Goal: Task Accomplishment & Management: Manage account settings

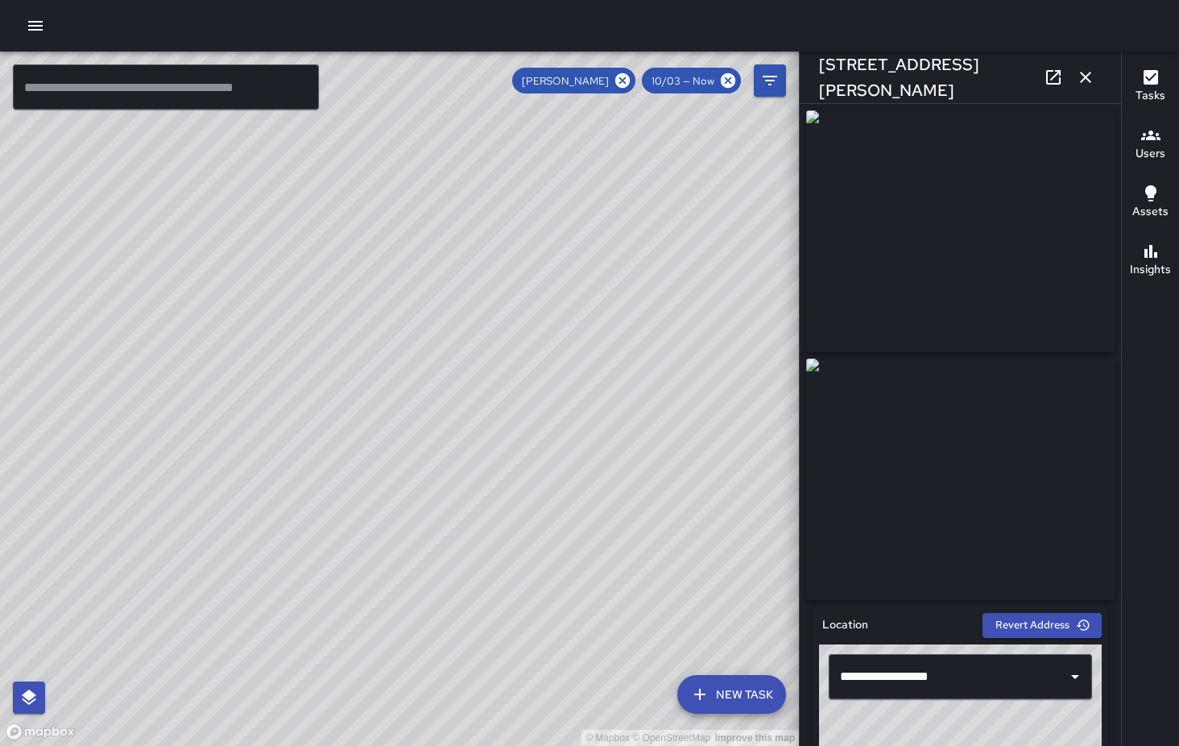
scroll to position [4516, 0]
click at [623, 79] on icon at bounding box center [623, 81] width 18 height 18
click at [1086, 78] on icon "button" at bounding box center [1085, 77] width 11 height 11
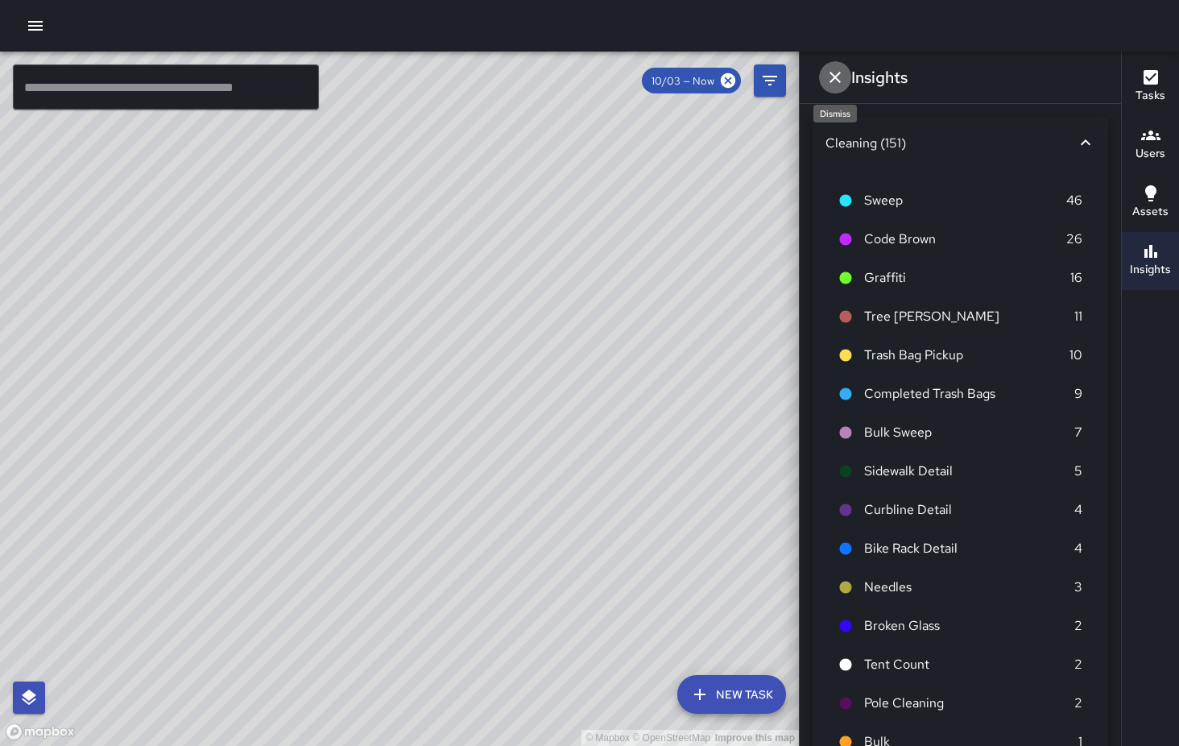
click at [842, 68] on icon "Dismiss" at bounding box center [834, 77] width 19 height 19
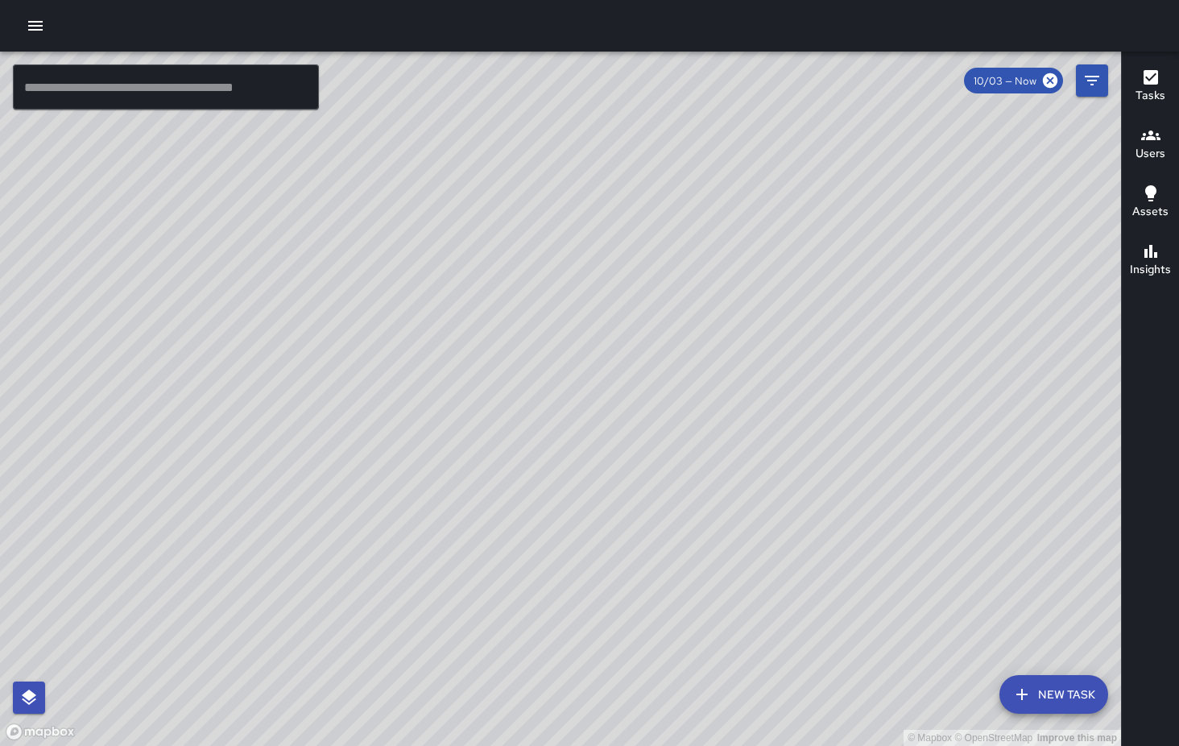
drag, startPoint x: 756, startPoint y: 286, endPoint x: 523, endPoint y: 553, distance: 354.5
click at [523, 554] on div "© Mapbox © OpenStreetMap Improve this map" at bounding box center [560, 399] width 1121 height 694
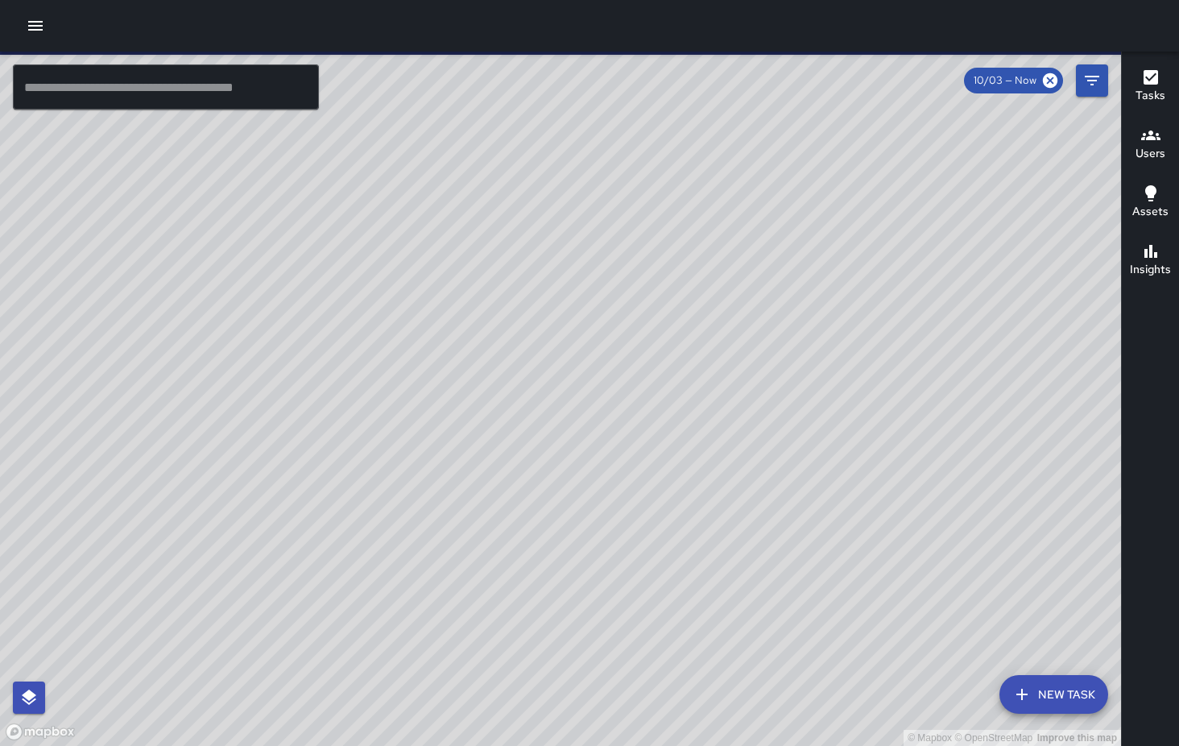
scroll to position [4516, 0]
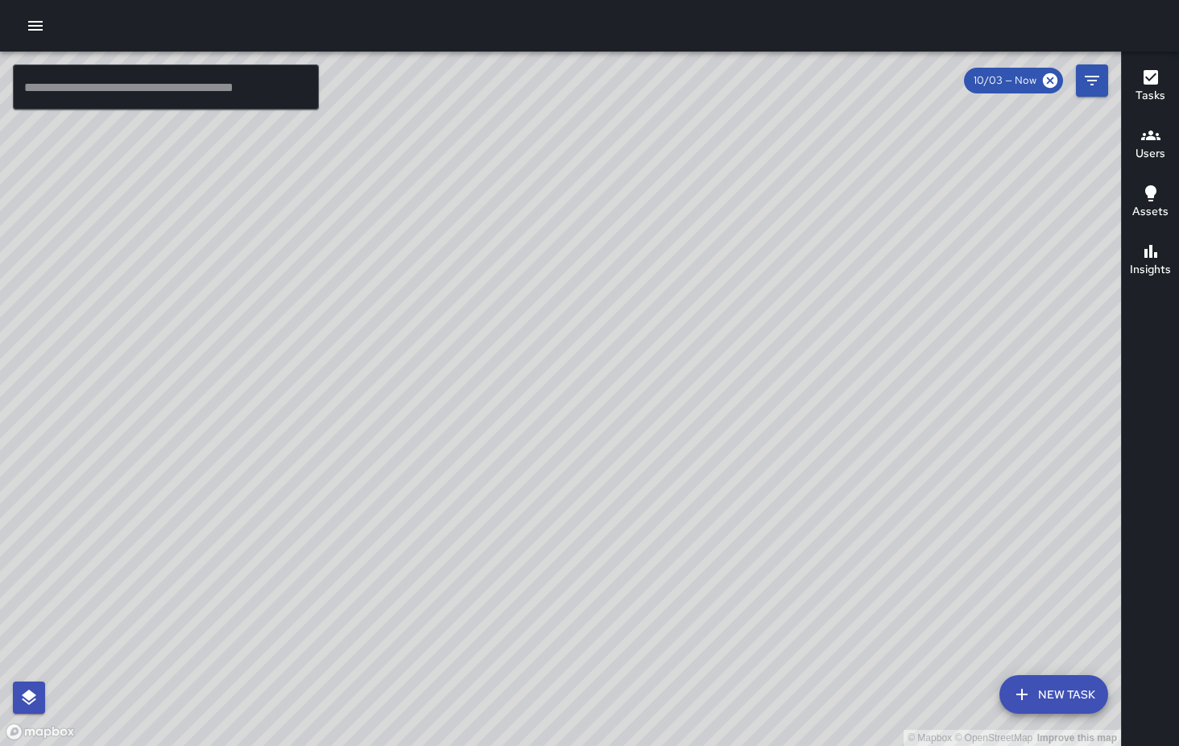
click at [300, 565] on div "© Mapbox © OpenStreetMap Improve this map" at bounding box center [560, 399] width 1121 height 694
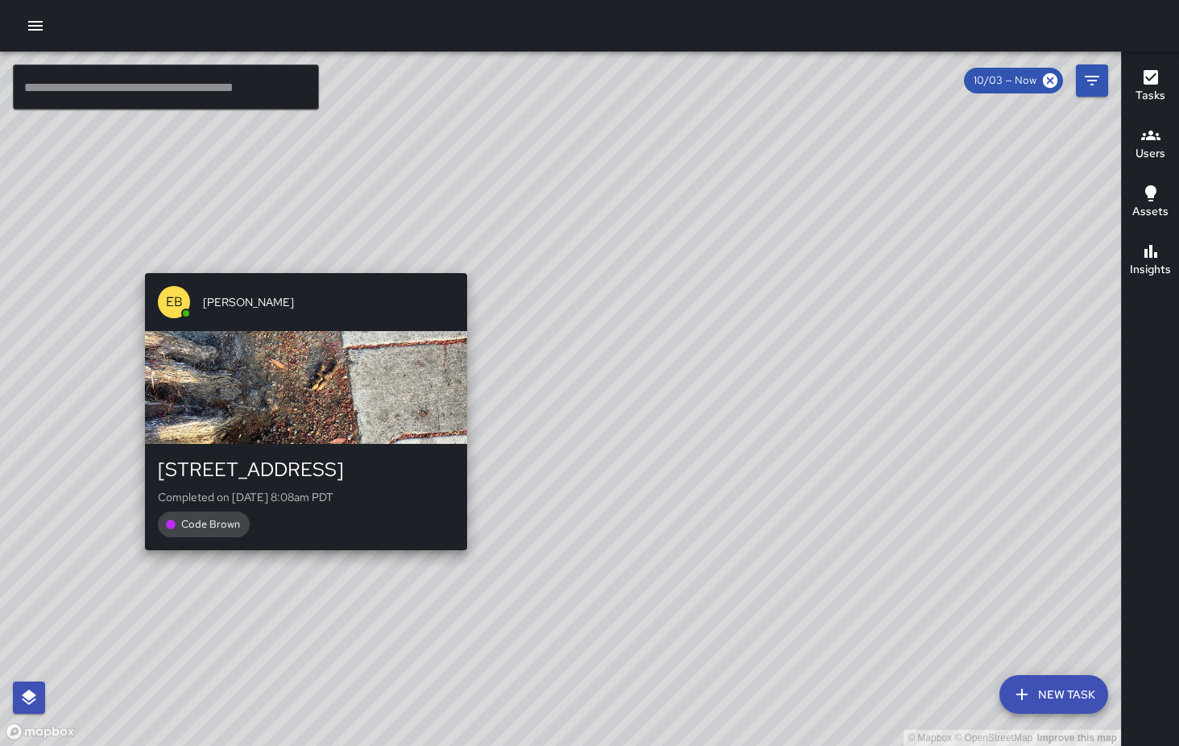
click at [301, 560] on div "© Mapbox © OpenStreetMap Improve this map EB Eddie Ballestros 214 12th Street C…" at bounding box center [560, 399] width 1121 height 694
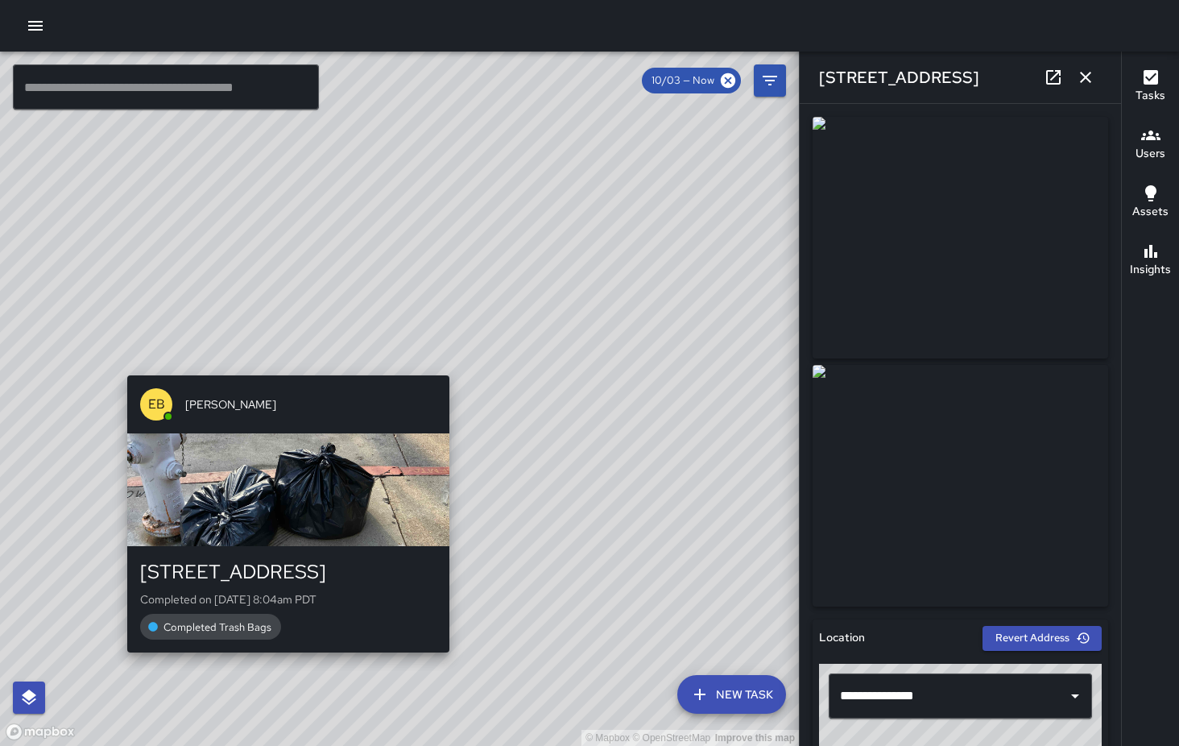
click at [282, 364] on div "© Mapbox © OpenStreetMap Improve this map EB Eddie Ballestros 194 12th Street C…" at bounding box center [399, 399] width 799 height 694
type input "**********"
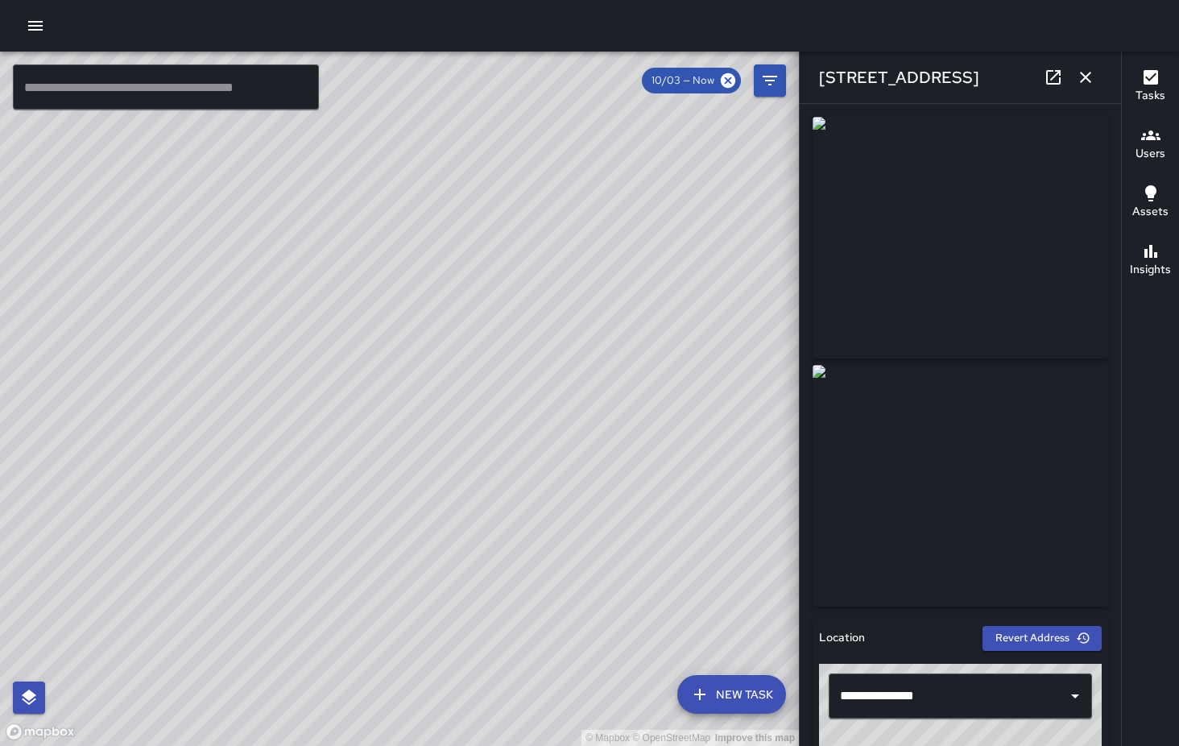
click at [398, 378] on div "© Mapbox © OpenStreetMap Improve this map EB Eddie Ballestros 194 12th Street C…" at bounding box center [399, 399] width 799 height 694
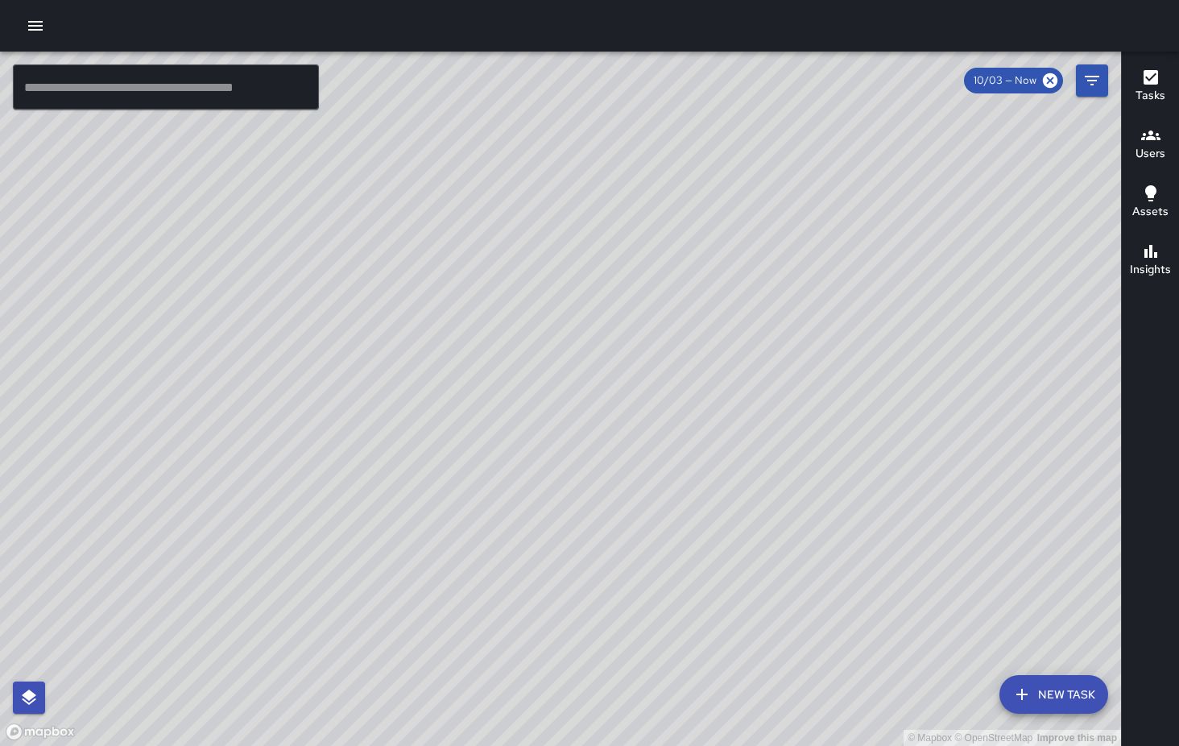
click at [538, 286] on div "© Mapbox © OpenStreetMap Improve this map MV Maclis Velasquez 1138 Howard Stree…" at bounding box center [560, 399] width 1121 height 694
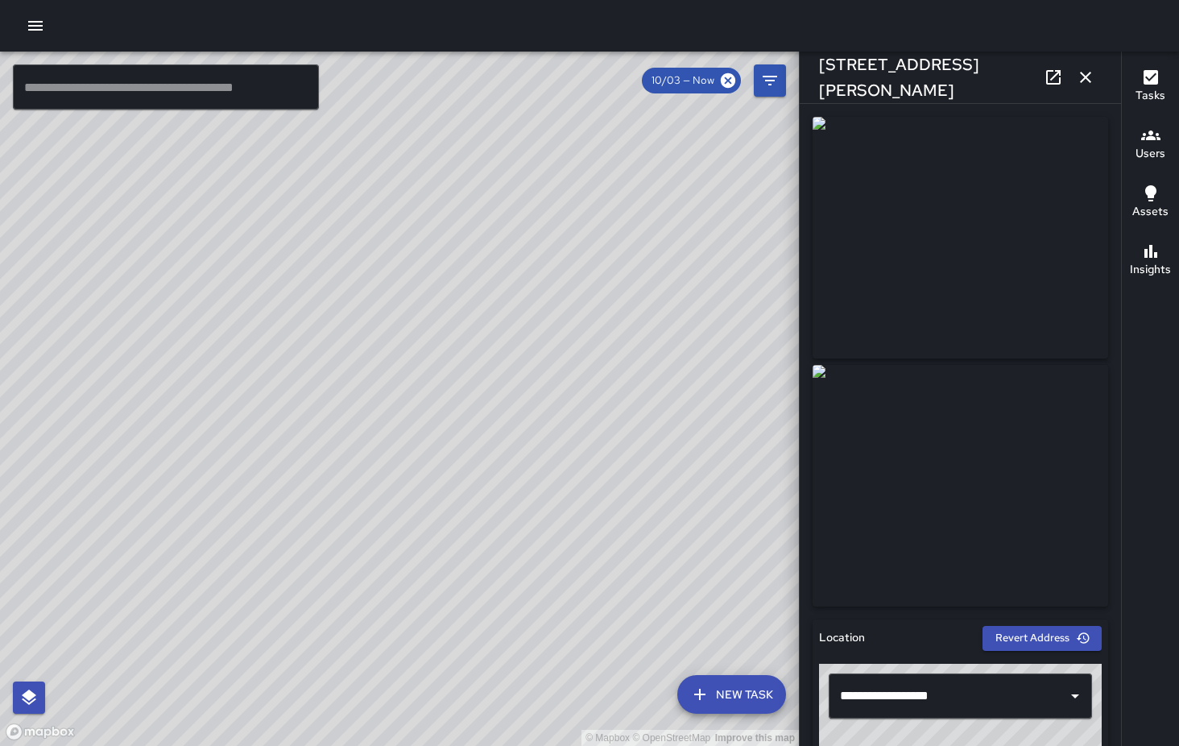
click at [532, 200] on div "© Mapbox © OpenStreetMap Improve this map" at bounding box center [399, 399] width 799 height 694
click at [382, 360] on div "© Mapbox © OpenStreetMap Improve this map" at bounding box center [399, 399] width 799 height 694
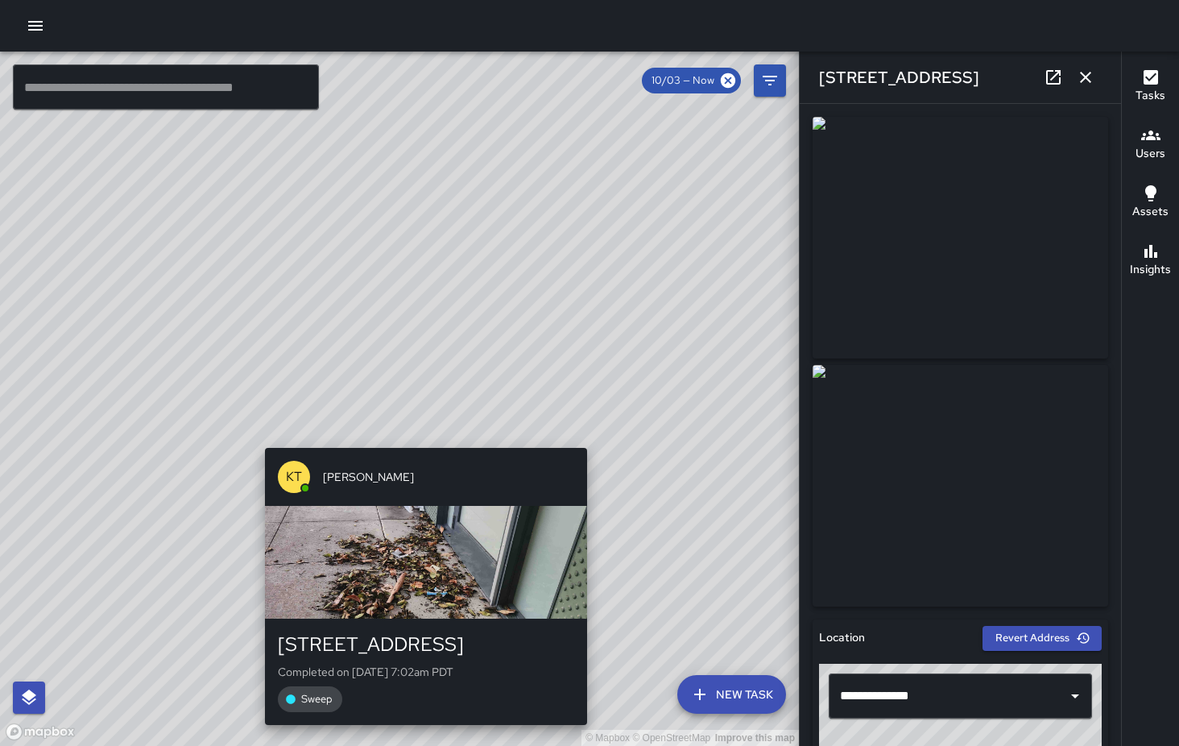
click at [420, 438] on div "© Mapbox © OpenStreetMap Improve this map KT Katherine Treminio 190 7th Street …" at bounding box center [399, 399] width 799 height 694
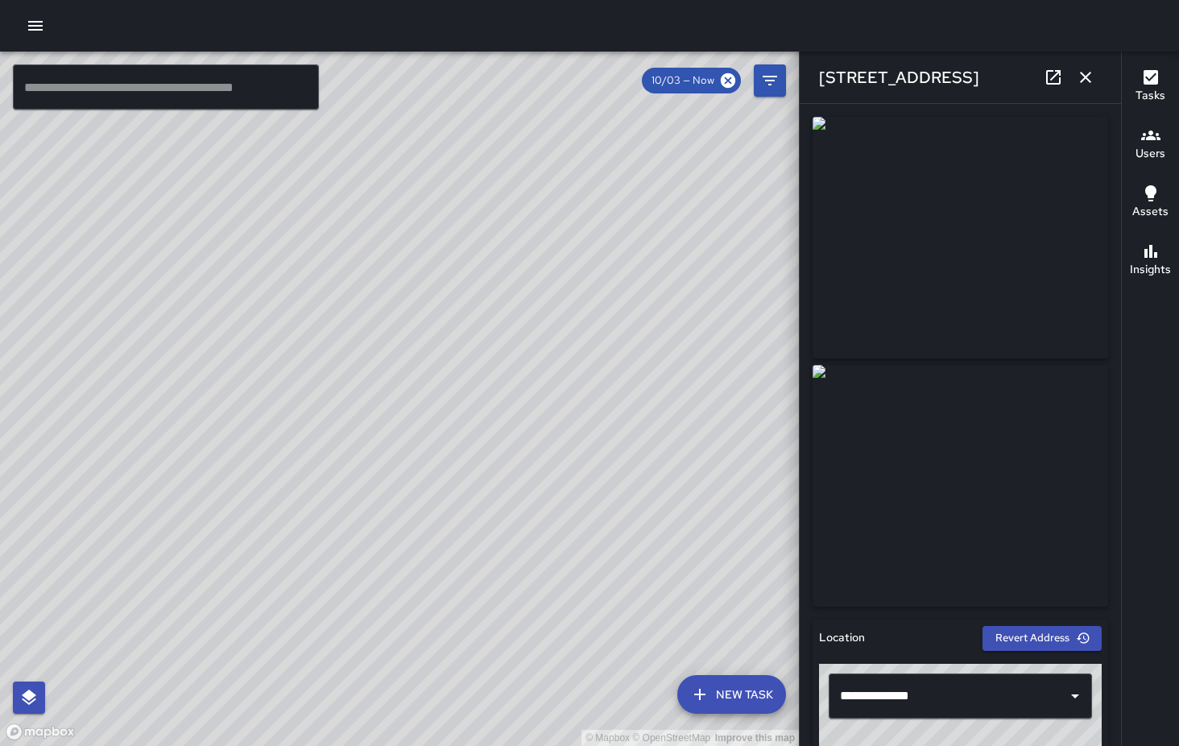
type input "**********"
click at [1086, 81] on icon "button" at bounding box center [1085, 77] width 19 height 19
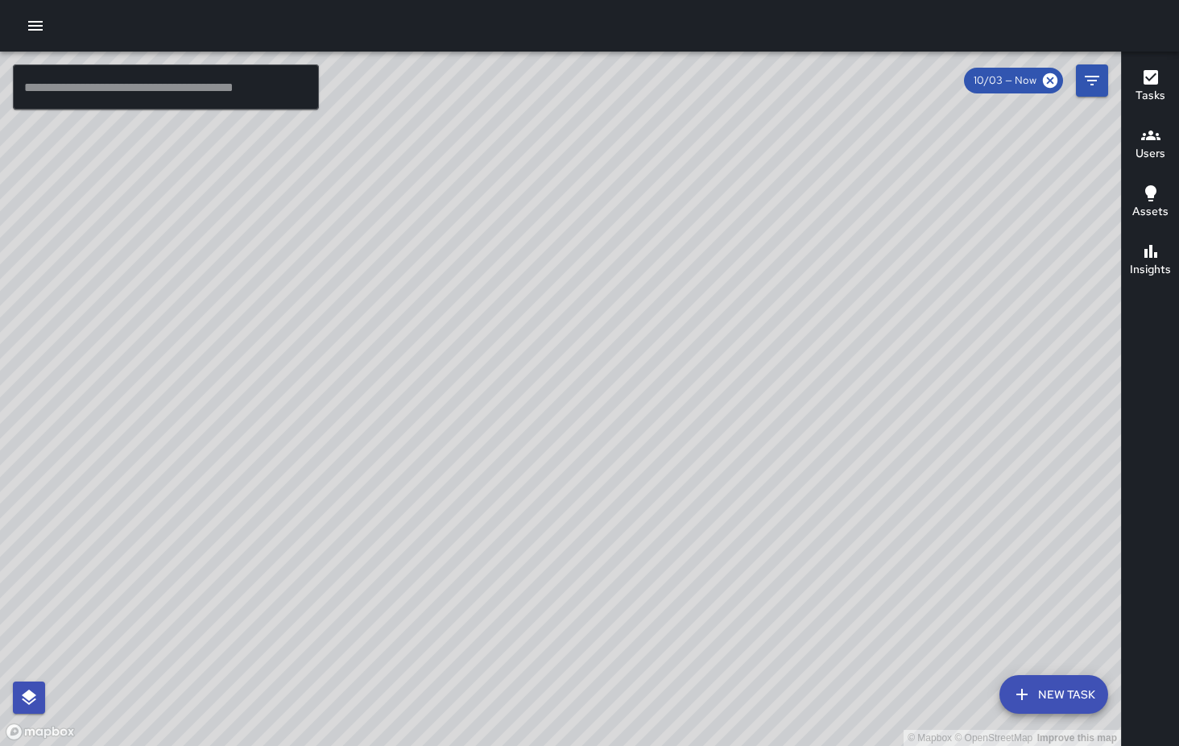
drag, startPoint x: 619, startPoint y: 563, endPoint x: 611, endPoint y: 345, distance: 218.4
click at [611, 343] on div "© Mapbox © OpenStreetMap Improve this map" at bounding box center [560, 399] width 1121 height 694
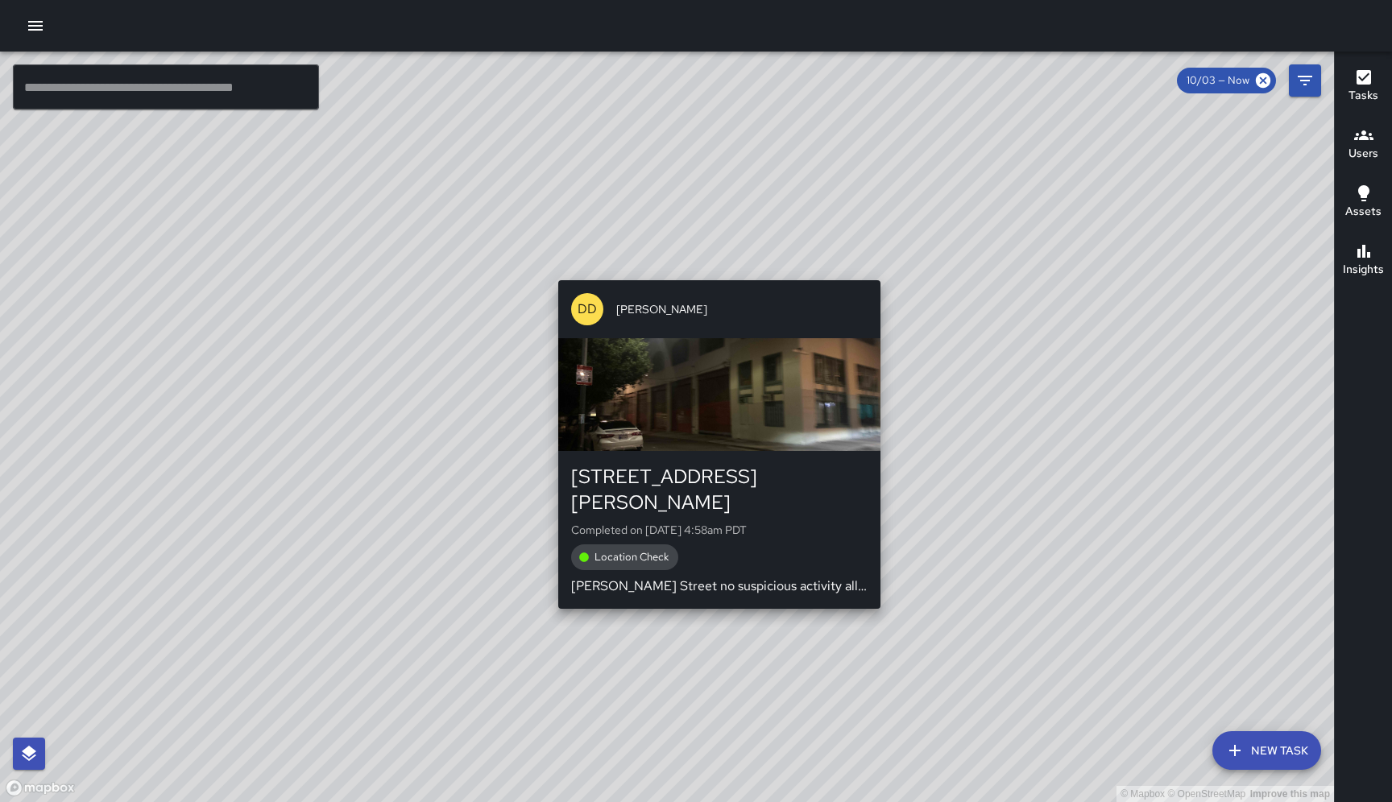
click at [713, 273] on div "© Mapbox © OpenStreetMap Improve this map DD Diego De La Oliva 1071 Howard Stre…" at bounding box center [667, 427] width 1334 height 751
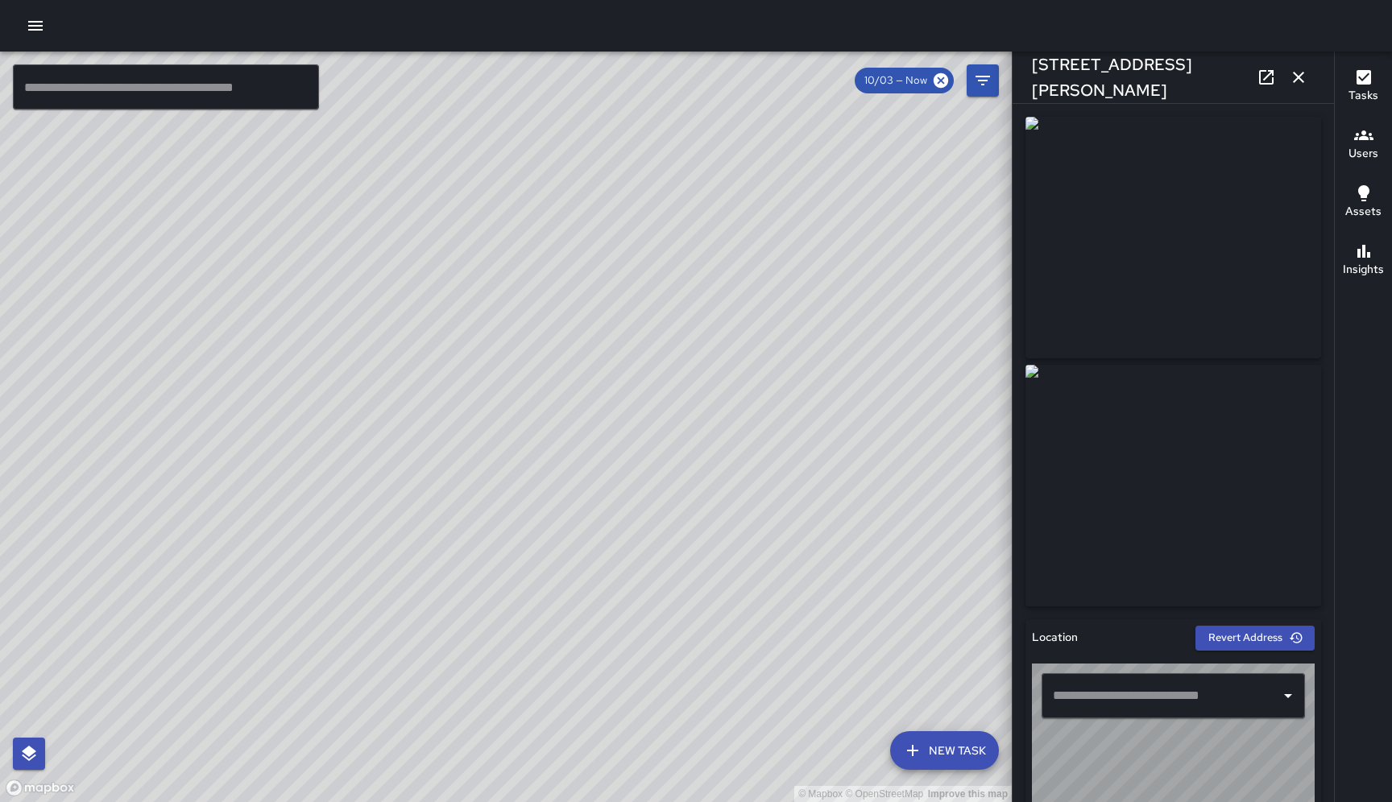
type input "**********"
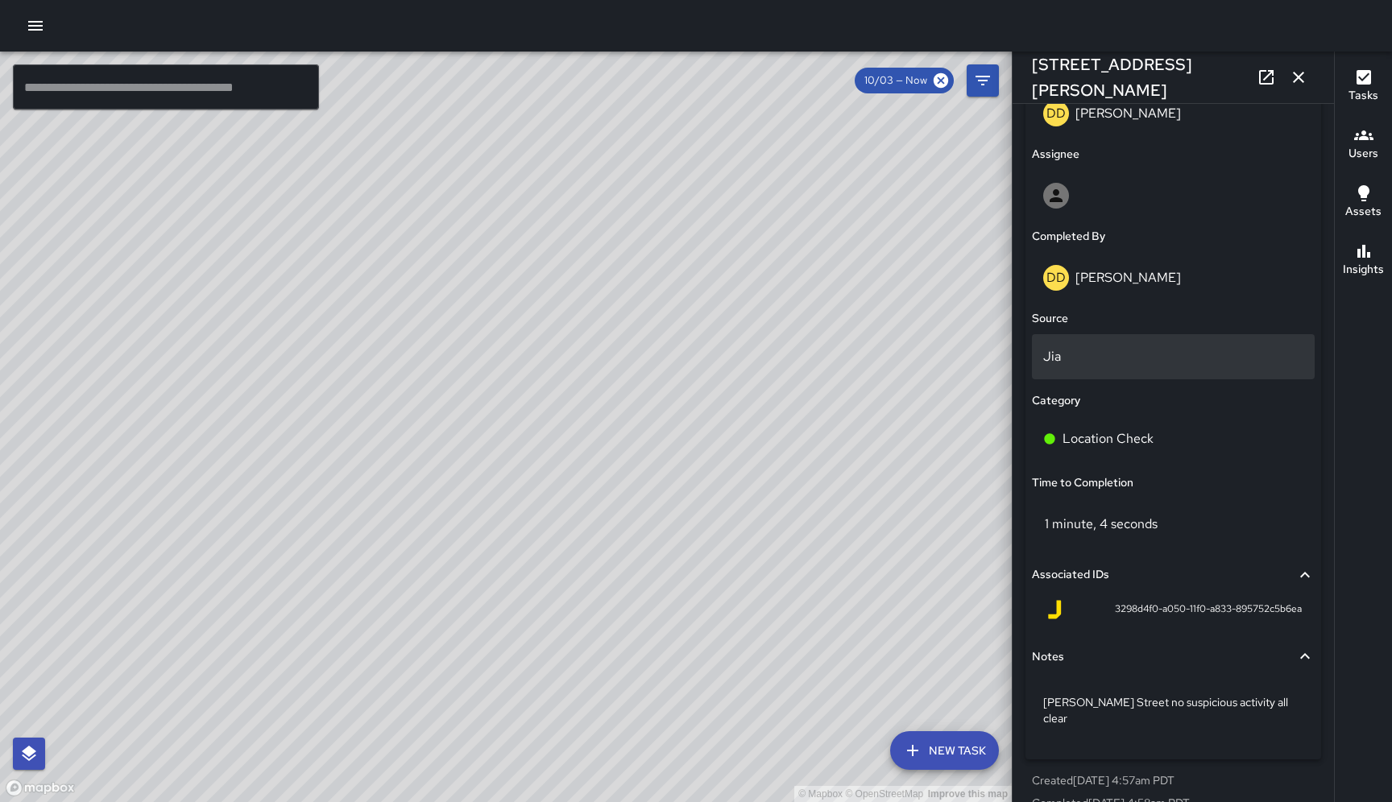
scroll to position [915, 0]
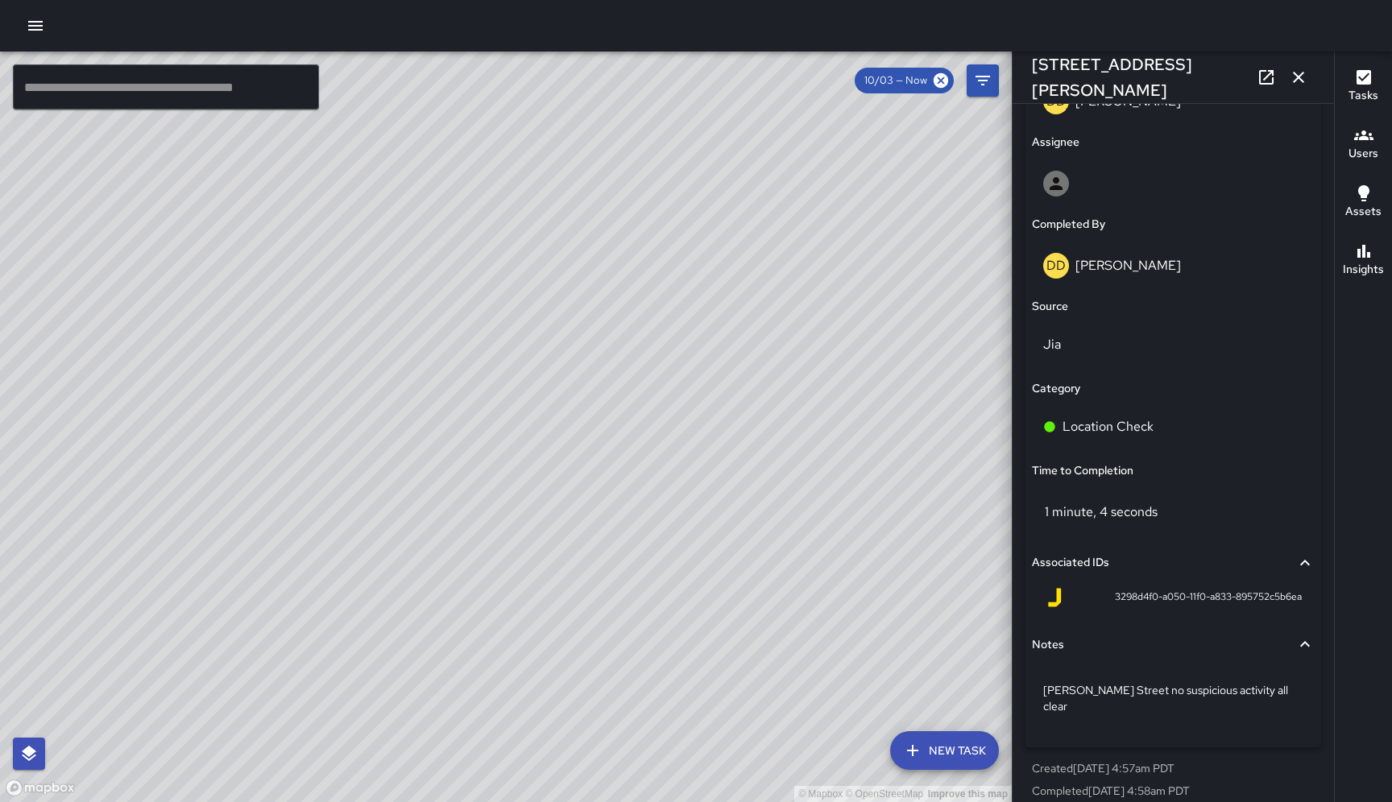
click at [1178, 78] on icon "button" at bounding box center [1297, 77] width 19 height 19
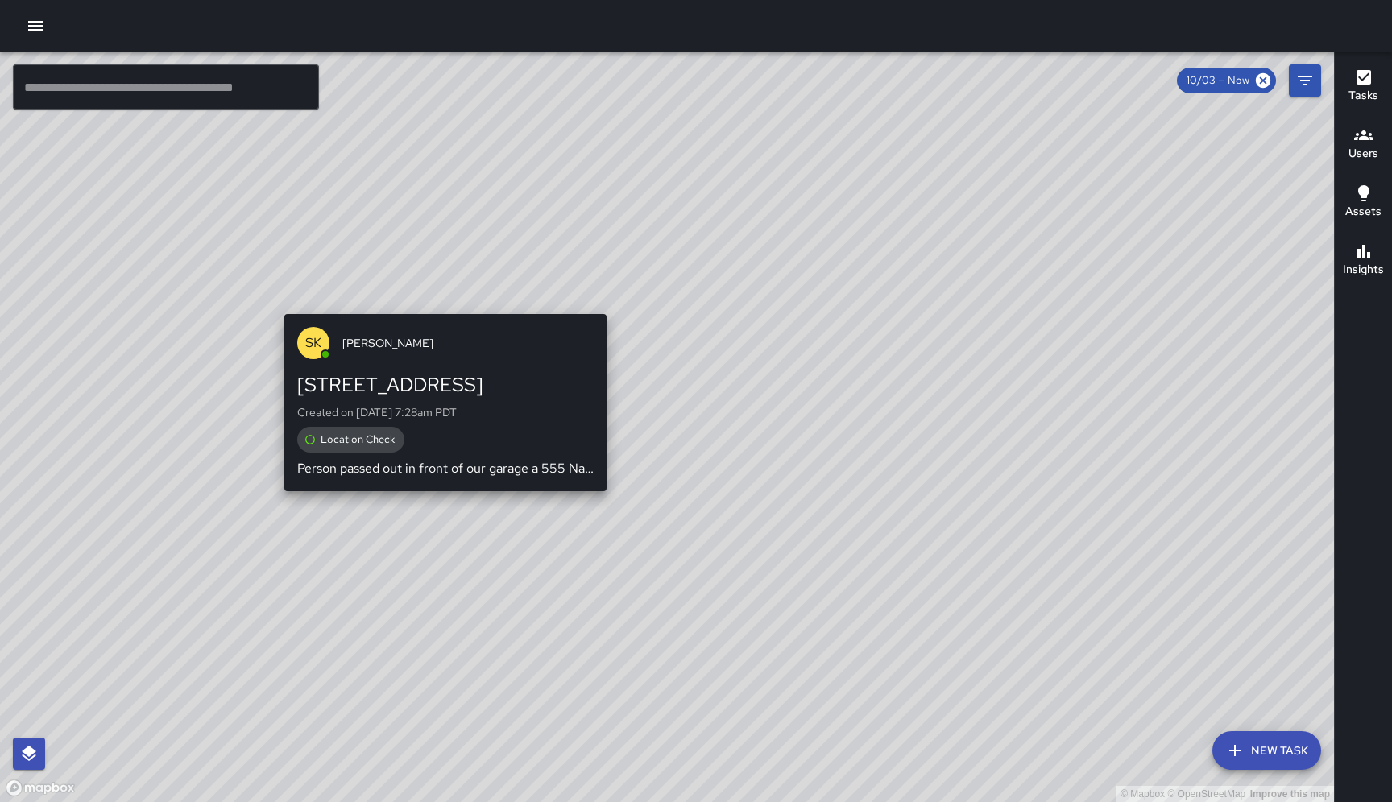
click at [600, 305] on div "© Mapbox © OpenStreetMap Improve this map SK SEAN KELLEY 555 Natoma Street Crea…" at bounding box center [667, 427] width 1334 height 751
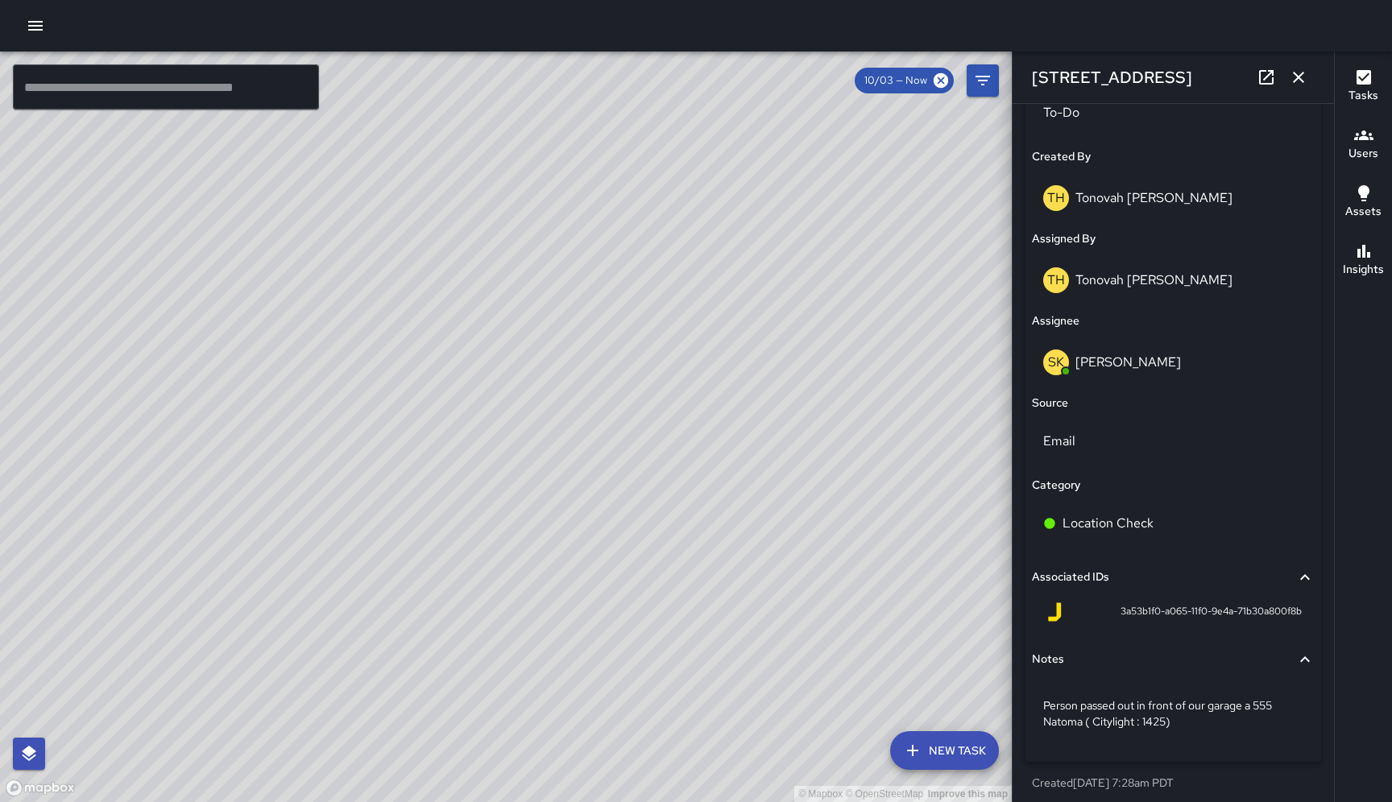
scroll to position [826, 0]
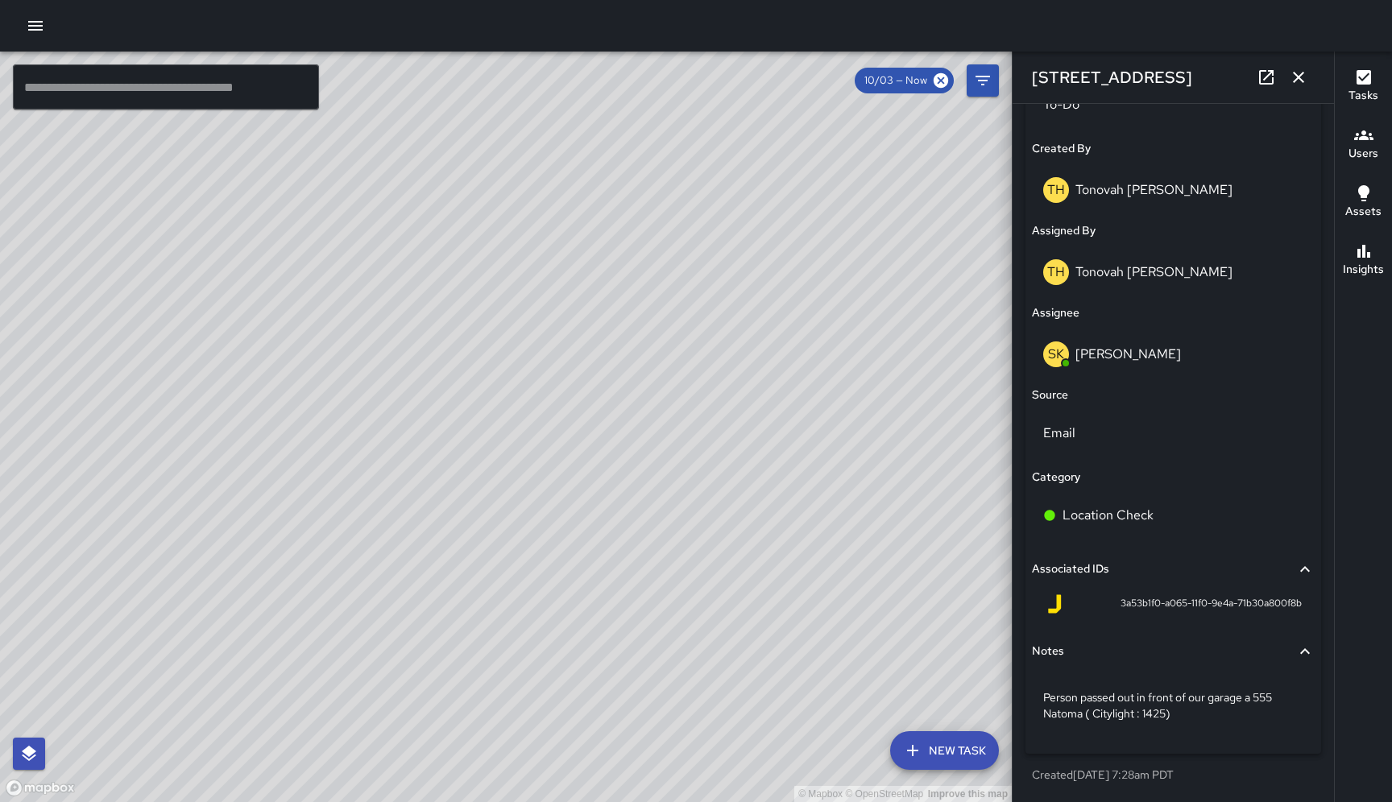
click at [1178, 81] on icon "button" at bounding box center [1297, 77] width 11 height 11
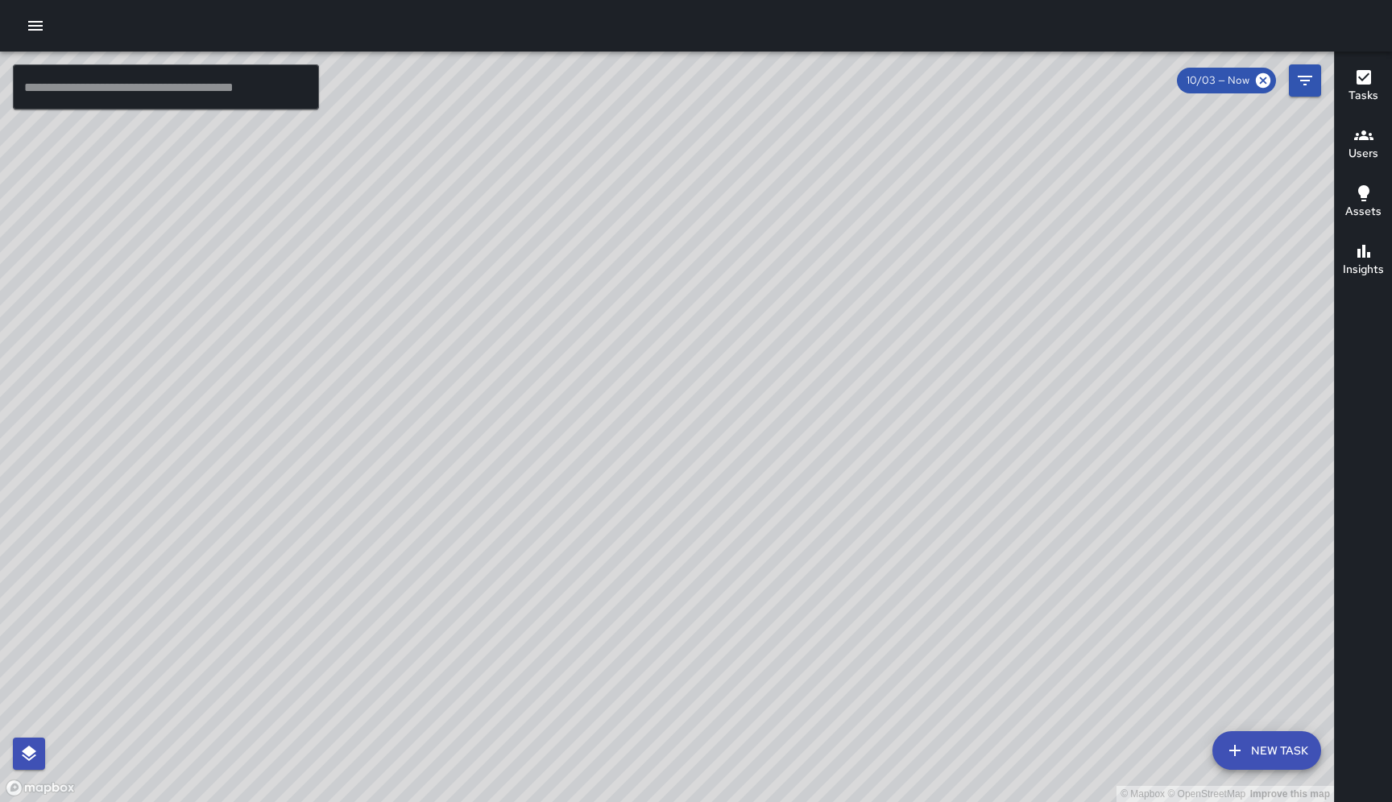
click at [654, 302] on div "© Mapbox © OpenStreetMap Improve this map" at bounding box center [667, 427] width 1334 height 751
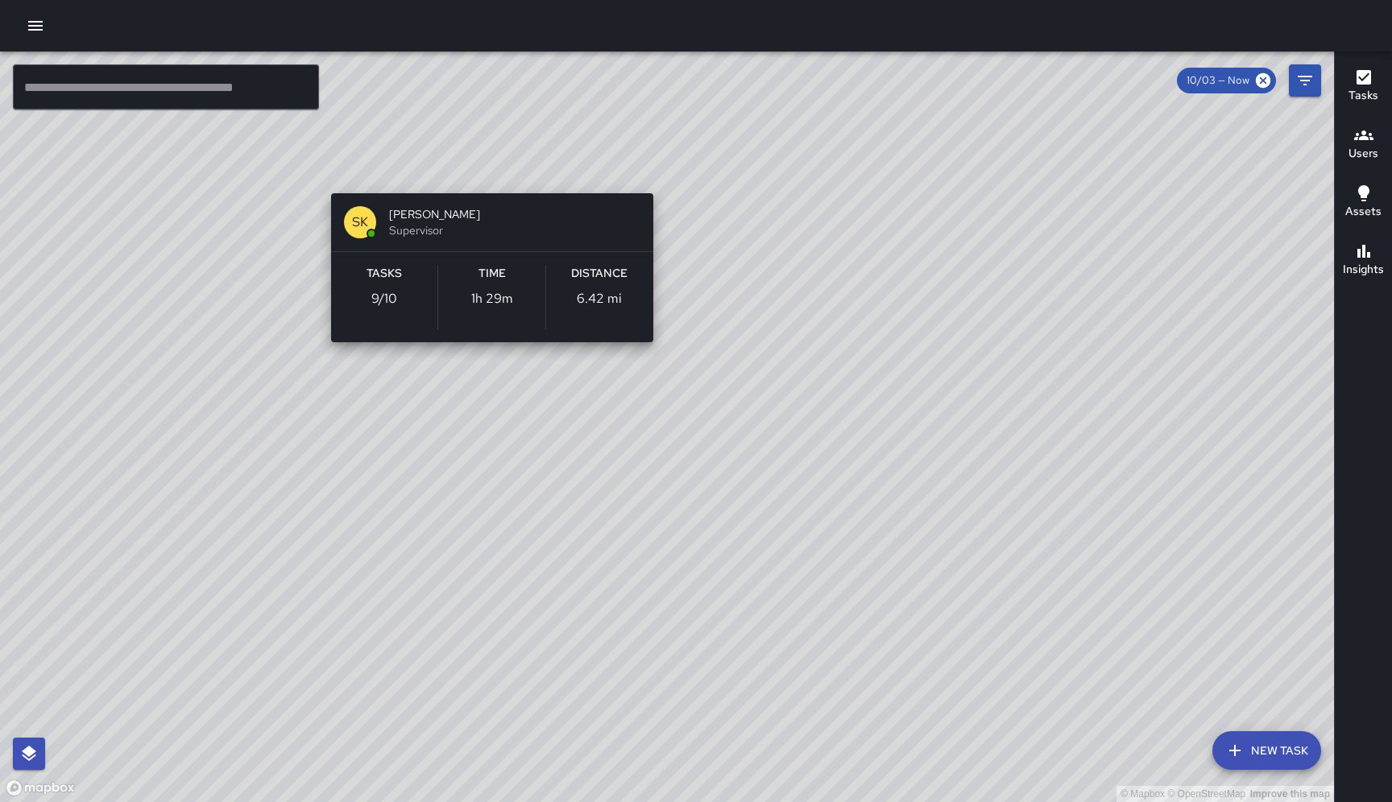
click at [486, 173] on div "© Mapbox © OpenStreetMap Improve this map SK SEAN KELLEY Supervisor Tasks 9 / 1…" at bounding box center [667, 427] width 1334 height 751
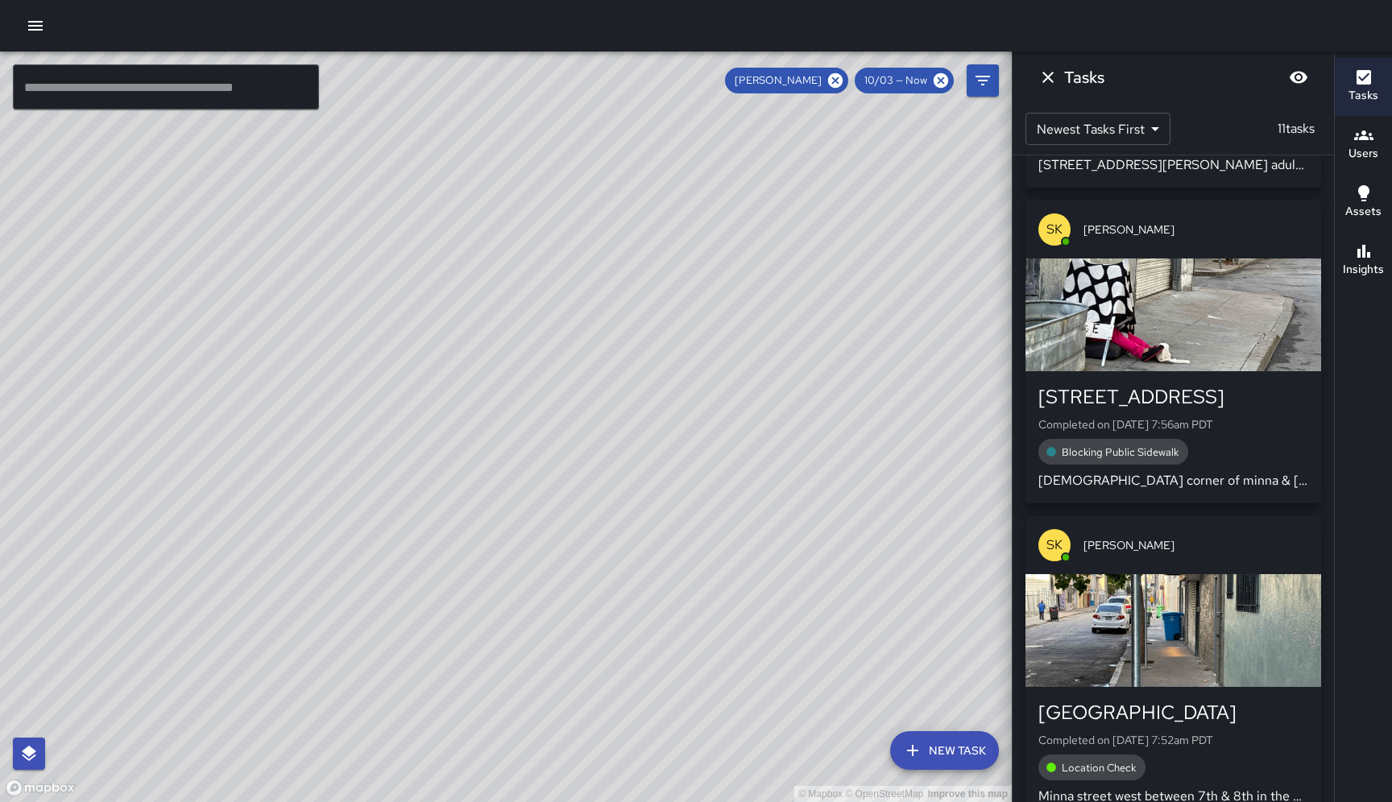
scroll to position [1948, 0]
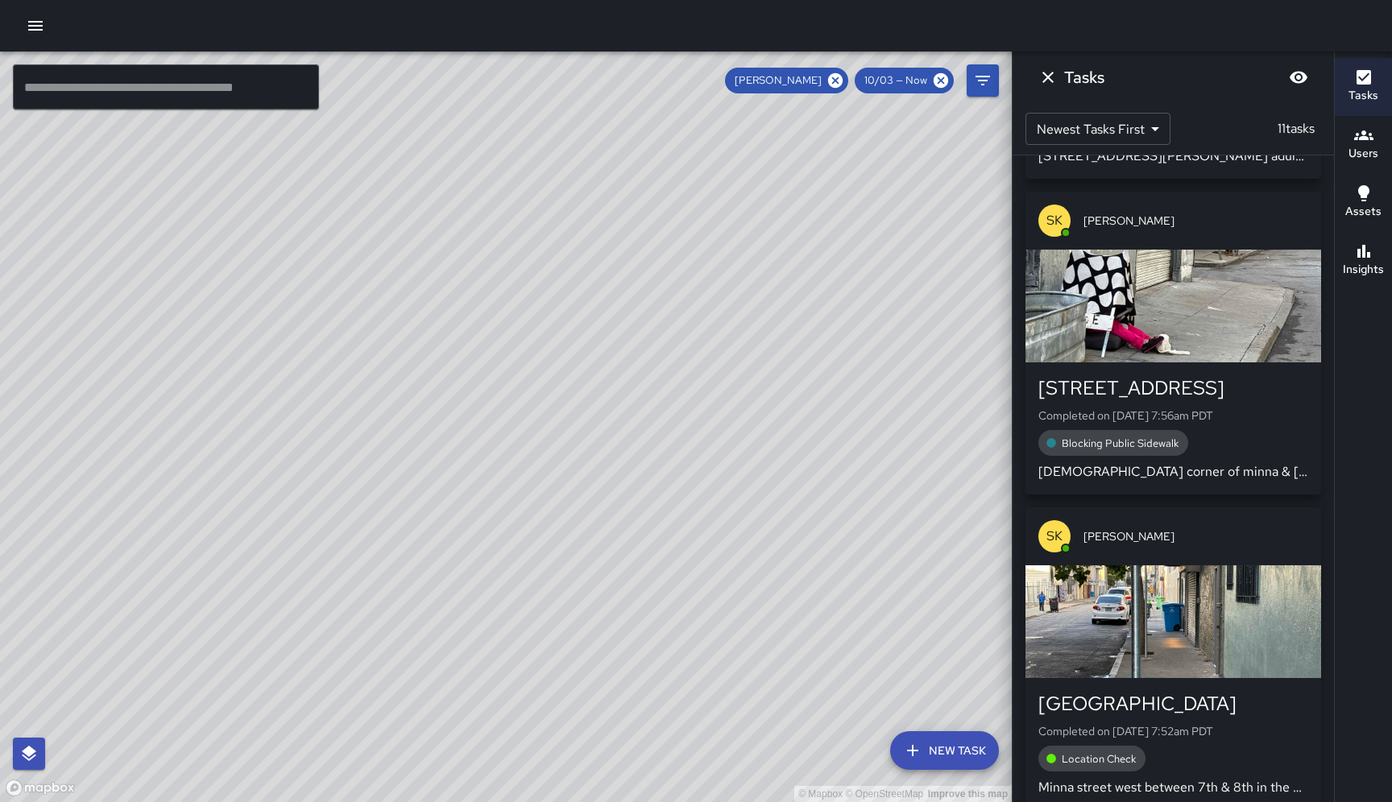
click at [1178, 250] on div "button" at bounding box center [1173, 306] width 296 height 113
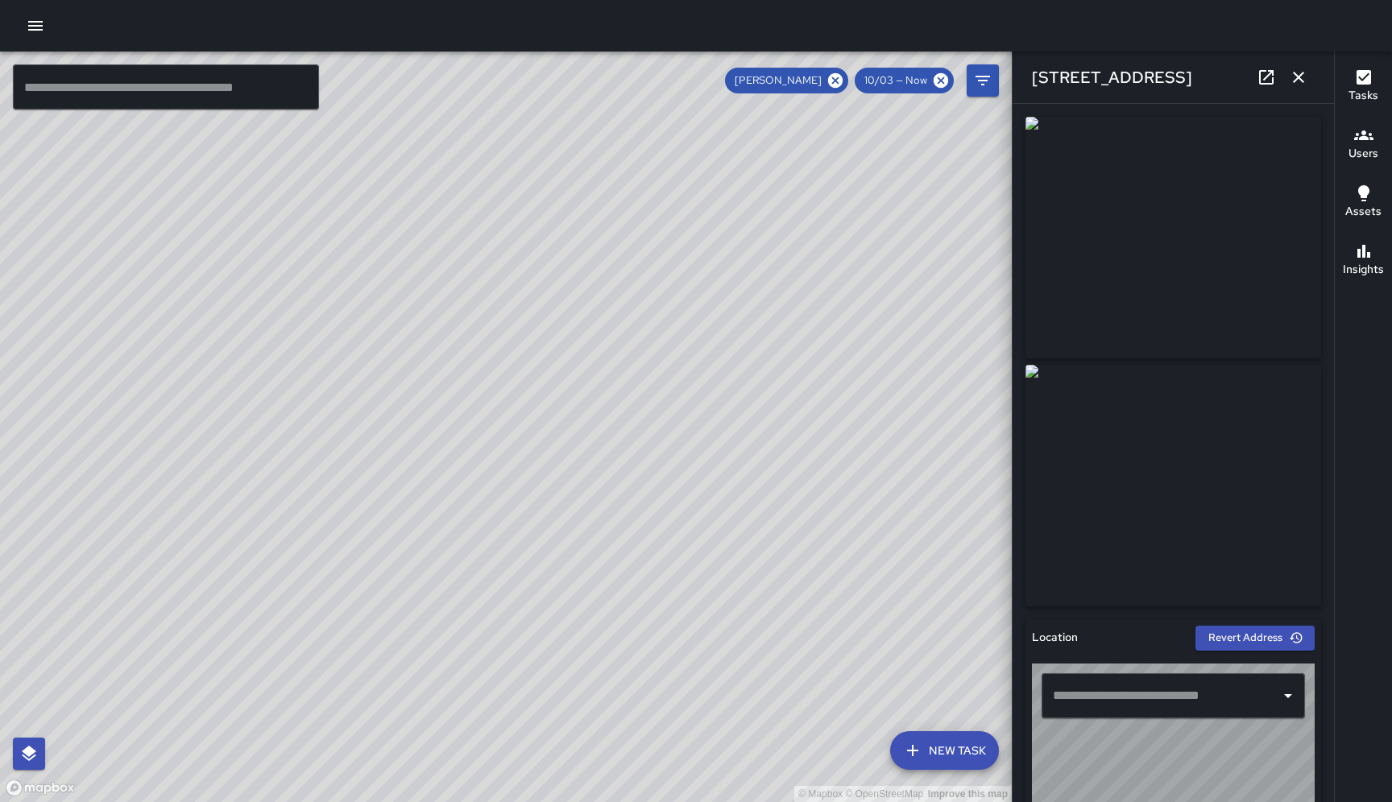
type input "**********"
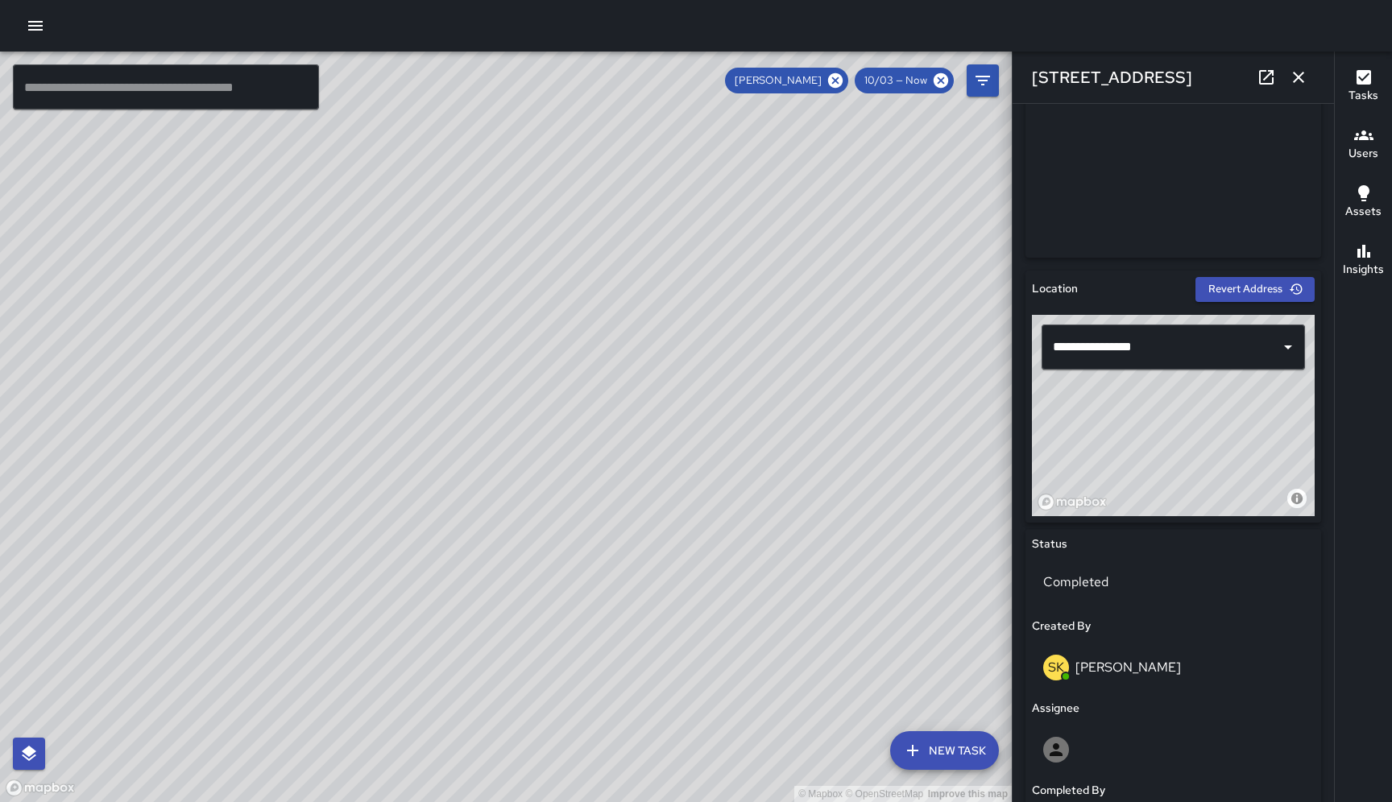
scroll to position [0, 0]
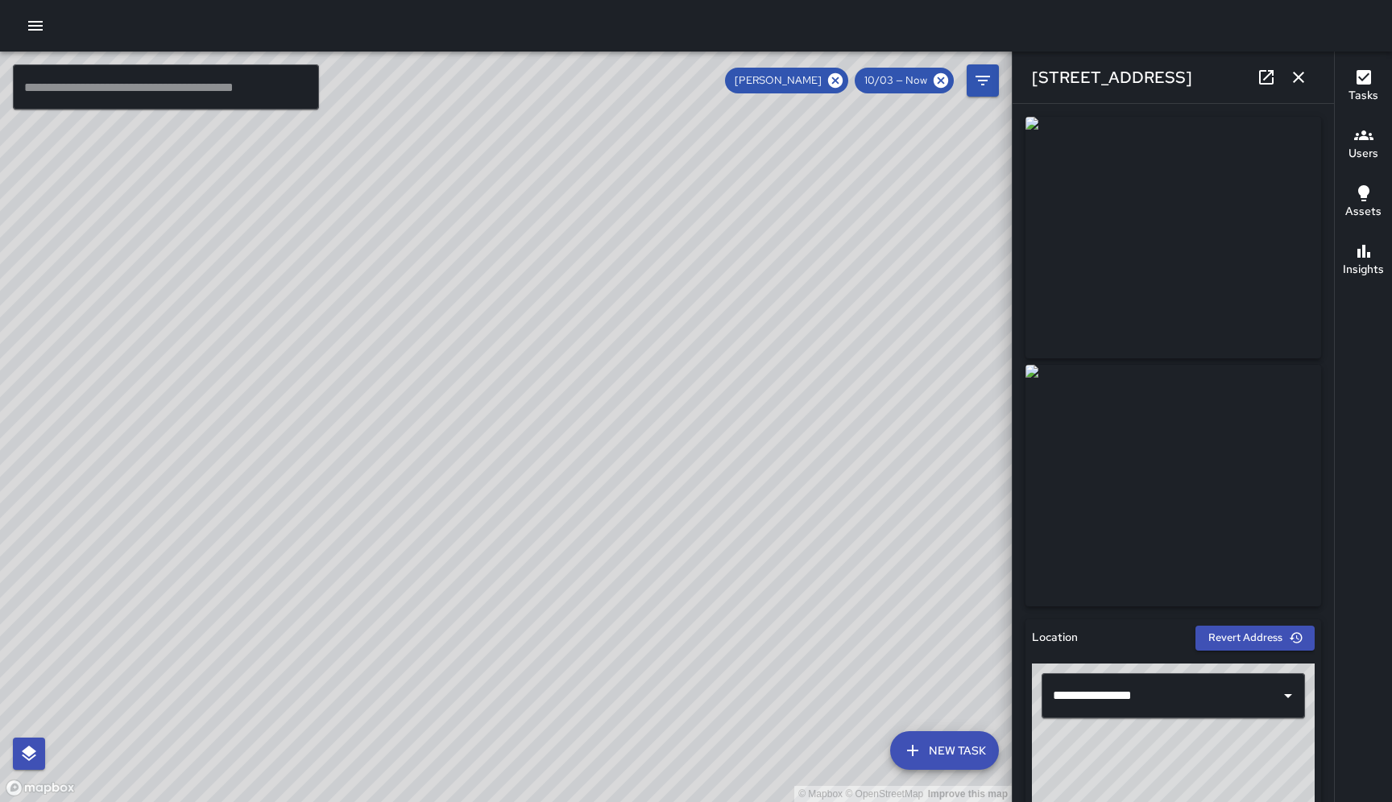
click at [1178, 80] on icon "button" at bounding box center [1297, 77] width 19 height 19
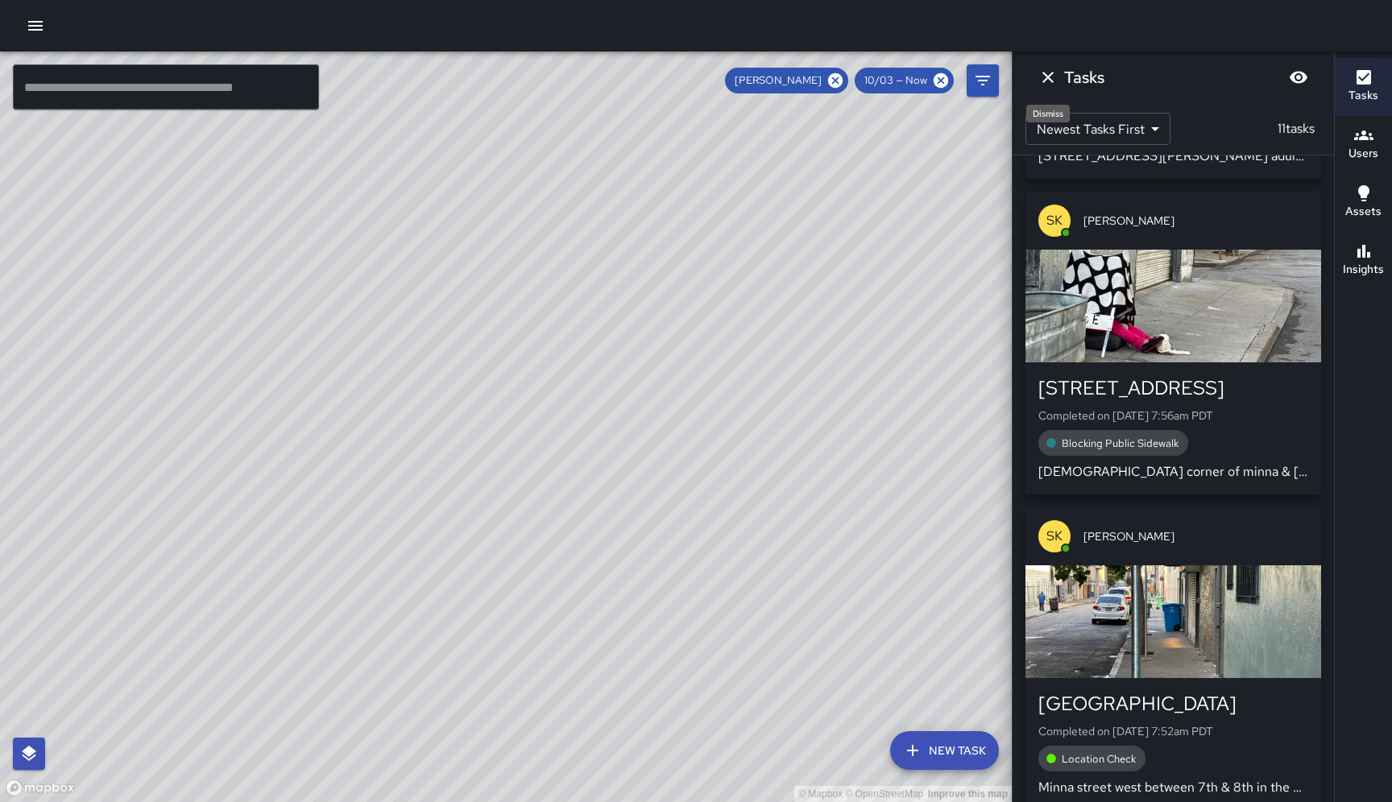
click at [1054, 76] on icon "Dismiss" at bounding box center [1047, 77] width 19 height 19
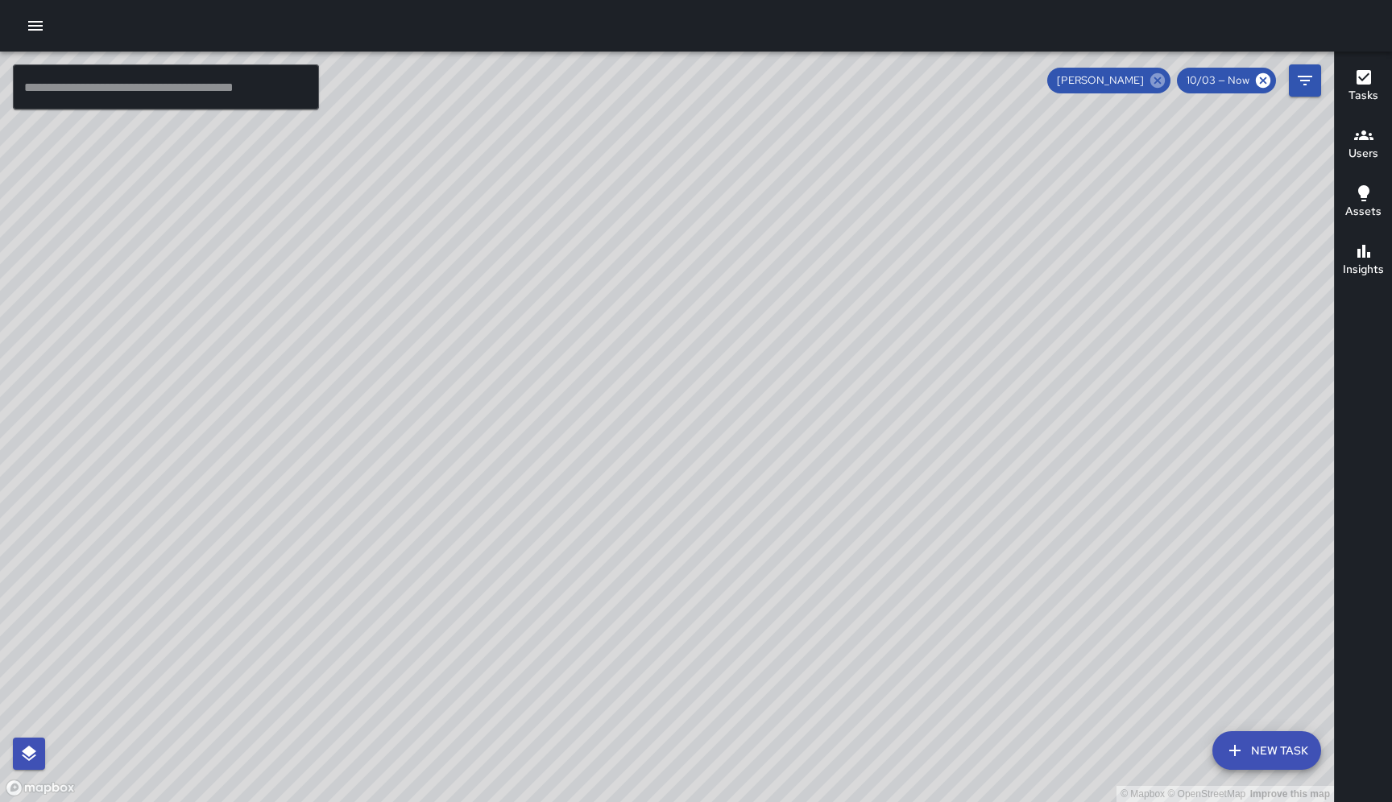
click at [1157, 80] on icon at bounding box center [1157, 80] width 14 height 14
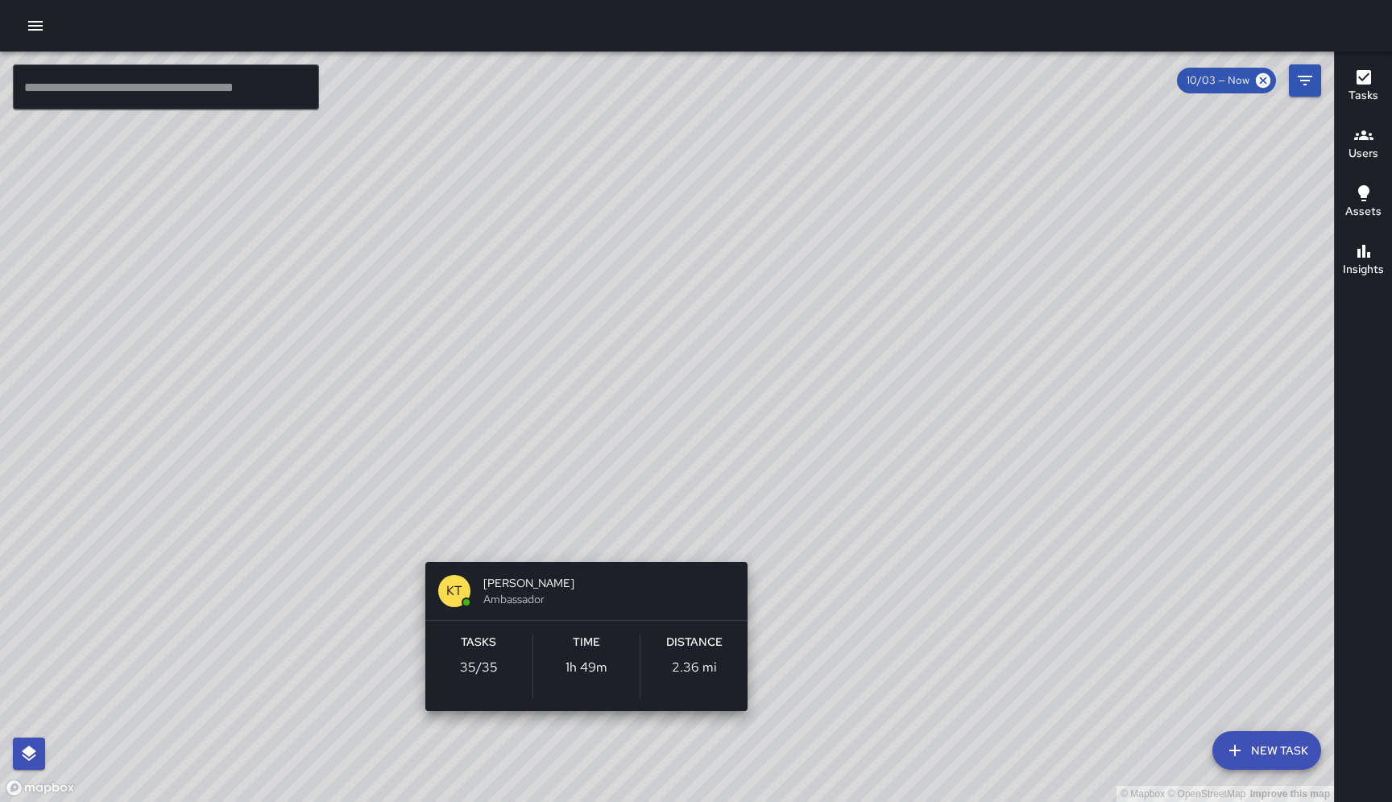
click at [585, 534] on div "© Mapbox © OpenStreetMap Improve this map KT Katherine Treminio Ambassador Task…" at bounding box center [667, 427] width 1334 height 751
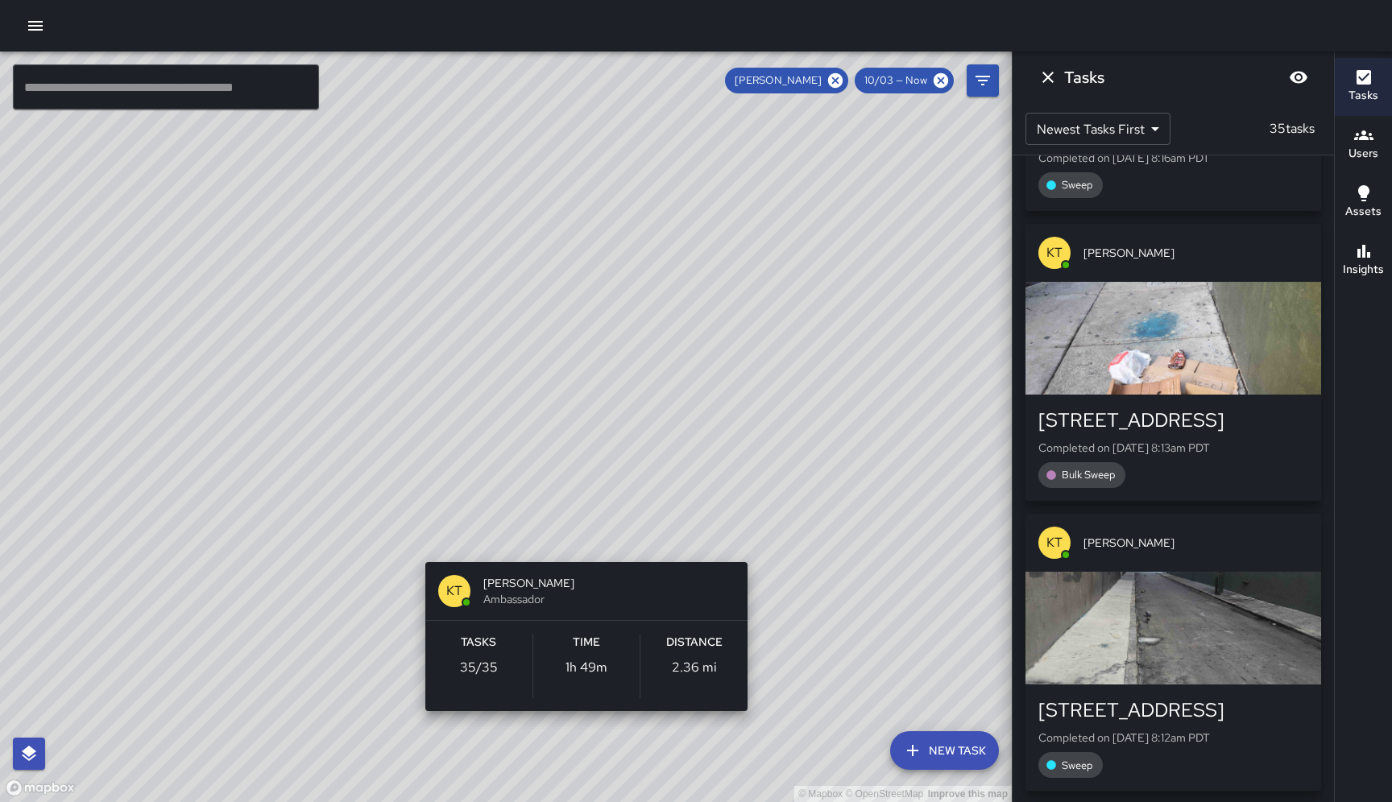
click at [416, 532] on div "© Mapbox © OpenStreetMap Improve this map KT Katherine Treminio Ambassador Task…" at bounding box center [505, 427] width 1011 height 751
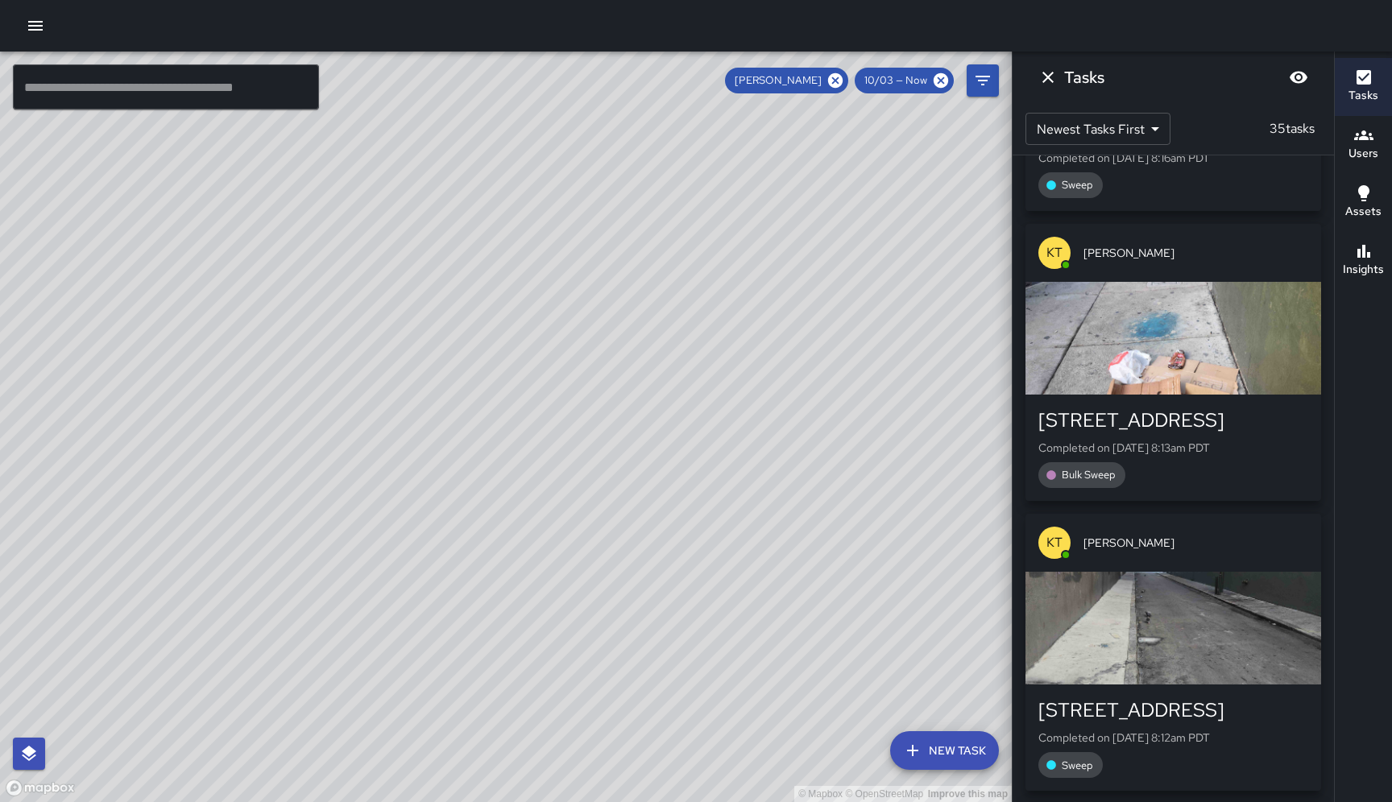
click at [1178, 362] on div "button" at bounding box center [1173, 338] width 296 height 113
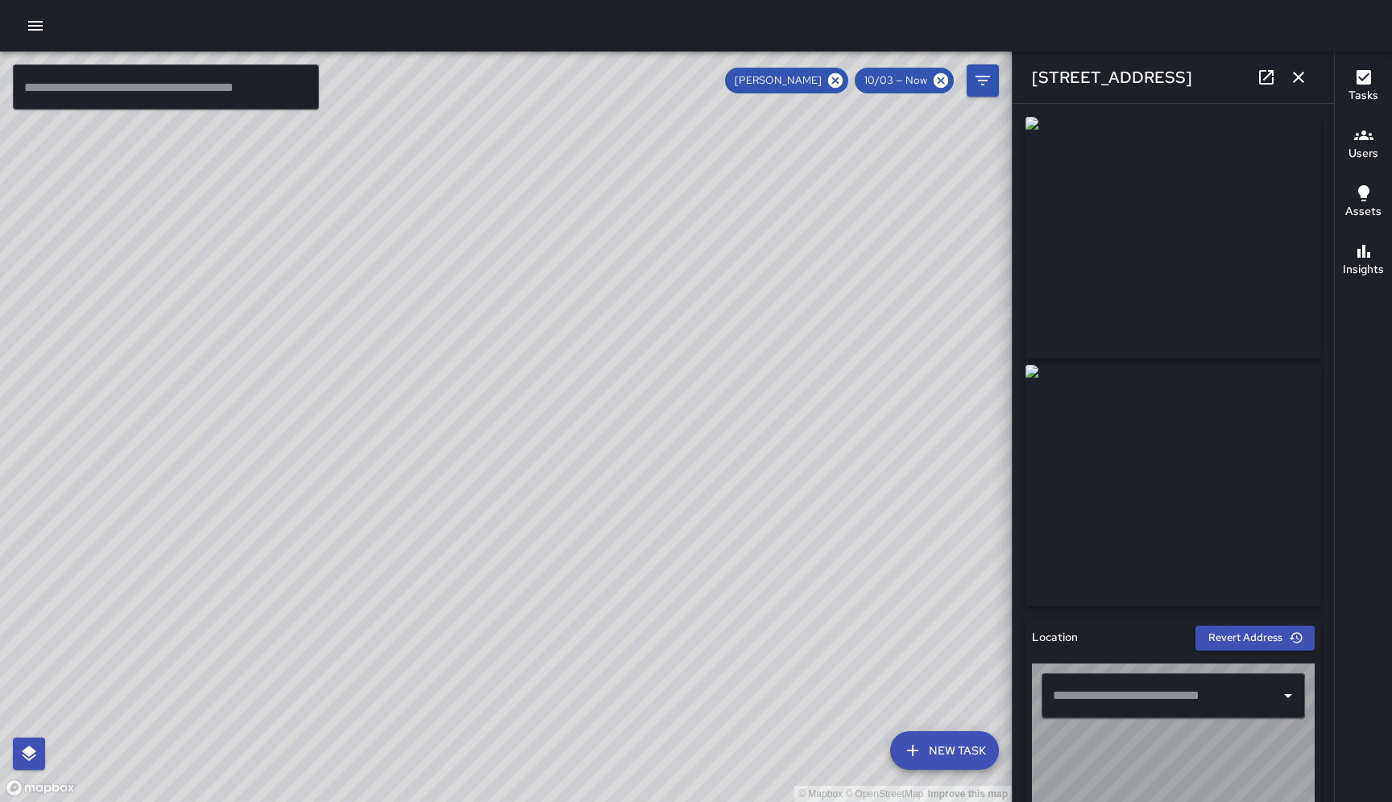
type input "**********"
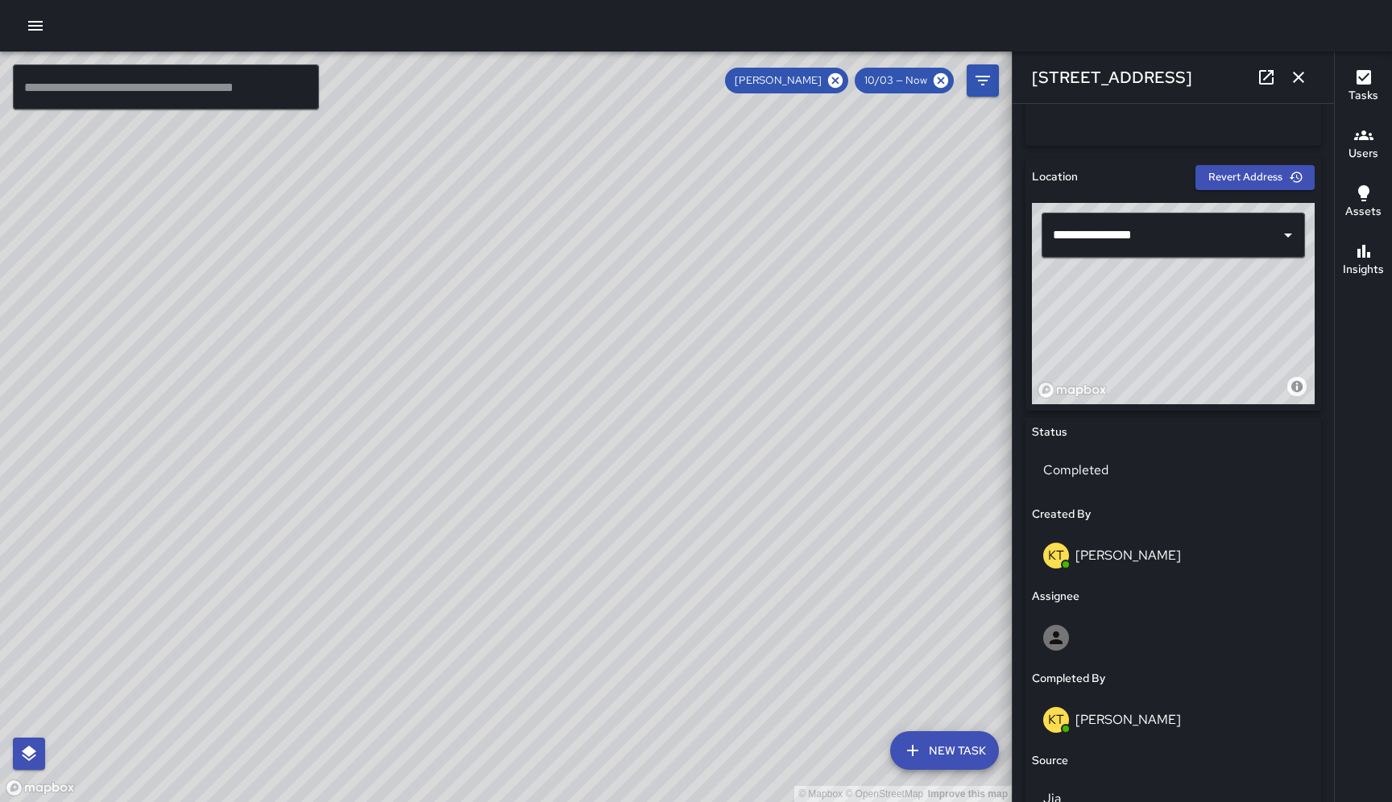
scroll to position [95, 0]
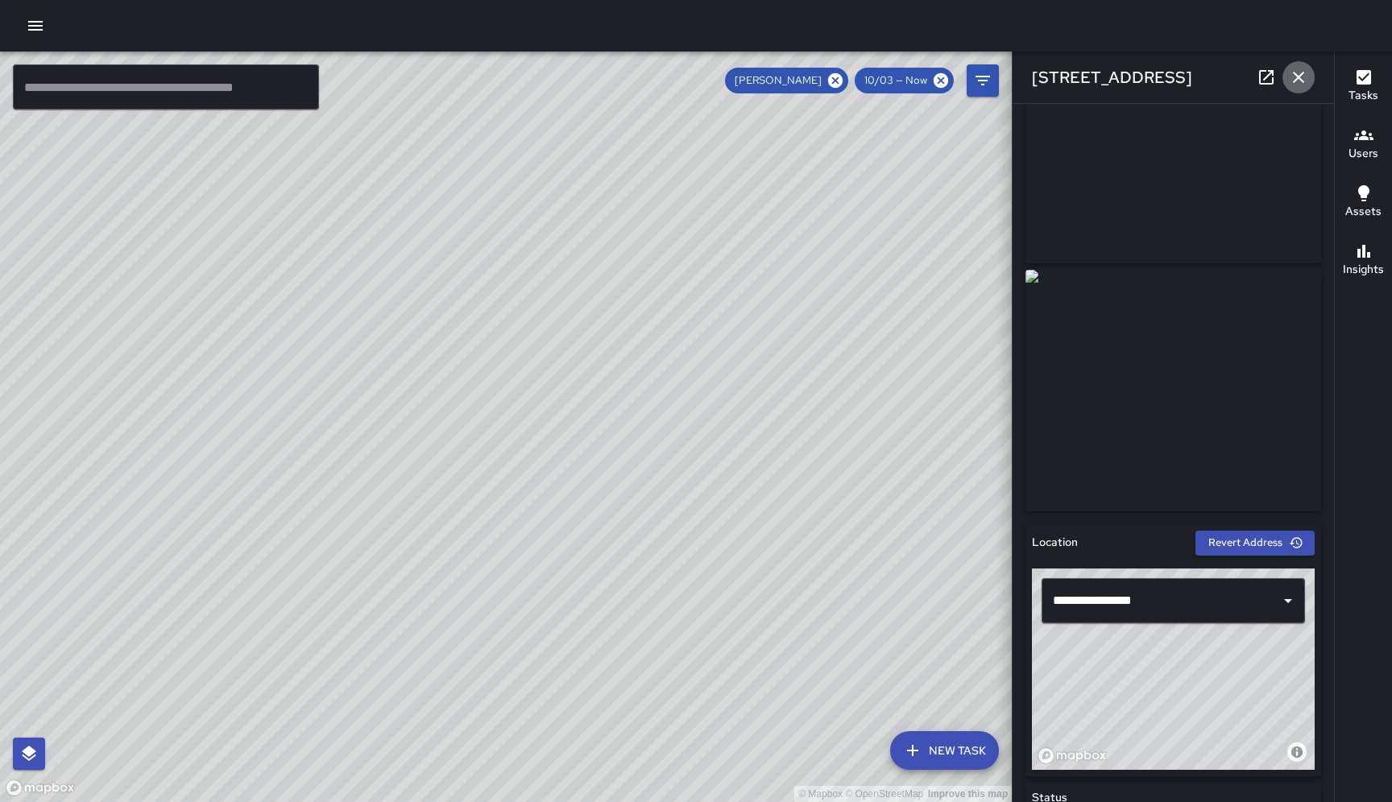
click at [1178, 77] on icon "button" at bounding box center [1297, 77] width 19 height 19
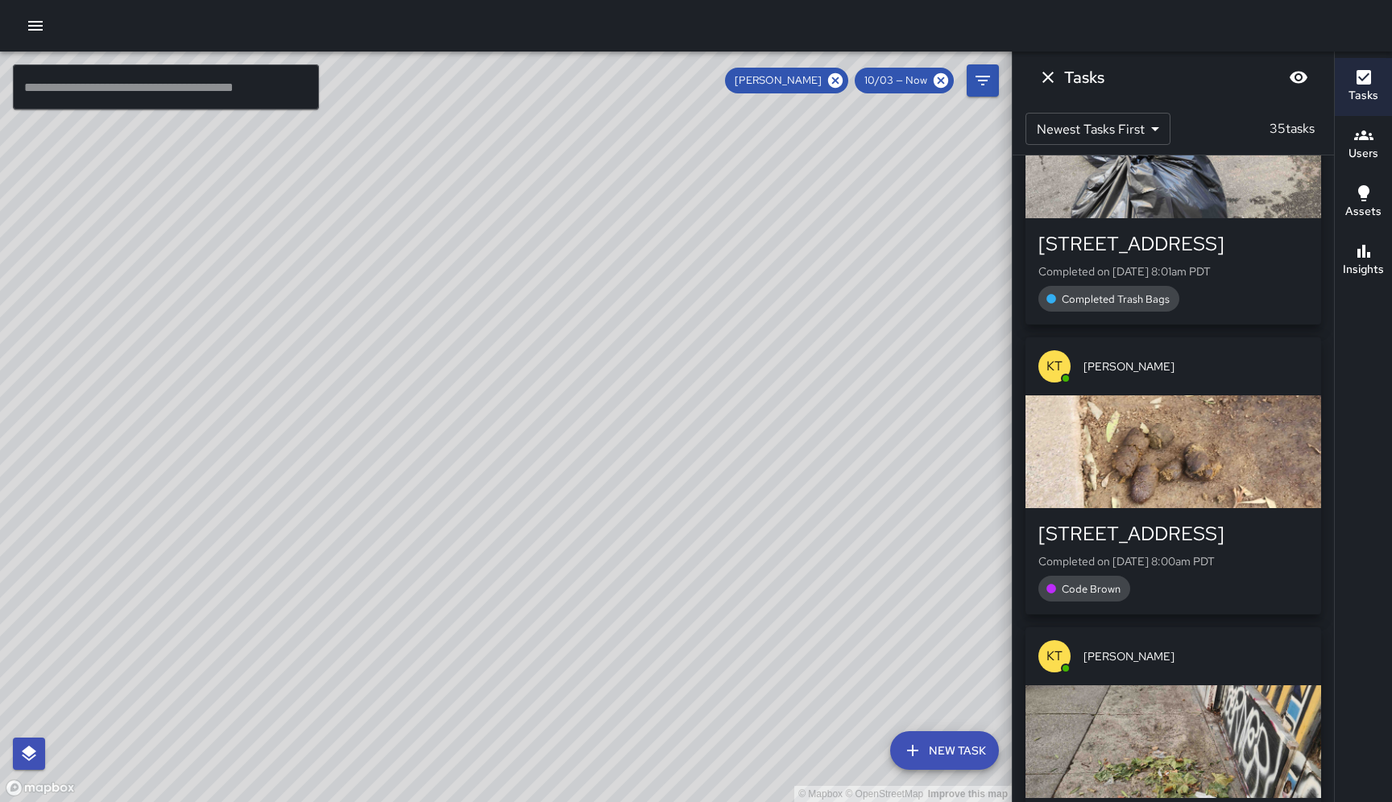
scroll to position [2996, 0]
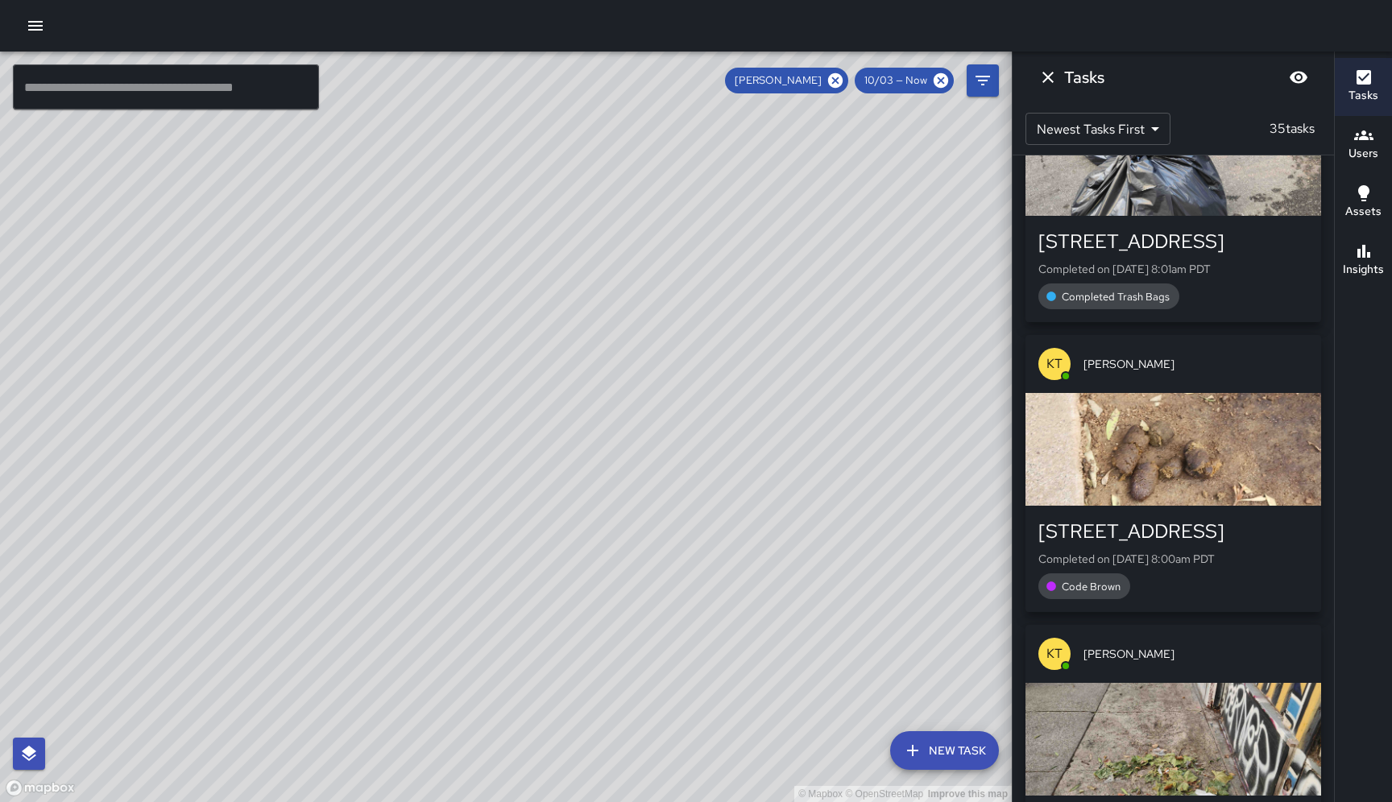
click at [1178, 459] on div "button" at bounding box center [1173, 449] width 296 height 113
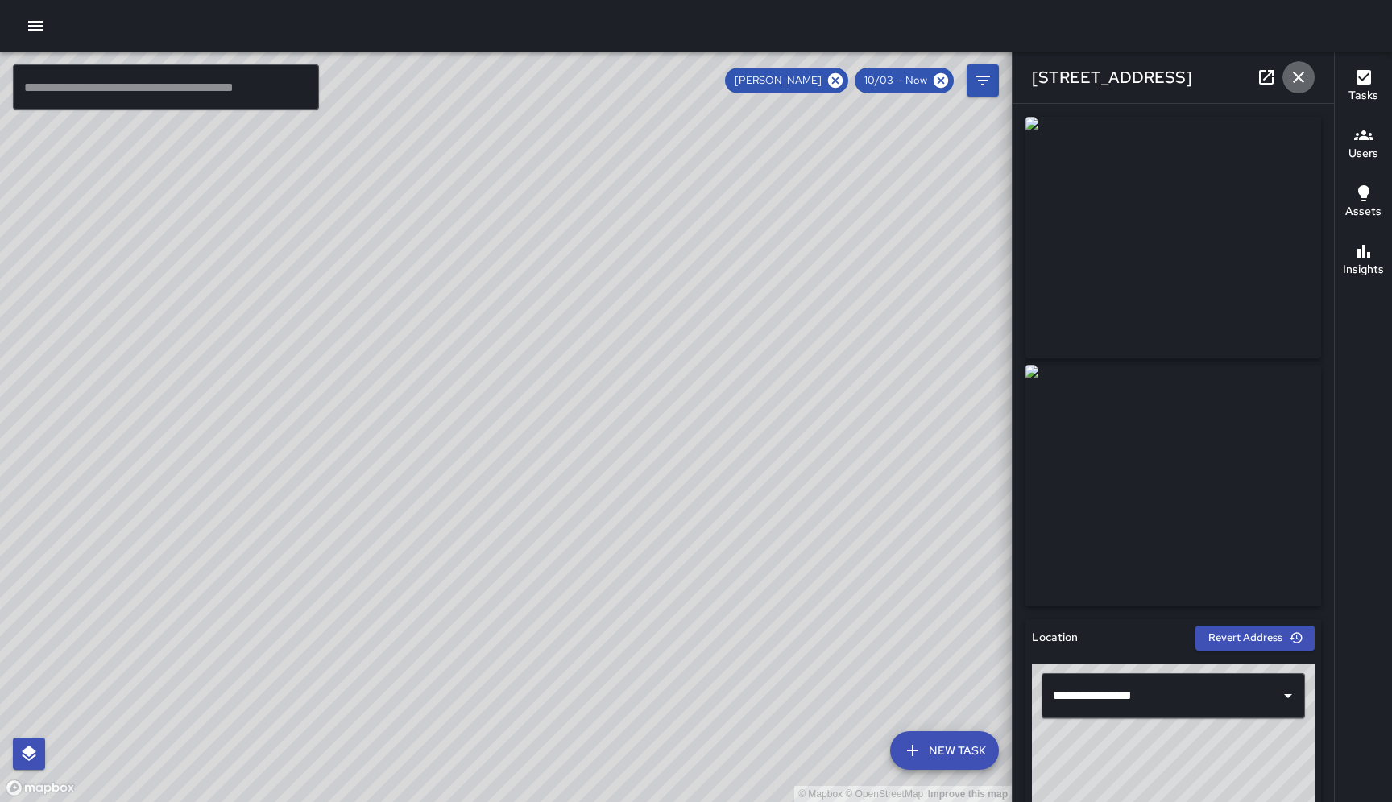
click at [1178, 81] on icon "button" at bounding box center [1297, 77] width 19 height 19
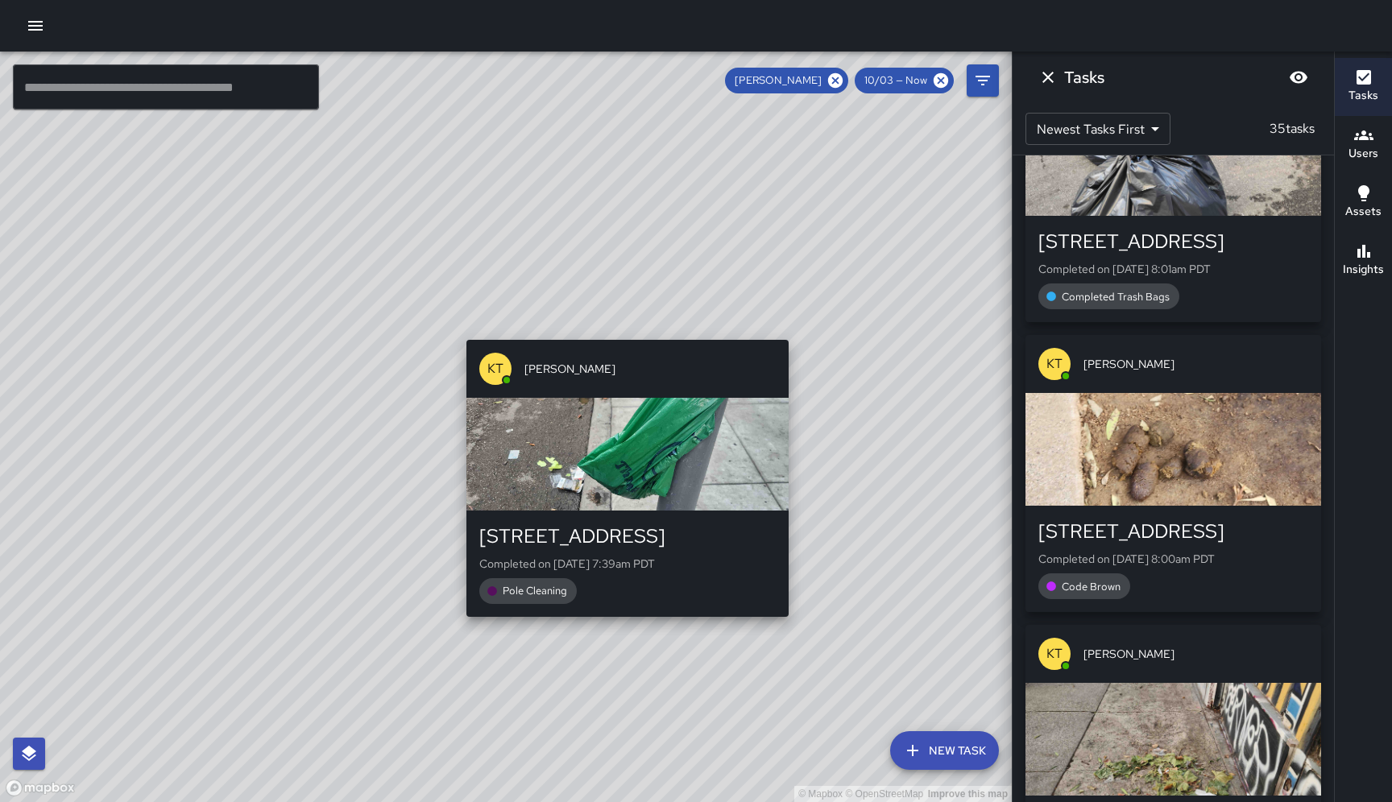
click at [622, 317] on div "© Mapbox © OpenStreetMap Improve this map KT Katherine Treminio 619a Minna Stre…" at bounding box center [505, 427] width 1011 height 751
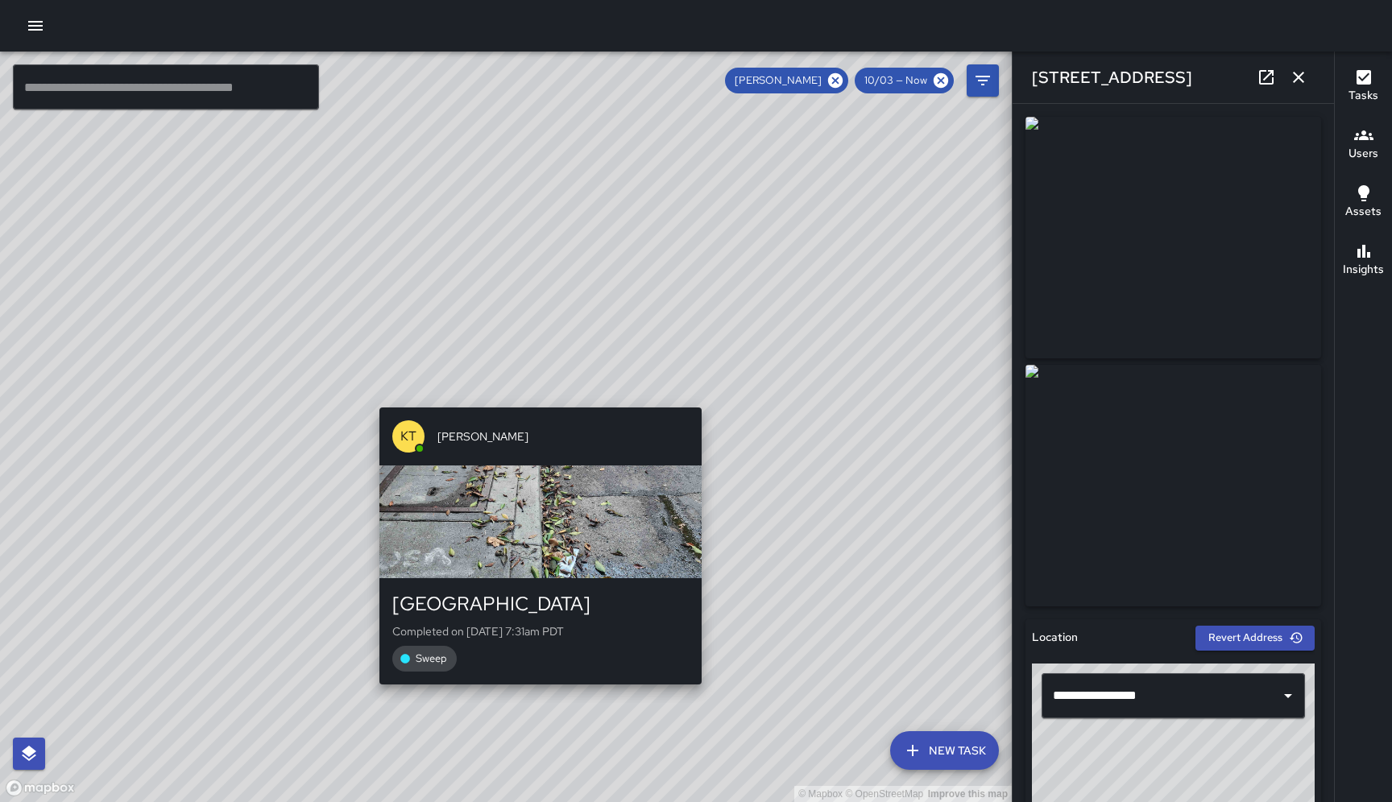
click at [531, 399] on div "© Mapbox © OpenStreetMap Improve this map KT Katherine Treminio 647a Minna Stre…" at bounding box center [505, 427] width 1011 height 751
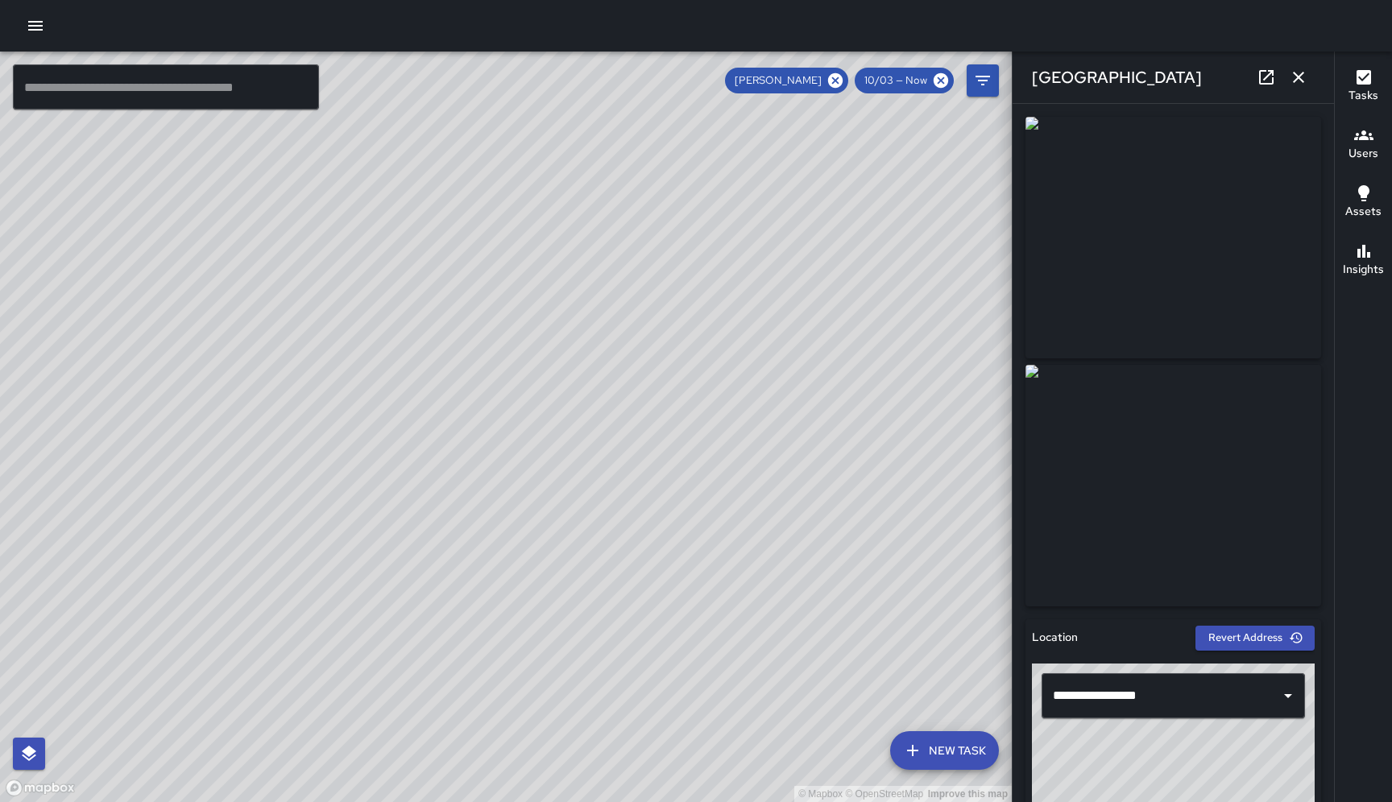
type input "**********"
click at [1178, 77] on icon at bounding box center [1265, 77] width 19 height 19
click at [1178, 77] on icon "button" at bounding box center [1297, 77] width 11 height 11
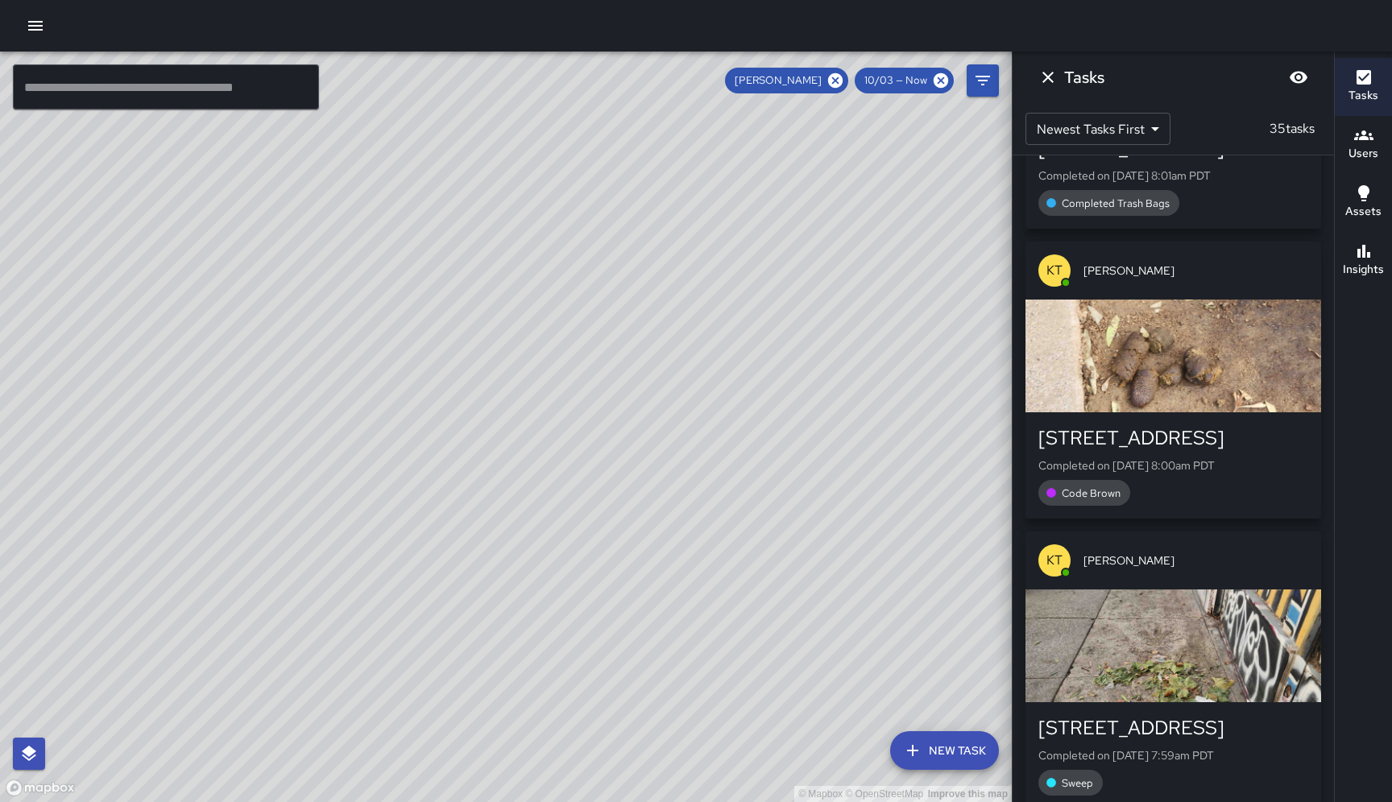
scroll to position [3069, 0]
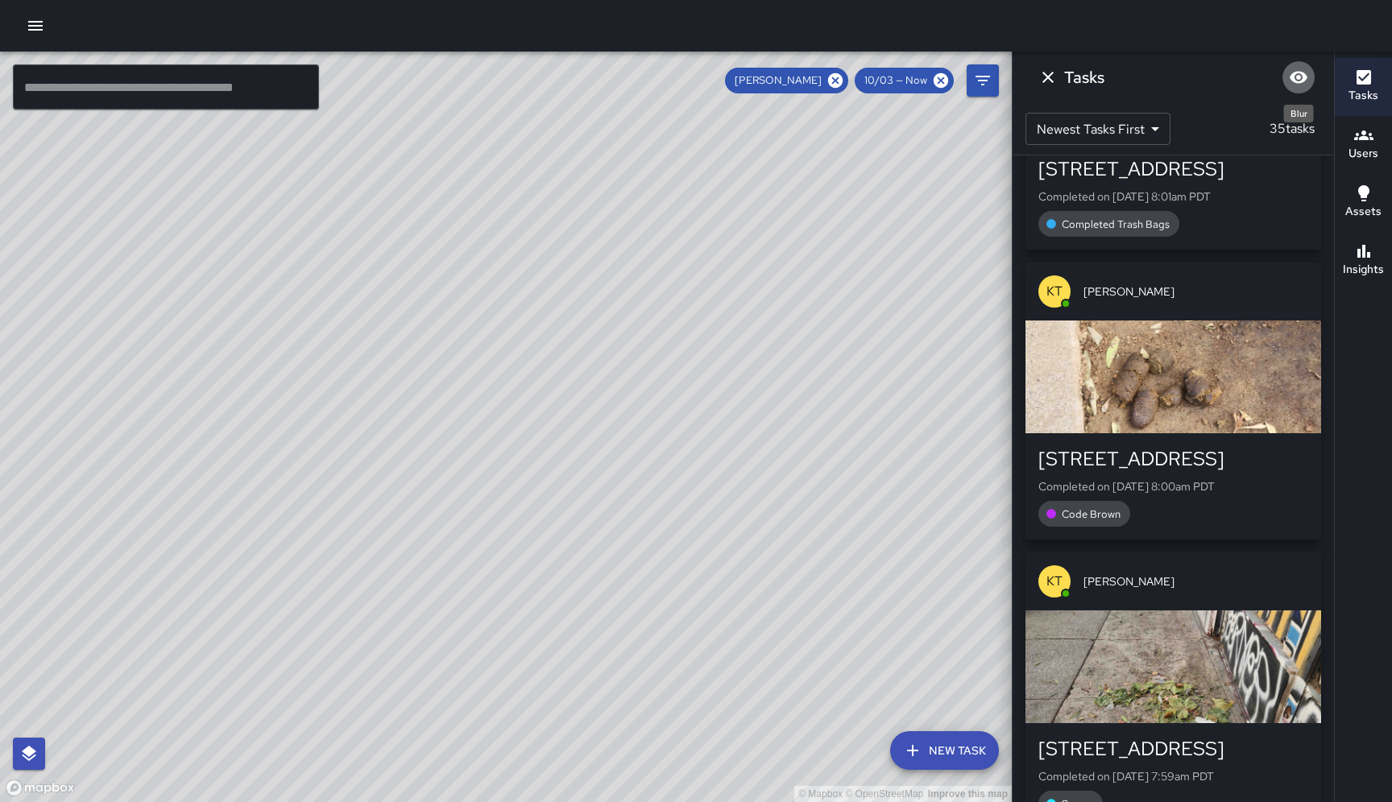
click at [1178, 82] on icon "Blur" at bounding box center [1298, 78] width 18 height 12
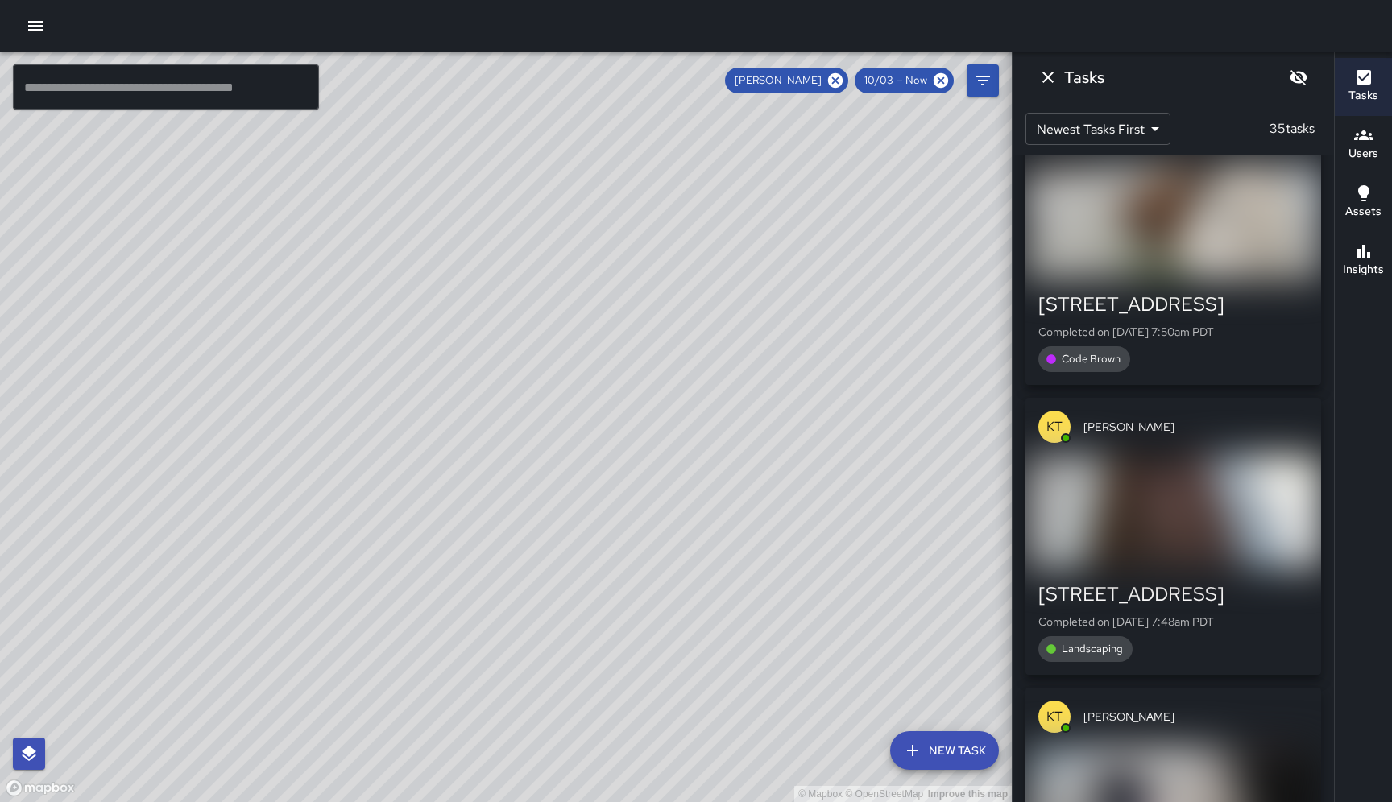
scroll to position [5014, 0]
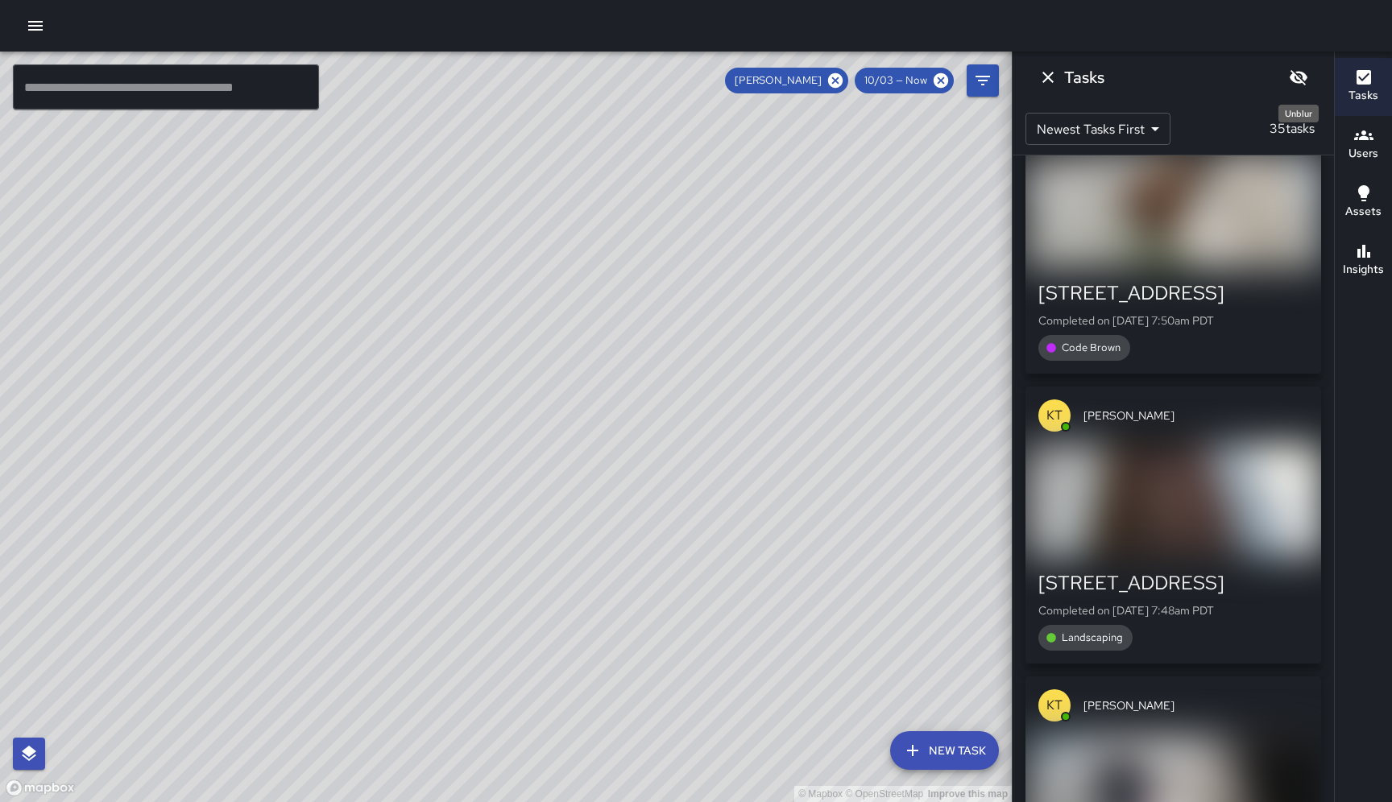
click at [1178, 82] on icon "Unblur" at bounding box center [1297, 77] width 19 height 19
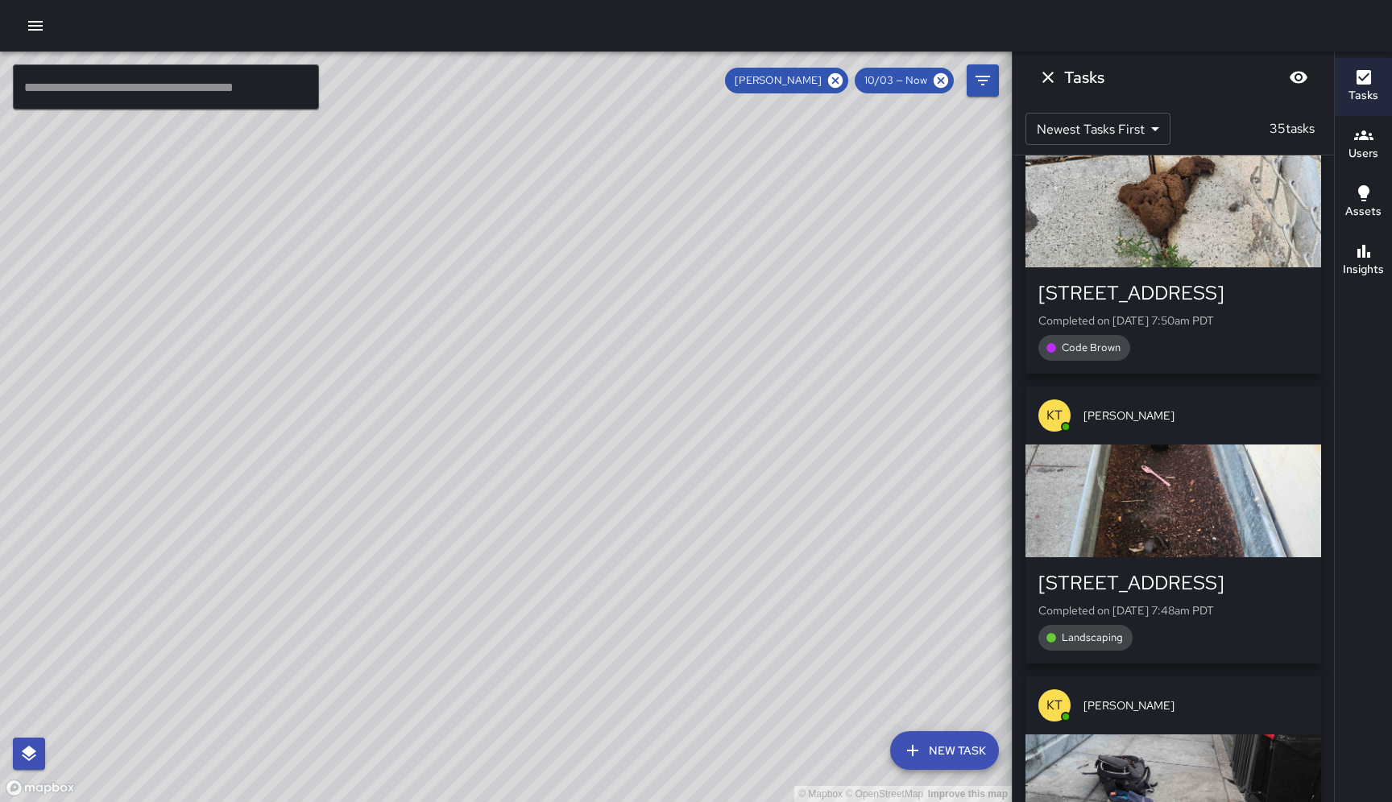
drag, startPoint x: 593, startPoint y: 697, endPoint x: 614, endPoint y: 461, distance: 237.8
click at [614, 460] on div "© Mapbox © OpenStreetMap Improve this map" at bounding box center [505, 427] width 1011 height 751
click at [1178, 216] on div "button" at bounding box center [1173, 211] width 296 height 113
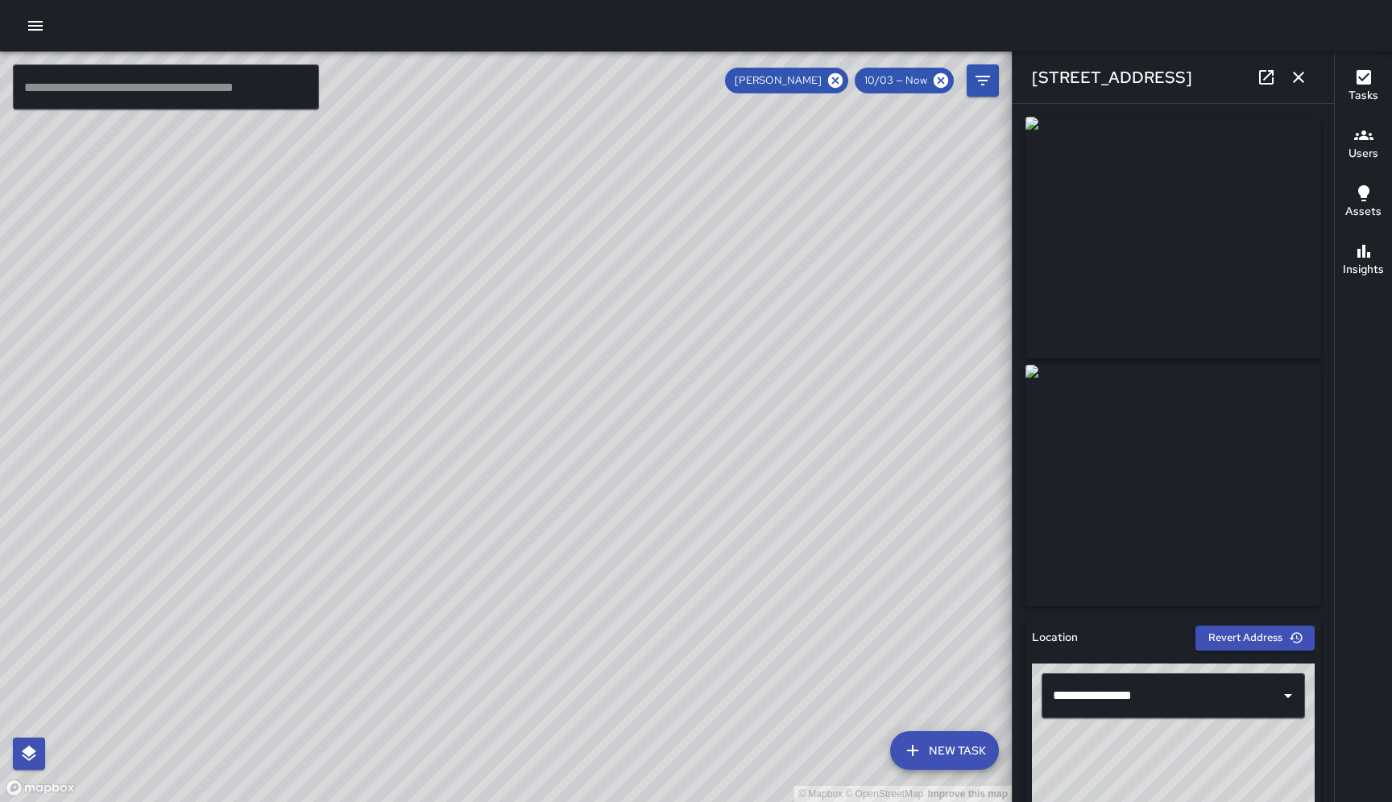
click at [1178, 74] on icon "button" at bounding box center [1297, 77] width 19 height 19
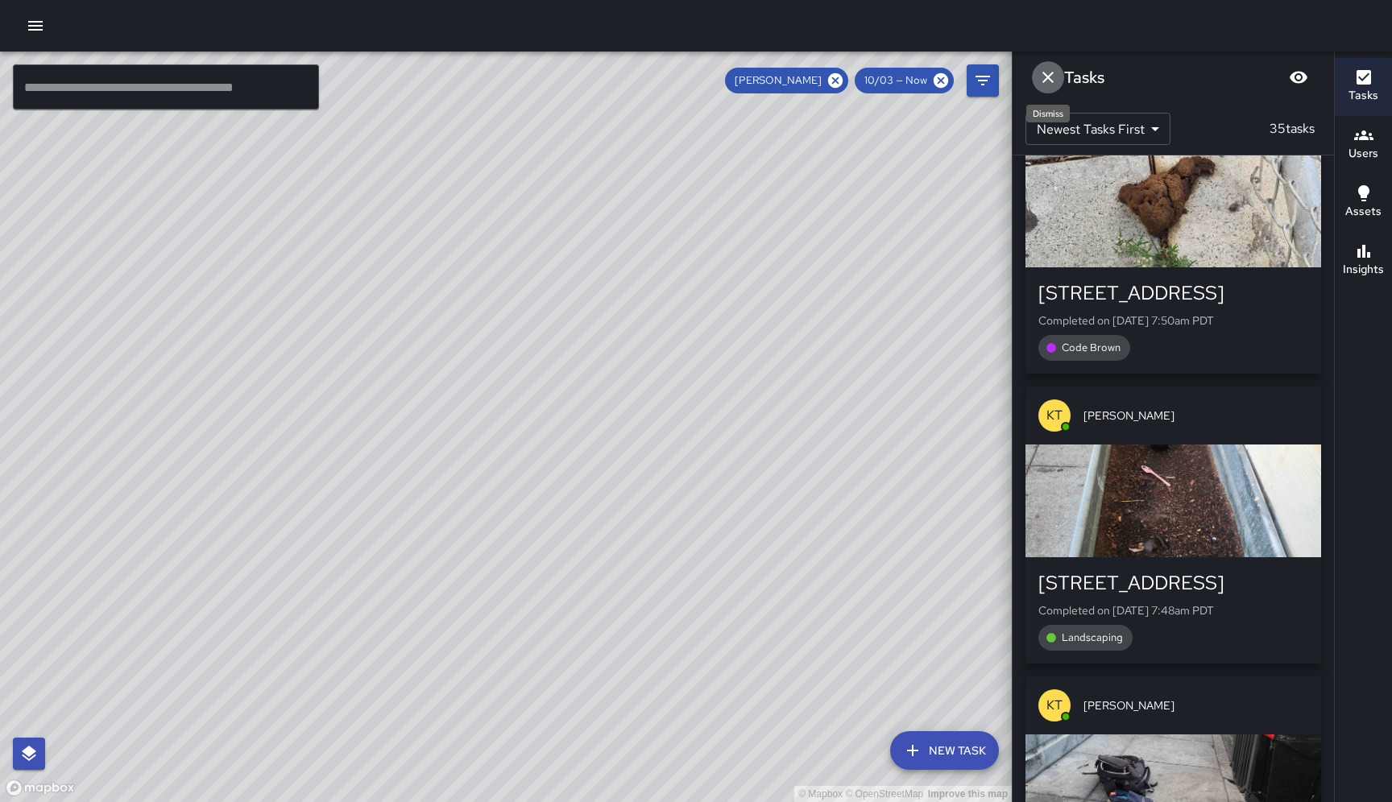
click at [1048, 78] on icon "Dismiss" at bounding box center [1047, 77] width 11 height 11
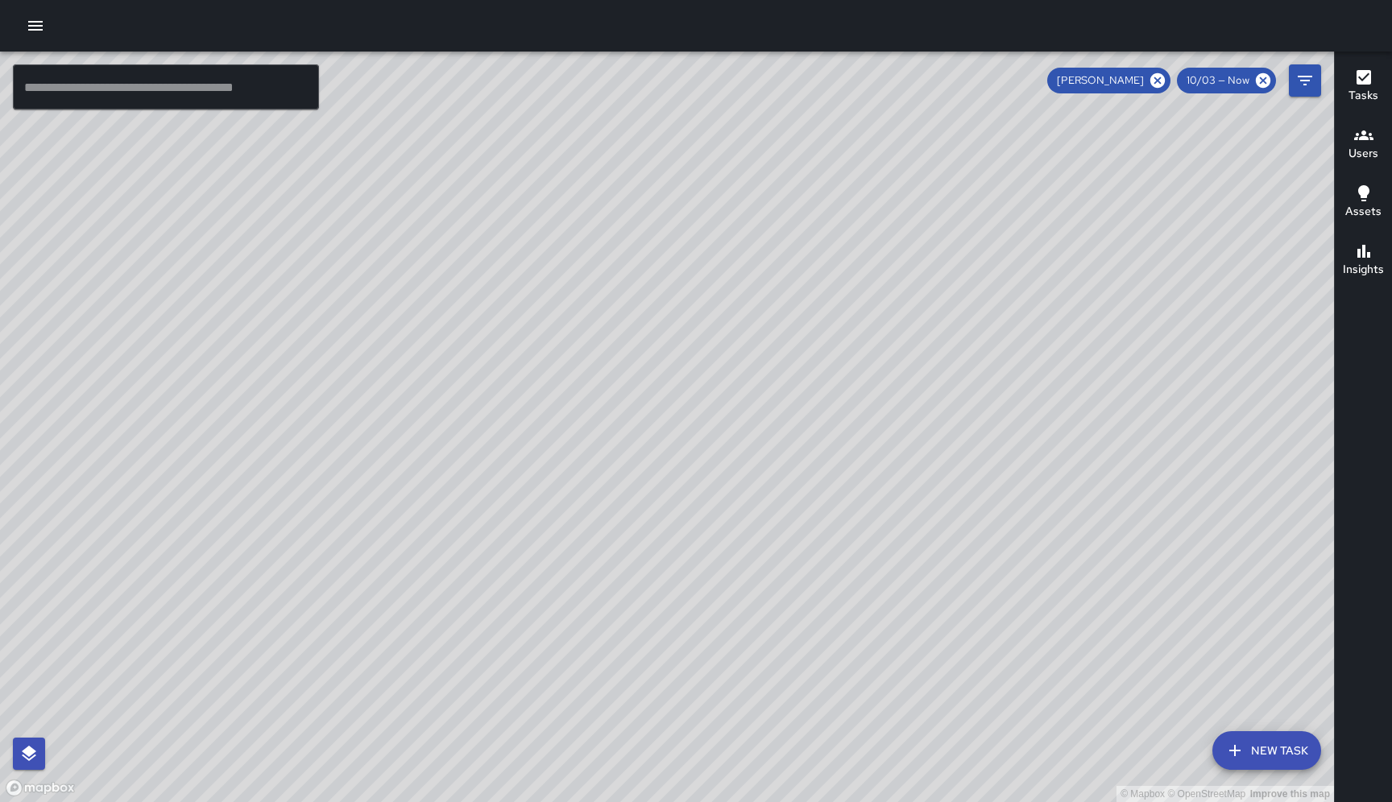
drag, startPoint x: 824, startPoint y: 560, endPoint x: 755, endPoint y: 358, distance: 213.4
click at [755, 358] on div "© Mapbox © OpenStreetMap Improve this map" at bounding box center [667, 427] width 1334 height 751
click at [1178, 82] on icon "Filters" at bounding box center [1304, 80] width 19 height 19
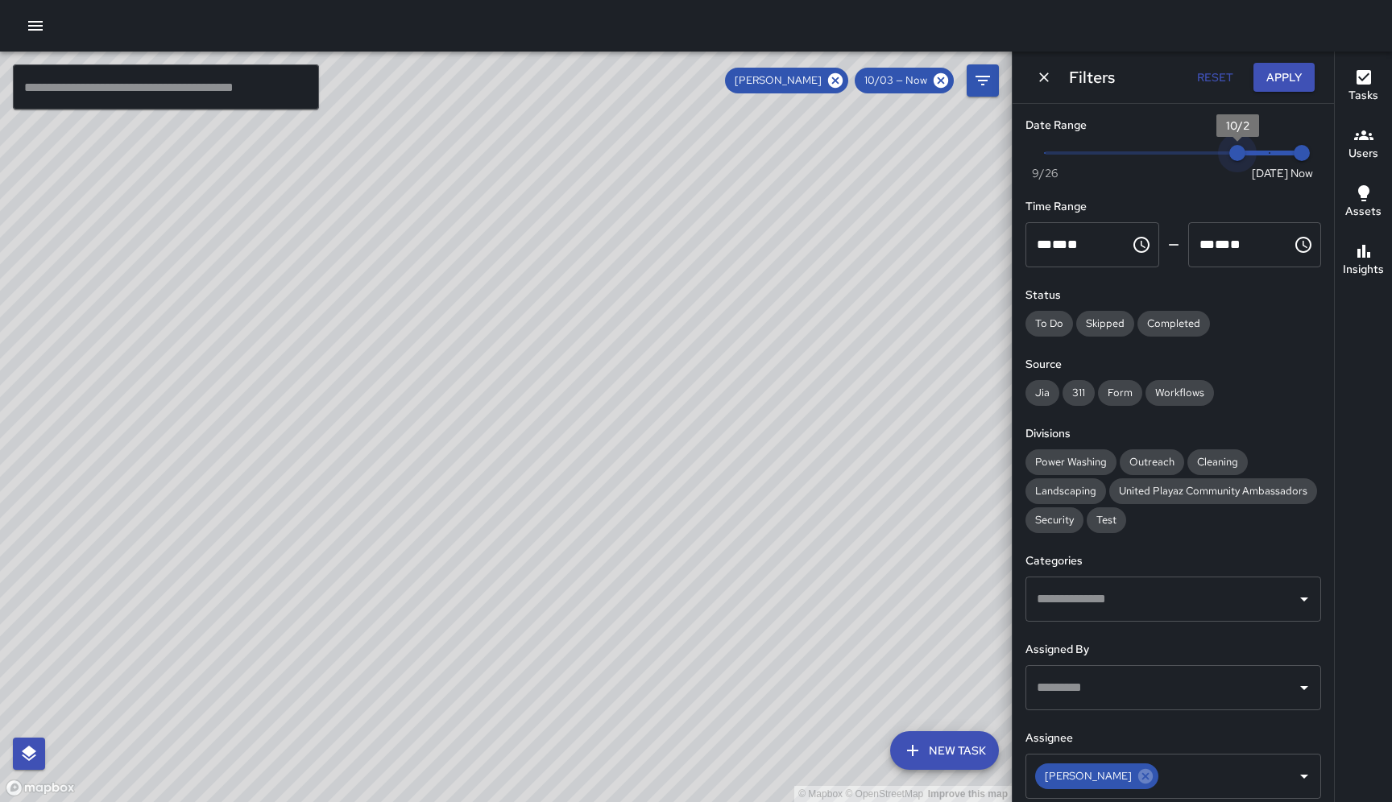
drag, startPoint x: 1269, startPoint y: 155, endPoint x: 1247, endPoint y: 155, distance: 21.8
click at [1178, 155] on span "10/2" at bounding box center [1237, 153] width 16 height 16
type input "*"
drag, startPoint x: 1237, startPoint y: 157, endPoint x: 1045, endPoint y: 128, distance: 193.8
click at [1045, 145] on span "9/26" at bounding box center [1044, 153] width 16 height 16
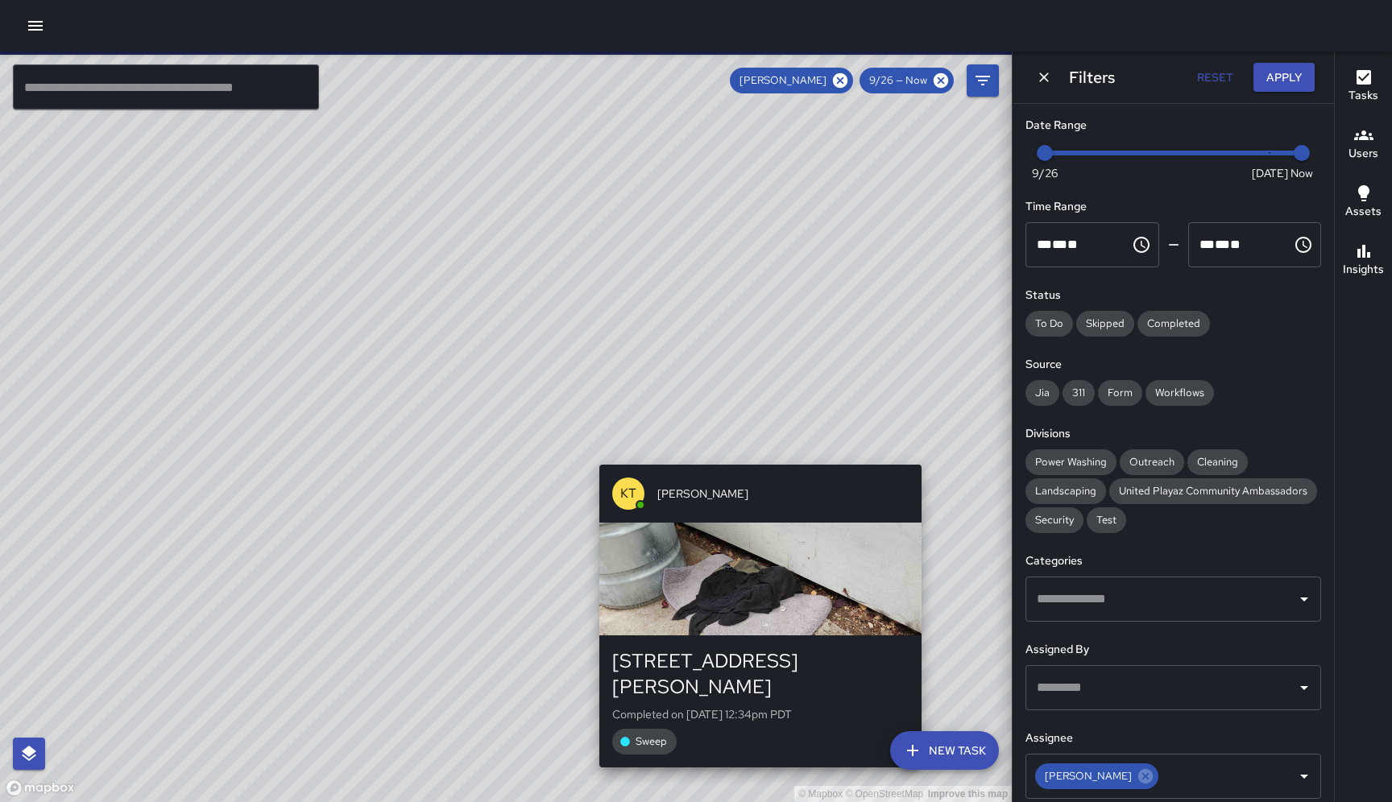
click at [765, 458] on div "© Mapbox © OpenStreetMap Improve this map KT Katherine Treminio 15 Langton Stre…" at bounding box center [505, 427] width 1011 height 751
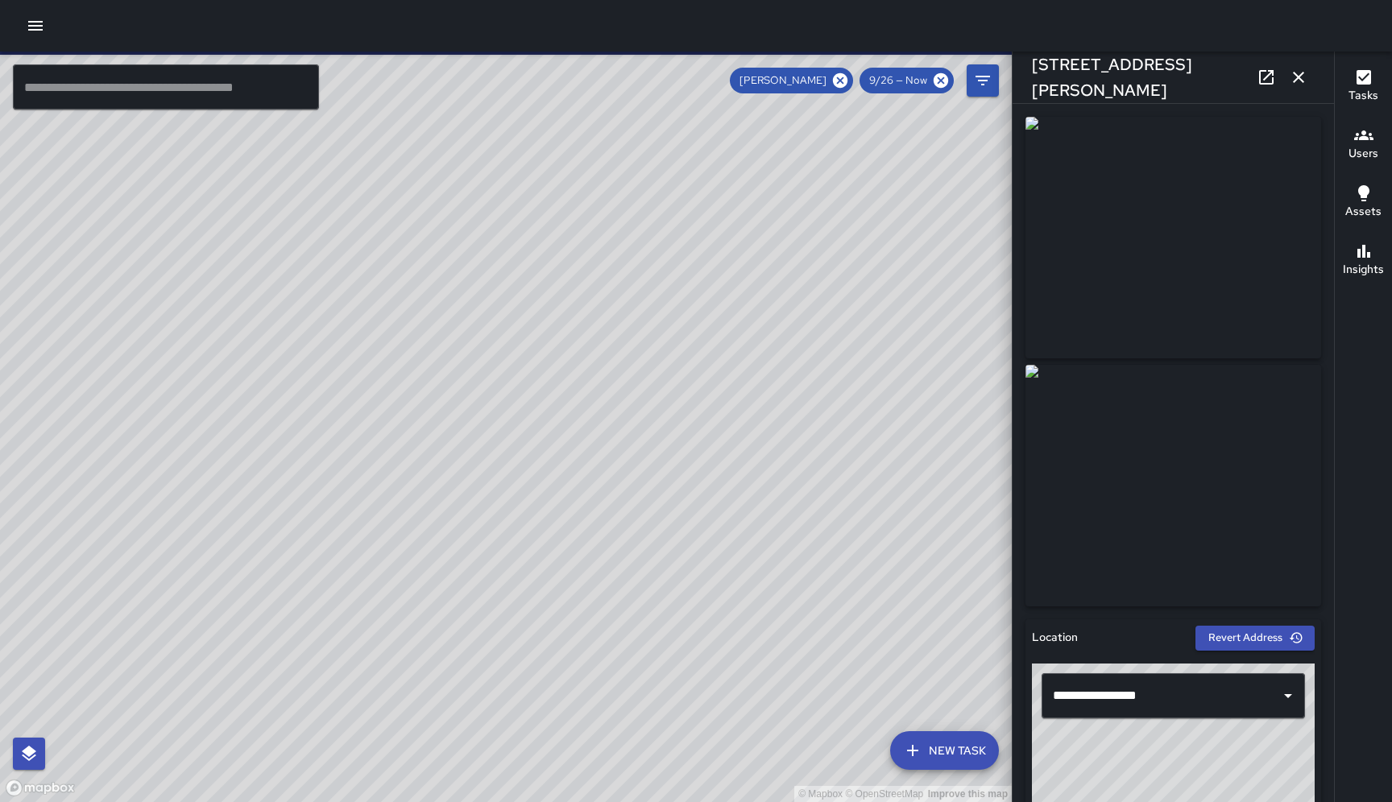
click at [506, 447] on div "© Mapbox © OpenStreetMap Improve this map KT Katherine Treminio 48 Langton Stre…" at bounding box center [505, 427] width 1011 height 751
type input "**********"
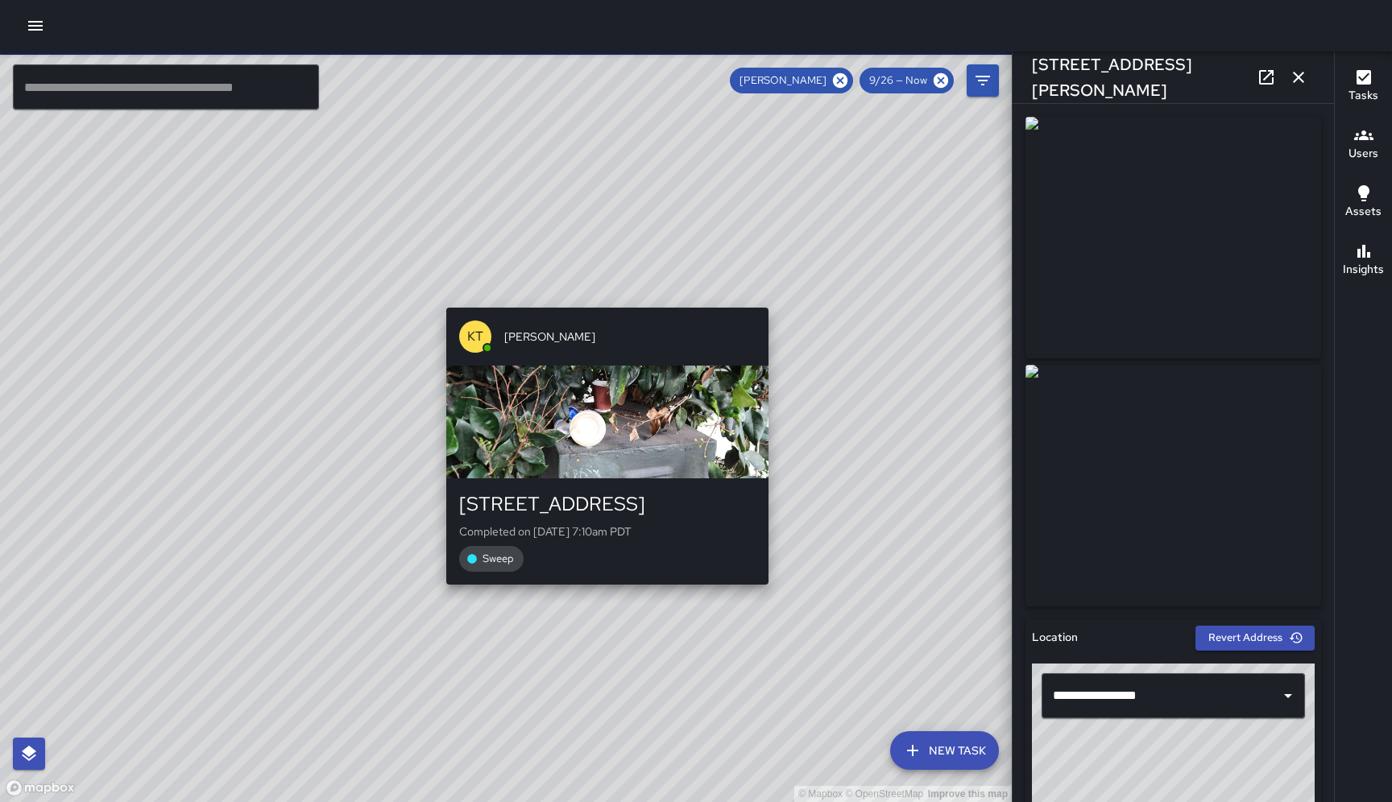
click at [602, 312] on div "KT Katherine Treminio" at bounding box center [607, 337] width 322 height 58
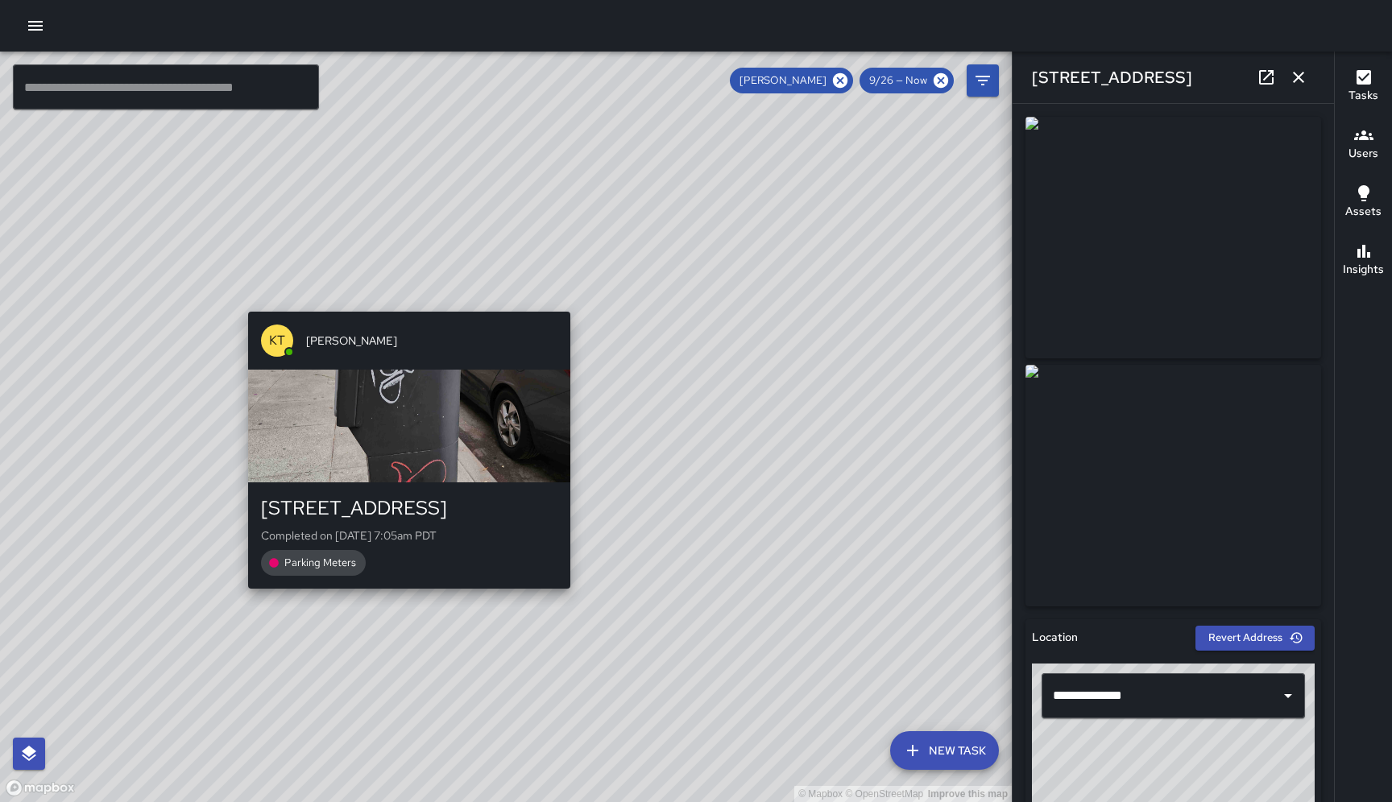
click at [402, 299] on div "© Mapbox © OpenStreetMap Improve this map KT Katherine Treminio 222 7th Street …" at bounding box center [505, 427] width 1011 height 751
type input "**********"
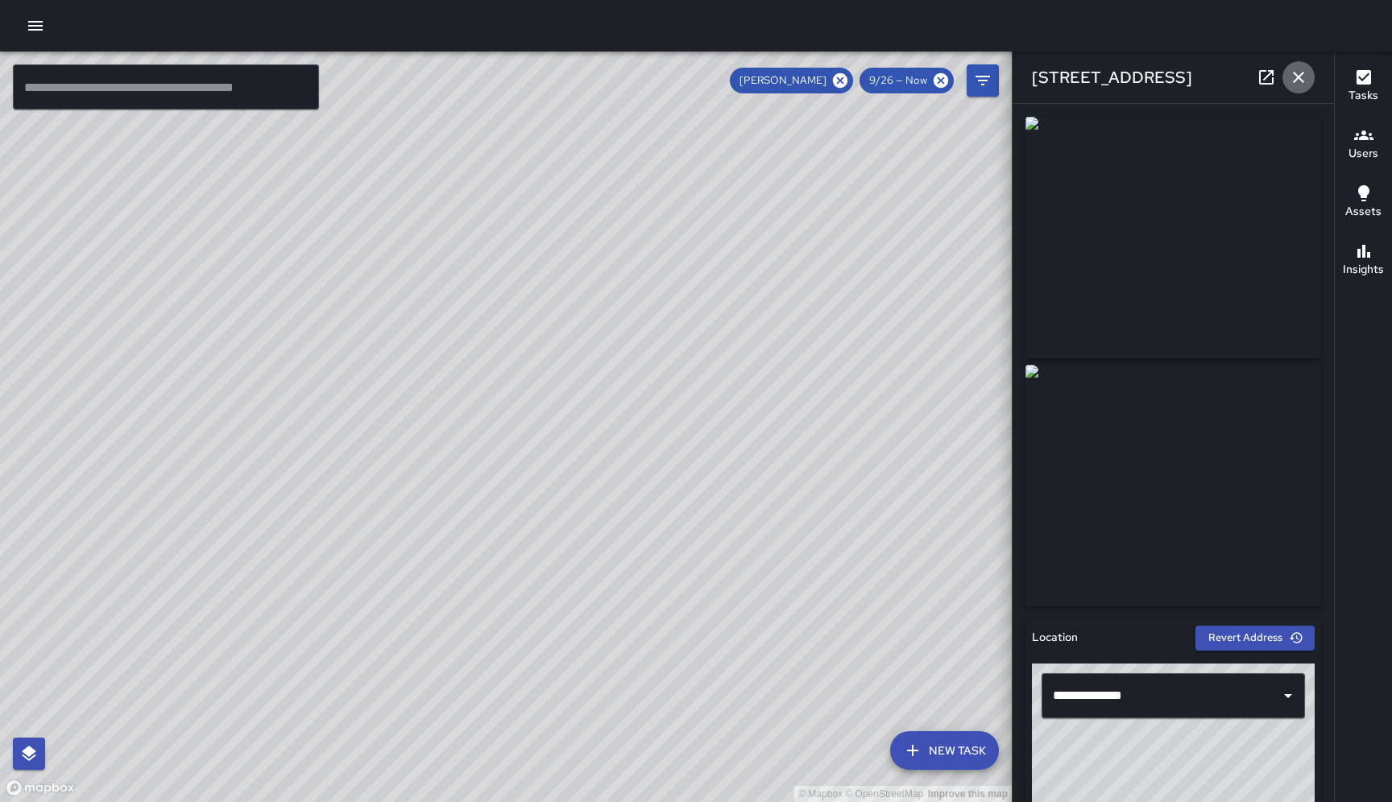
click at [1178, 72] on icon "button" at bounding box center [1297, 77] width 19 height 19
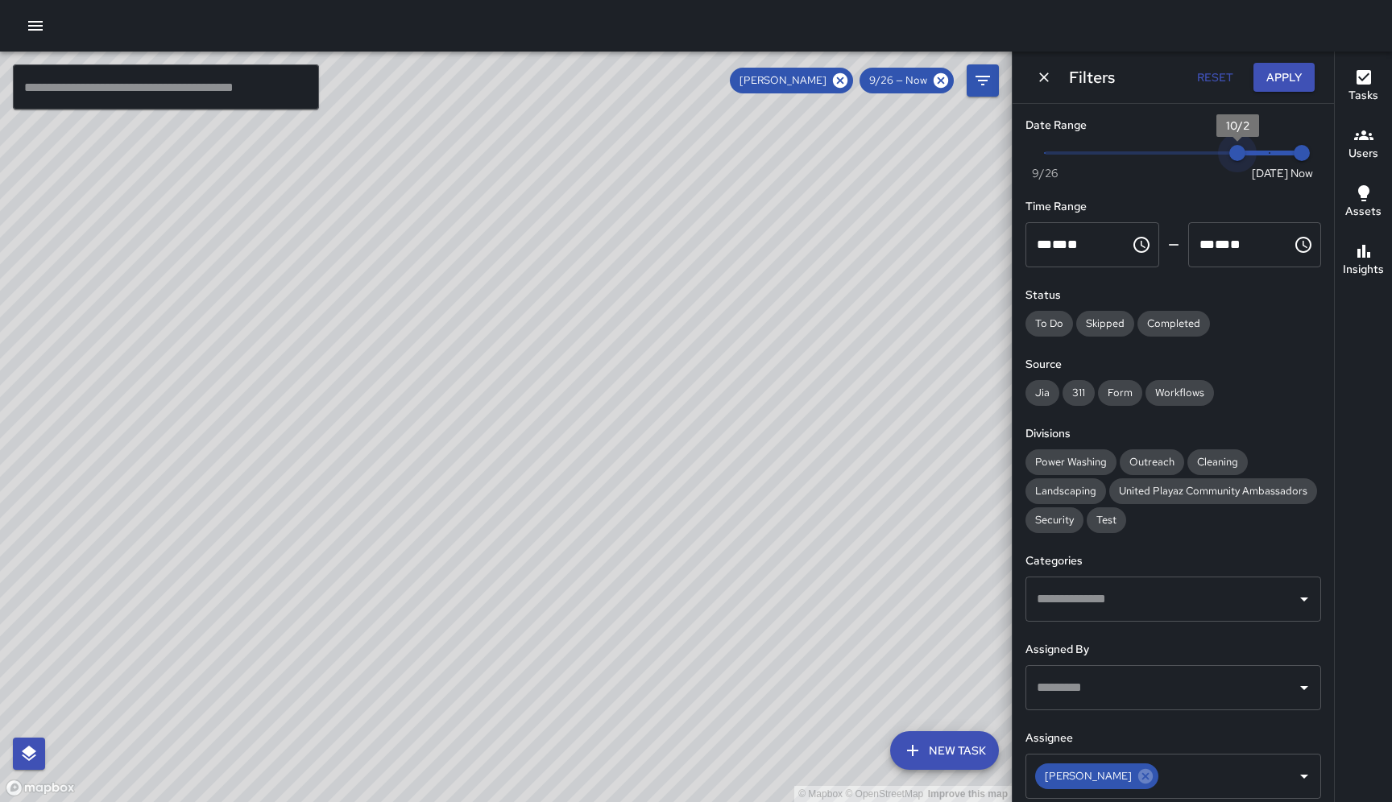
type input "*"
drag, startPoint x: 1044, startPoint y: 153, endPoint x: 1269, endPoint y: 155, distance: 224.7
click at [1178, 155] on span "10/3" at bounding box center [1269, 153] width 16 height 16
click at [839, 85] on icon at bounding box center [835, 80] width 14 height 14
drag, startPoint x: 705, startPoint y: 485, endPoint x: 697, endPoint y: 283, distance: 202.3
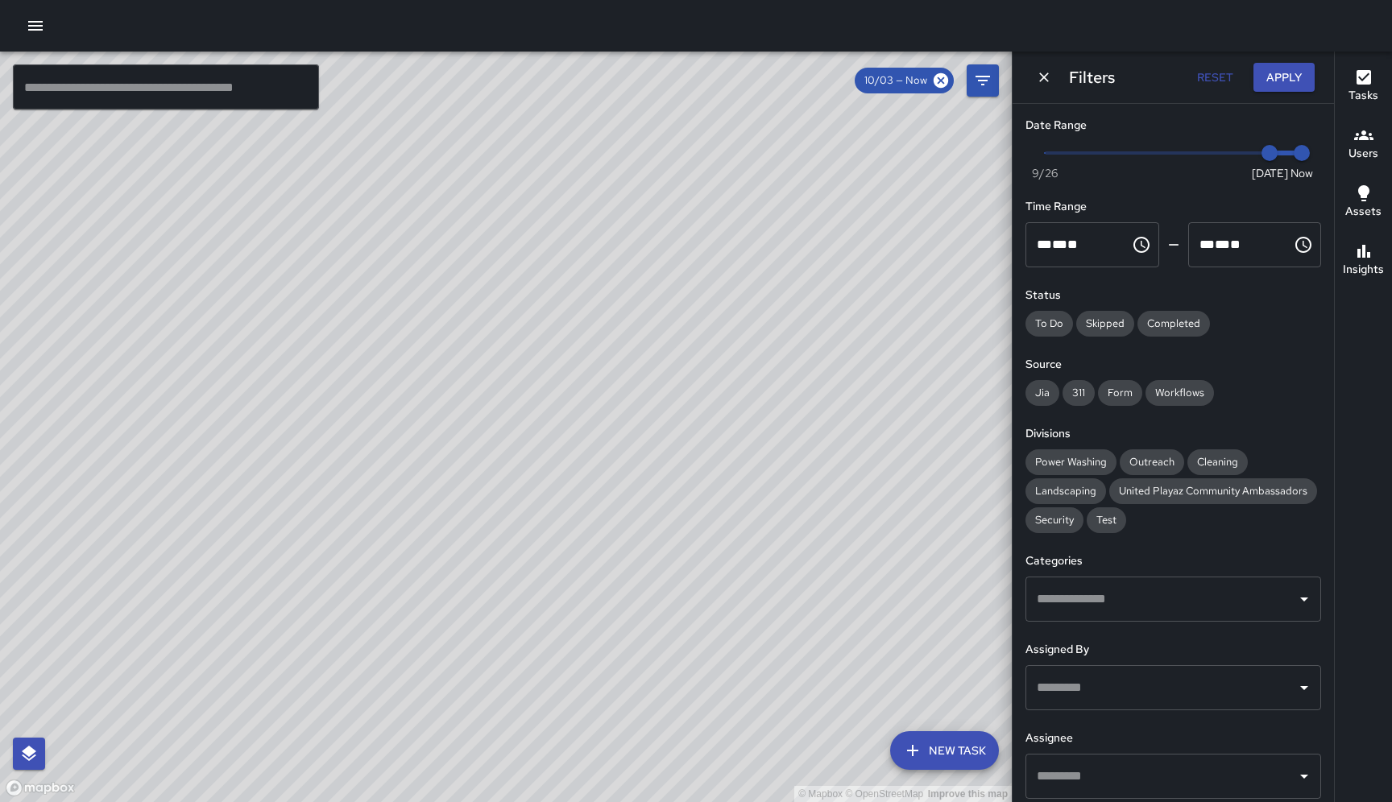
click at [697, 283] on div "© Mapbox © OpenStreetMap Improve this map" at bounding box center [505, 427] width 1011 height 751
click at [475, 438] on div "© Mapbox © OpenStreetMap Improve this map Grace & Howard Big Belly To-Do 0 Skip…" at bounding box center [505, 427] width 1011 height 751
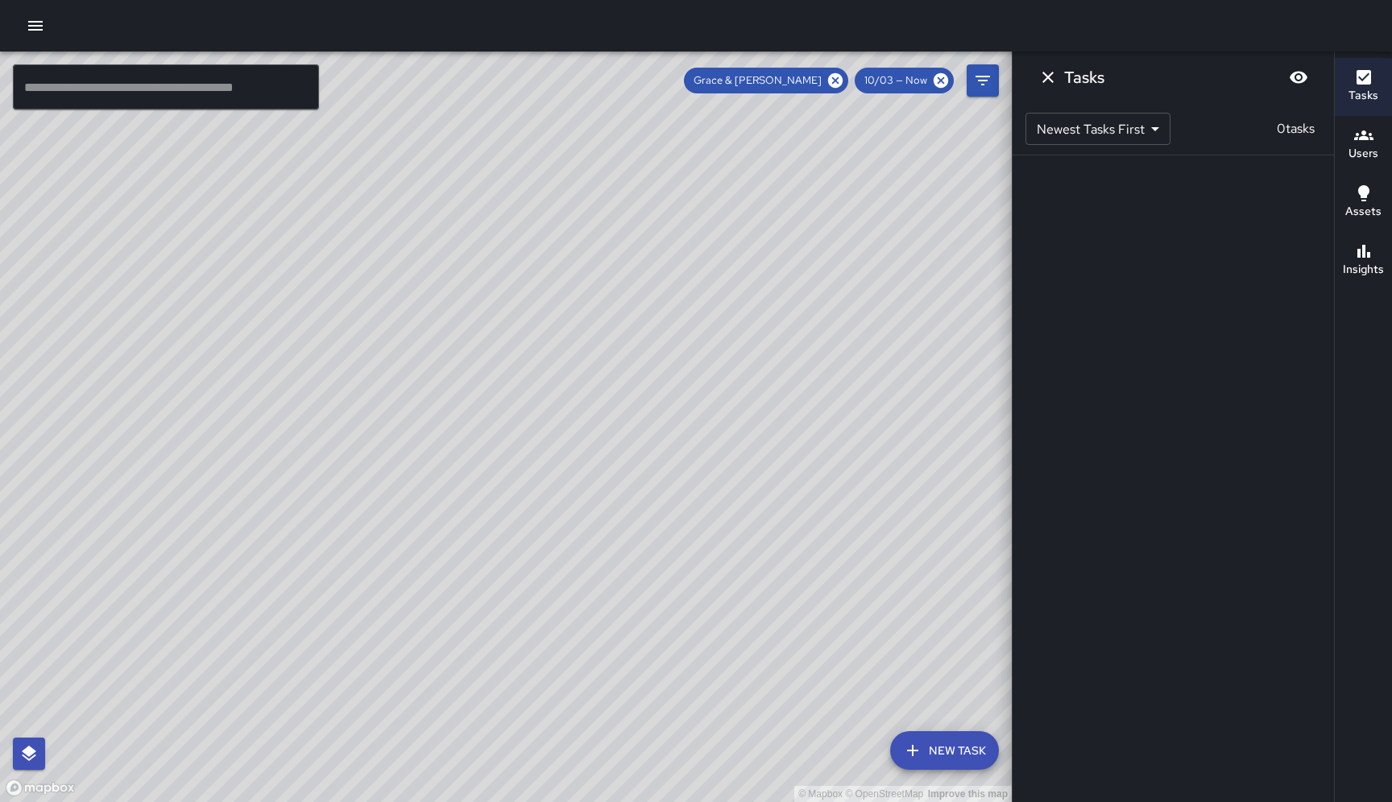
scroll to position [0, 0]
click at [513, 421] on div "© Mapbox © OpenStreetMap Improve this map Grace & Howard Big Belly To-Do 0 Skip…" at bounding box center [505, 427] width 1011 height 751
click at [417, 557] on div "© Mapbox © OpenStreetMap Improve this map Howard & 10th Big Belly To-Do 0 Skipp…" at bounding box center [505, 427] width 1011 height 751
click at [255, 681] on div "© Mapbox © OpenStreetMap Improve this map" at bounding box center [505, 427] width 1011 height 751
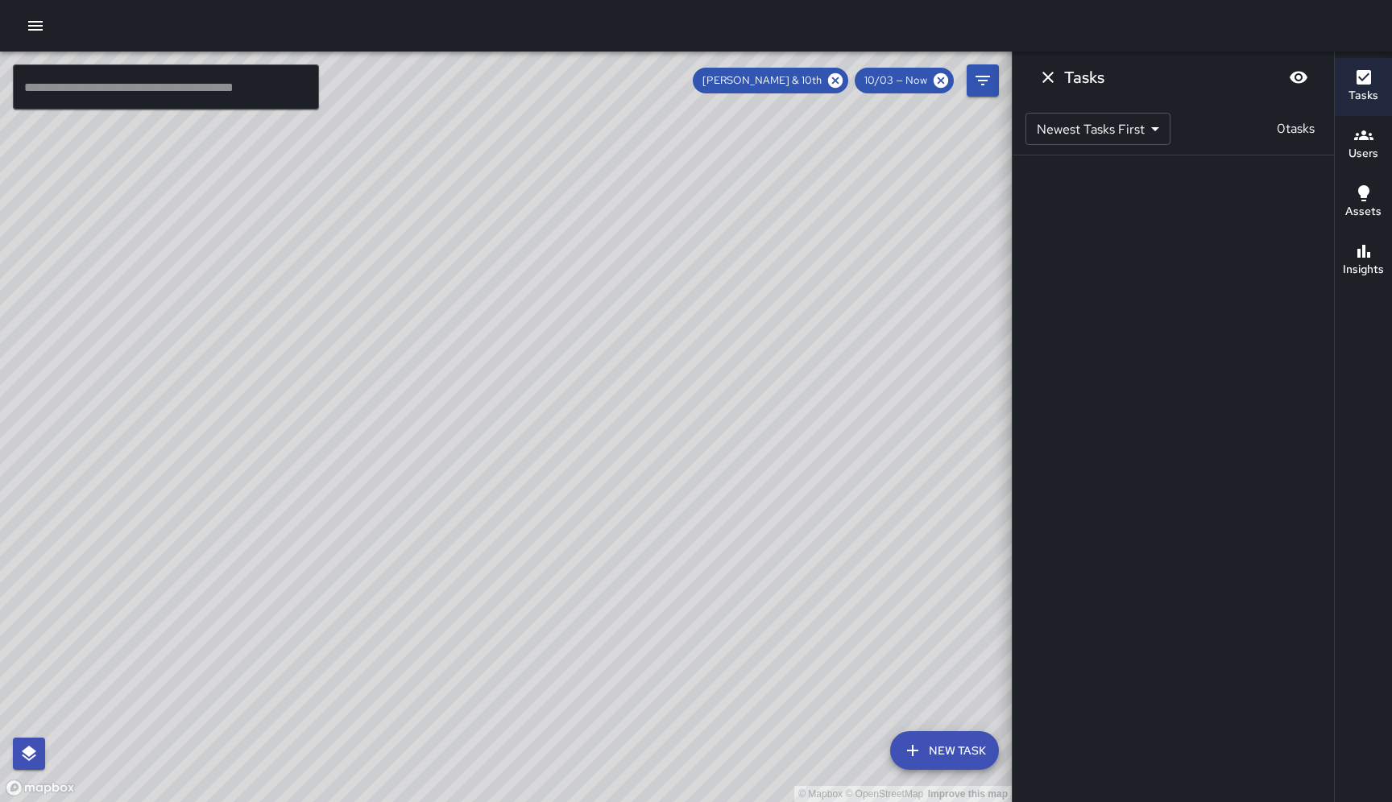
click at [255, 681] on div "© Mapbox © OpenStreetMap Improve this map" at bounding box center [505, 427] width 1011 height 751
click at [238, 680] on div "© Mapbox © OpenStreetMap Improve this map Howard & 11th Big Belly To-Do 0 Skipp…" at bounding box center [505, 427] width 1011 height 751
click at [1053, 76] on icon "Dismiss" at bounding box center [1047, 77] width 19 height 19
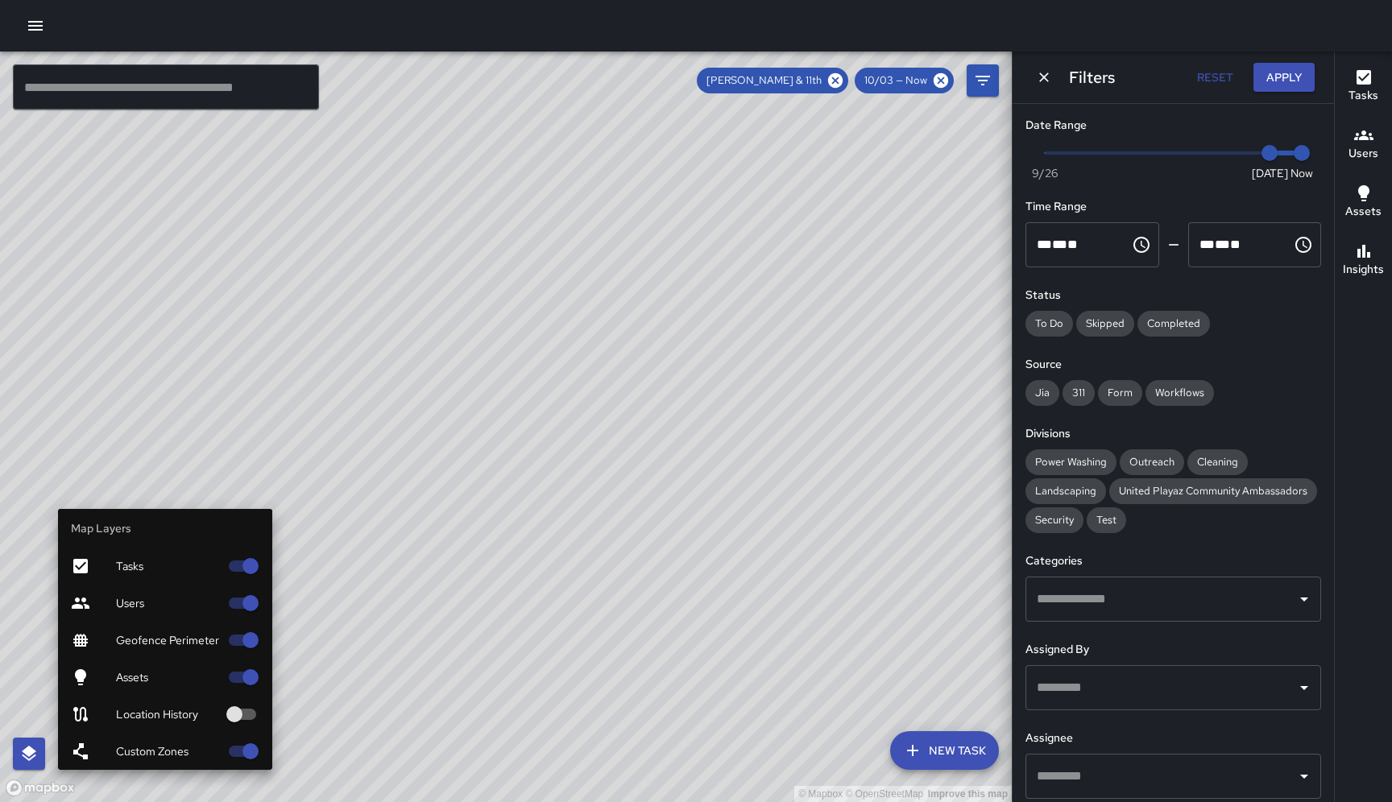
click at [30, 745] on icon "button" at bounding box center [29, 753] width 14 height 15
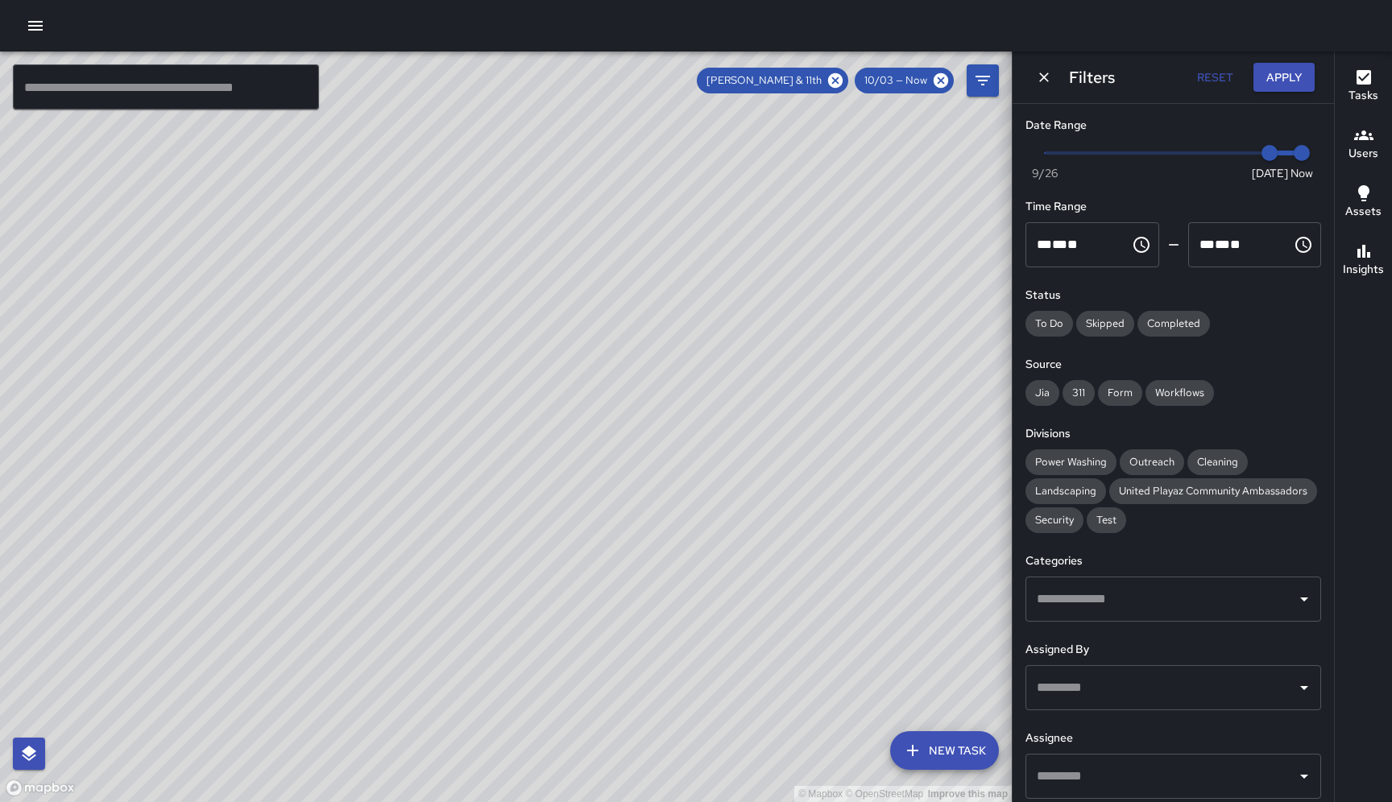
drag, startPoint x: 670, startPoint y: 422, endPoint x: 397, endPoint y: 495, distance: 282.7
click at [397, 495] on div "© Mapbox © OpenStreetMap Improve this map" at bounding box center [505, 427] width 1011 height 751
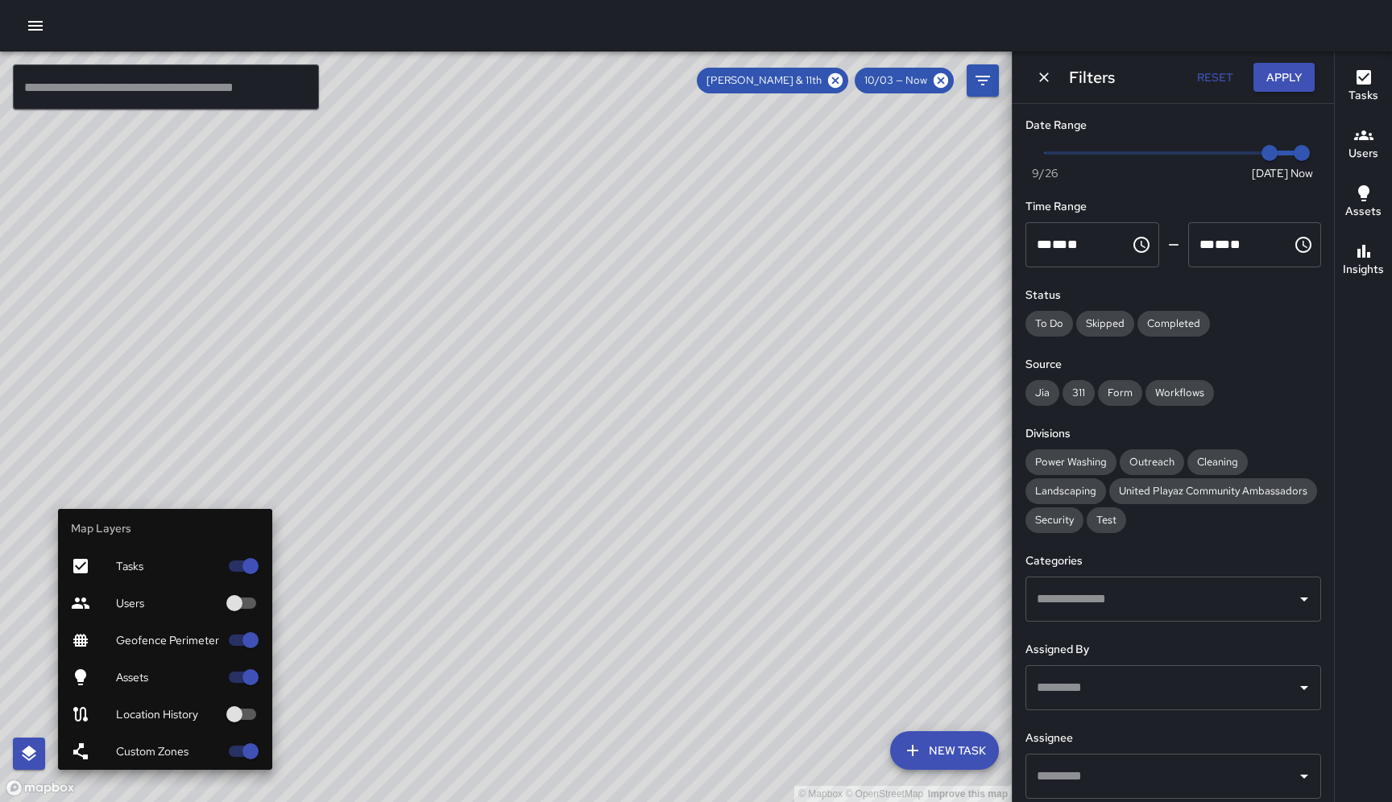
click at [35, 745] on icon "button" at bounding box center [29, 753] width 14 height 15
click at [31, 745] on icon "button" at bounding box center [28, 753] width 19 height 19
click at [32, 745] on icon "button" at bounding box center [29, 753] width 14 height 15
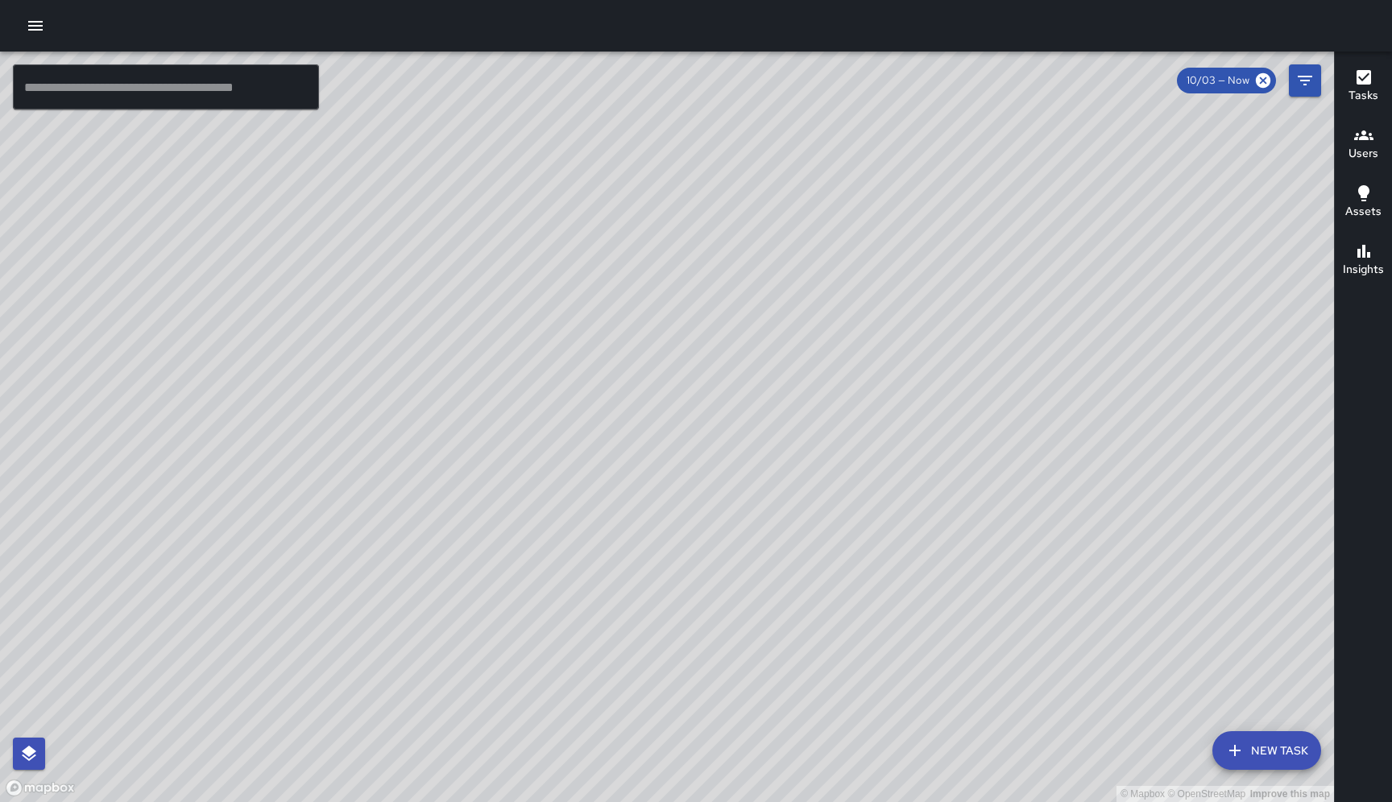
click at [224, 88] on input "text" at bounding box center [166, 86] width 306 height 45
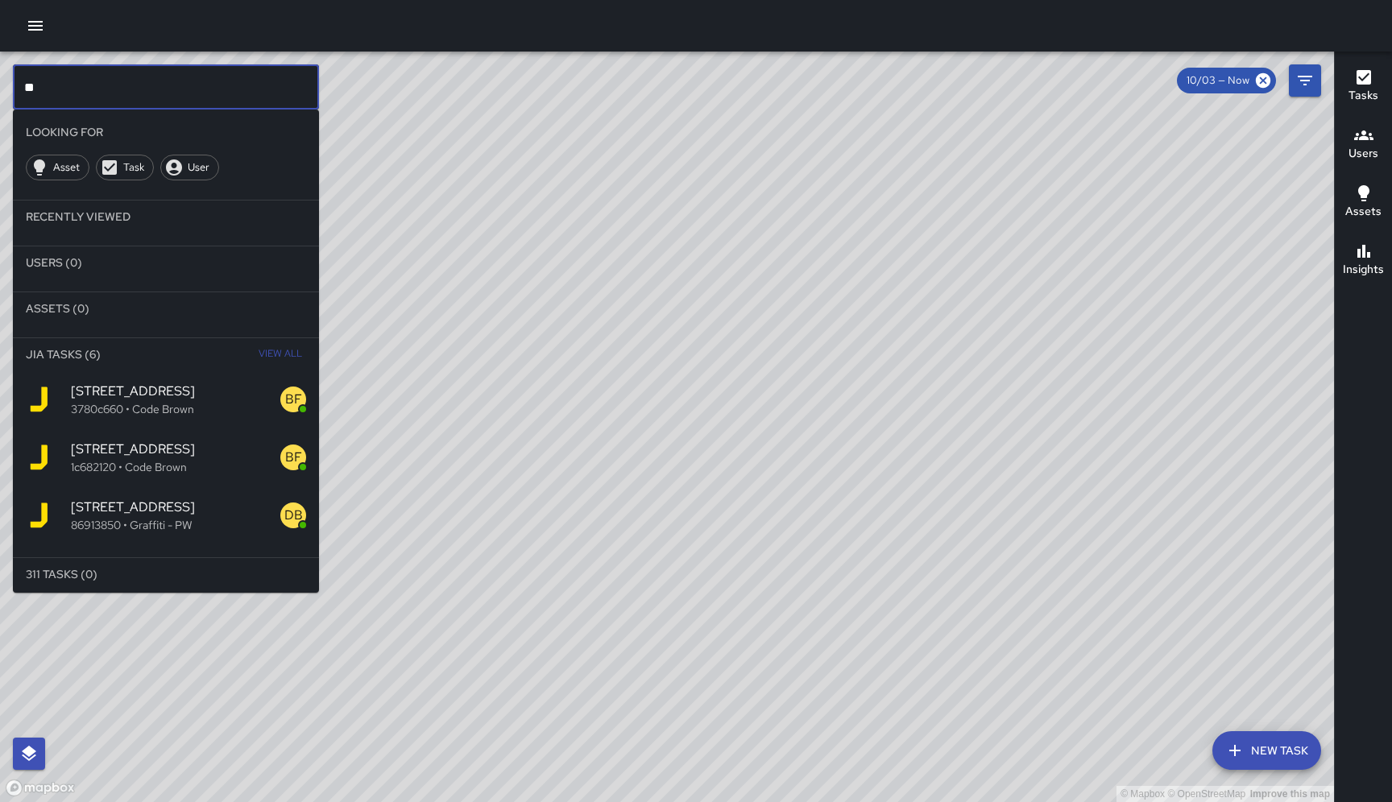
type input "*"
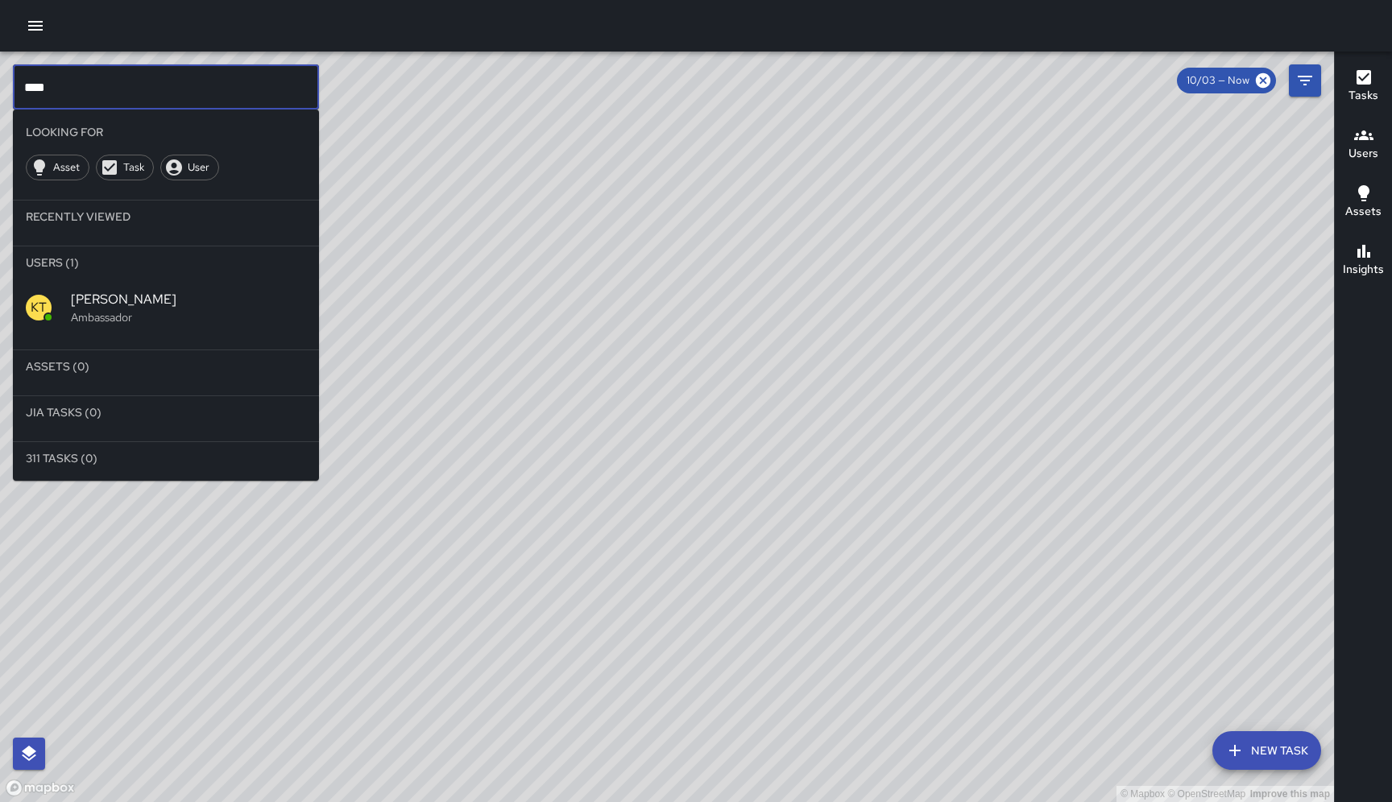
type input "****"
click at [130, 307] on span "[PERSON_NAME]" at bounding box center [188, 299] width 235 height 19
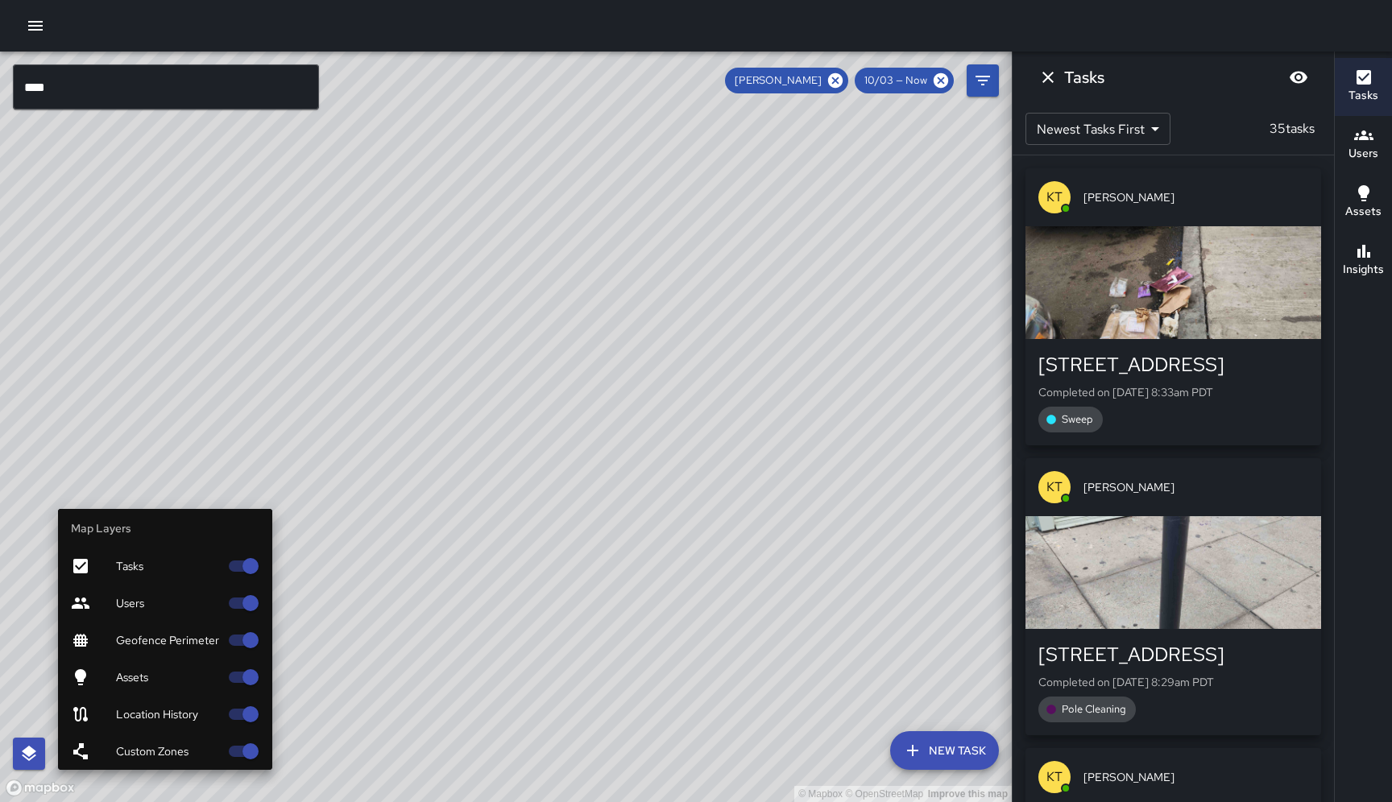
click at [31, 756] on icon "button" at bounding box center [28, 753] width 19 height 19
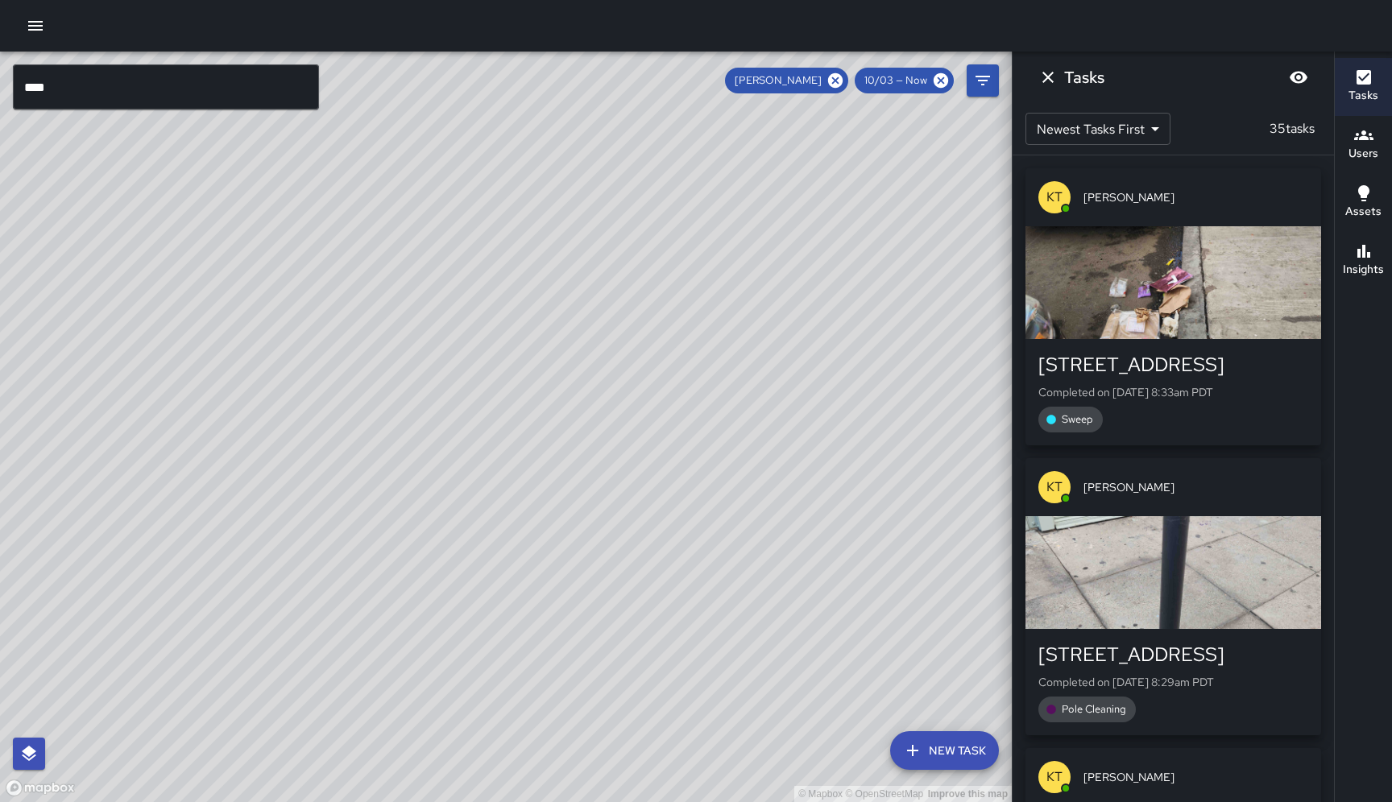
click at [28, 19] on icon "button" at bounding box center [35, 25] width 19 height 19
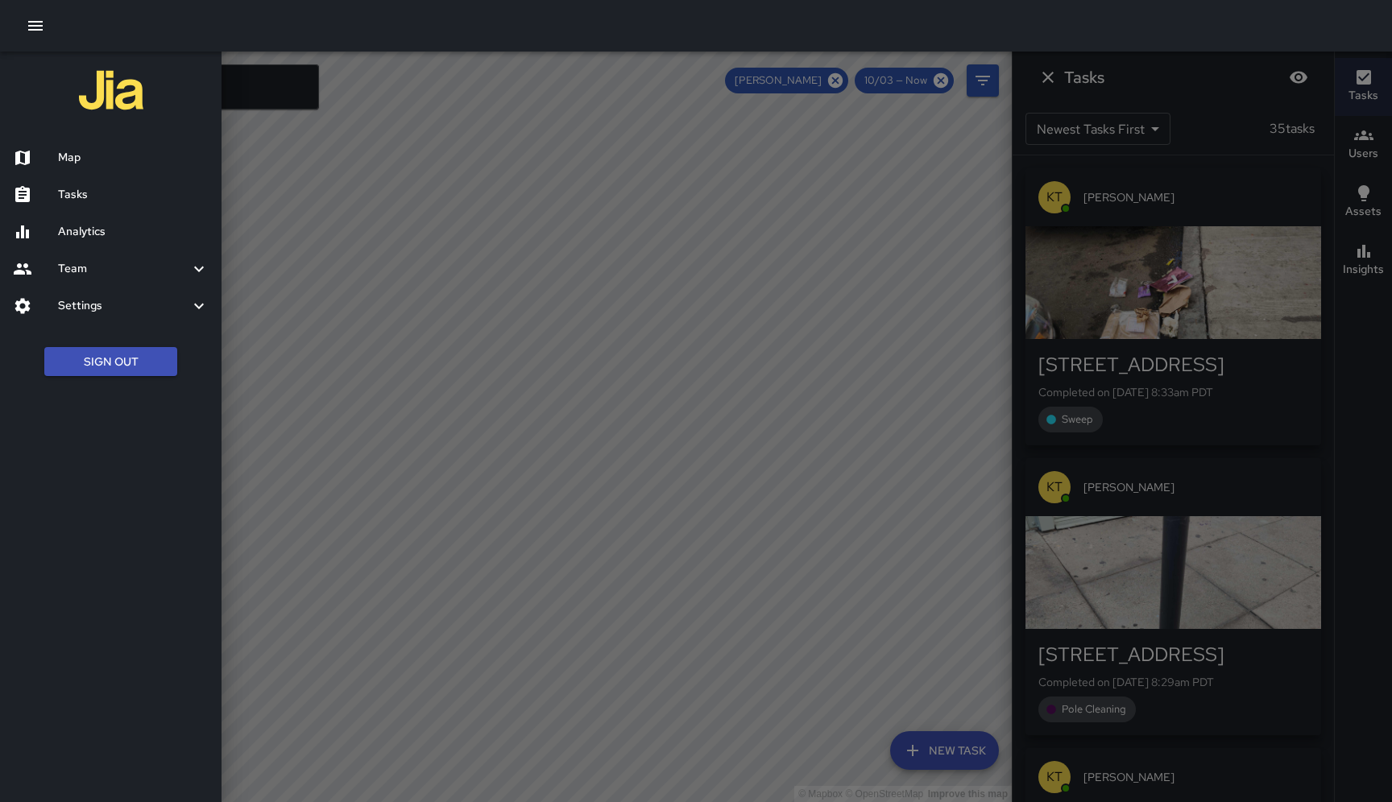
click at [81, 223] on div "Analytics" at bounding box center [110, 231] width 221 height 37
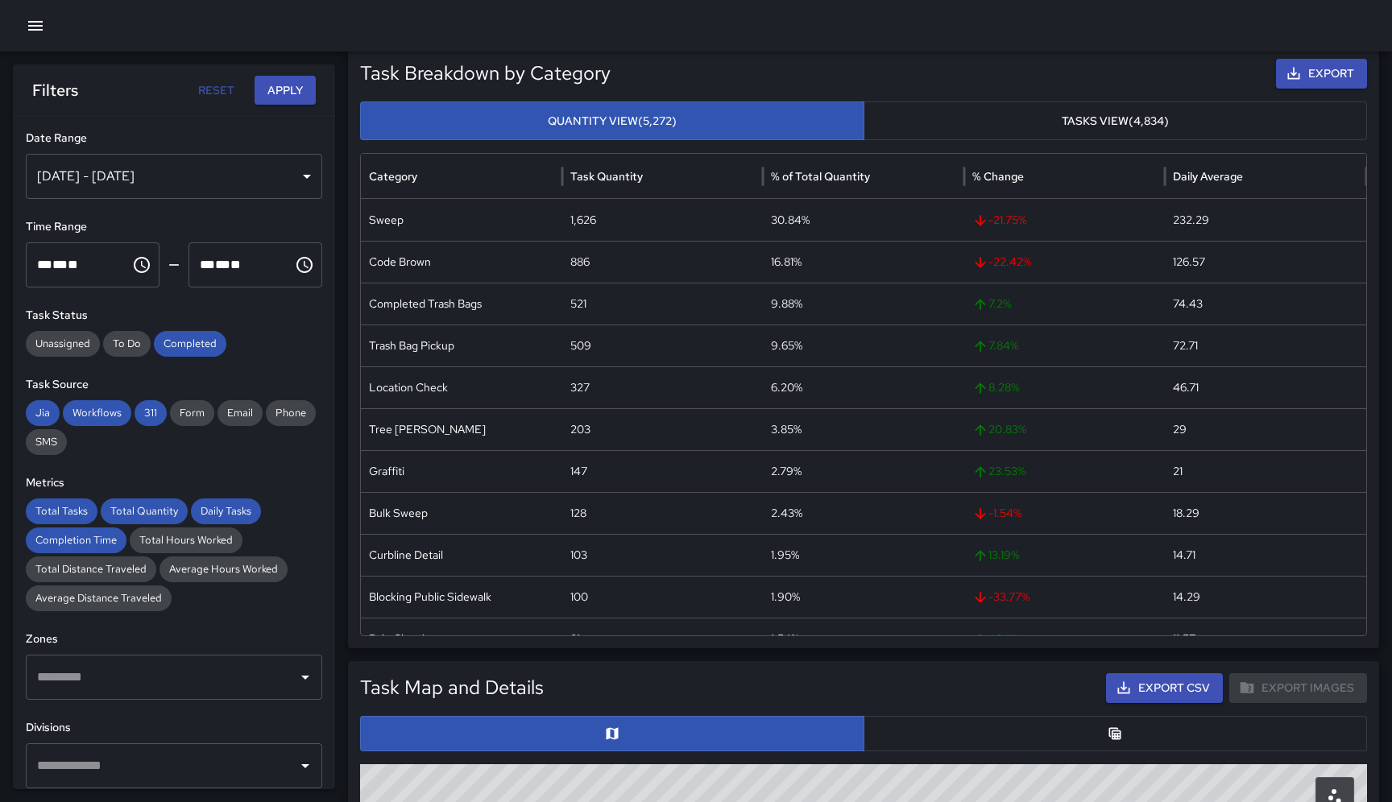
scroll to position [158, 0]
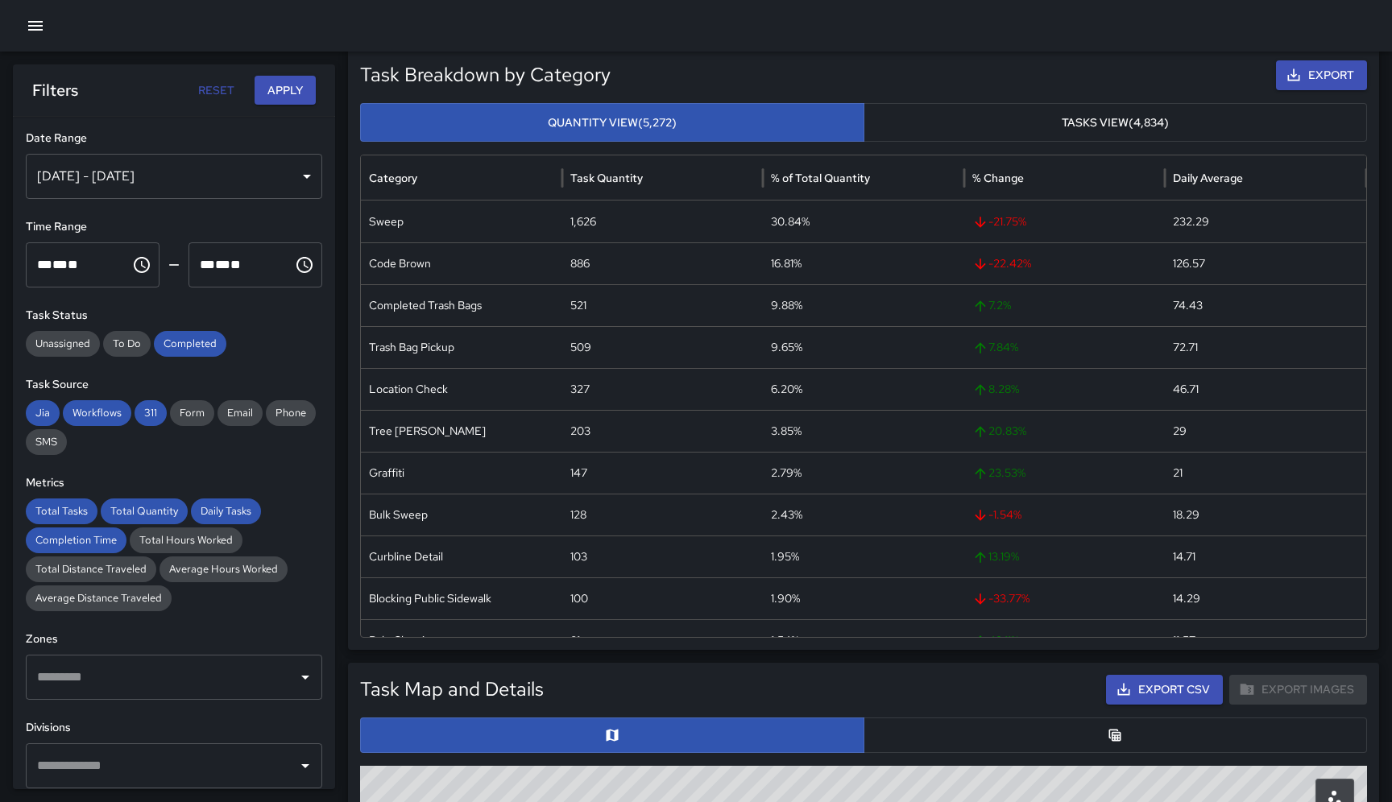
click at [1148, 125] on button "Tasks View (4,834)" at bounding box center [1115, 122] width 504 height 39
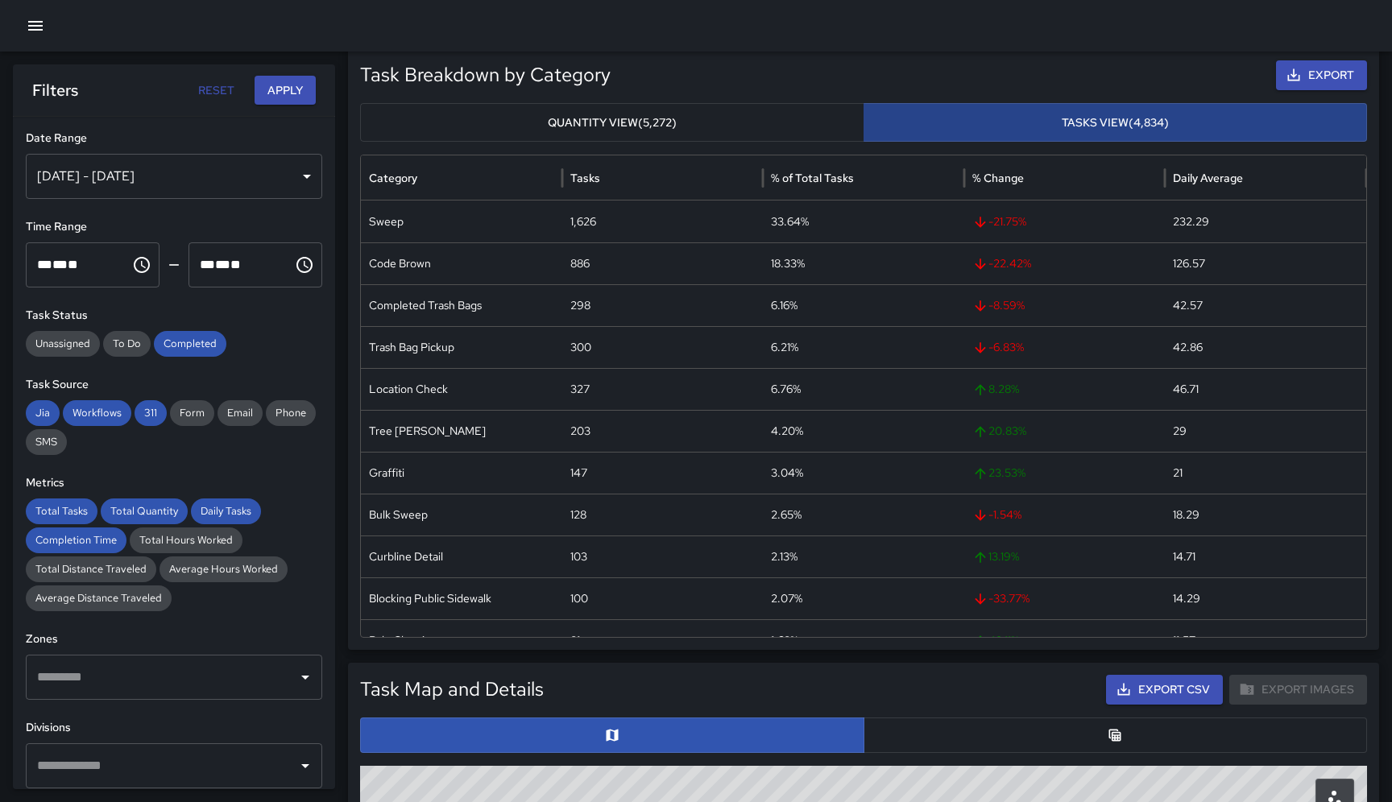
click at [1098, 122] on button "Tasks View (4,834)" at bounding box center [1115, 122] width 504 height 39
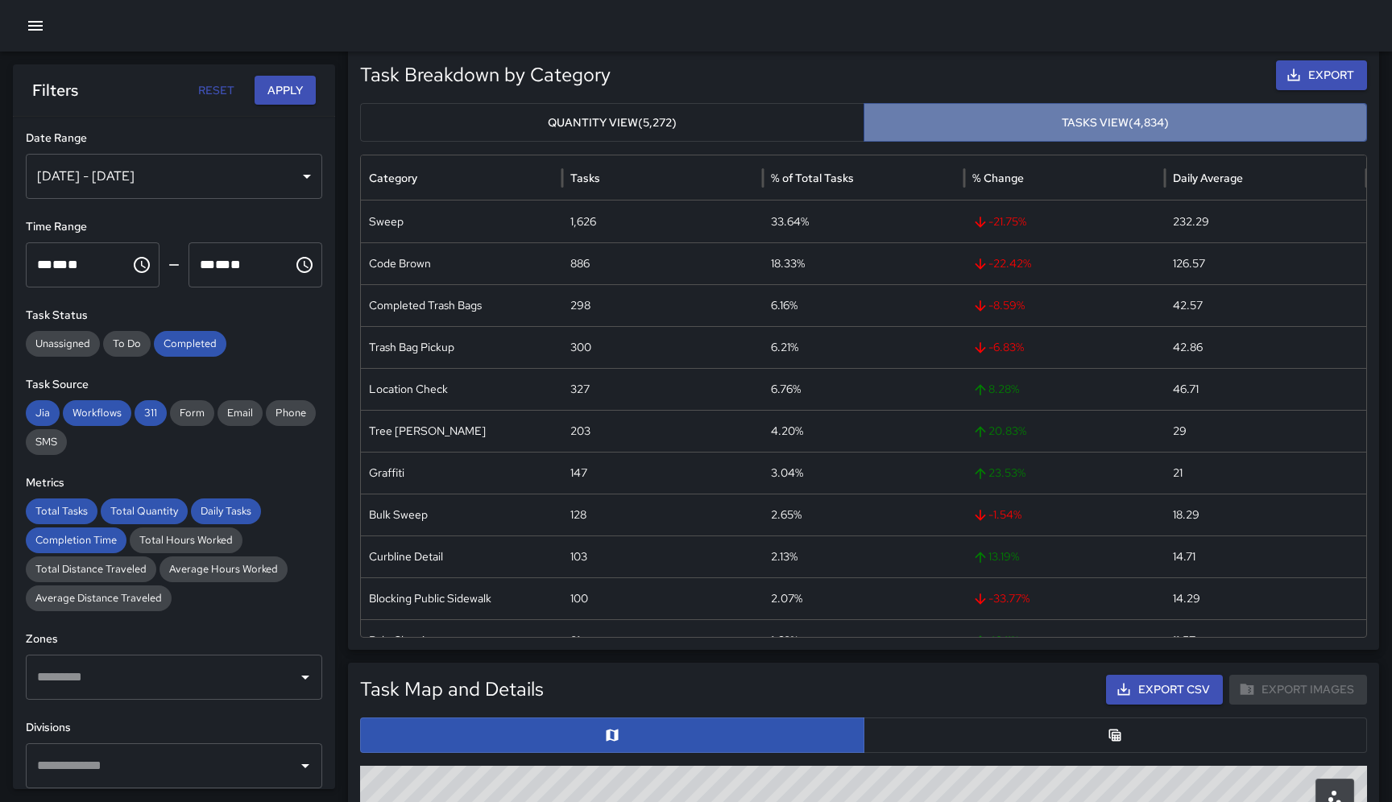
click at [1098, 122] on button "Tasks View (4,834)" at bounding box center [1115, 122] width 504 height 39
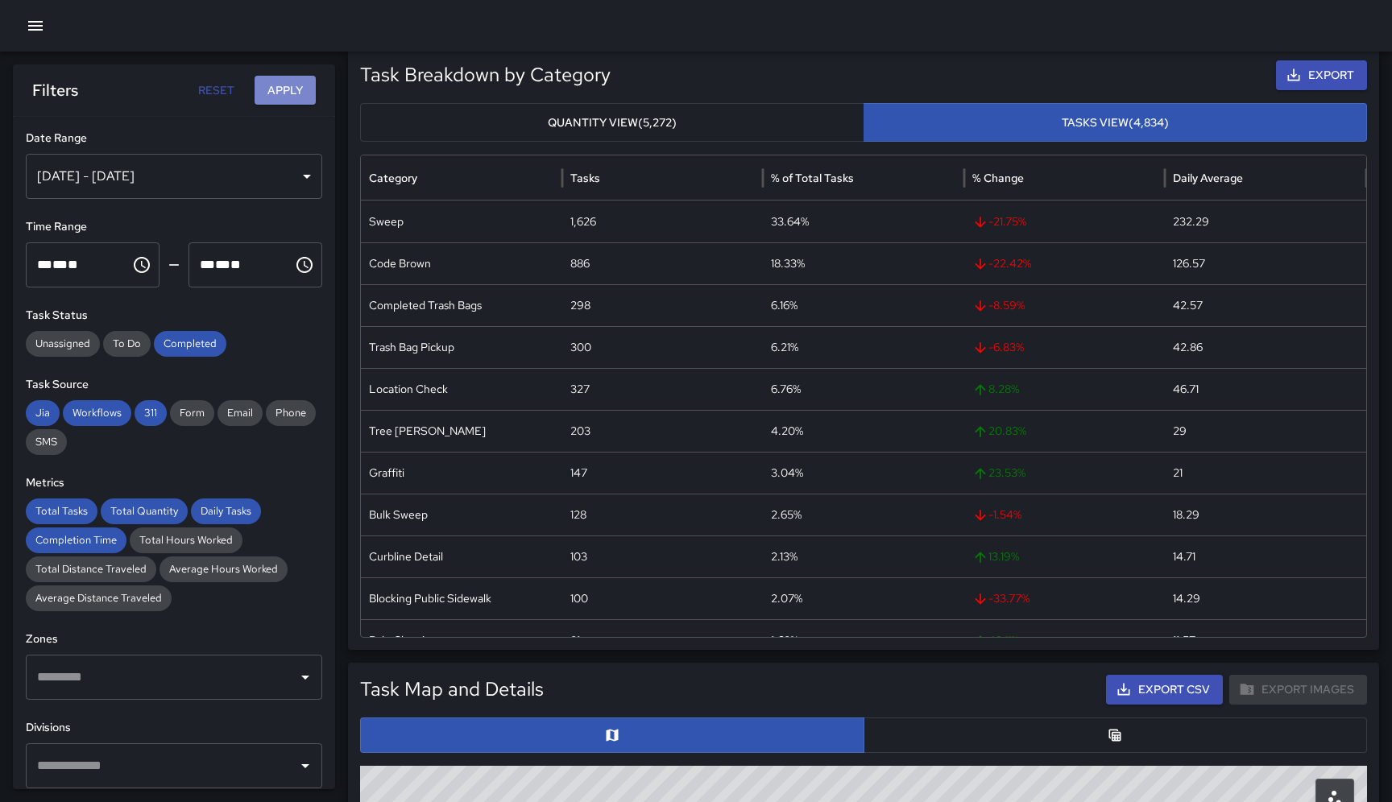
click at [275, 94] on button "Apply" at bounding box center [284, 91] width 61 height 30
click at [311, 183] on div "[DATE] - [DATE]" at bounding box center [174, 176] width 296 height 45
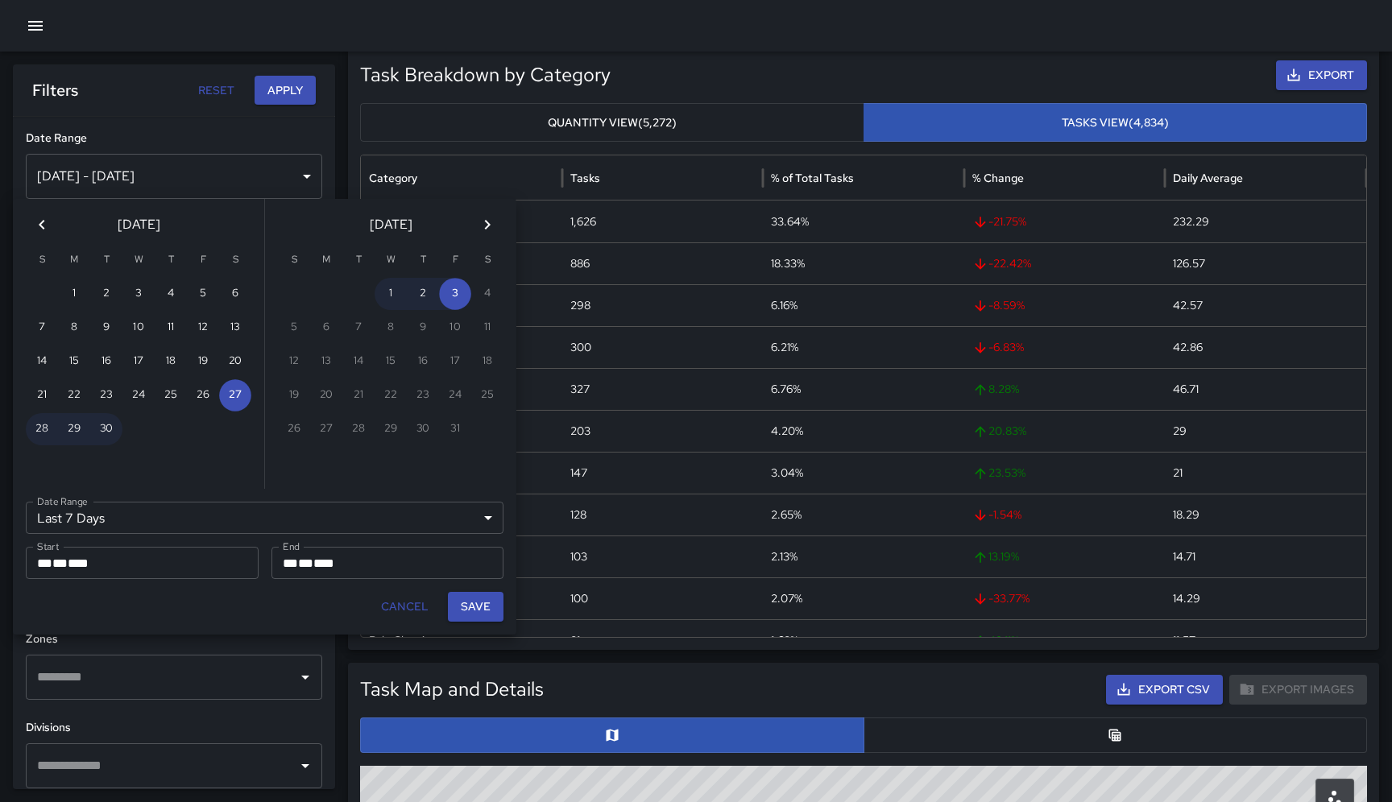
click at [494, 516] on div "Last 7 Days ****** Date Range" at bounding box center [265, 518] width 478 height 32
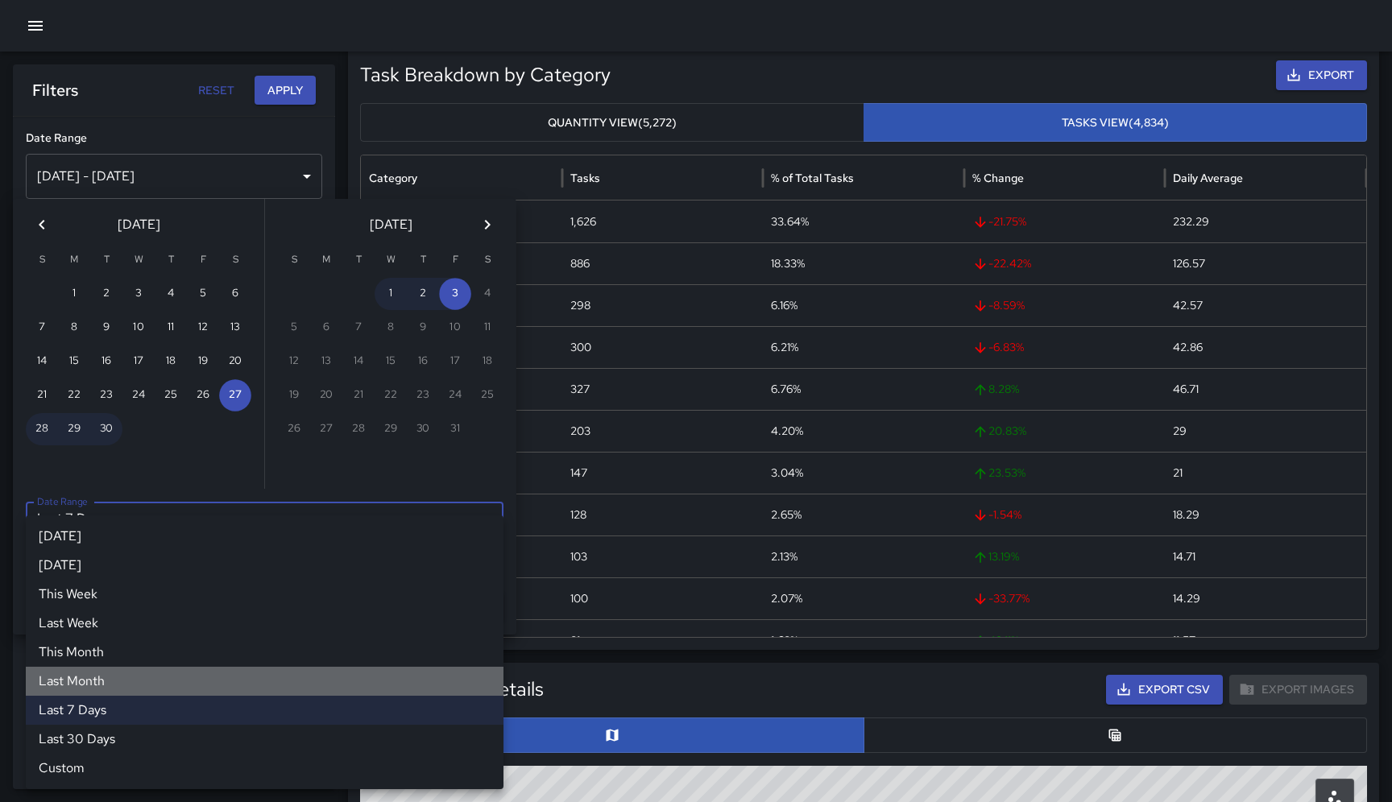
click at [83, 684] on li "Last Month" at bounding box center [265, 681] width 478 height 29
type input "**********"
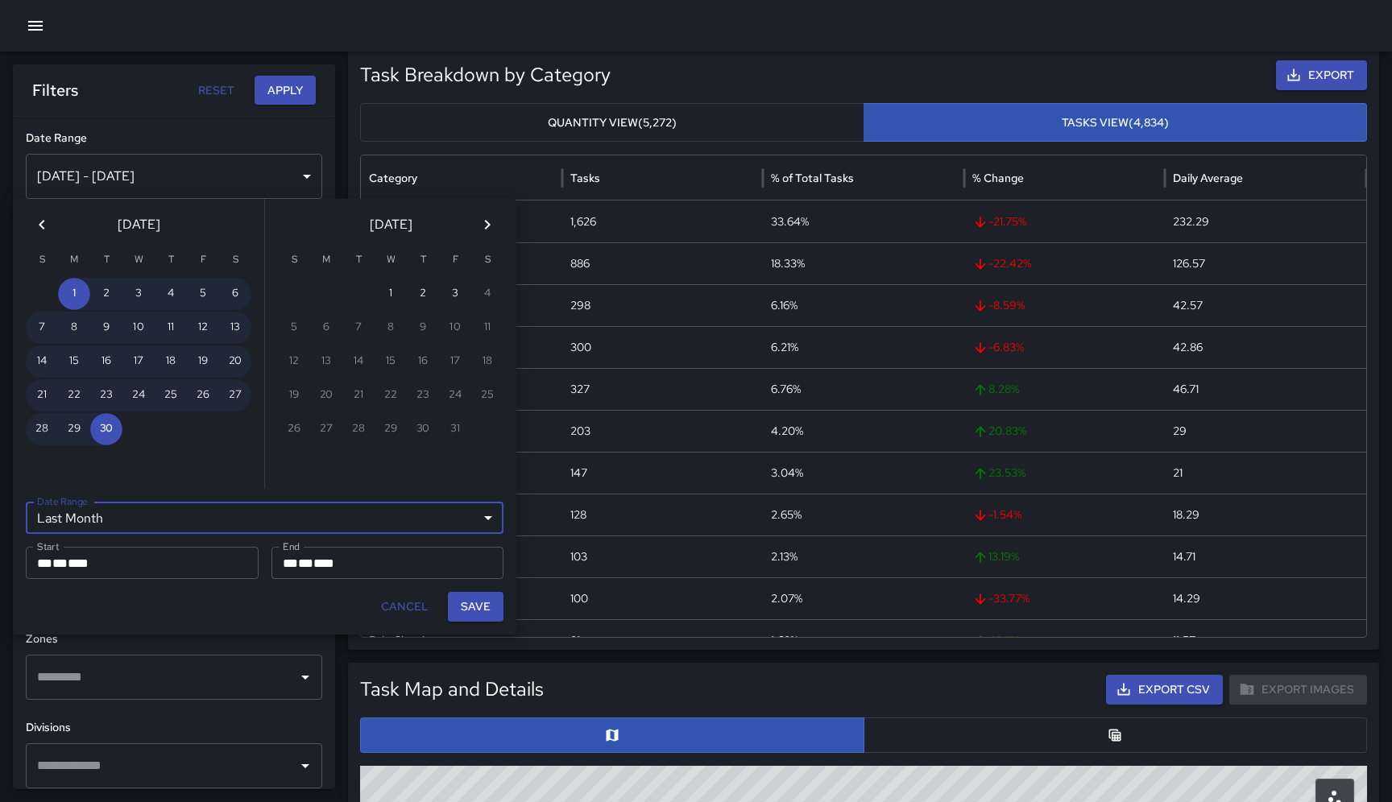
click at [482, 609] on button "Save" at bounding box center [476, 607] width 56 height 30
type input "**********"
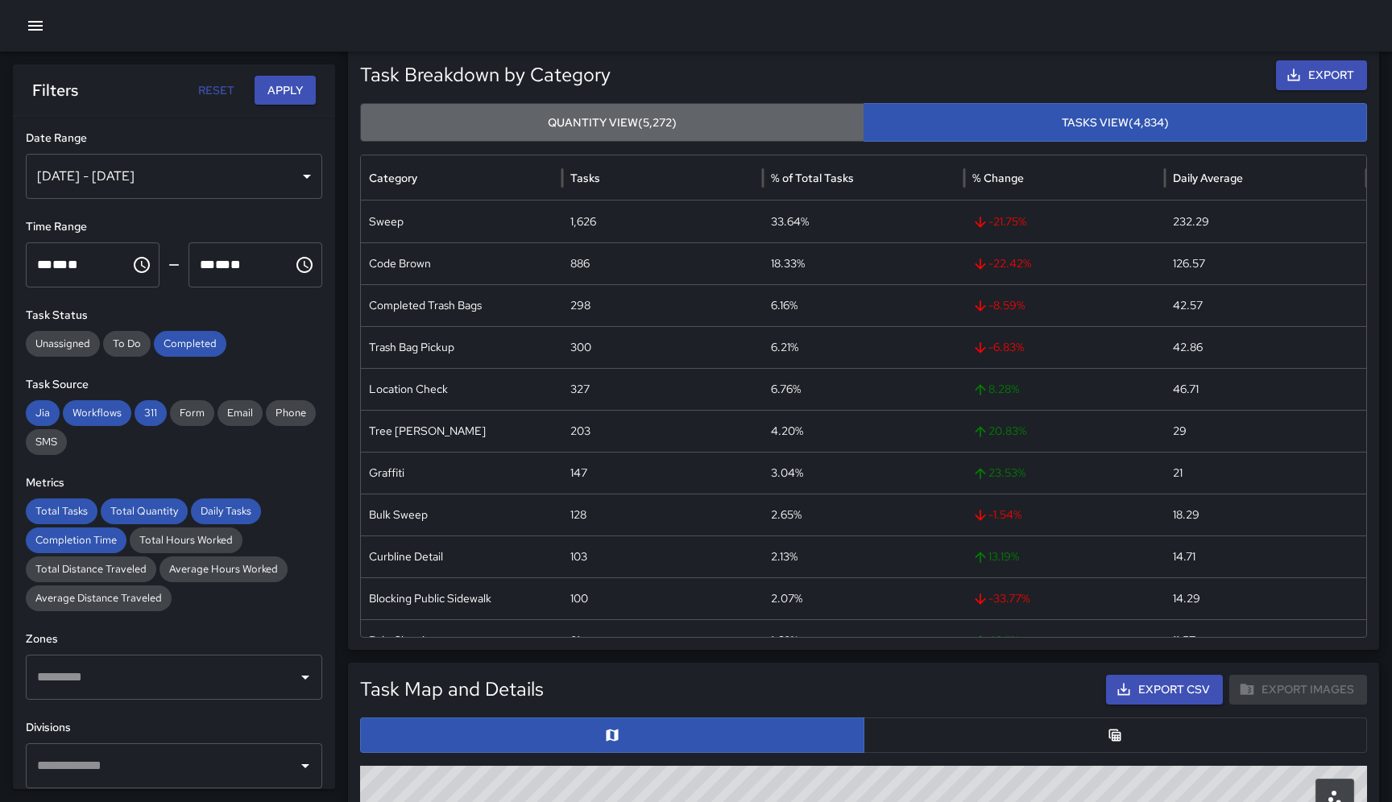
click at [687, 114] on button "Quantity View (5,272)" at bounding box center [612, 122] width 504 height 39
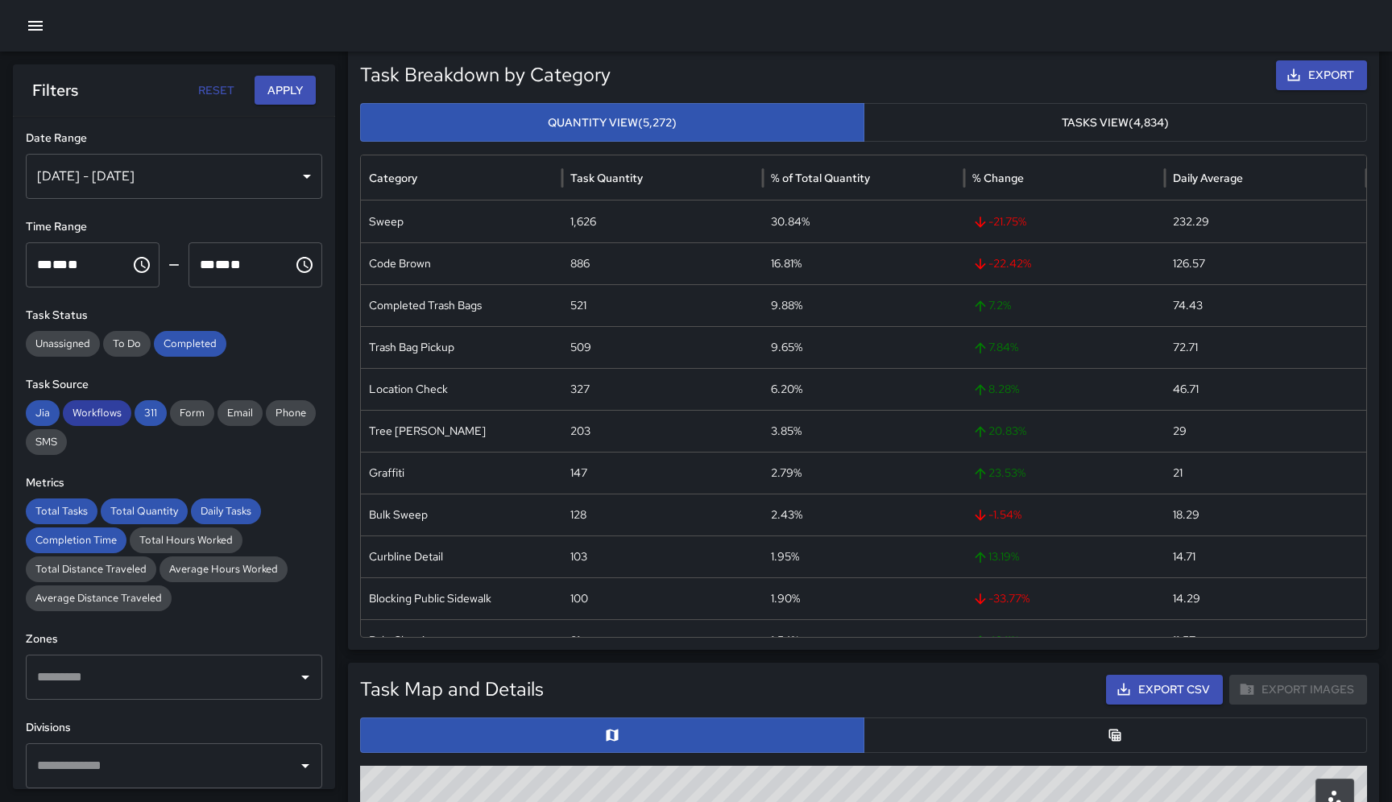
click at [97, 413] on span "Workflows" at bounding box center [97, 413] width 68 height 16
click at [32, 408] on span "Jia" at bounding box center [43, 413] width 34 height 16
click at [292, 81] on button "Apply" at bounding box center [284, 91] width 61 height 30
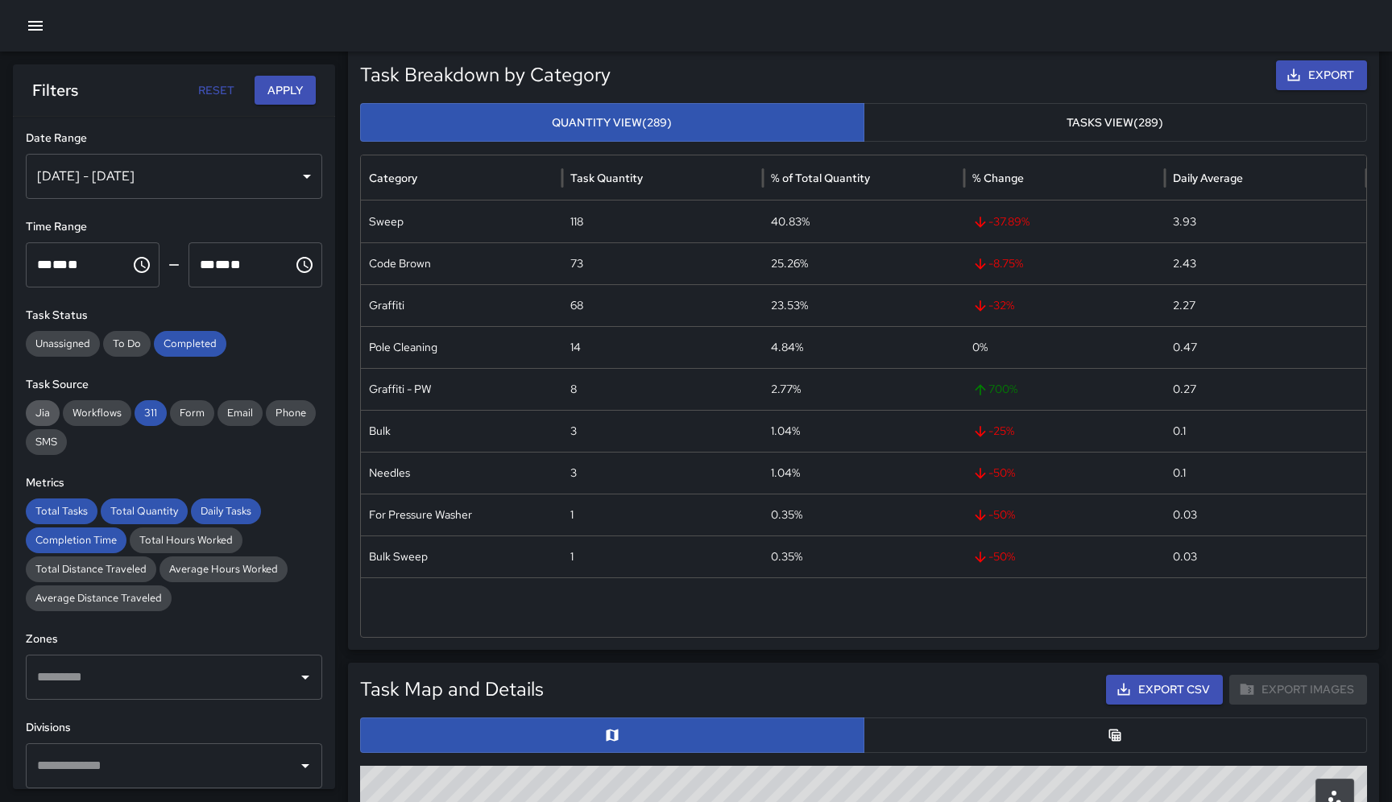
click at [52, 411] on span "Jia" at bounding box center [43, 413] width 34 height 16
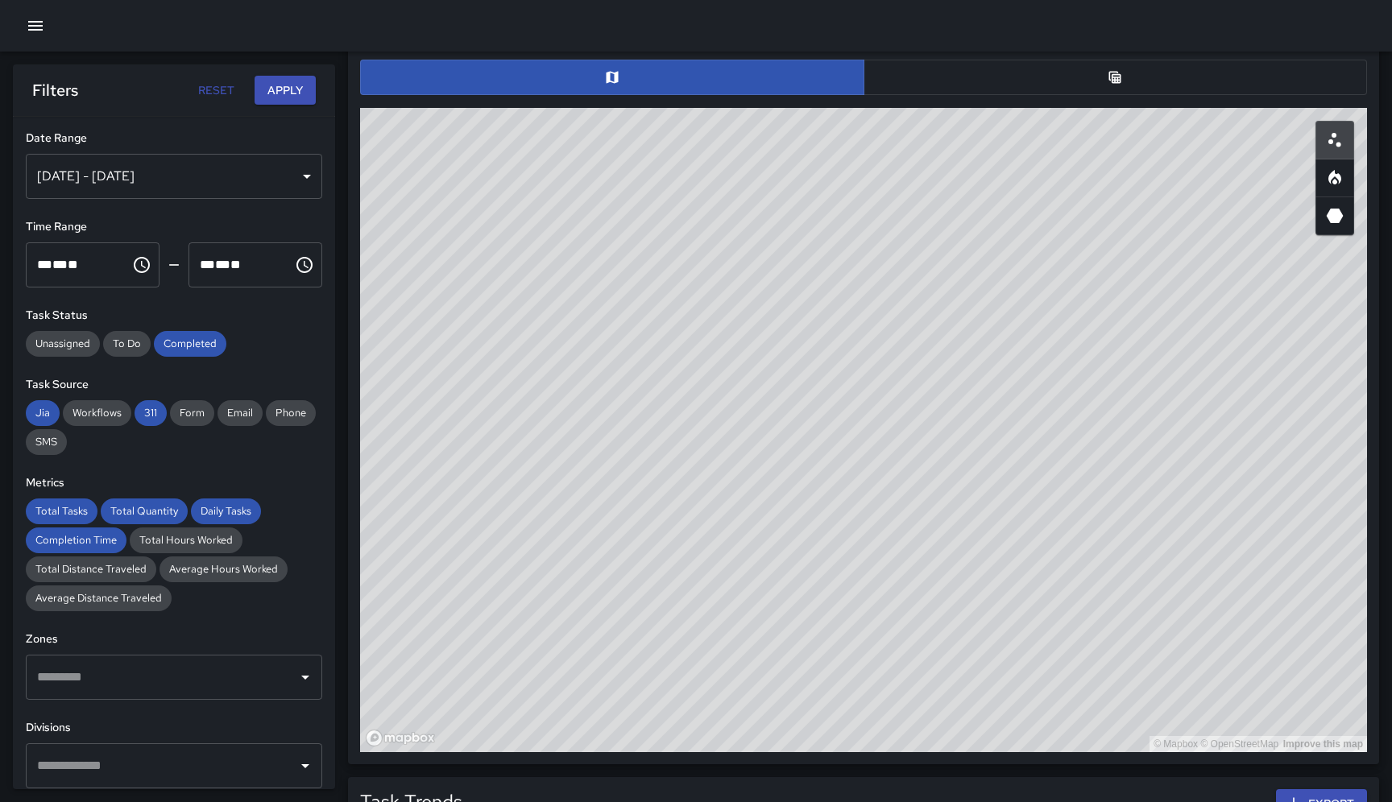
scroll to position [811, 0]
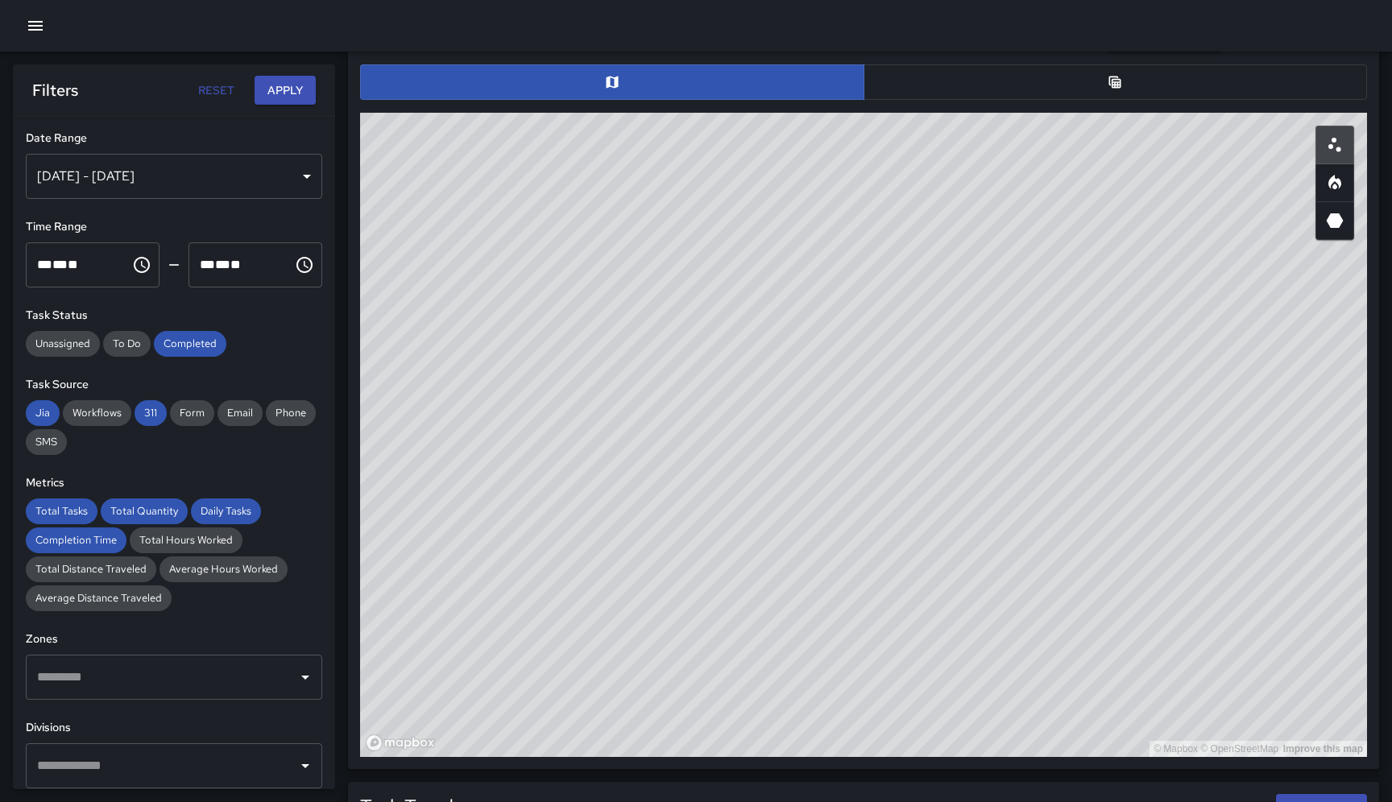
click at [1336, 184] on icon "Heatmap" at bounding box center [1334, 182] width 19 height 19
click at [1338, 225] on icon "3D Heatmap" at bounding box center [1334, 220] width 17 height 14
type button "hexagonal"
drag, startPoint x: 900, startPoint y: 562, endPoint x: 522, endPoint y: 298, distance: 461.5
click at [522, 298] on div "© Mapbox © OpenStreetMap Improve this map" at bounding box center [863, 435] width 1007 height 644
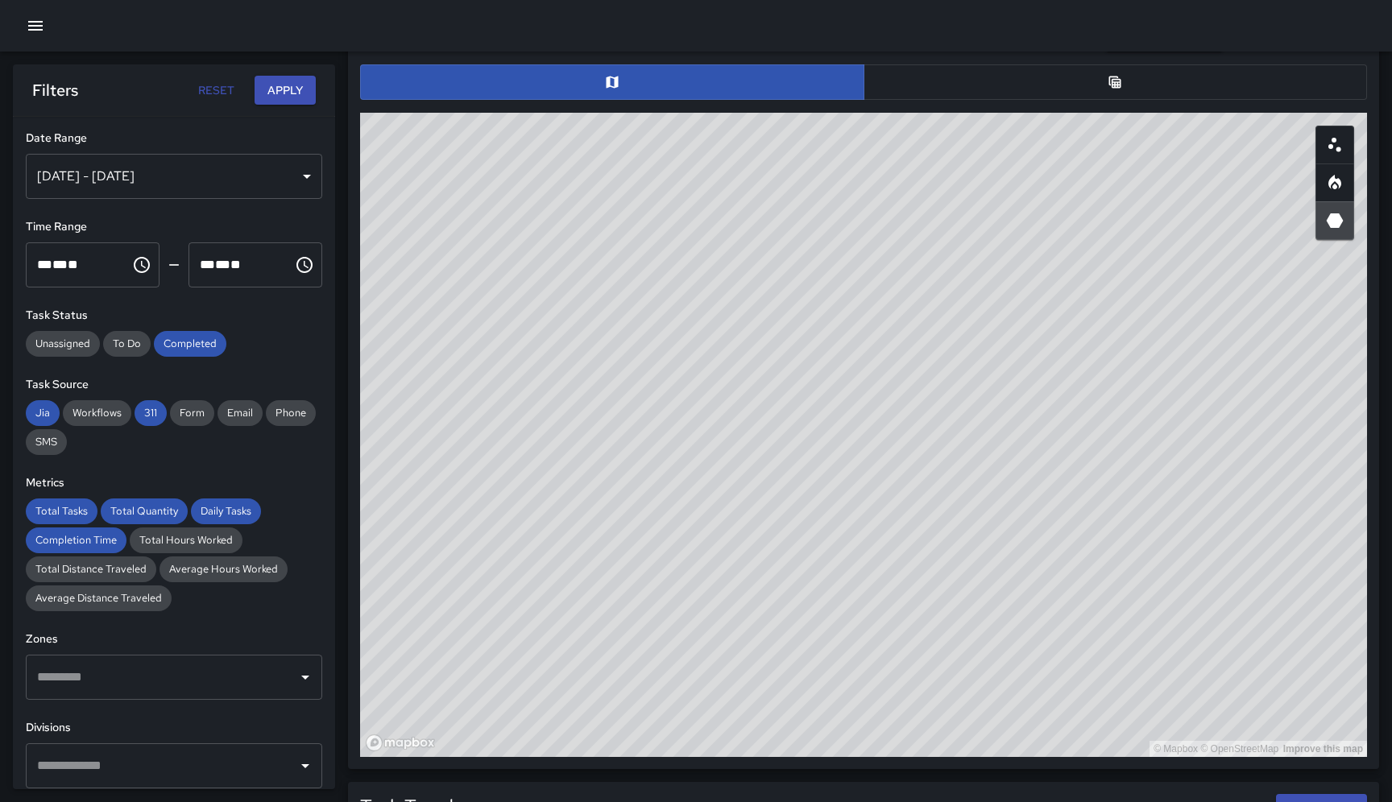
drag, startPoint x: 1230, startPoint y: 540, endPoint x: 947, endPoint y: 305, distance: 367.8
click at [947, 305] on div "© Mapbox © OpenStreetMap Improve this map" at bounding box center [863, 435] width 1007 height 644
drag, startPoint x: 796, startPoint y: 501, endPoint x: 1036, endPoint y: 467, distance: 242.3
click at [1036, 465] on div "© Mapbox © OpenStreetMap Improve this map" at bounding box center [863, 435] width 1007 height 644
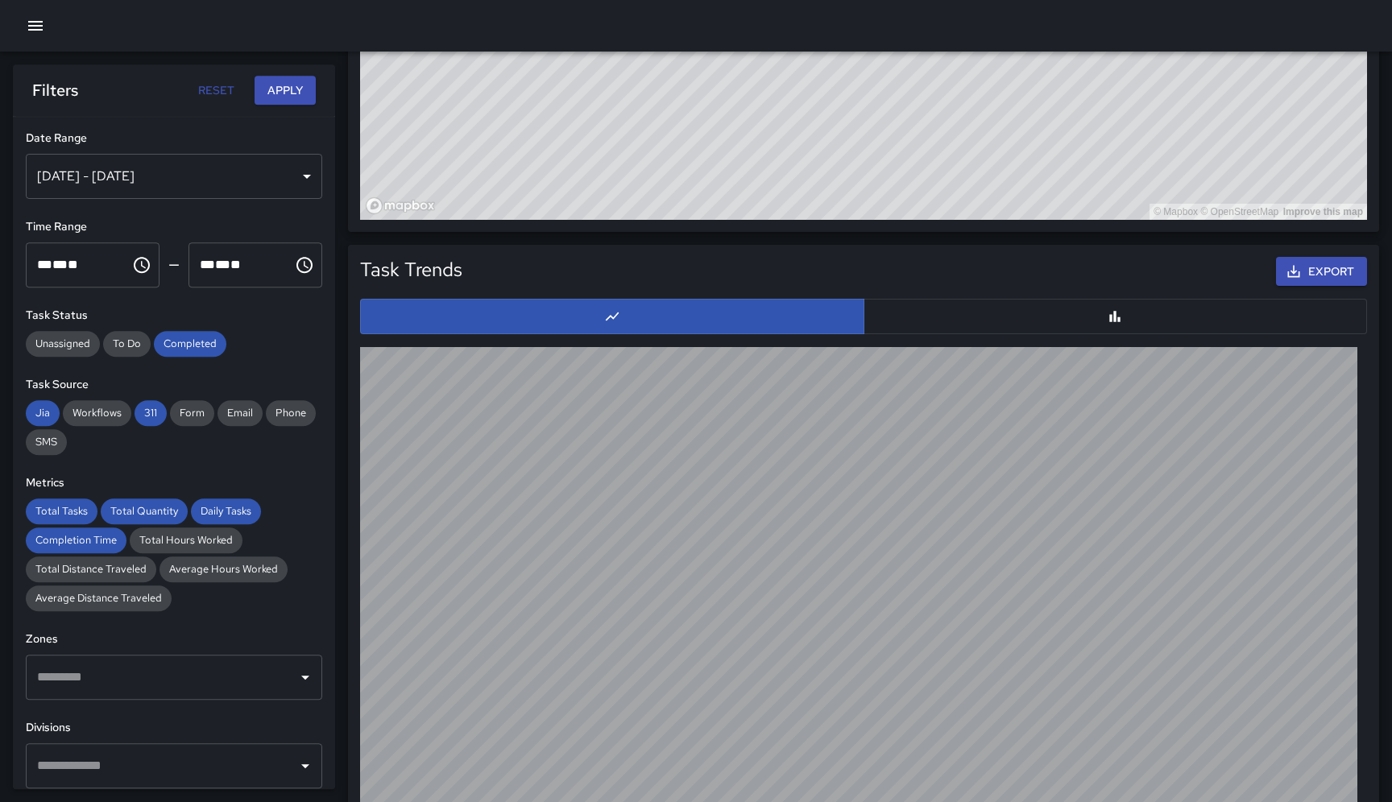
scroll to position [1416, 0]
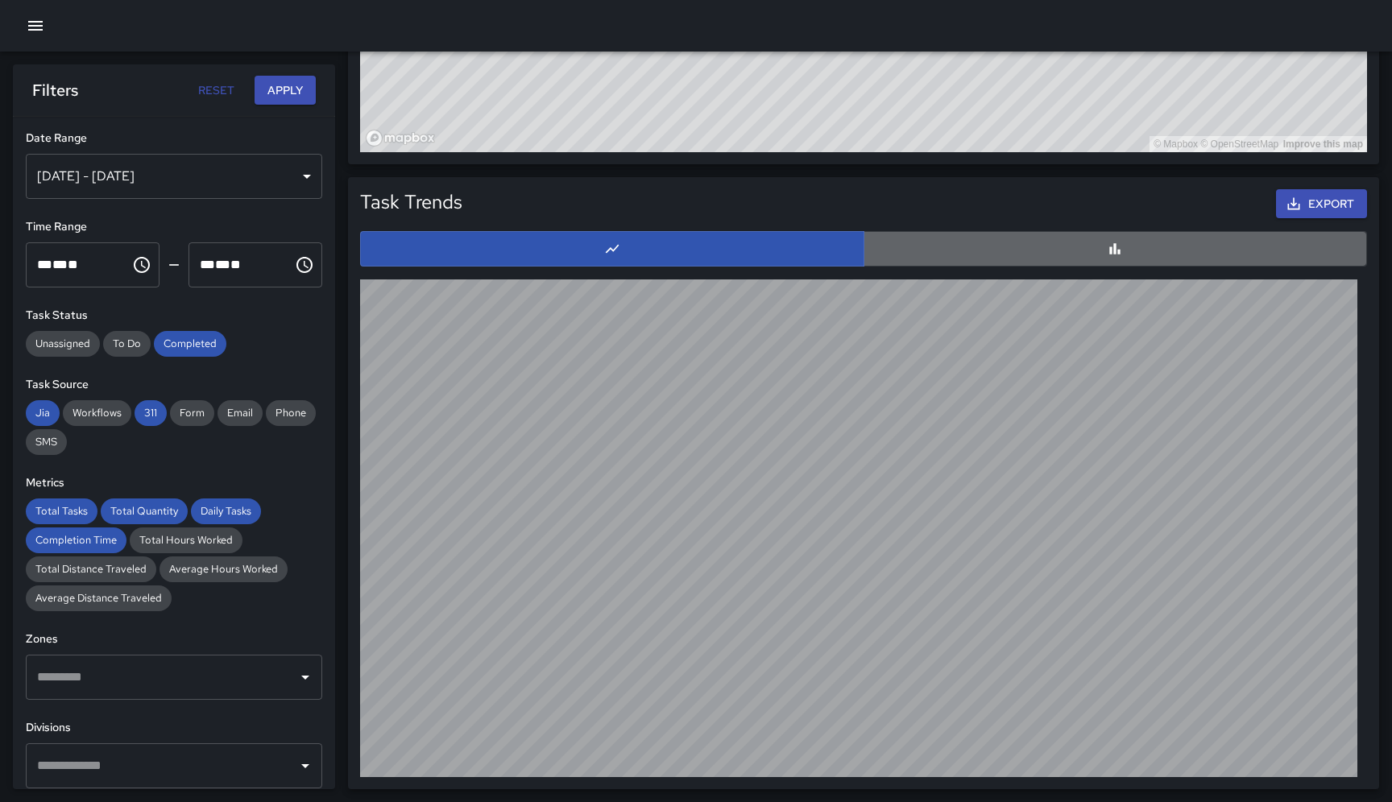
click at [1018, 255] on button "button" at bounding box center [1115, 248] width 504 height 35
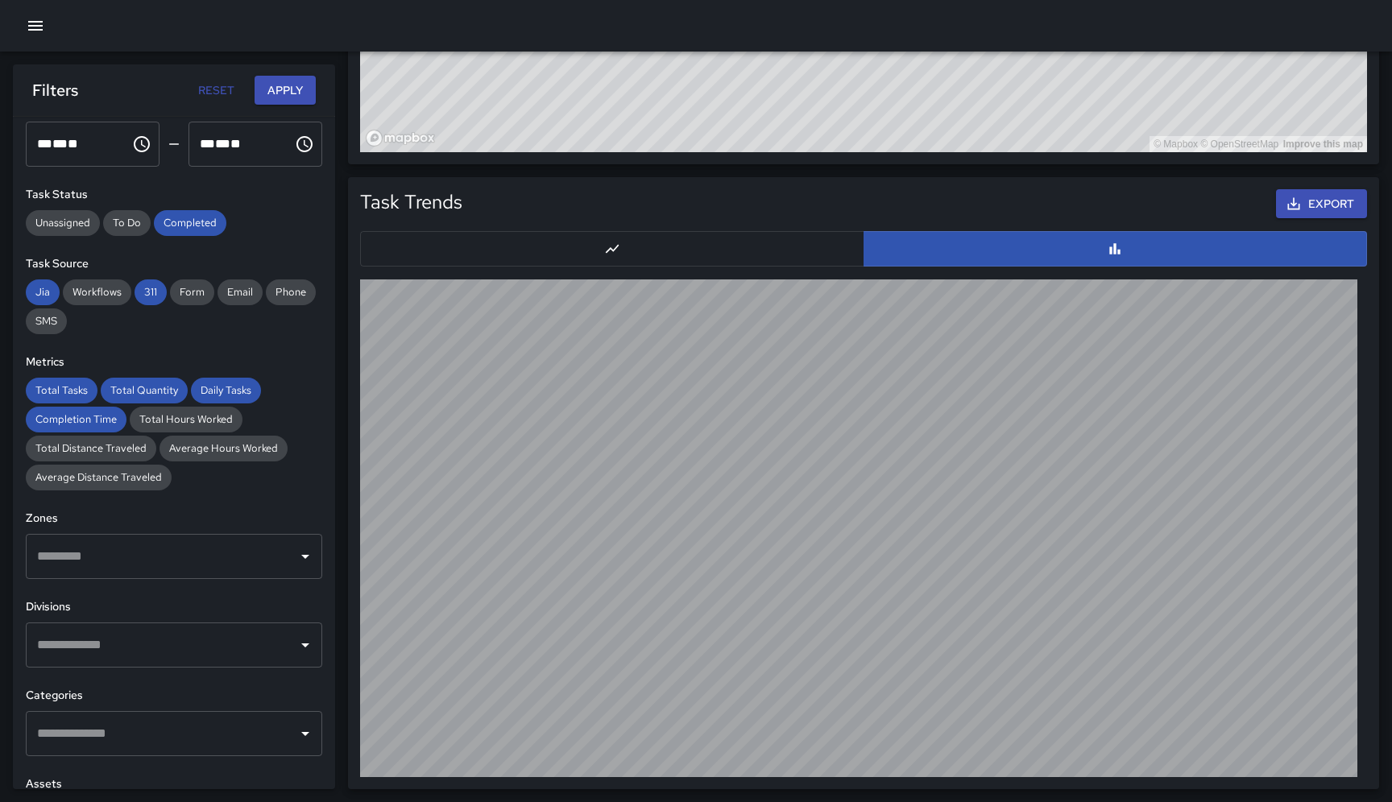
scroll to position [308, 0]
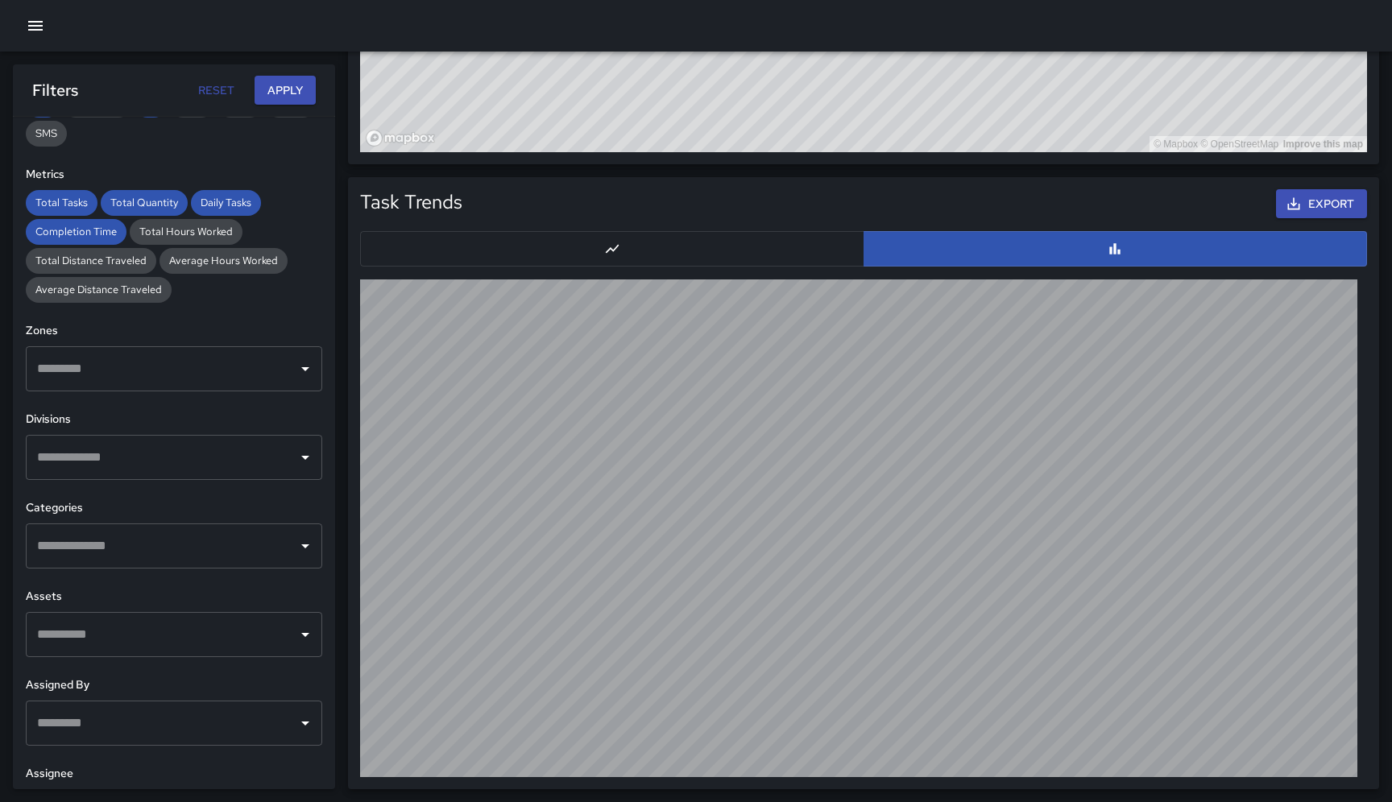
click at [311, 366] on icon "Open" at bounding box center [305, 368] width 19 height 19
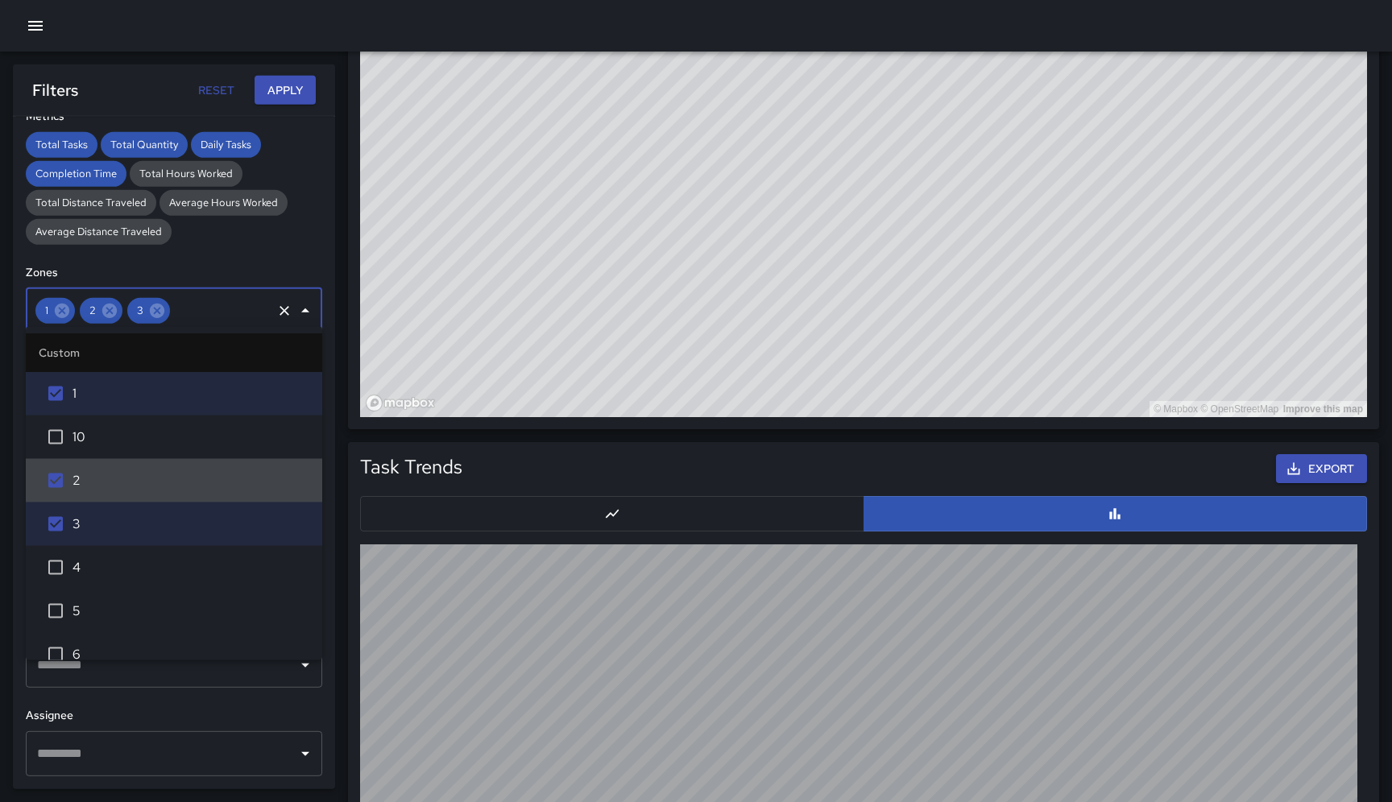
scroll to position [1144, 0]
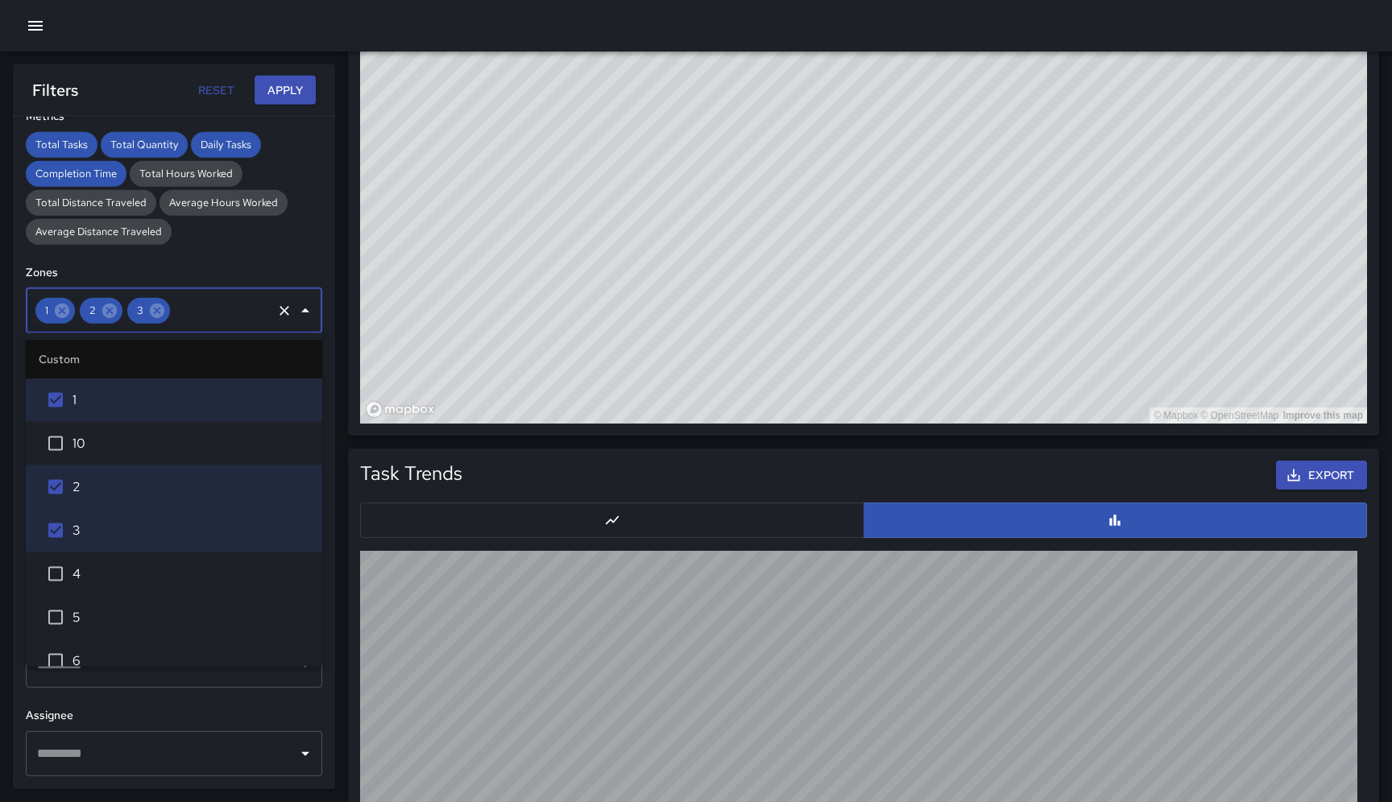
click at [226, 755] on input "text" at bounding box center [162, 753] width 258 height 31
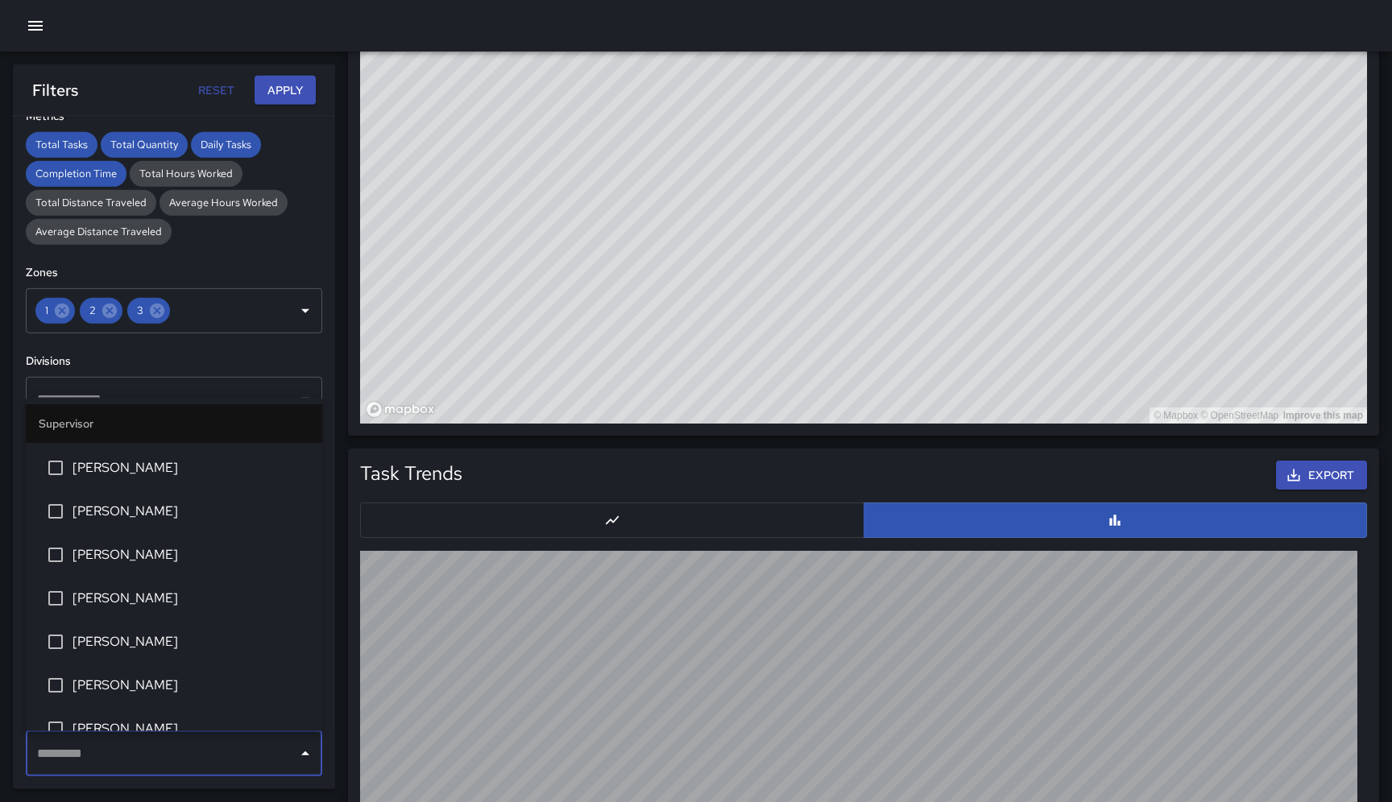
scroll to position [639, 0]
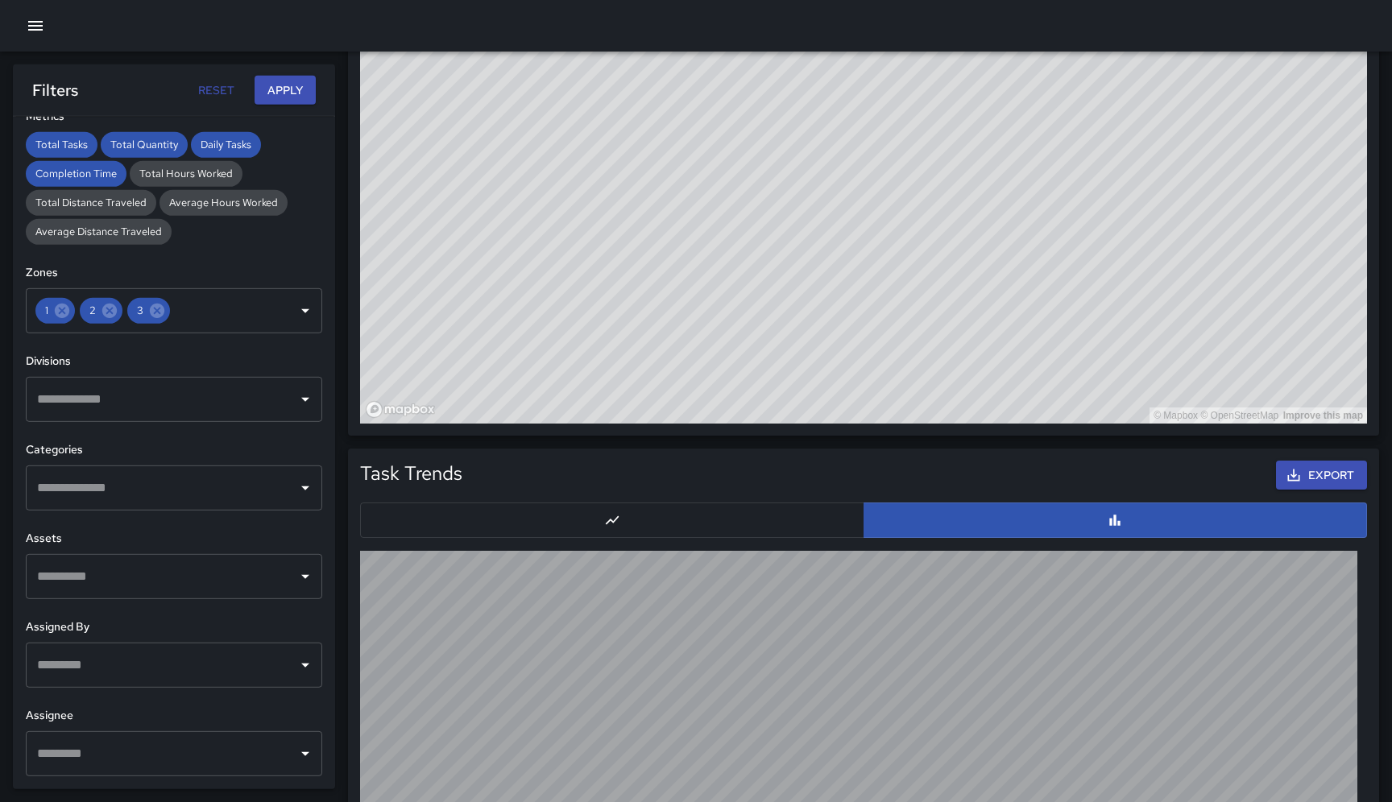
click at [287, 84] on button "Apply" at bounding box center [284, 91] width 61 height 30
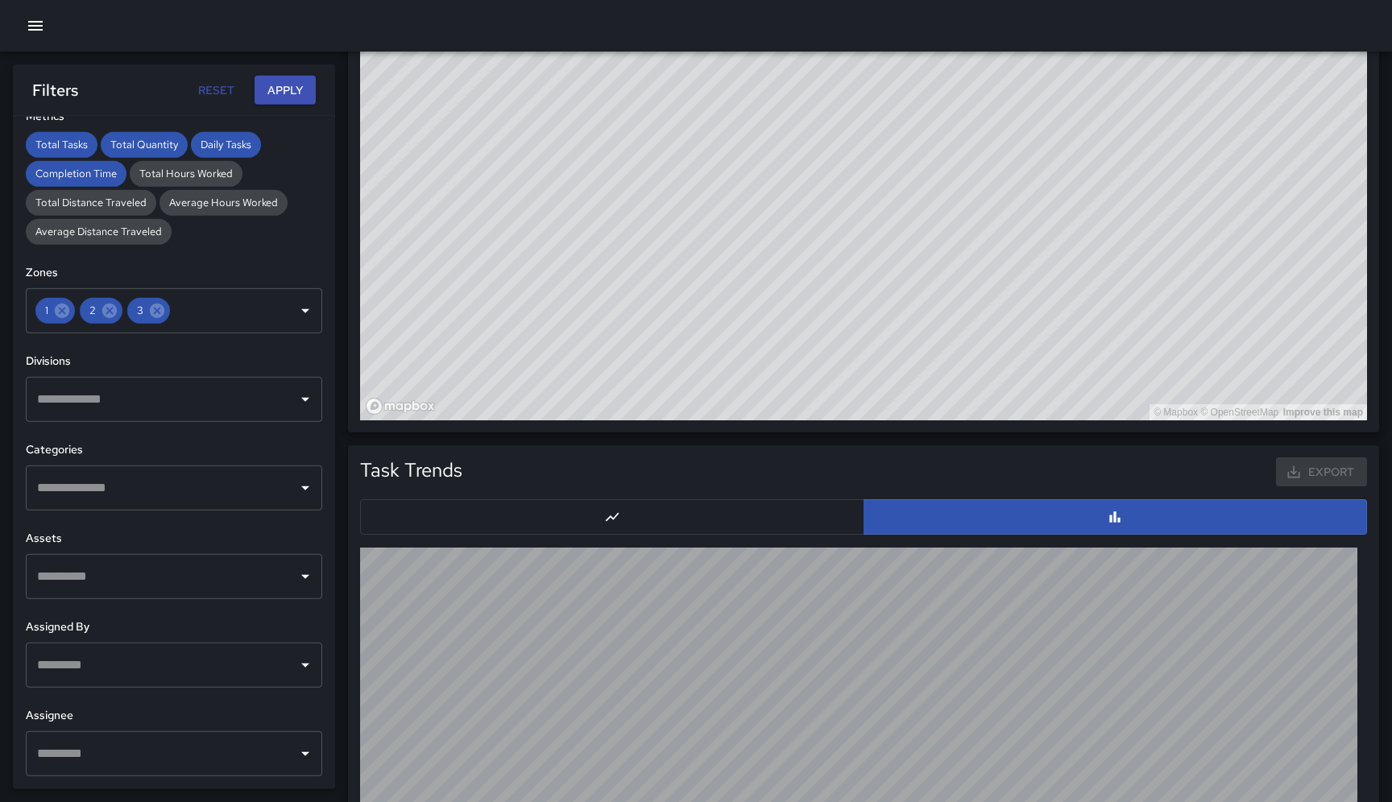
scroll to position [1141, 0]
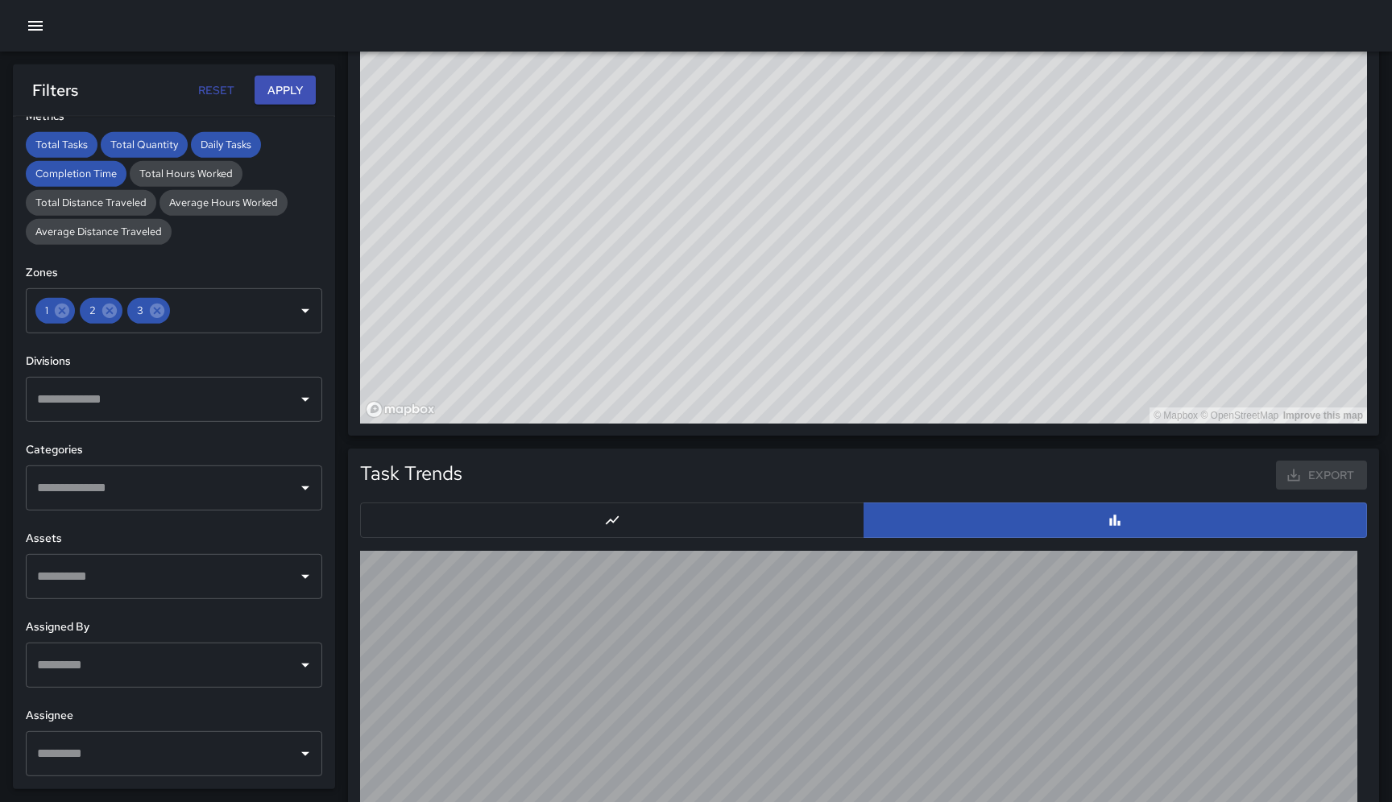
click at [286, 90] on button "Apply" at bounding box center [284, 91] width 61 height 30
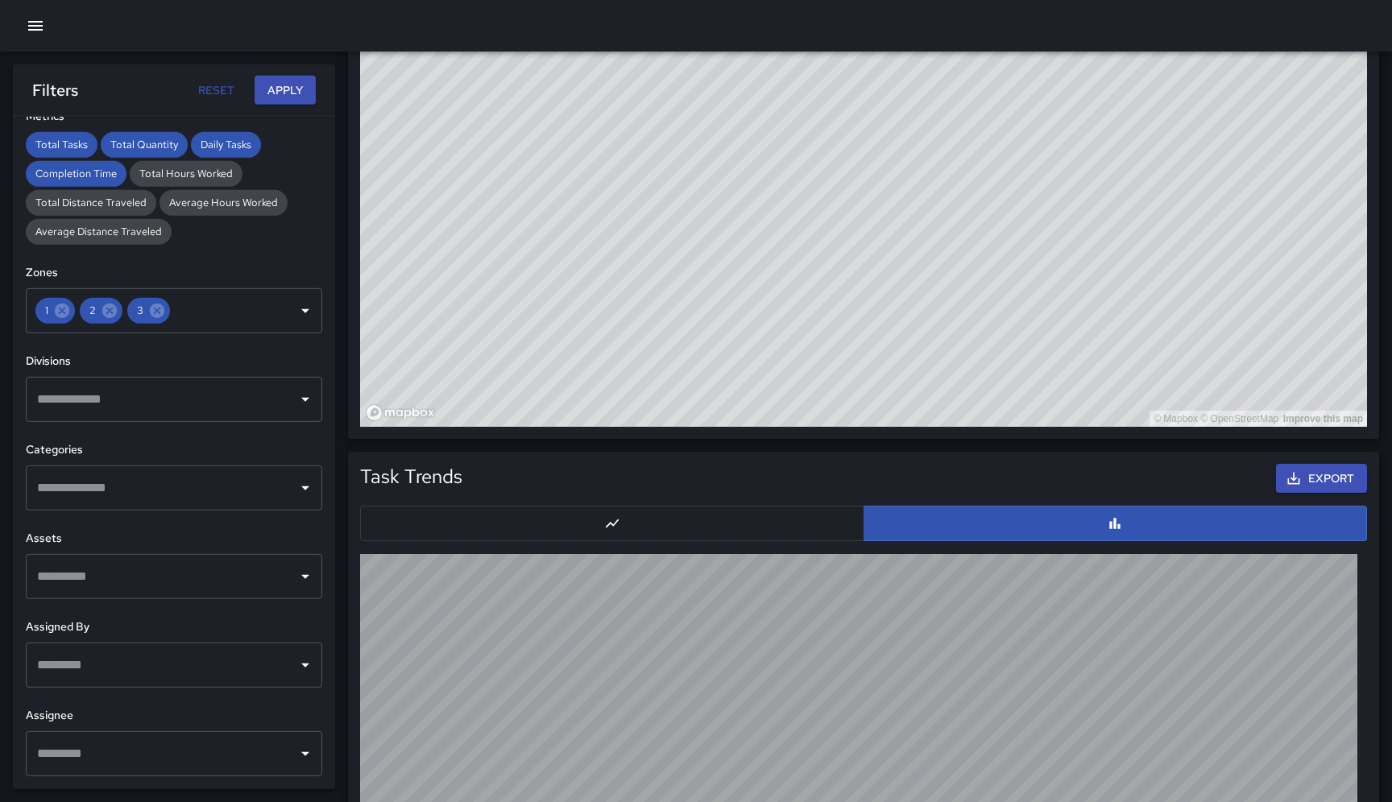
scroll to position [1144, 0]
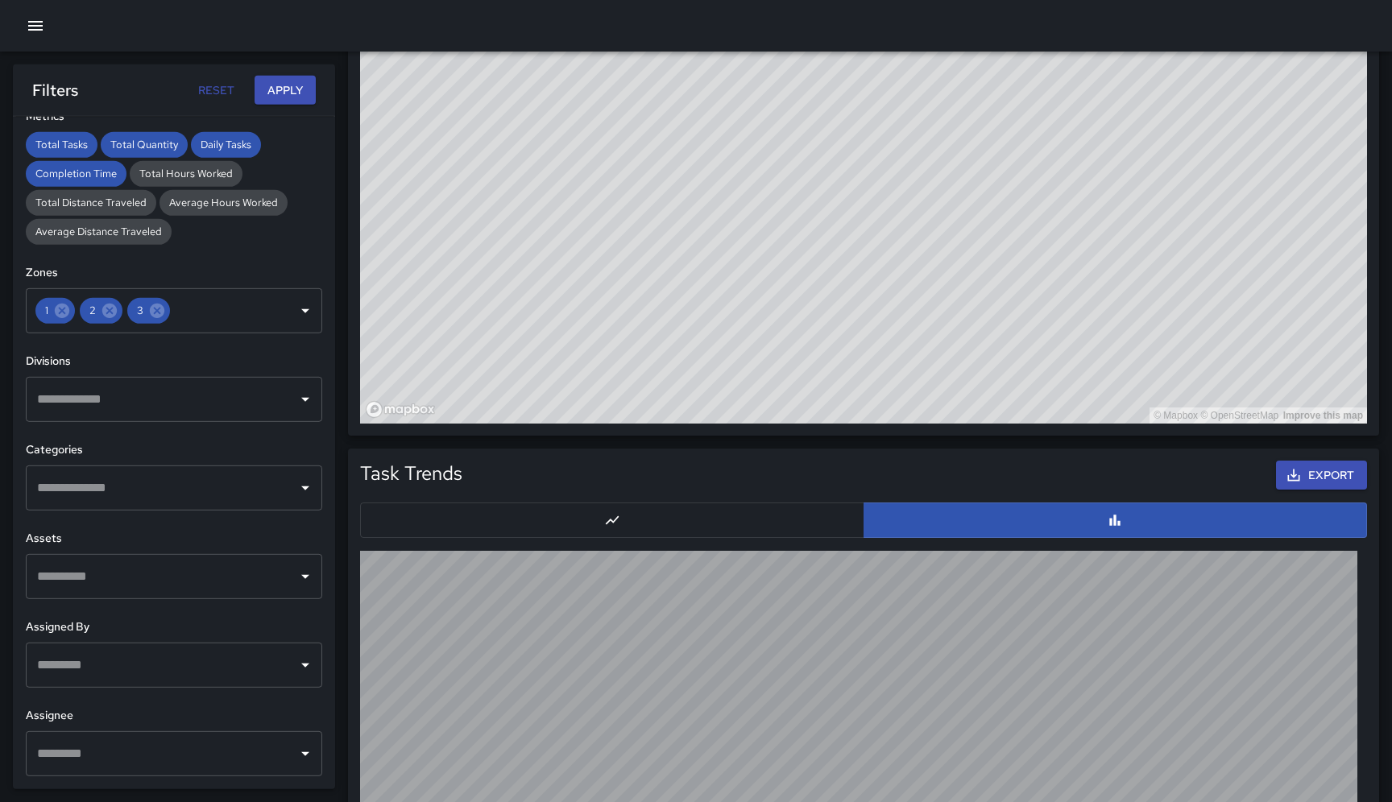
drag, startPoint x: 1251, startPoint y: 173, endPoint x: 1390, endPoint y: 192, distance: 140.6
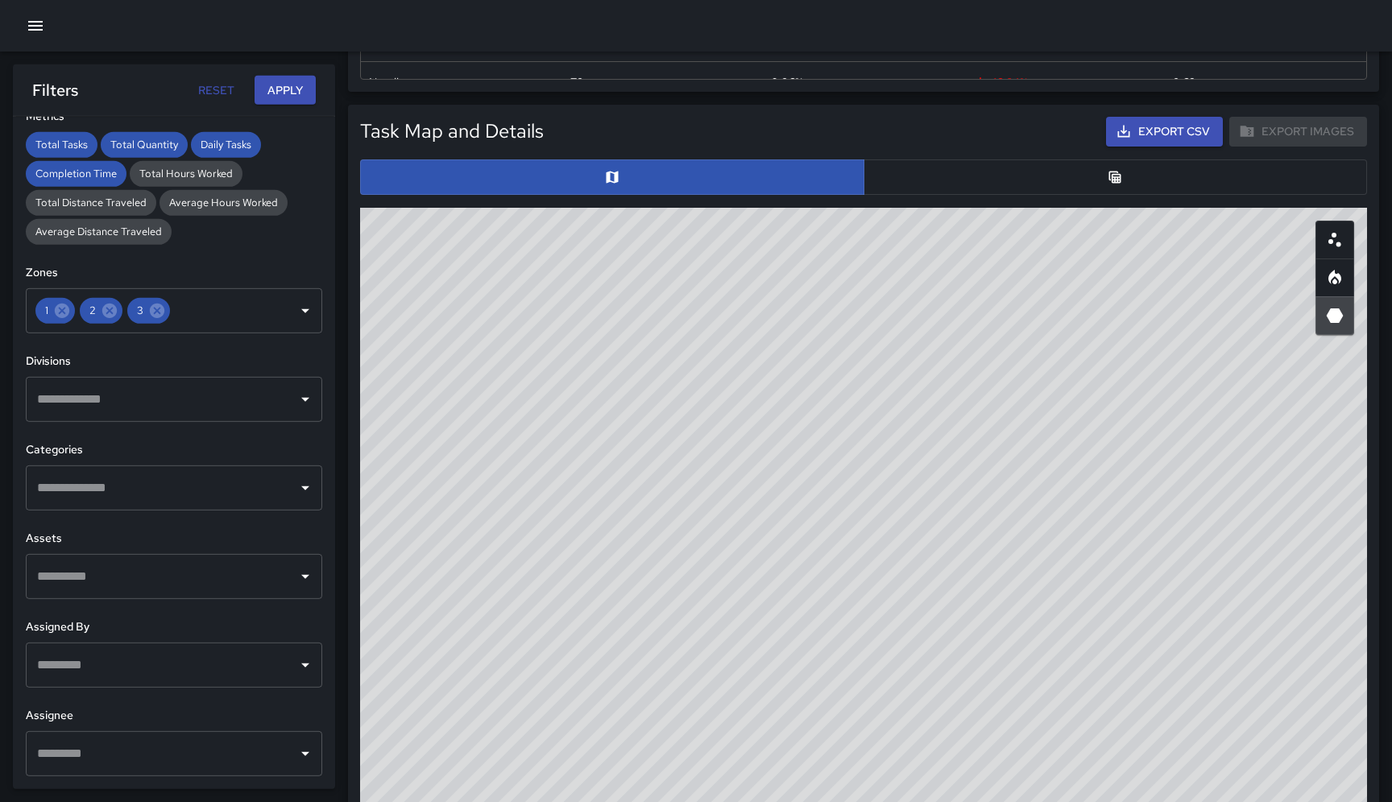
scroll to position [731, 0]
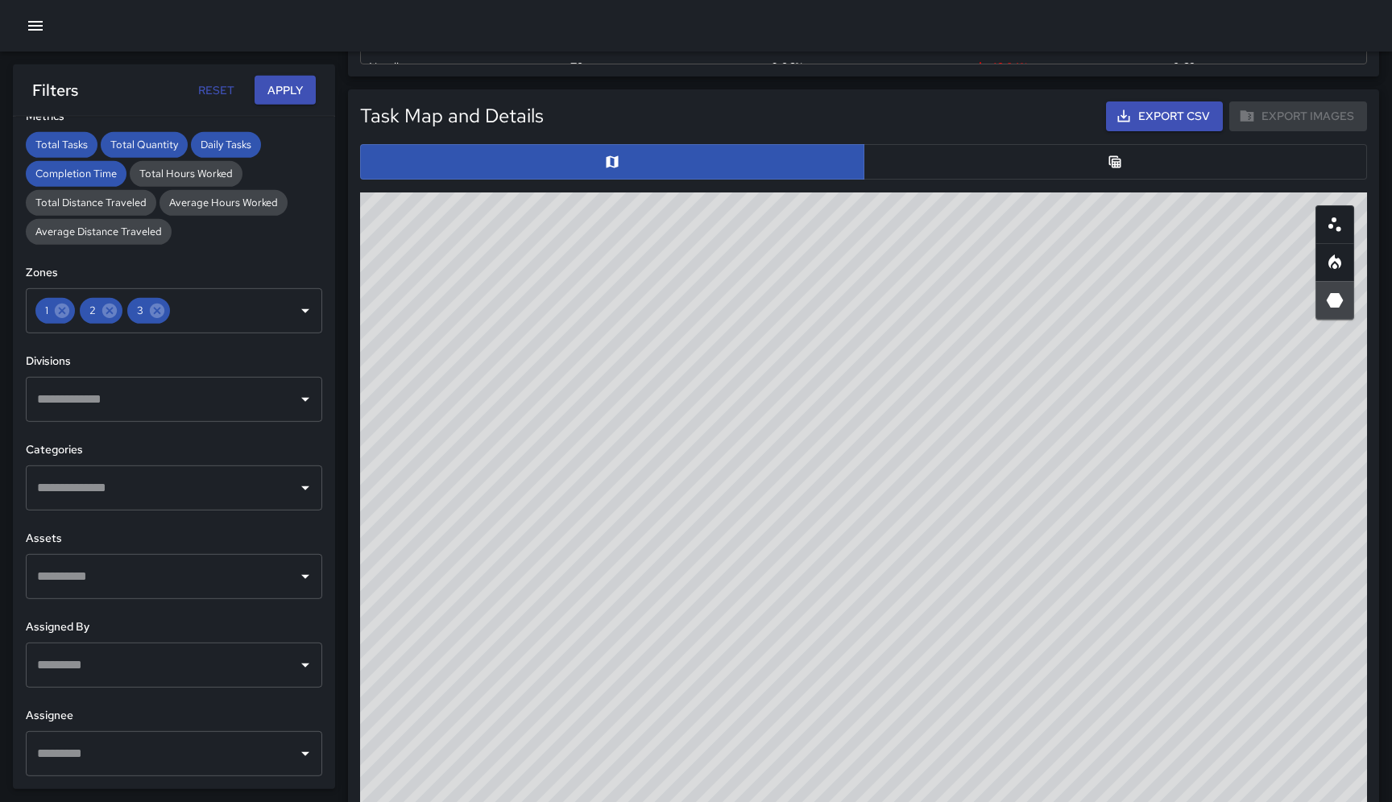
click at [1330, 255] on icon "Heatmap" at bounding box center [1334, 262] width 19 height 19
click at [1337, 217] on icon "Scatterplot" at bounding box center [1334, 224] width 19 height 19
drag, startPoint x: 1039, startPoint y: 592, endPoint x: 1023, endPoint y: 357, distance: 235.7
click at [1023, 357] on div "© Mapbox © OpenStreetMap Improve this map" at bounding box center [863, 514] width 1007 height 644
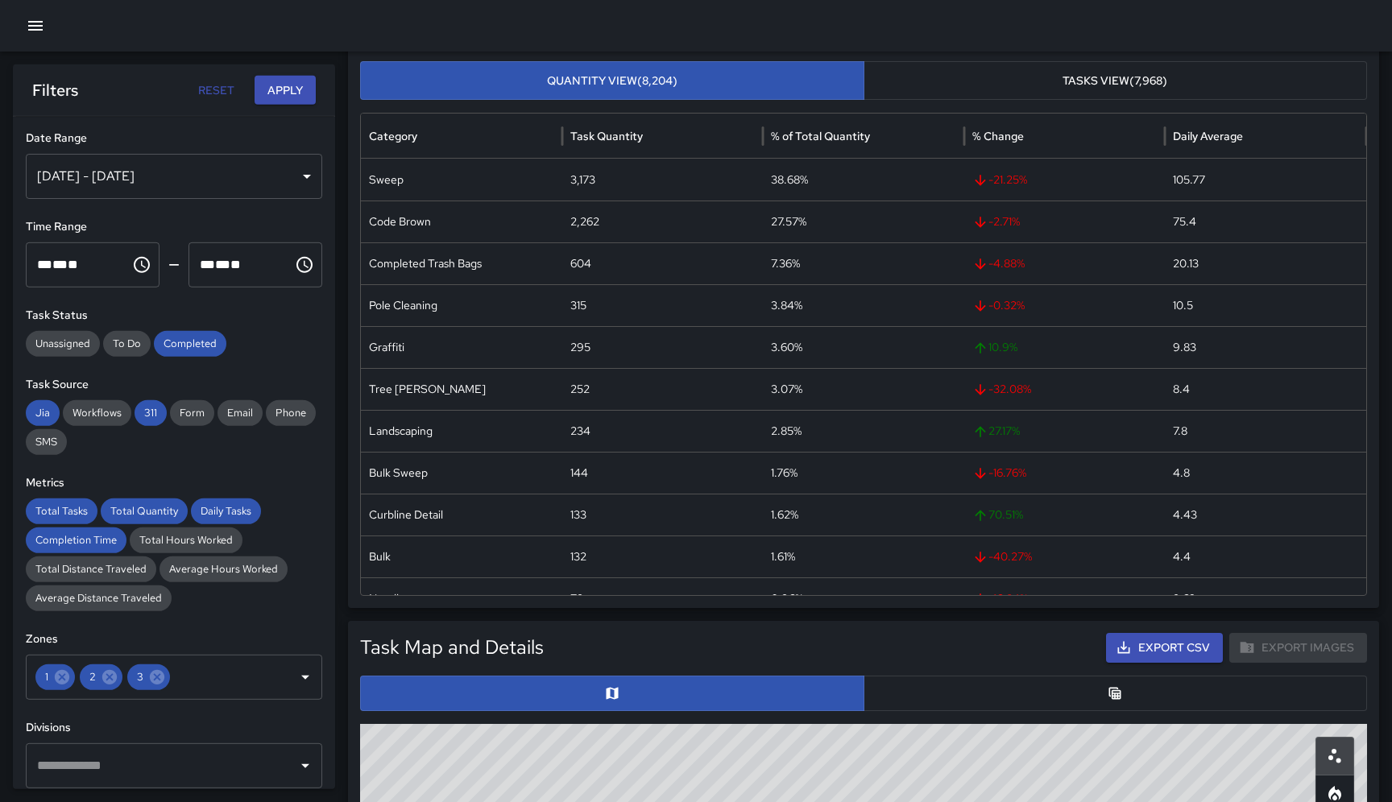
scroll to position [0, 0]
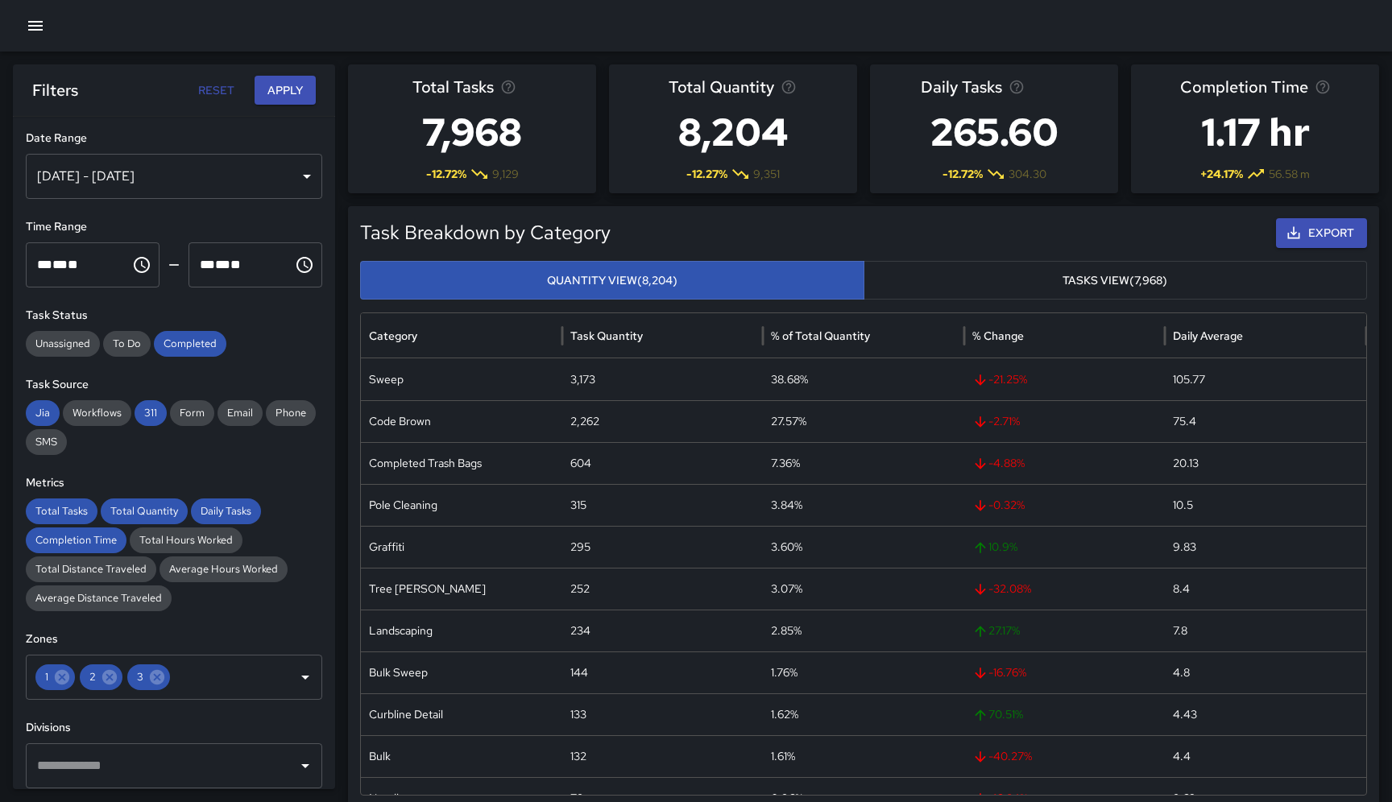
click at [39, 35] on button "button" at bounding box center [35, 26] width 32 height 32
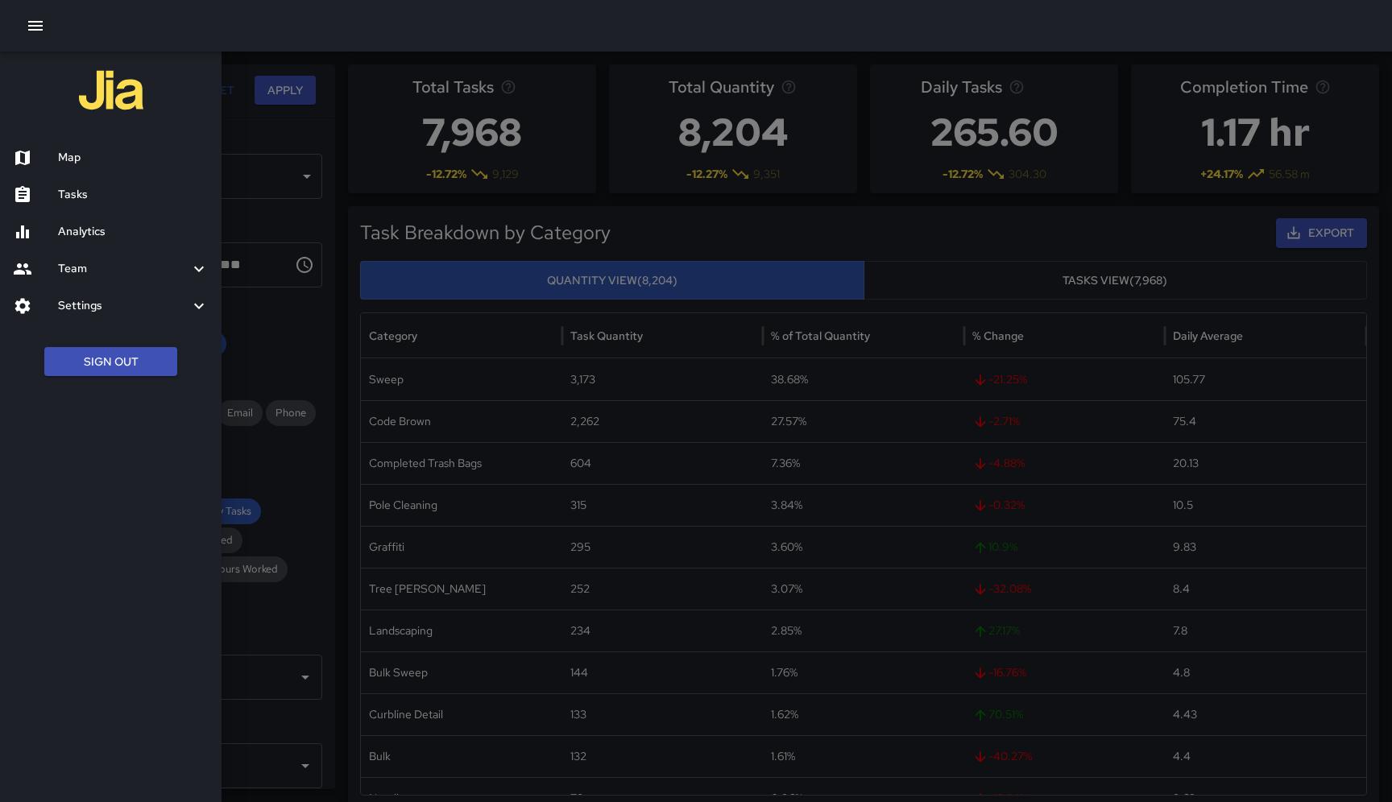
click at [77, 164] on h6 "Map" at bounding box center [133, 158] width 151 height 18
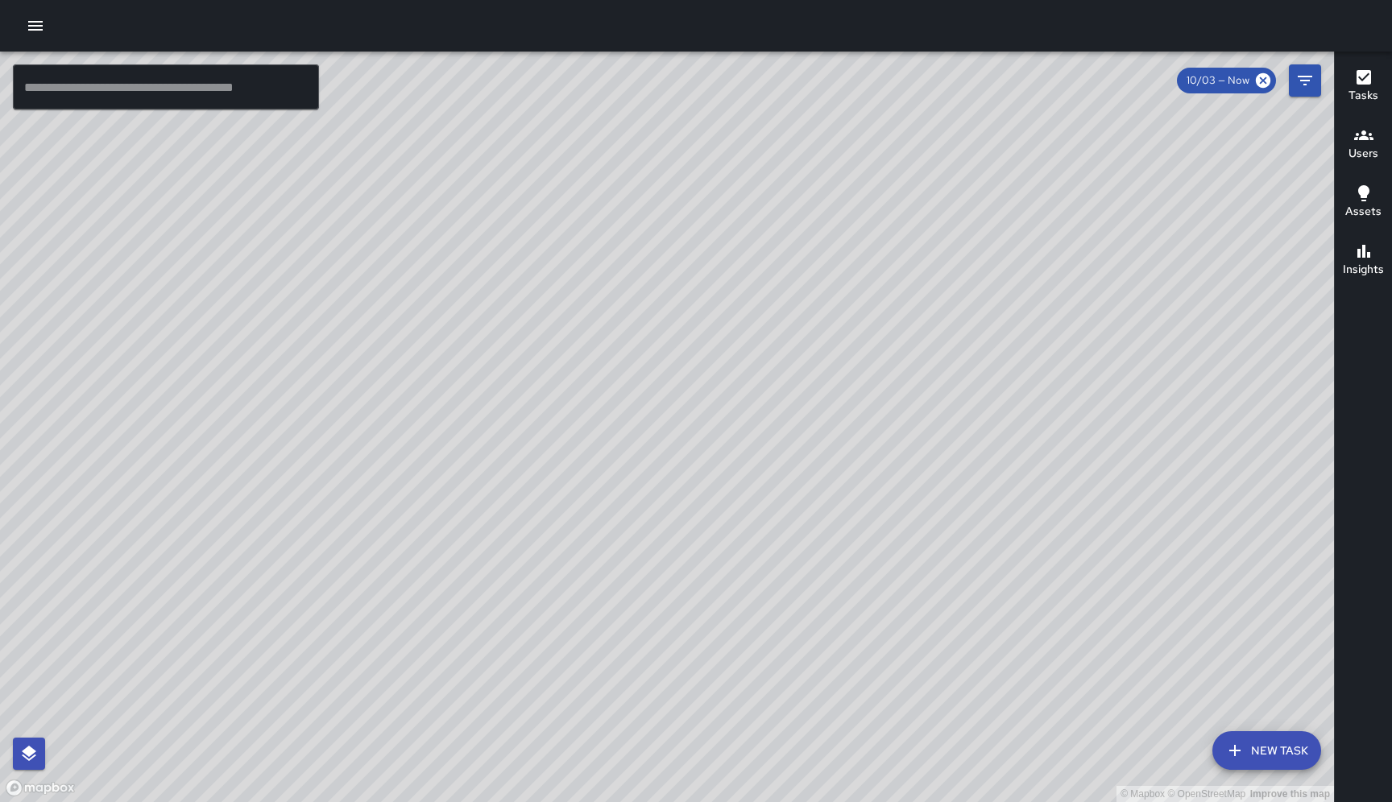
click at [1270, 752] on button "New Task" at bounding box center [1266, 750] width 109 height 39
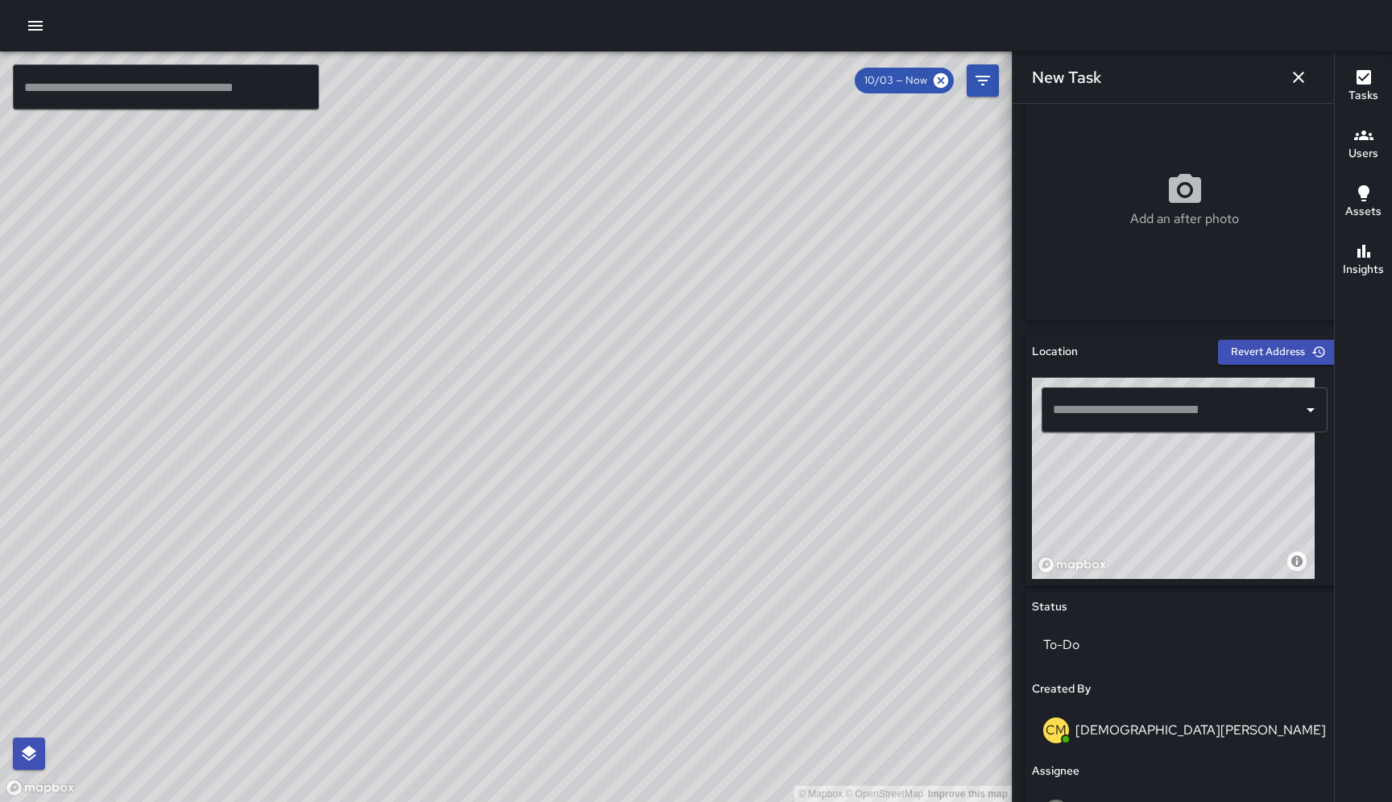
scroll to position [299, 0]
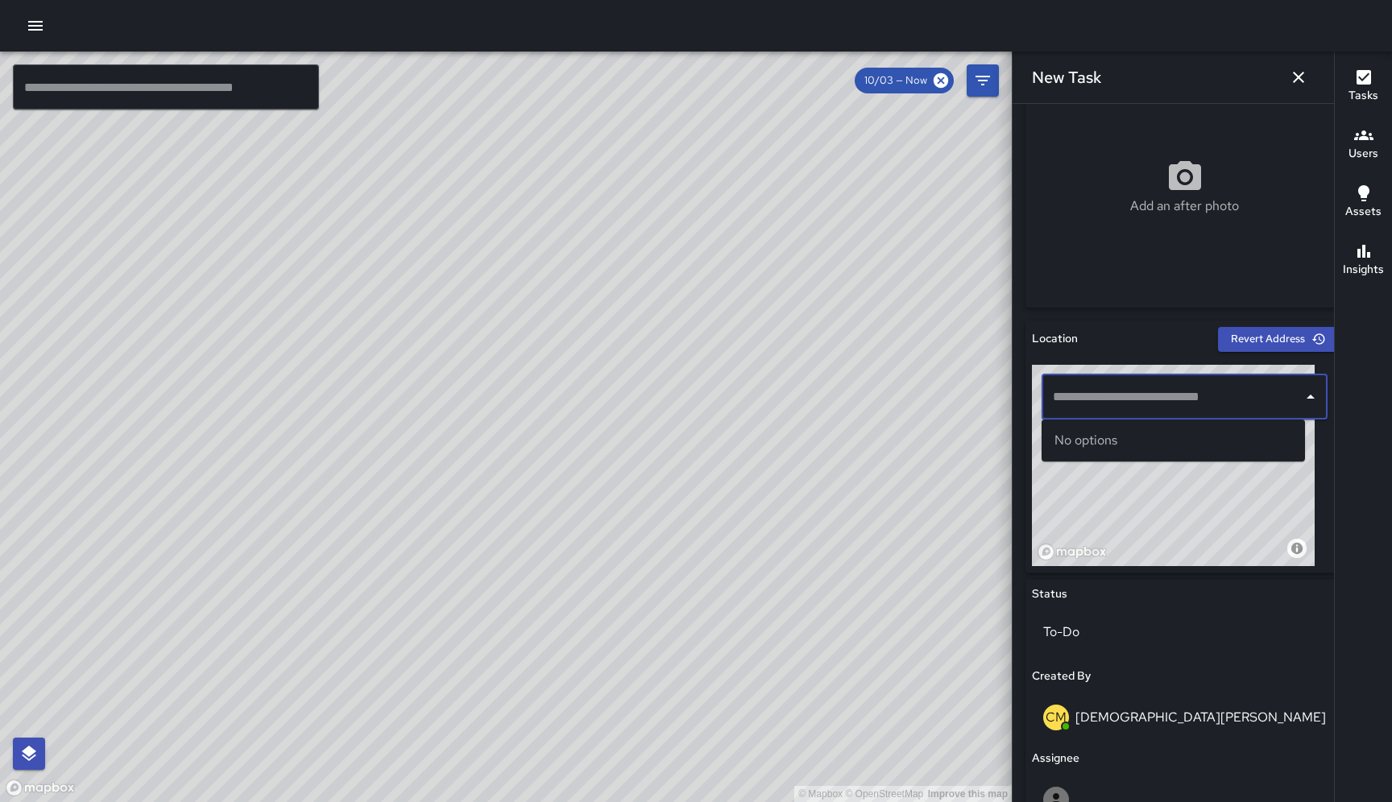
click at [1115, 404] on input "text" at bounding box center [1171, 397] width 247 height 31
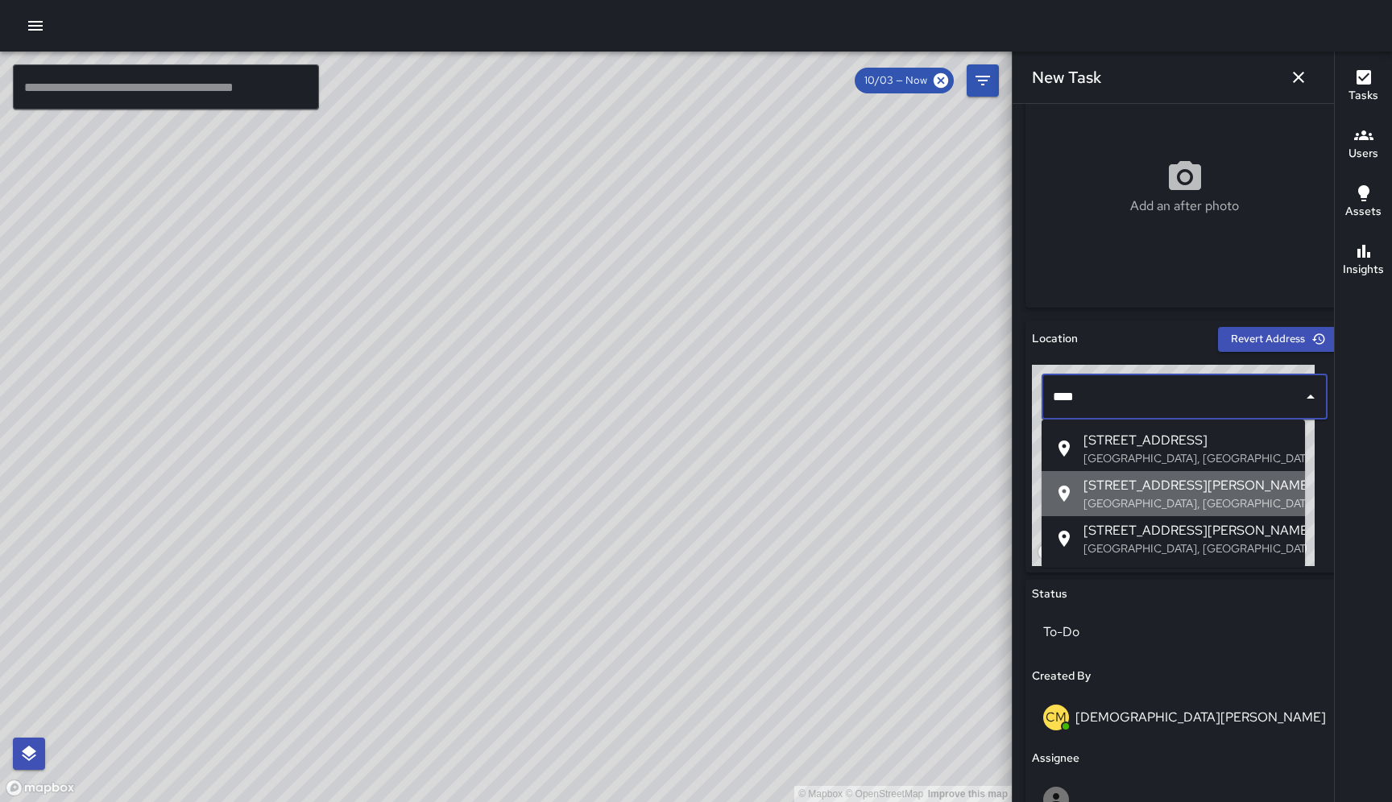
click at [1158, 501] on p "[GEOGRAPHIC_DATA], [GEOGRAPHIC_DATA], [GEOGRAPHIC_DATA]" at bounding box center [1187, 503] width 209 height 16
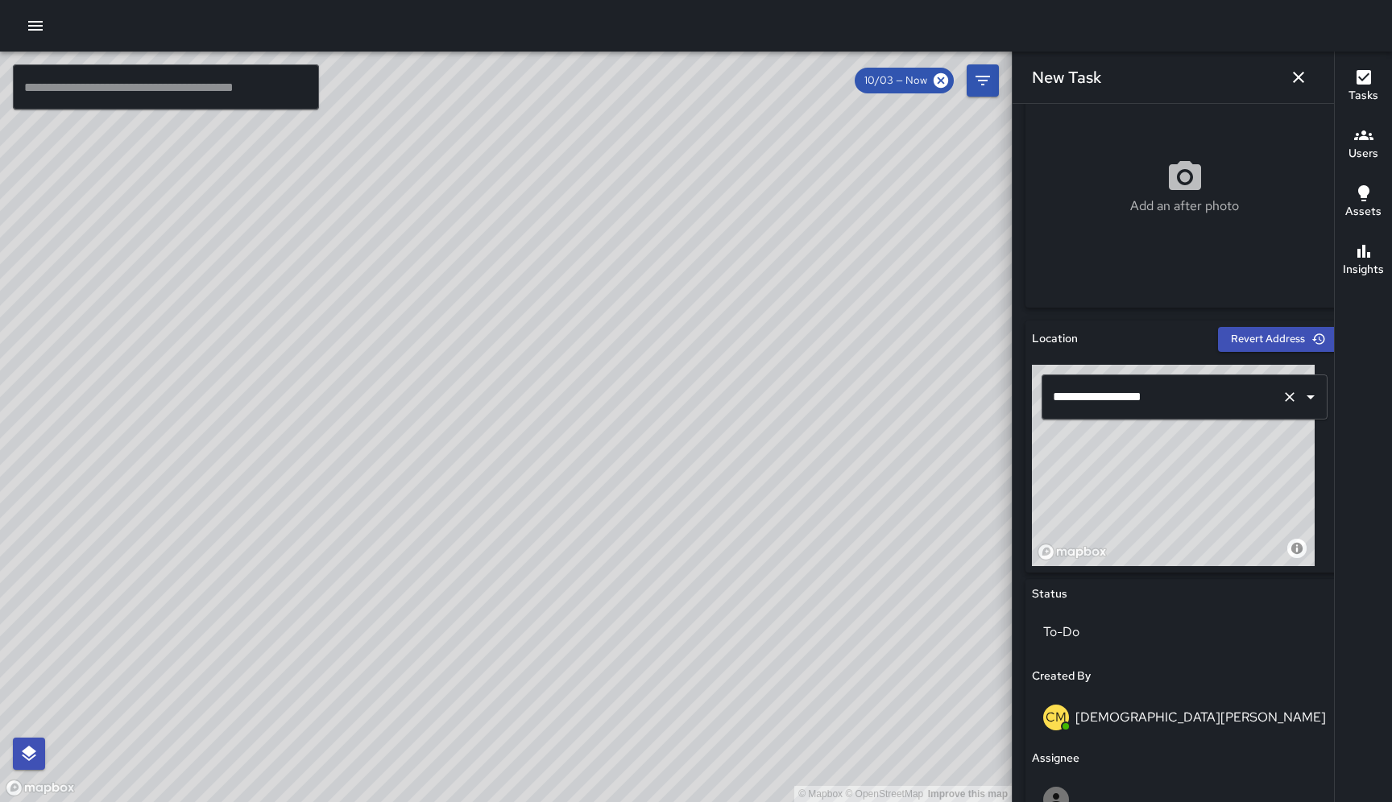
type input "**********"
drag, startPoint x: 1210, startPoint y: 500, endPoint x: 1193, endPoint y: 395, distance: 106.0
click at [1193, 395] on div "**********" at bounding box center [1184, 465] width 305 height 201
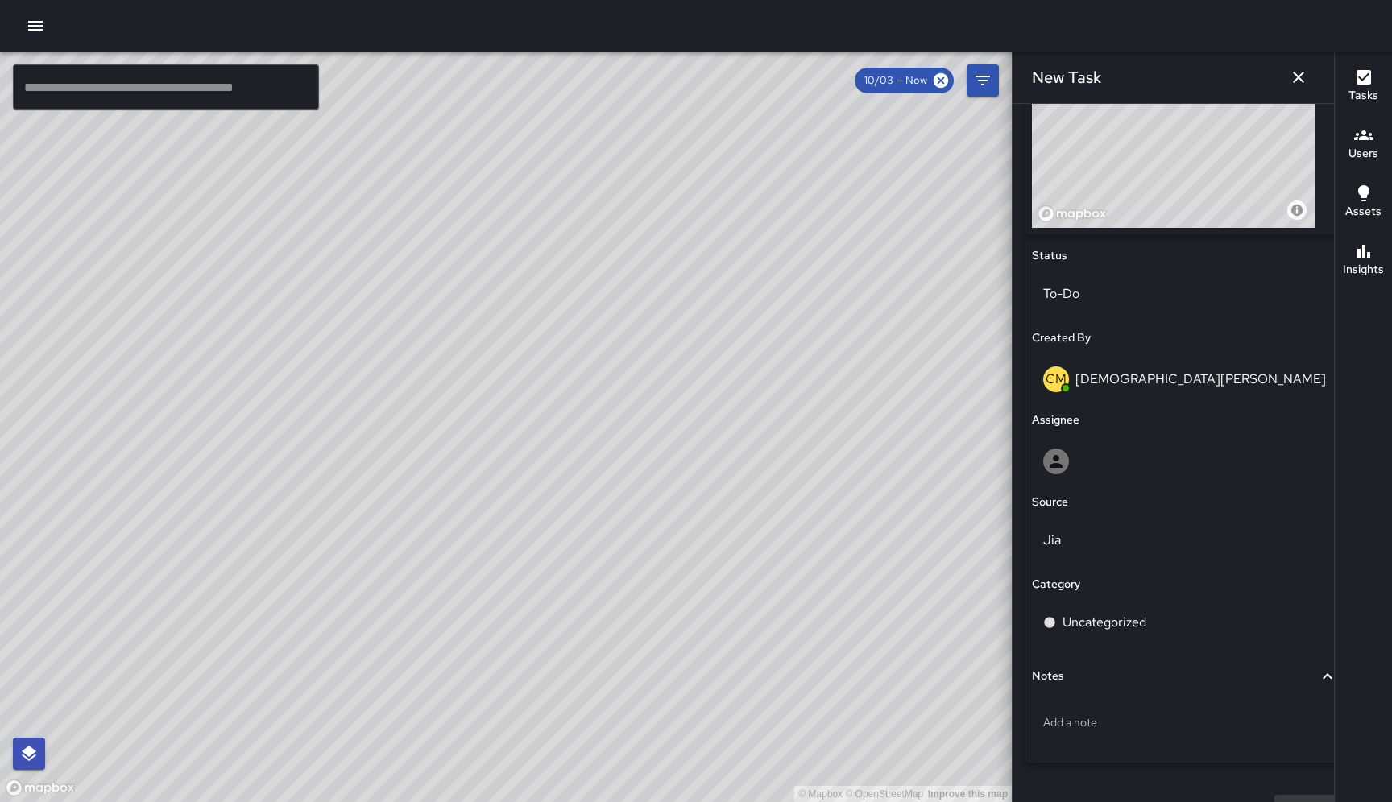
scroll to position [650, 0]
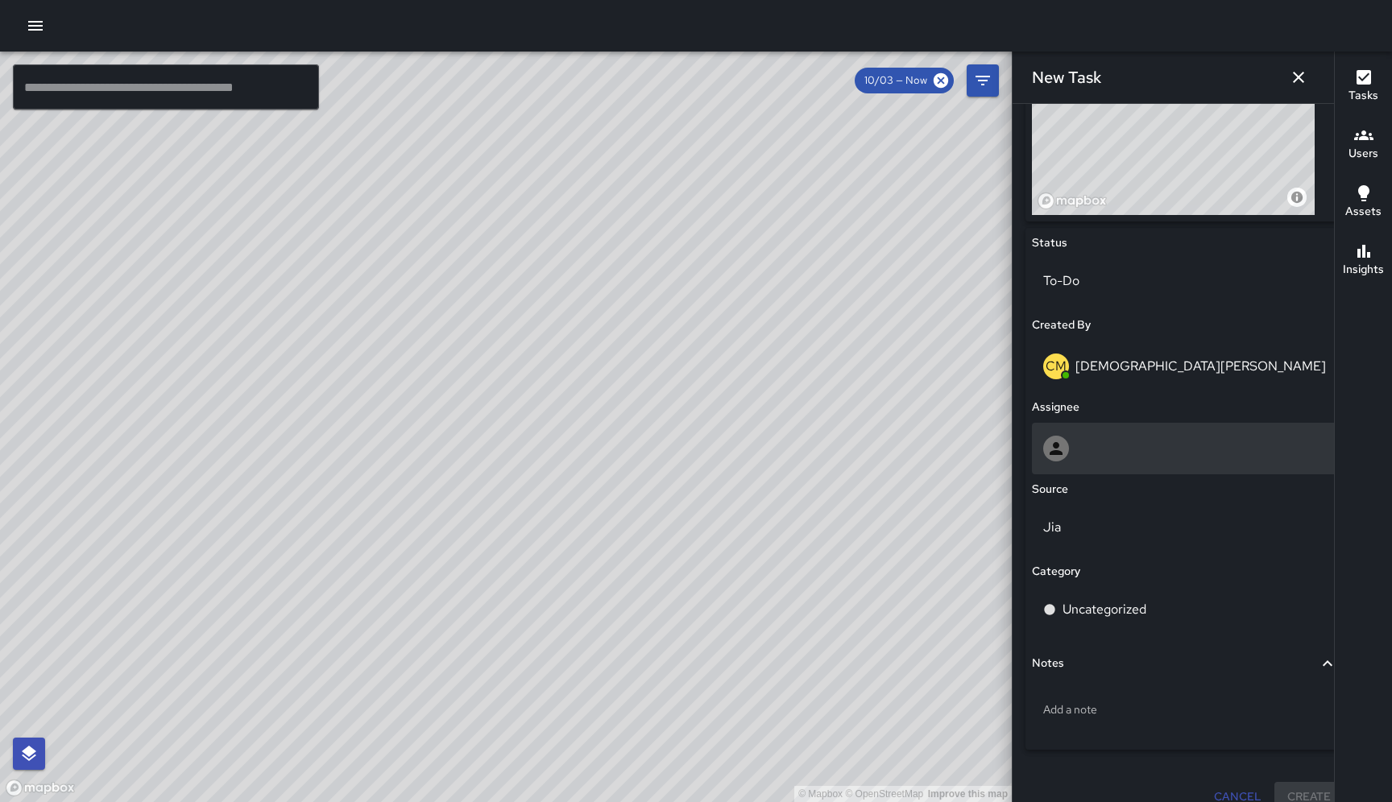
click at [1134, 445] on div at bounding box center [1184, 449] width 283 height 26
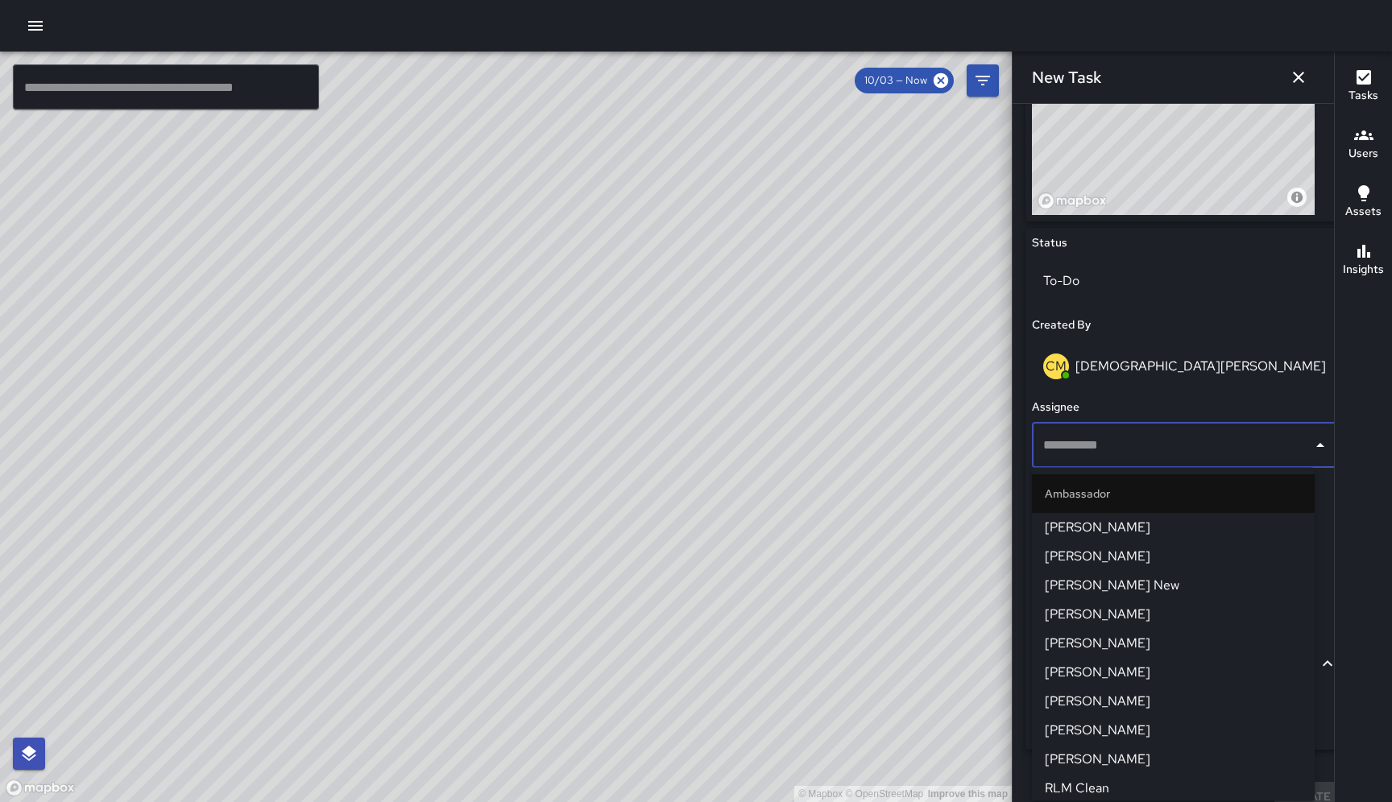
click at [1131, 531] on span "[PERSON_NAME]" at bounding box center [1172, 527] width 257 height 19
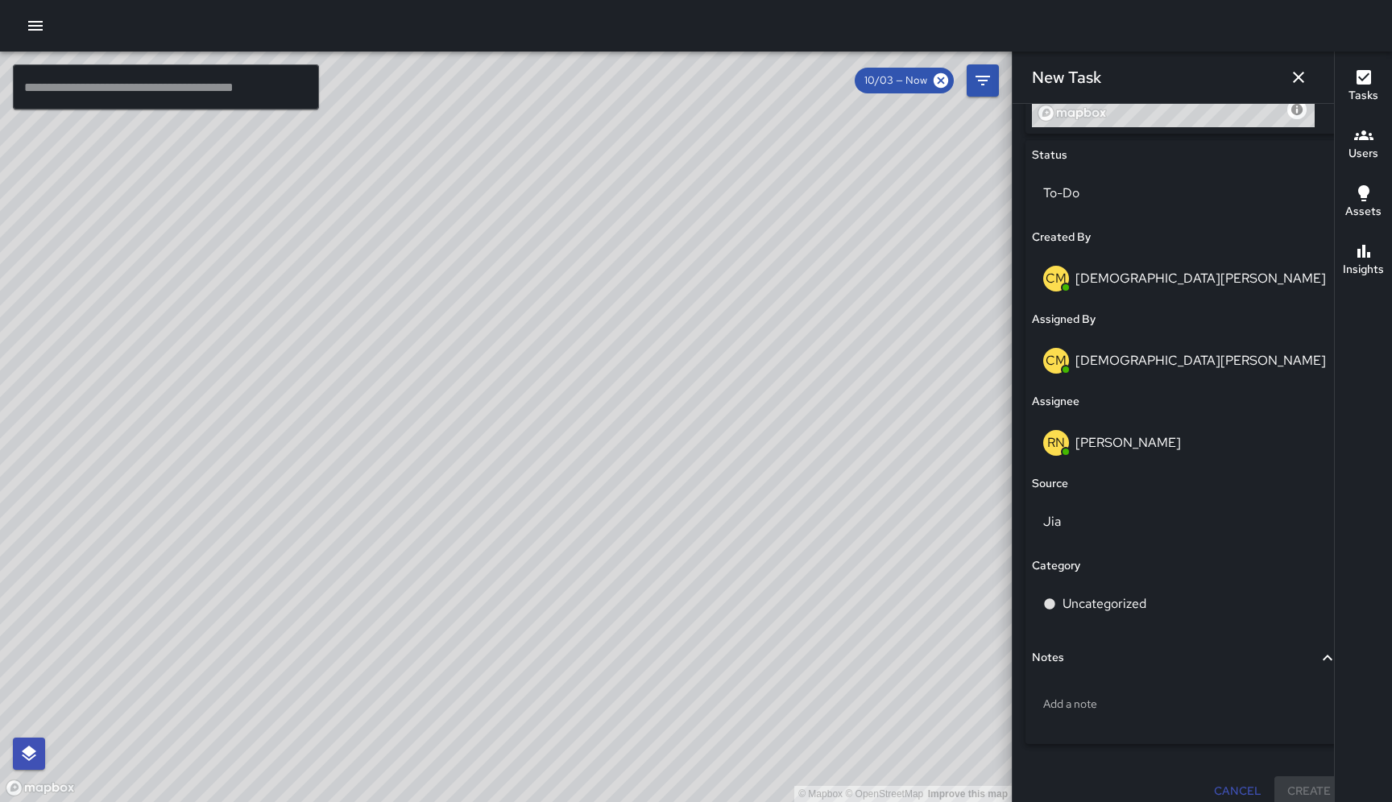
scroll to position [754, 0]
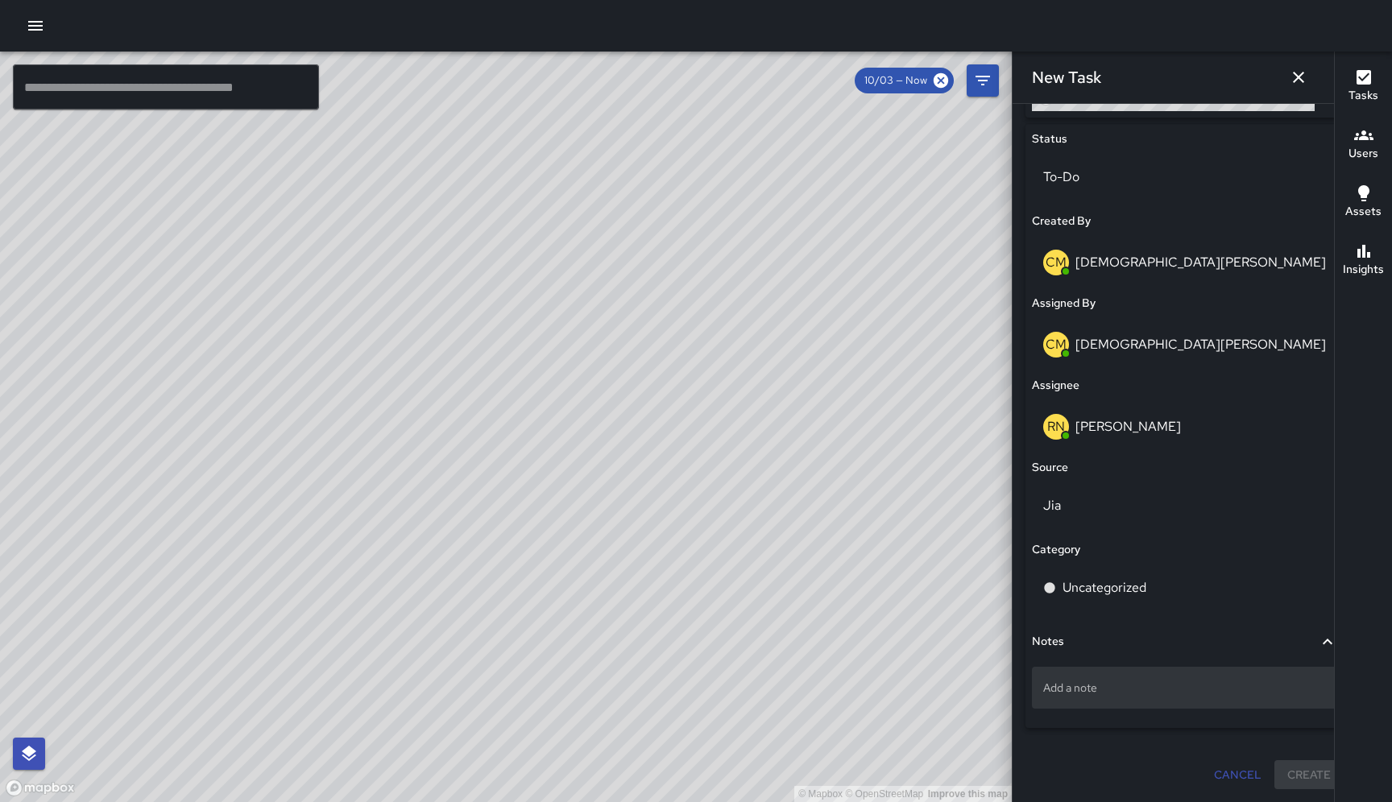
click at [1142, 690] on p "Add a note" at bounding box center [1184, 688] width 283 height 16
type textarea "**********"
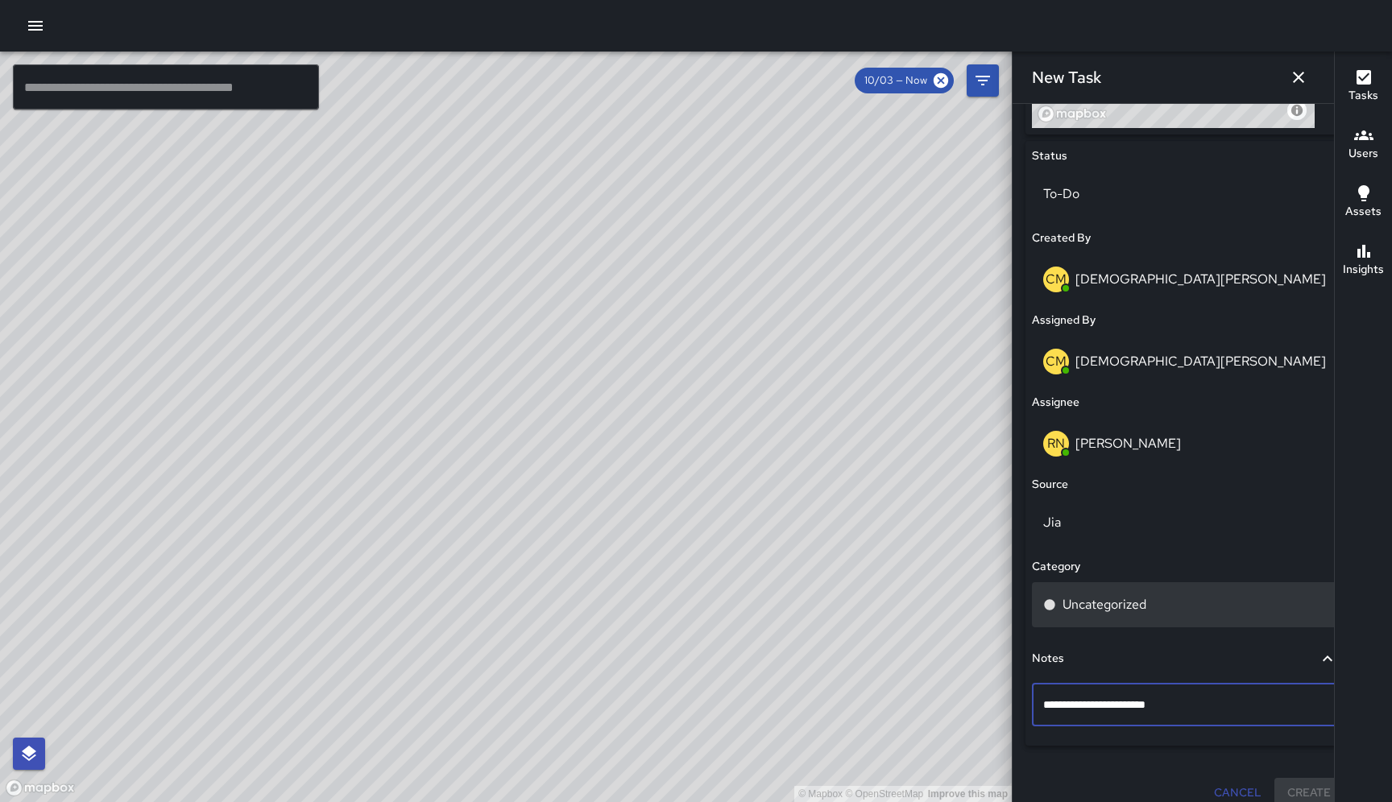
click at [1107, 597] on p "Uncategorized" at bounding box center [1104, 604] width 84 height 19
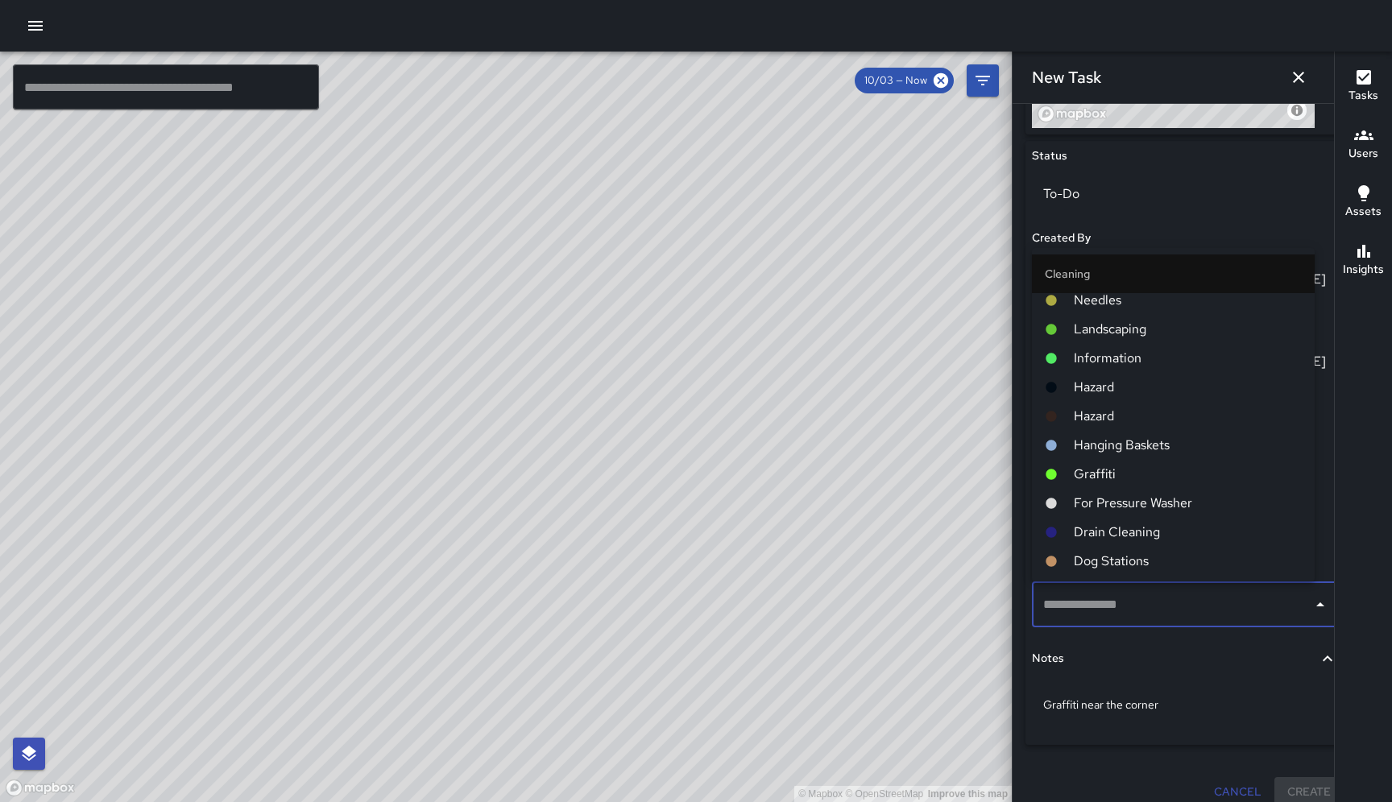
scroll to position [386, 0]
click at [1094, 476] on span "Graffiti" at bounding box center [1187, 472] width 228 height 19
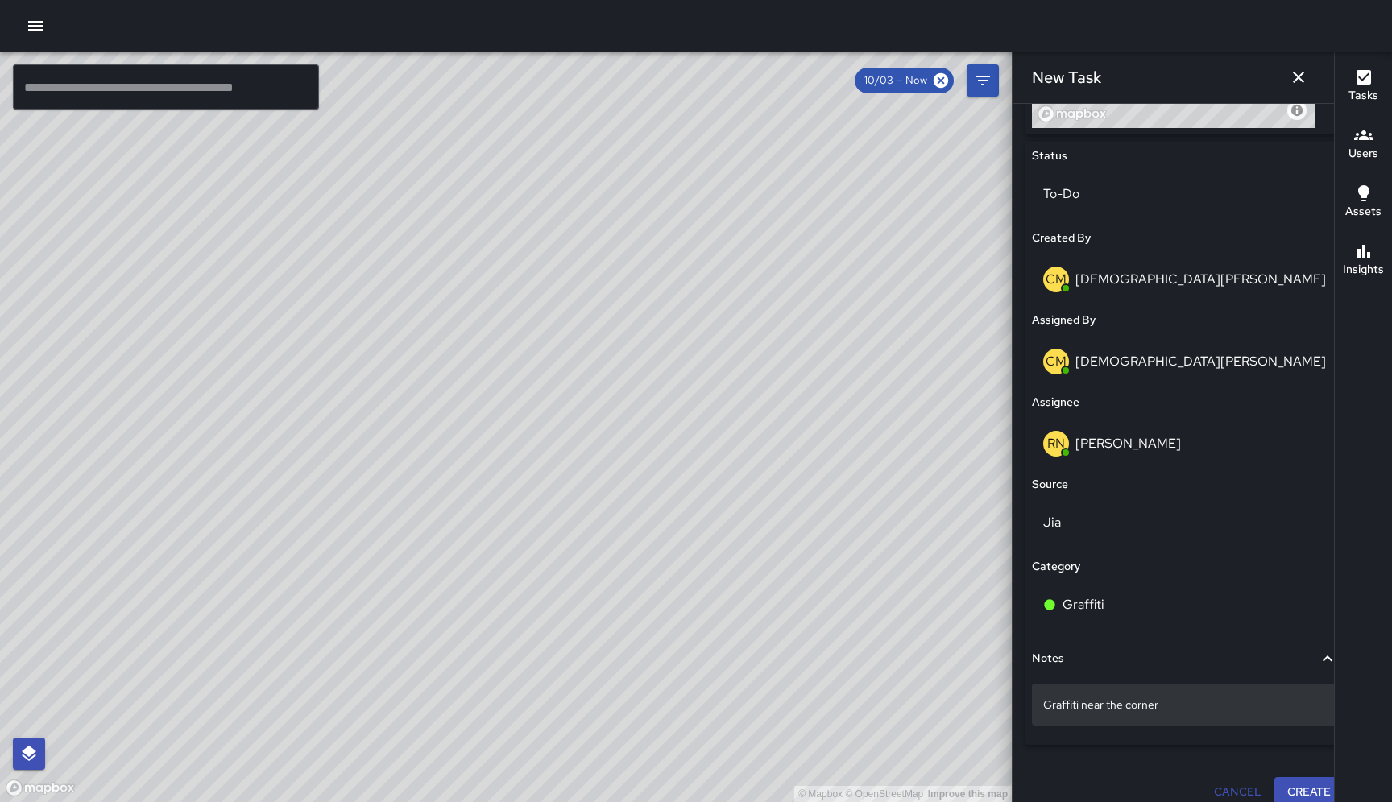
scroll to position [754, 0]
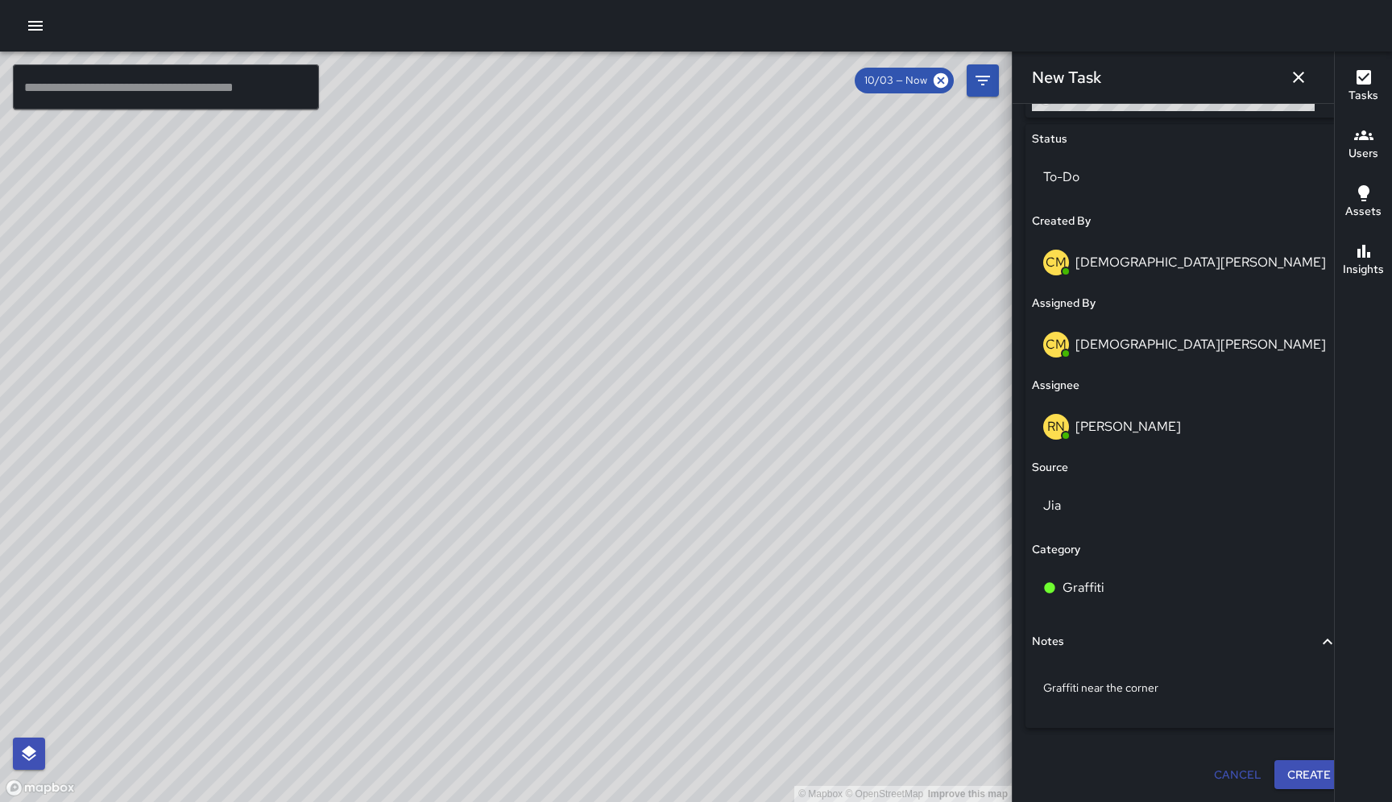
click at [39, 20] on icon "button" at bounding box center [35, 25] width 19 height 19
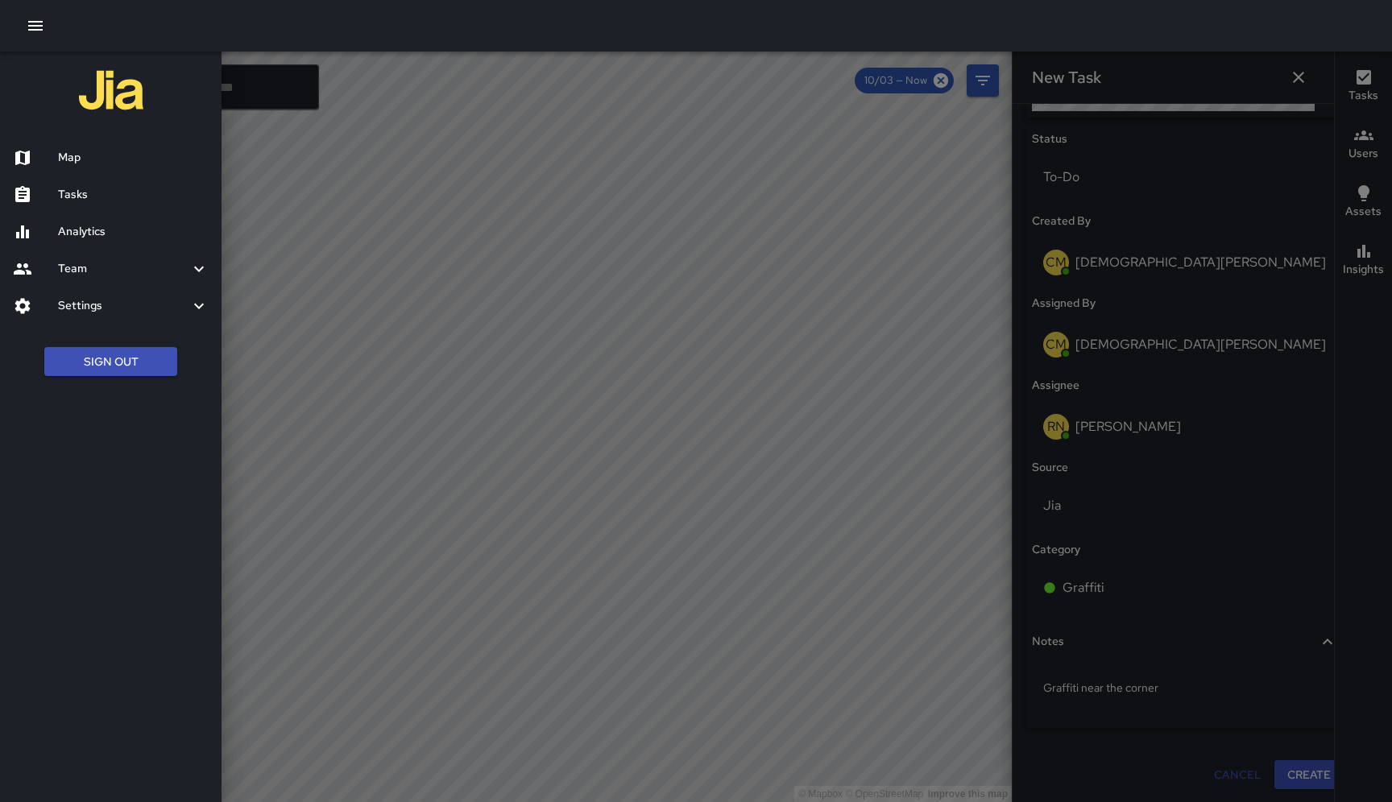
click at [90, 198] on h6 "Tasks" at bounding box center [133, 195] width 151 height 18
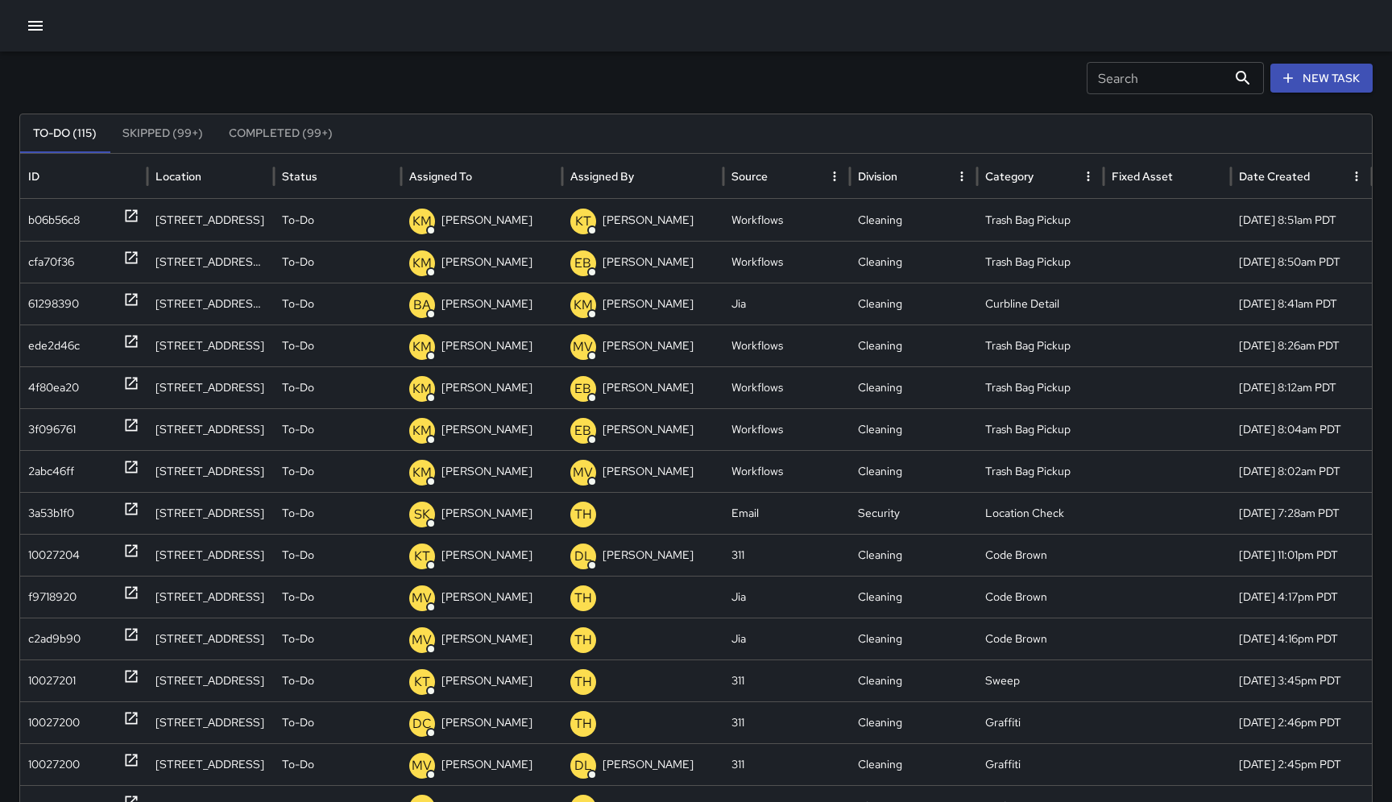
scroll to position [28, 0]
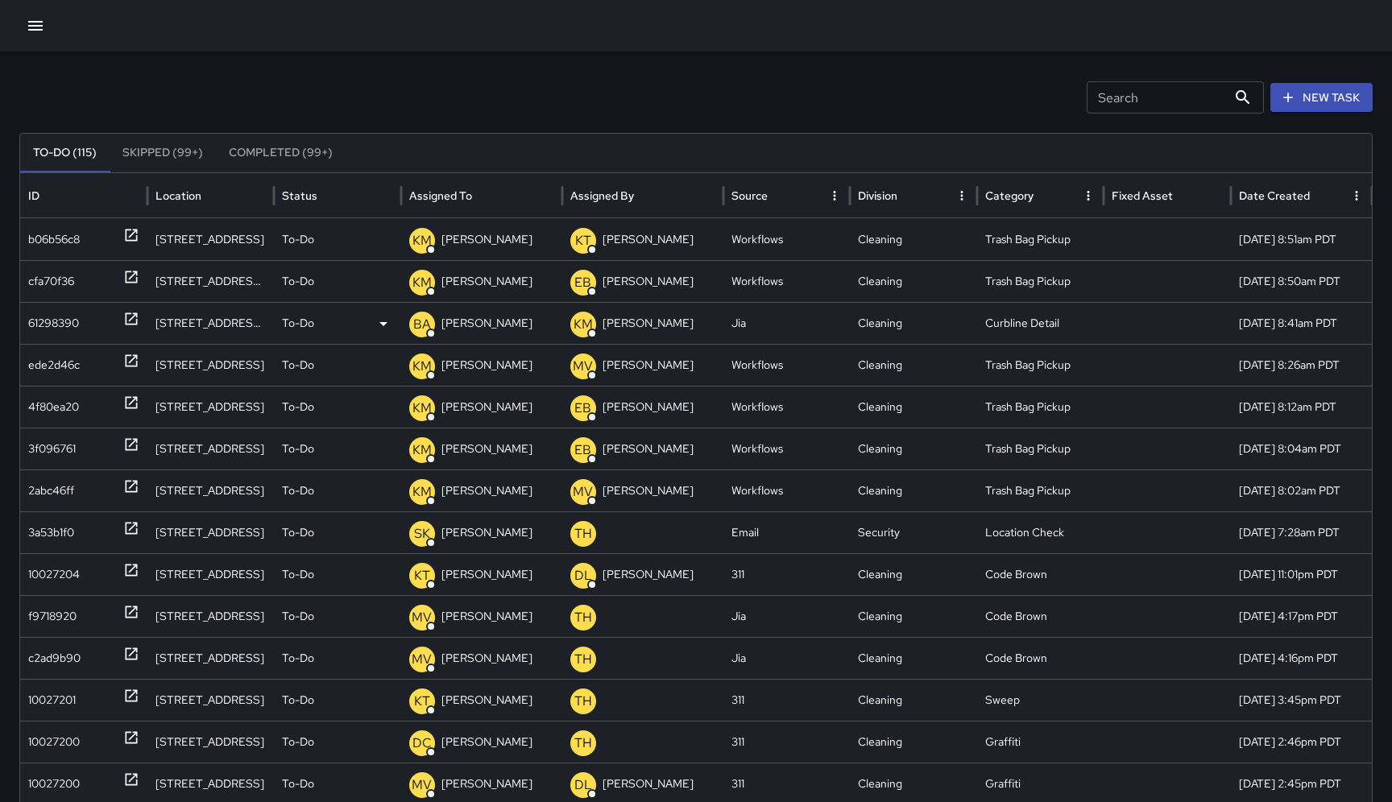
click at [81, 321] on div "61298390" at bounding box center [83, 323] width 111 height 41
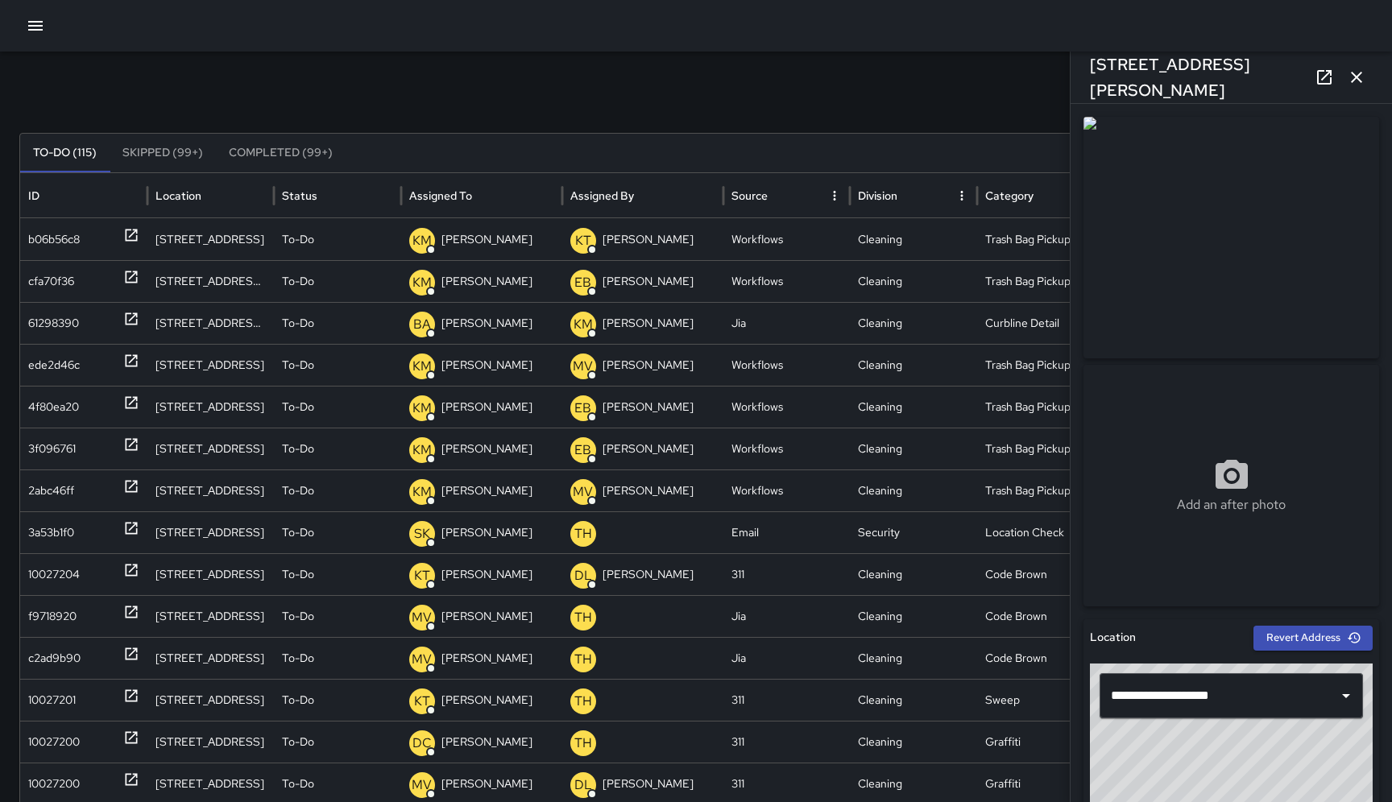
click at [1357, 85] on icon "button" at bounding box center [1355, 77] width 19 height 19
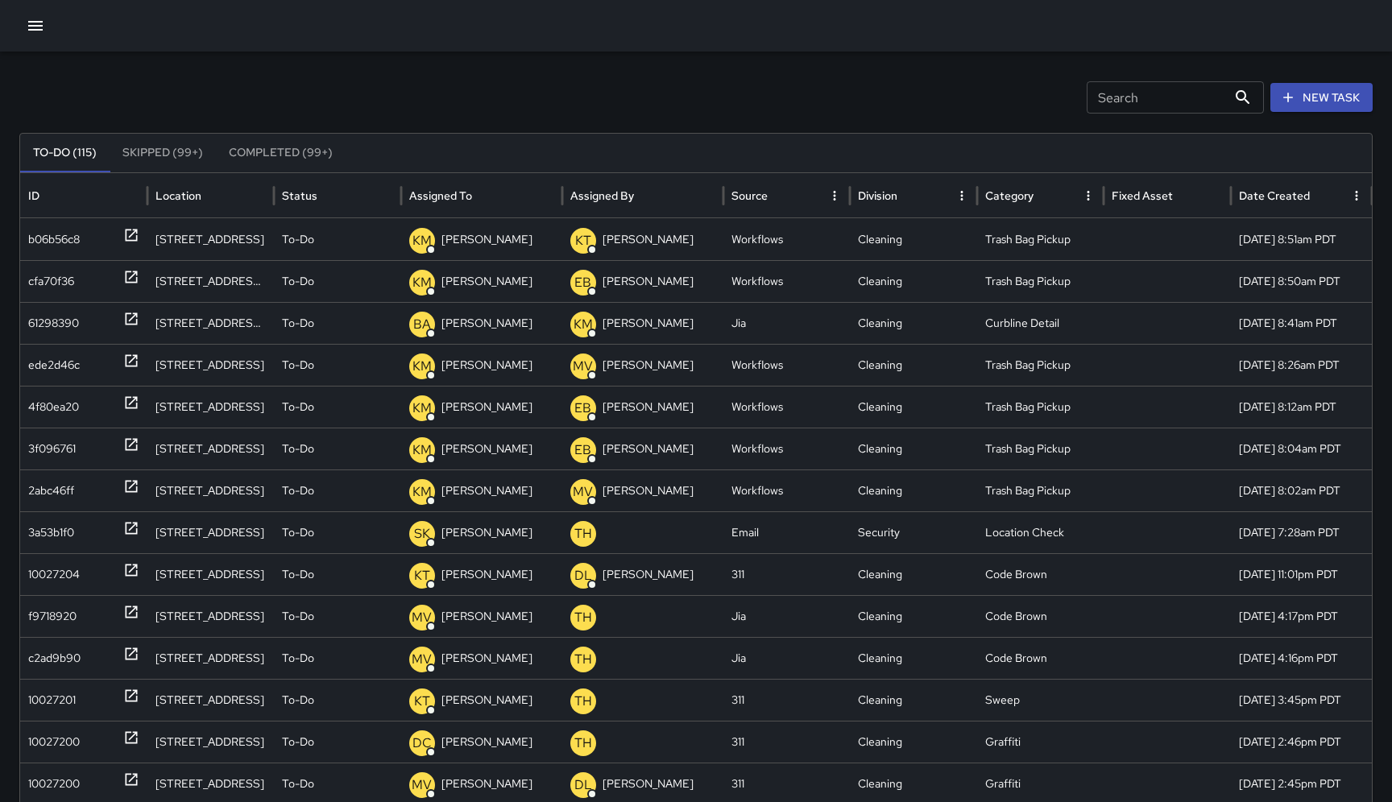
click at [172, 158] on button "Skipped (99+)" at bounding box center [163, 153] width 106 height 39
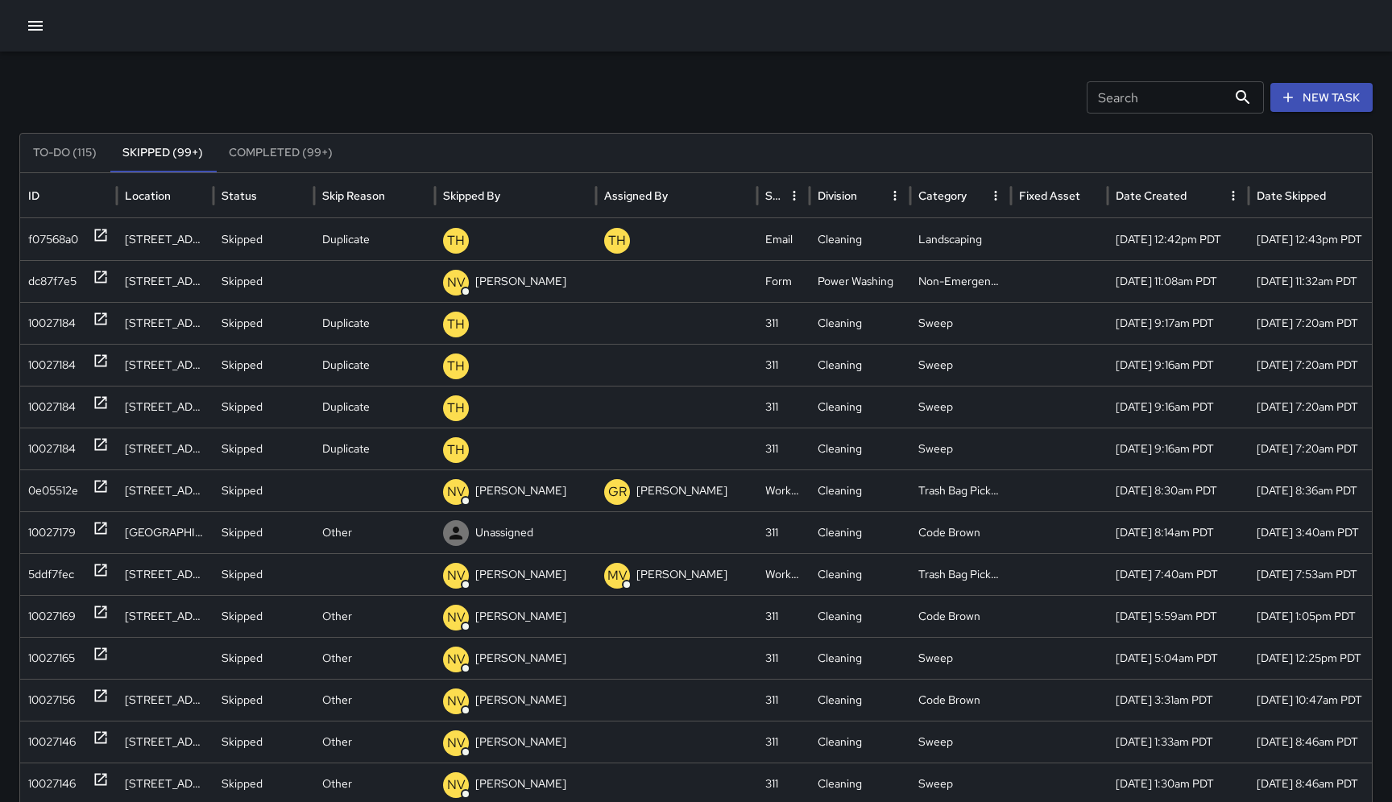
click at [282, 153] on button "Completed (99+)" at bounding box center [281, 153] width 130 height 39
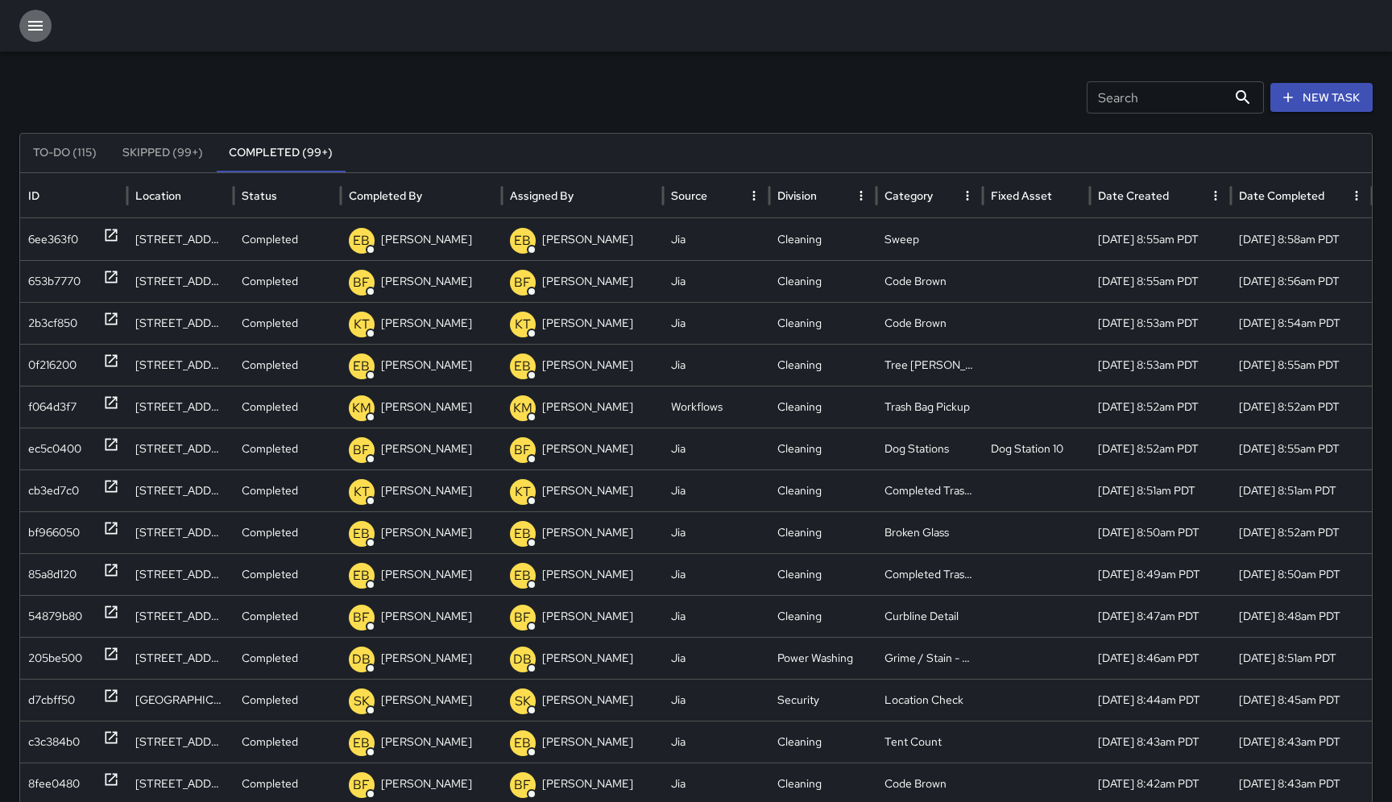
click at [42, 38] on button "button" at bounding box center [35, 26] width 32 height 32
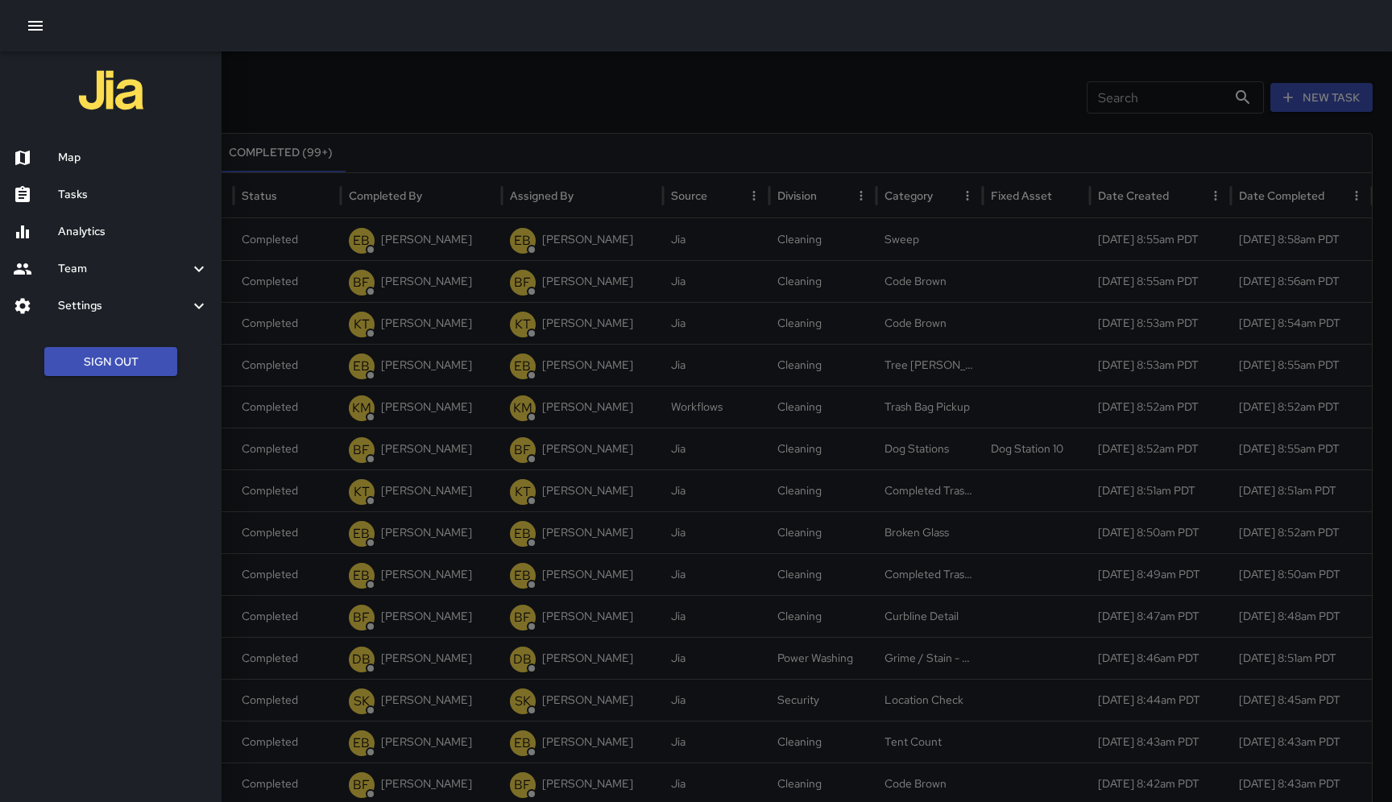
click at [76, 169] on div "Map" at bounding box center [110, 157] width 221 height 37
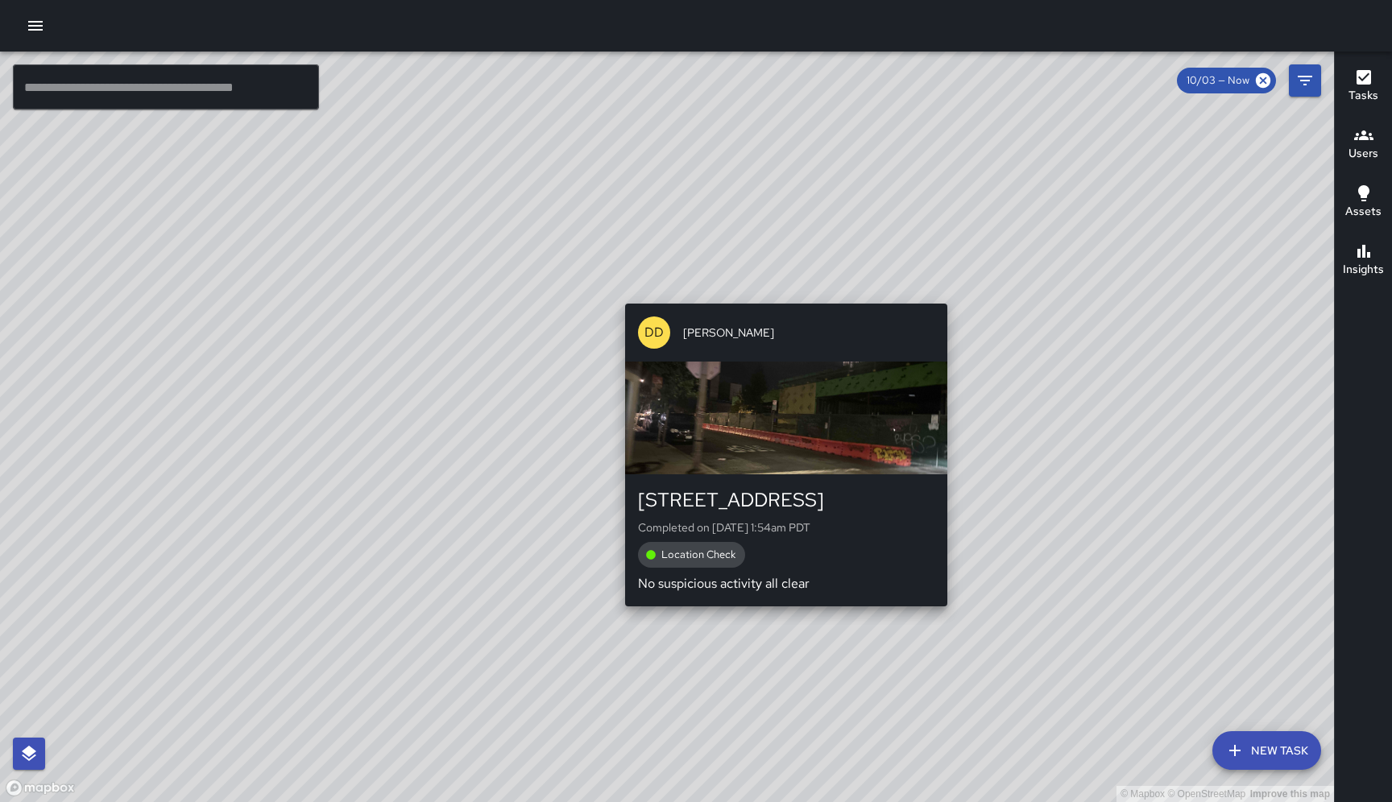
click at [780, 293] on div "© Mapbox © OpenStreetMap Improve this map DD Diego [GEOGRAPHIC_DATA][PERSON_NAM…" at bounding box center [667, 427] width 1334 height 751
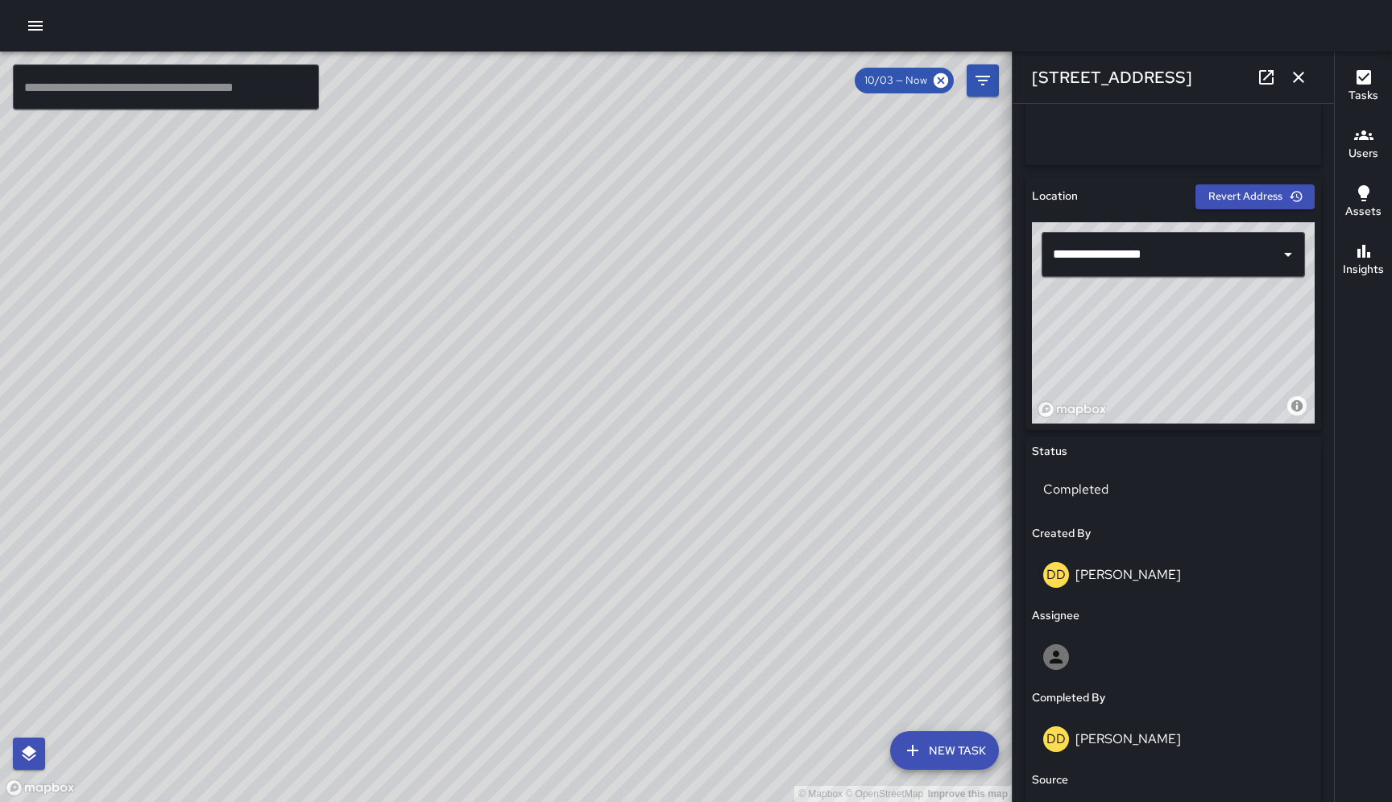
scroll to position [709, 0]
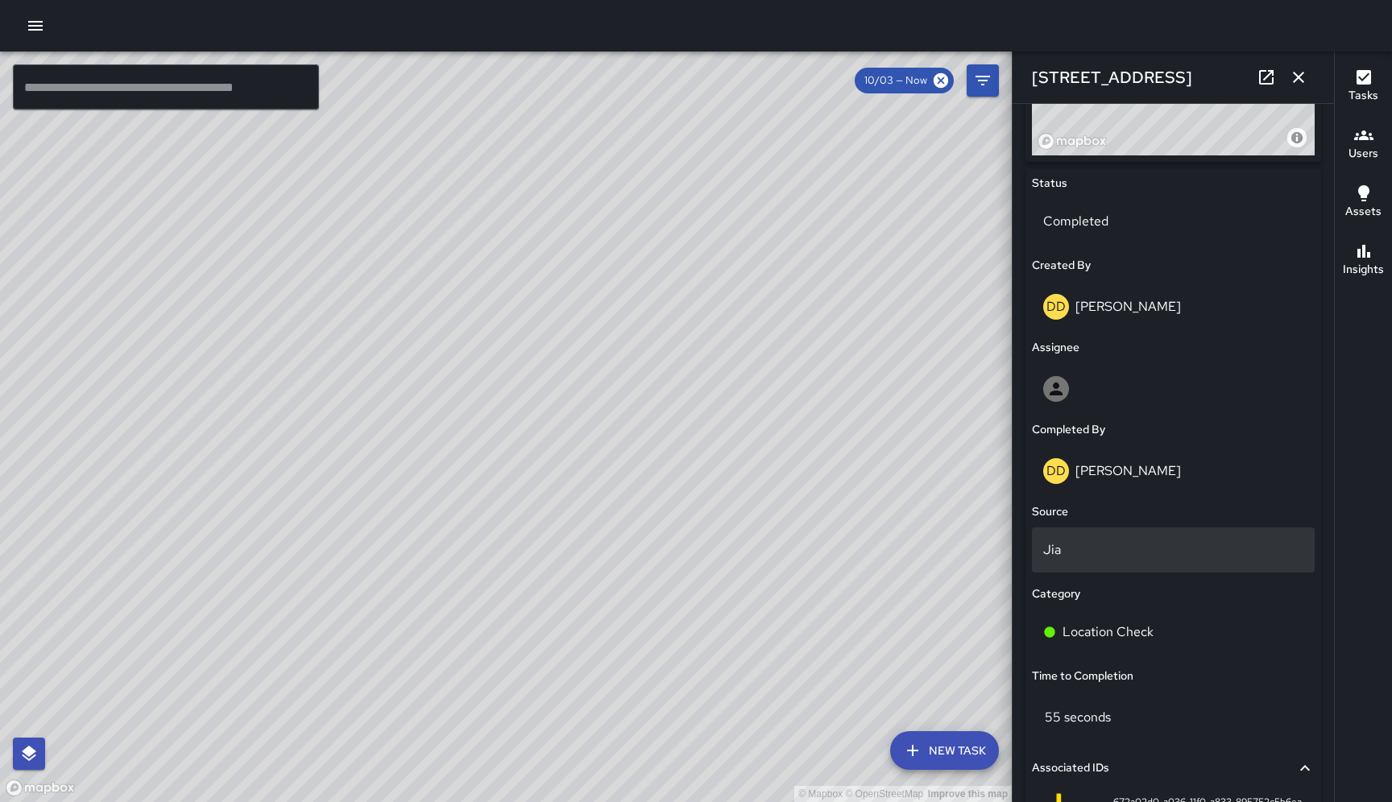
click at [1240, 541] on p "Jia" at bounding box center [1173, 549] width 260 height 19
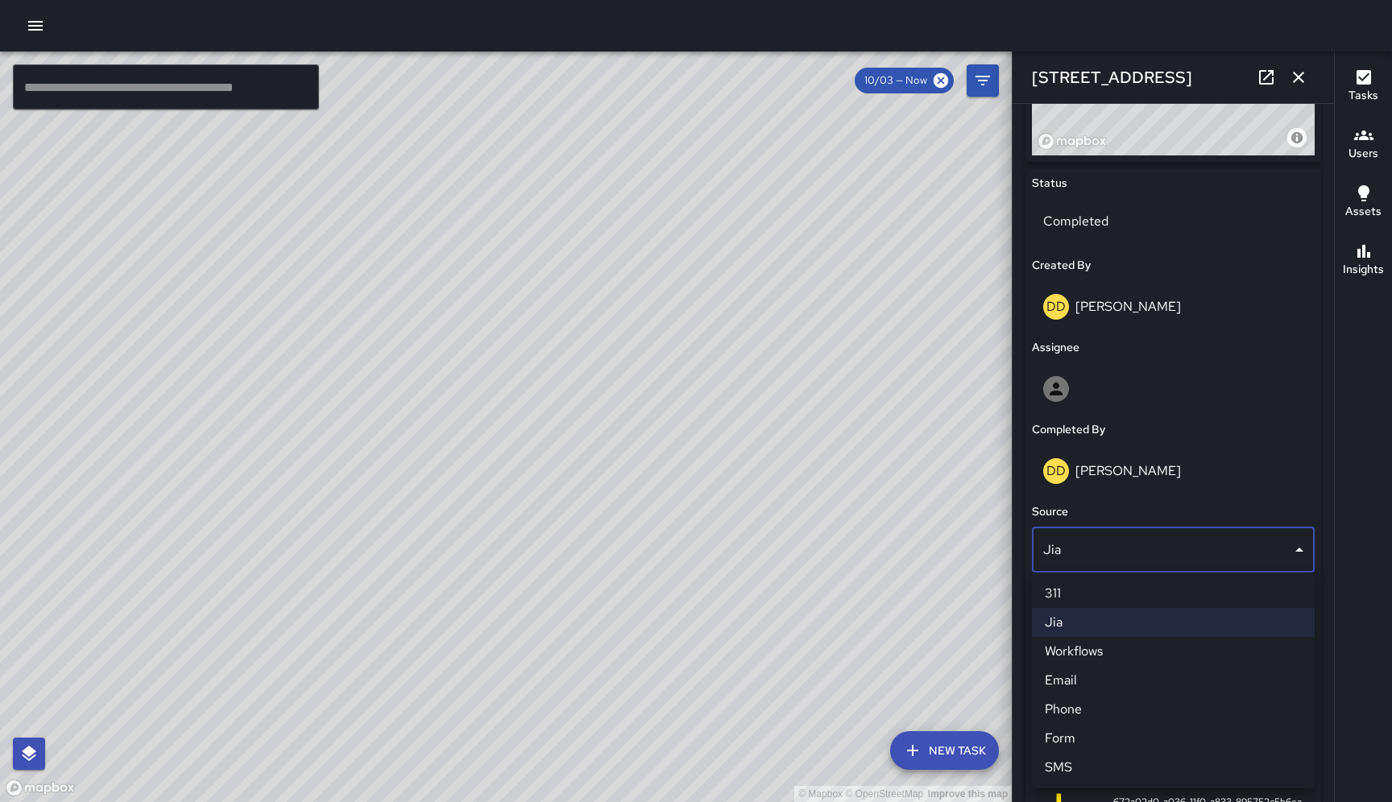
click at [660, 515] on div at bounding box center [696, 401] width 1392 height 802
click at [562, 361] on div "© Mapbox © OpenStreetMap Improve this map DD Diego [GEOGRAPHIC_DATA][PERSON_NAM…" at bounding box center [505, 427] width 1011 height 751
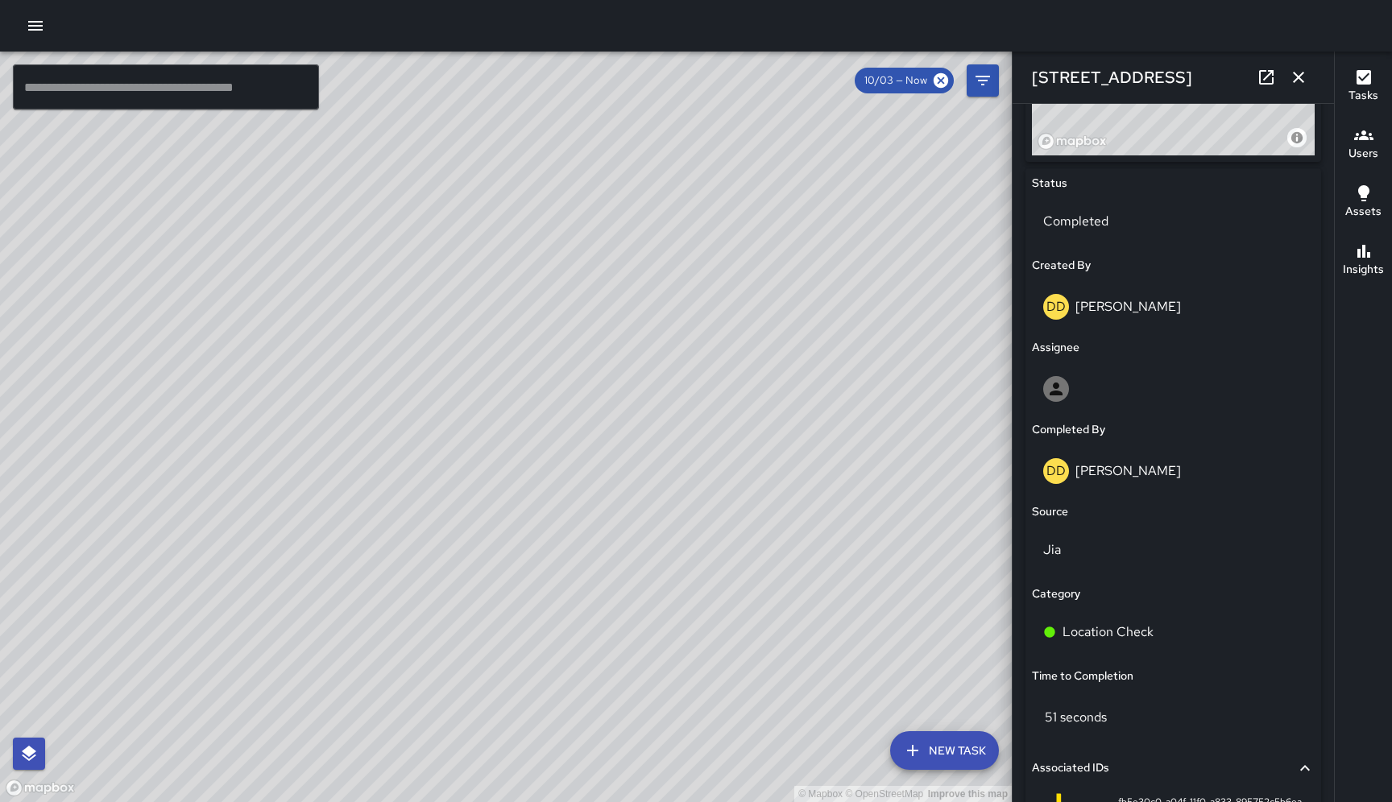
drag, startPoint x: 440, startPoint y: 449, endPoint x: 728, endPoint y: 371, distance: 297.7
click at [729, 371] on div "© Mapbox © OpenStreetMap Improve this map" at bounding box center [505, 427] width 1011 height 751
drag, startPoint x: 379, startPoint y: 482, endPoint x: 595, endPoint y: 297, distance: 283.9
click at [595, 297] on div "© Mapbox © OpenStreetMap Improve this map" at bounding box center [505, 427] width 1011 height 751
drag, startPoint x: 324, startPoint y: 536, endPoint x: 498, endPoint y: 385, distance: 230.6
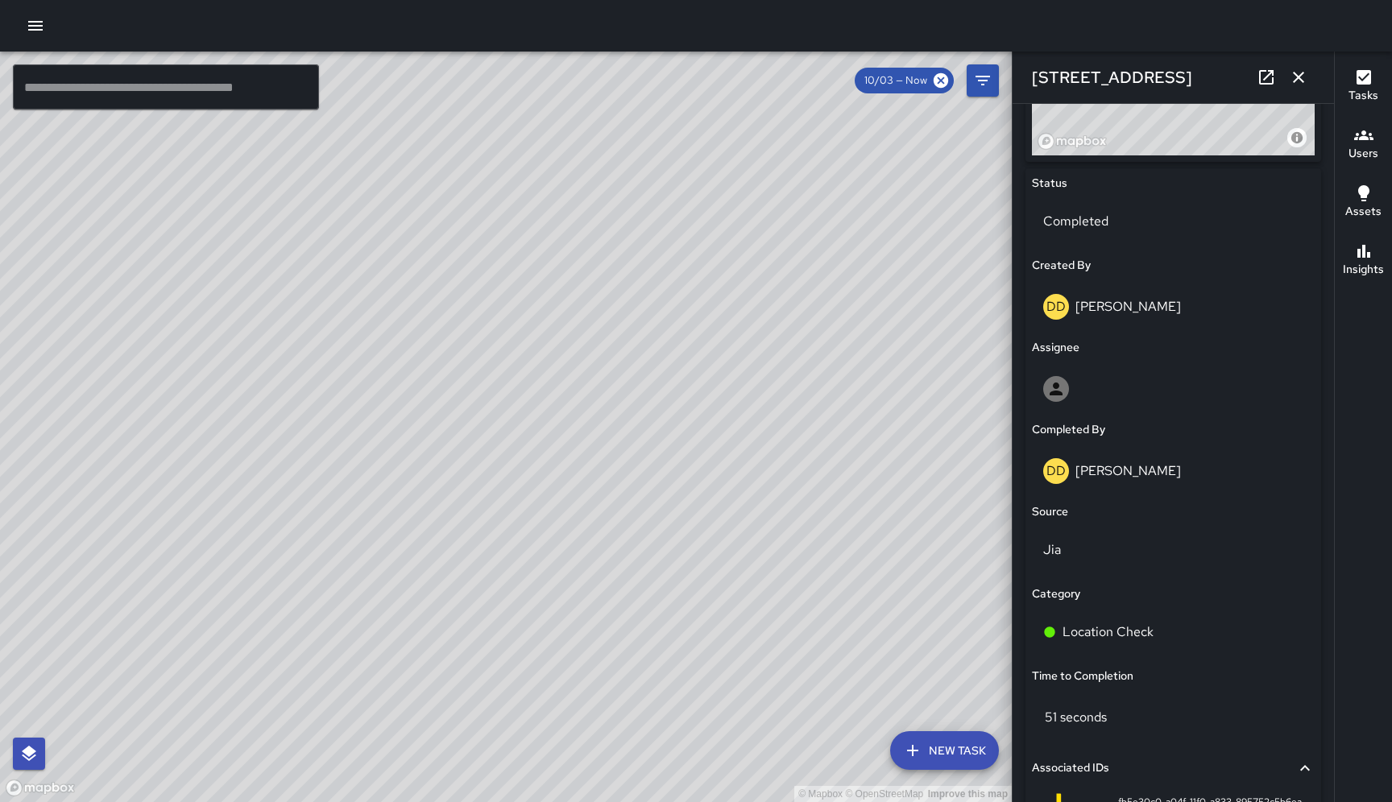
click at [498, 385] on div "© Mapbox © OpenStreetMap Improve this map" at bounding box center [505, 427] width 1011 height 751
drag, startPoint x: 240, startPoint y: 449, endPoint x: 445, endPoint y: 246, distance: 288.1
click at [445, 246] on div "© Mapbox © OpenStreetMap Improve this map" at bounding box center [505, 427] width 1011 height 751
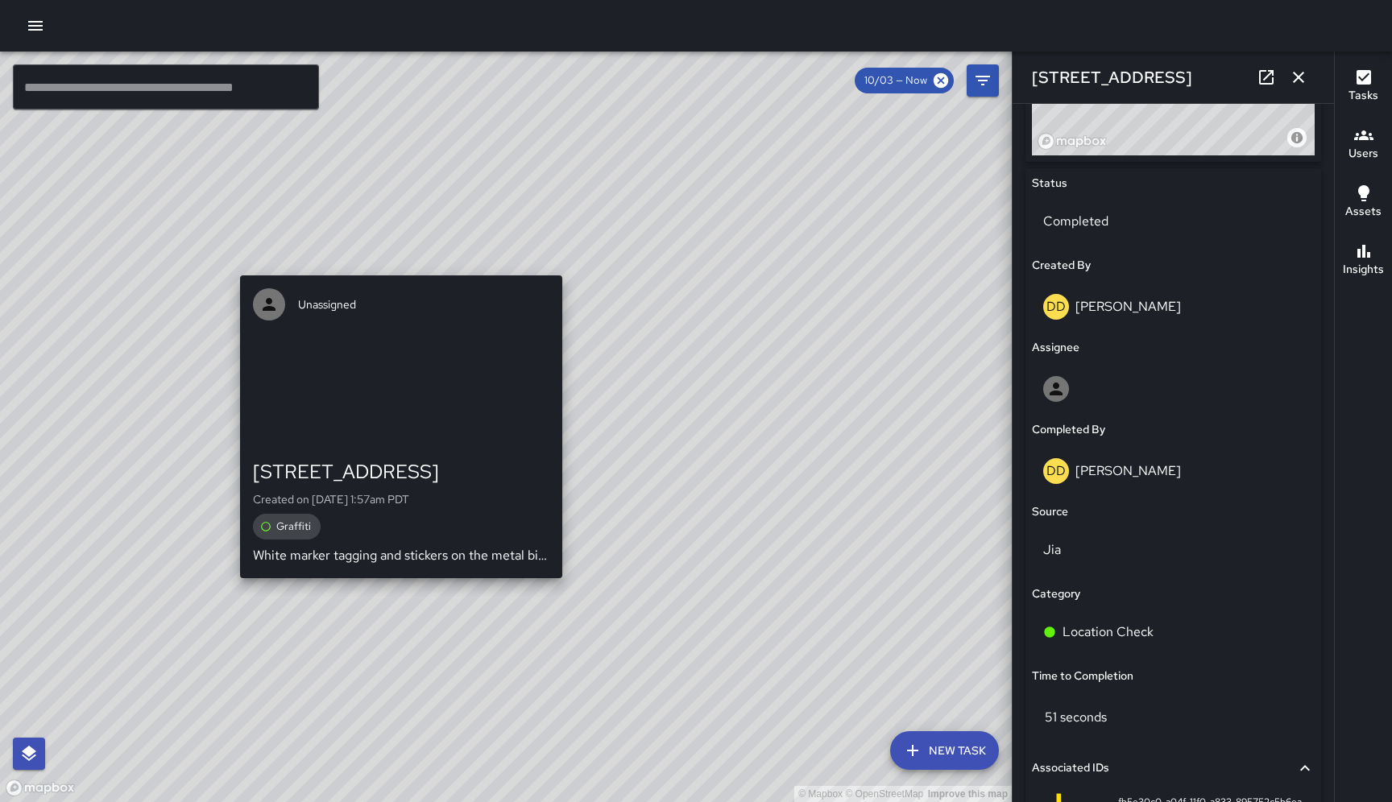
click at [396, 266] on div "© Mapbox © OpenStreetMap Improve this map Unassigned [STREET_ADDRESS] Created o…" at bounding box center [505, 427] width 1011 height 751
type input "**********"
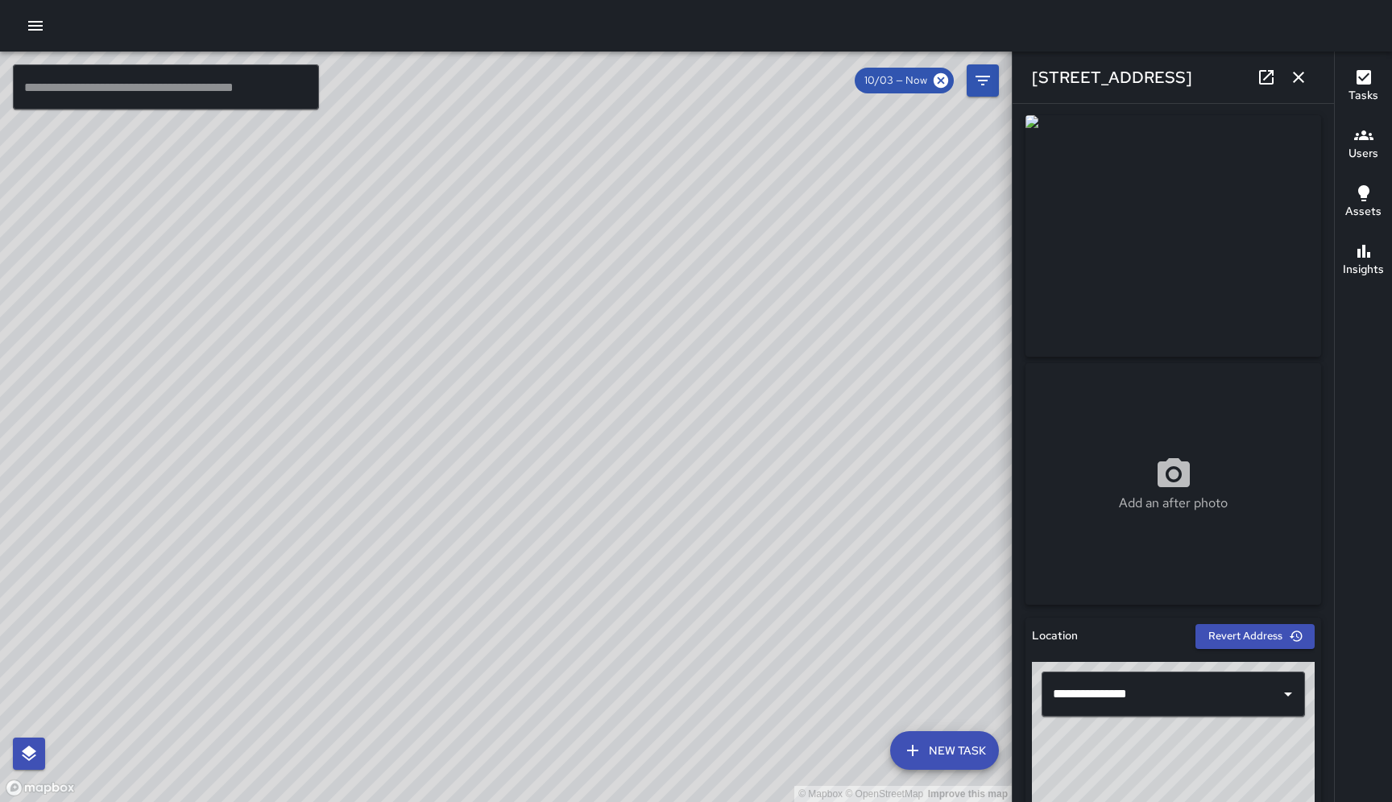
scroll to position [0, 0]
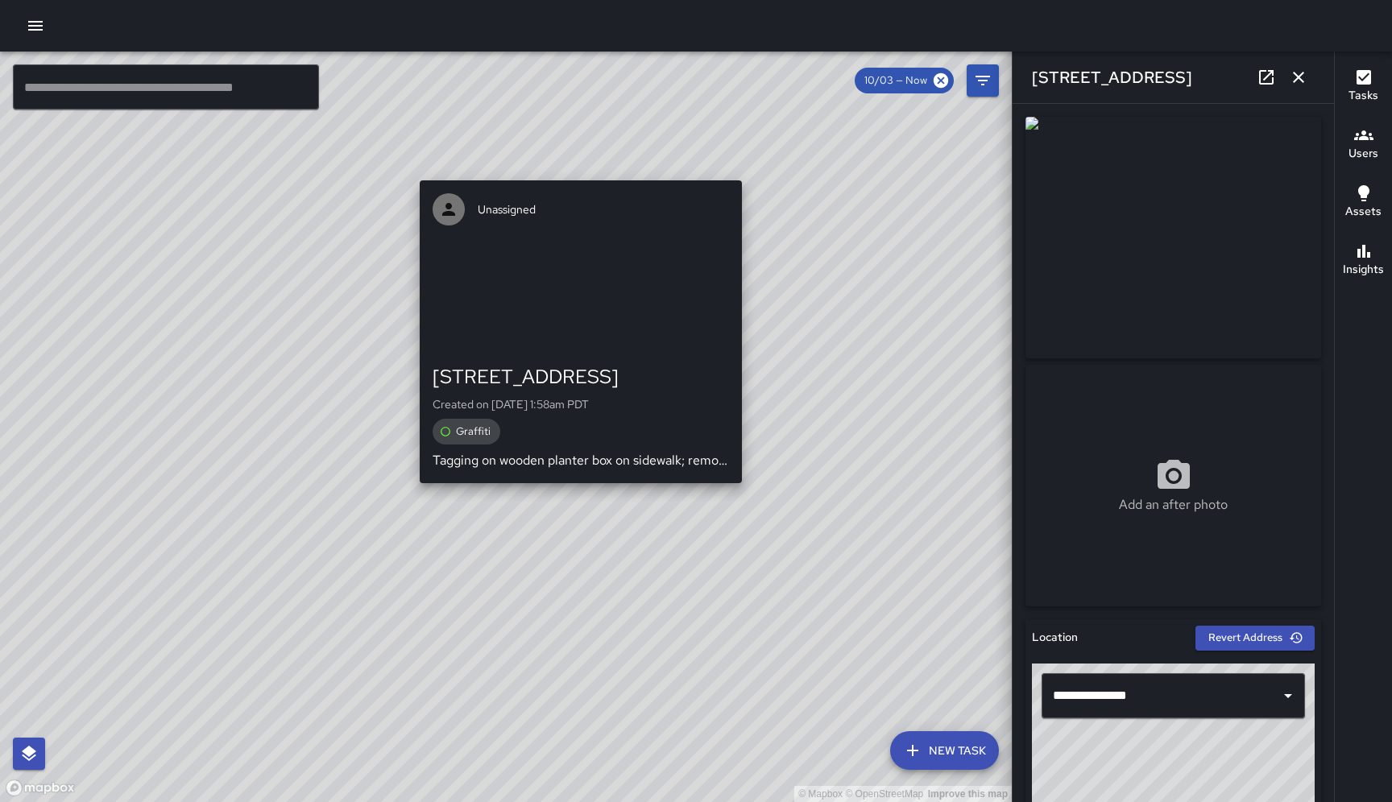
click at [575, 490] on div "Unassigned [STREET_ADDRESS] Created on [DATE] 1:58am PDT Graffiti Tagging on wo…" at bounding box center [580, 332] width 335 height 316
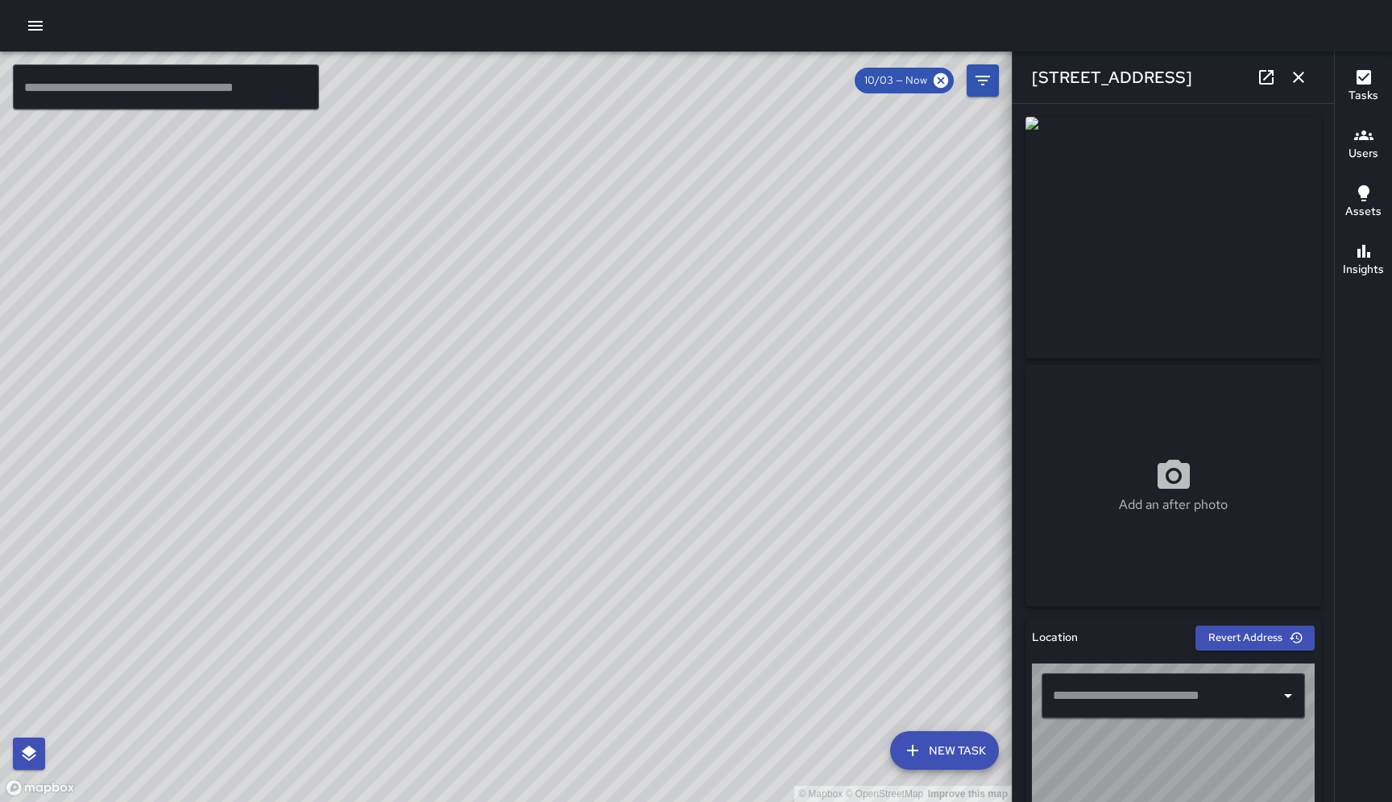
type input "**********"
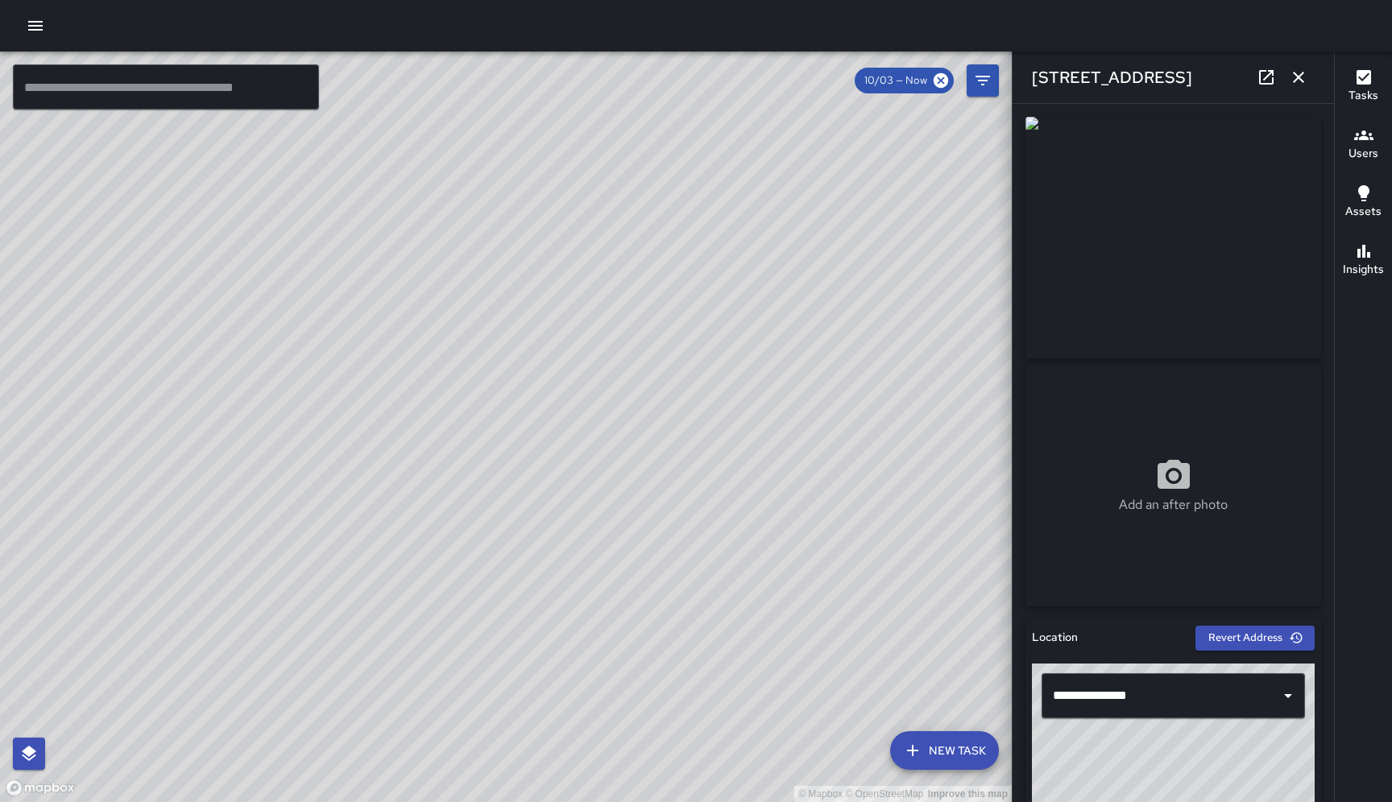
click at [579, 503] on div "© Mapbox © OpenStreetMap Improve this map Unassigned [STREET_ADDRESS][PERSON_NA…" at bounding box center [505, 427] width 1011 height 751
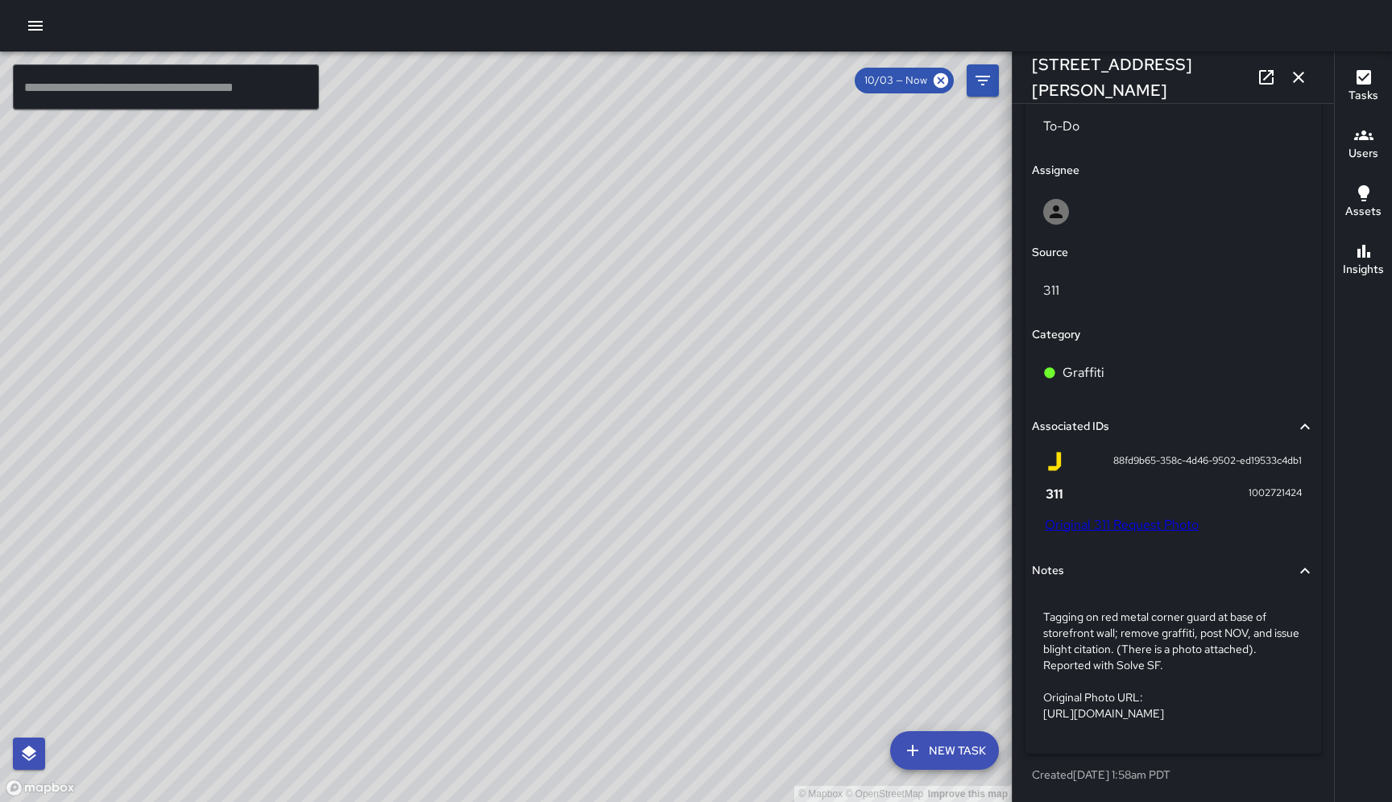
scroll to position [854, 0]
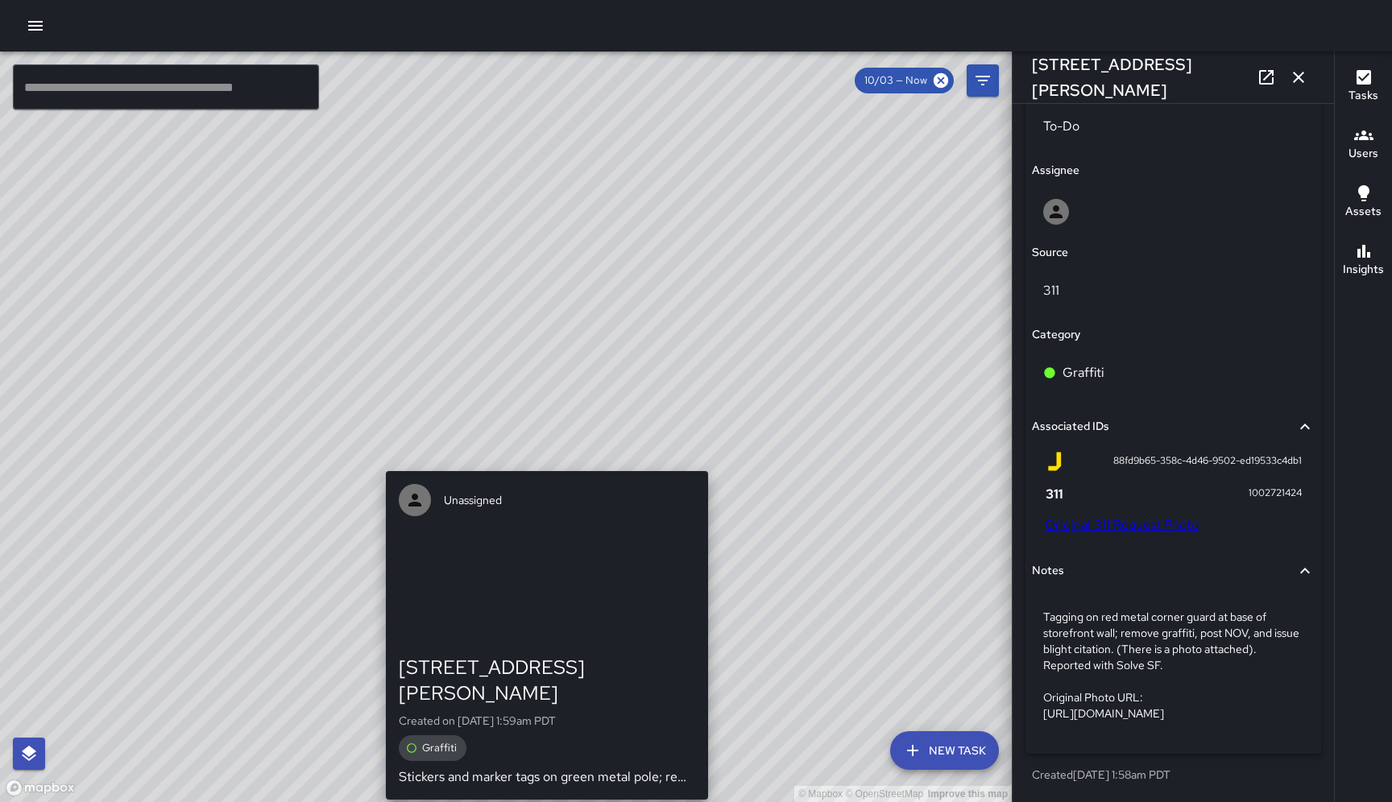
click at [542, 461] on div "© Mapbox © OpenStreetMap Improve this map Unassigned [STREET_ADDRESS][PERSON_NA…" at bounding box center [505, 427] width 1011 height 751
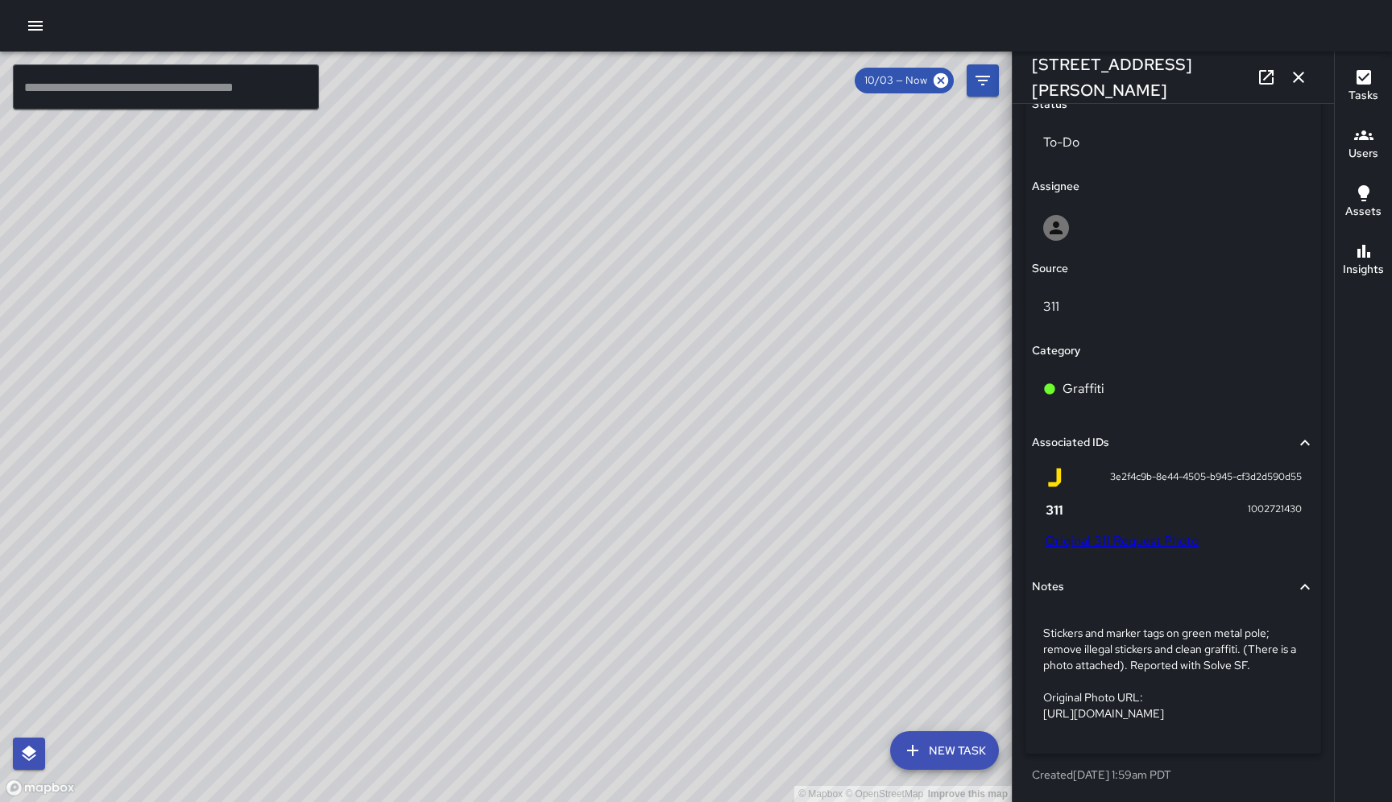
scroll to position [838, 0]
click at [532, 428] on div "© Mapbox © OpenStreetMap Improve this map Unassigned [STREET_ADDRESS][PERSON_NA…" at bounding box center [505, 427] width 1011 height 751
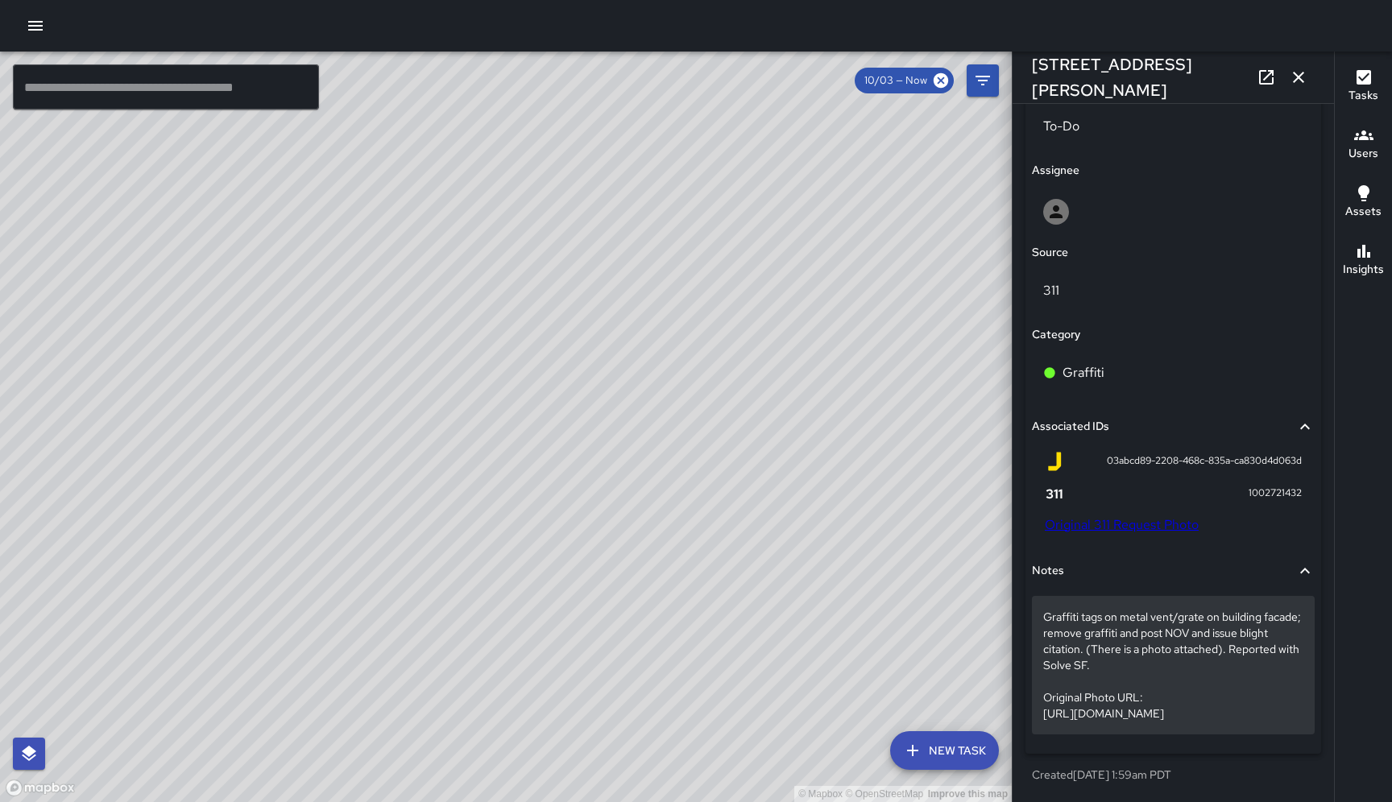
scroll to position [854, 0]
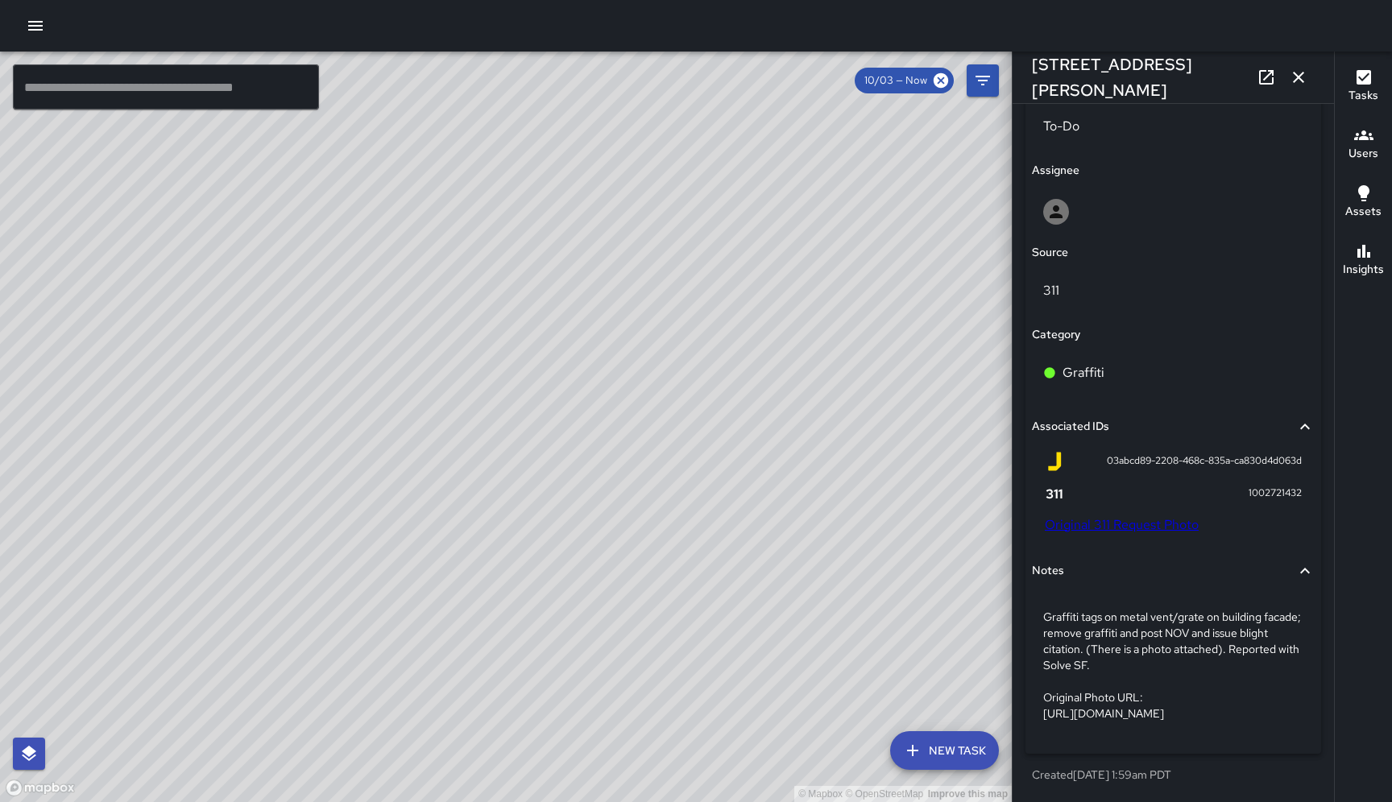
drag, startPoint x: 819, startPoint y: 273, endPoint x: 626, endPoint y: 519, distance: 313.2
click at [626, 519] on div "© Mapbox © OpenStreetMap Improve this map" at bounding box center [505, 427] width 1011 height 751
drag, startPoint x: 646, startPoint y: 624, endPoint x: 650, endPoint y: 496, distance: 128.1
click at [650, 495] on div "© Mapbox © OpenStreetMap Improve this map" at bounding box center [505, 427] width 1011 height 751
drag, startPoint x: 664, startPoint y: 513, endPoint x: 587, endPoint y: 469, distance: 88.0
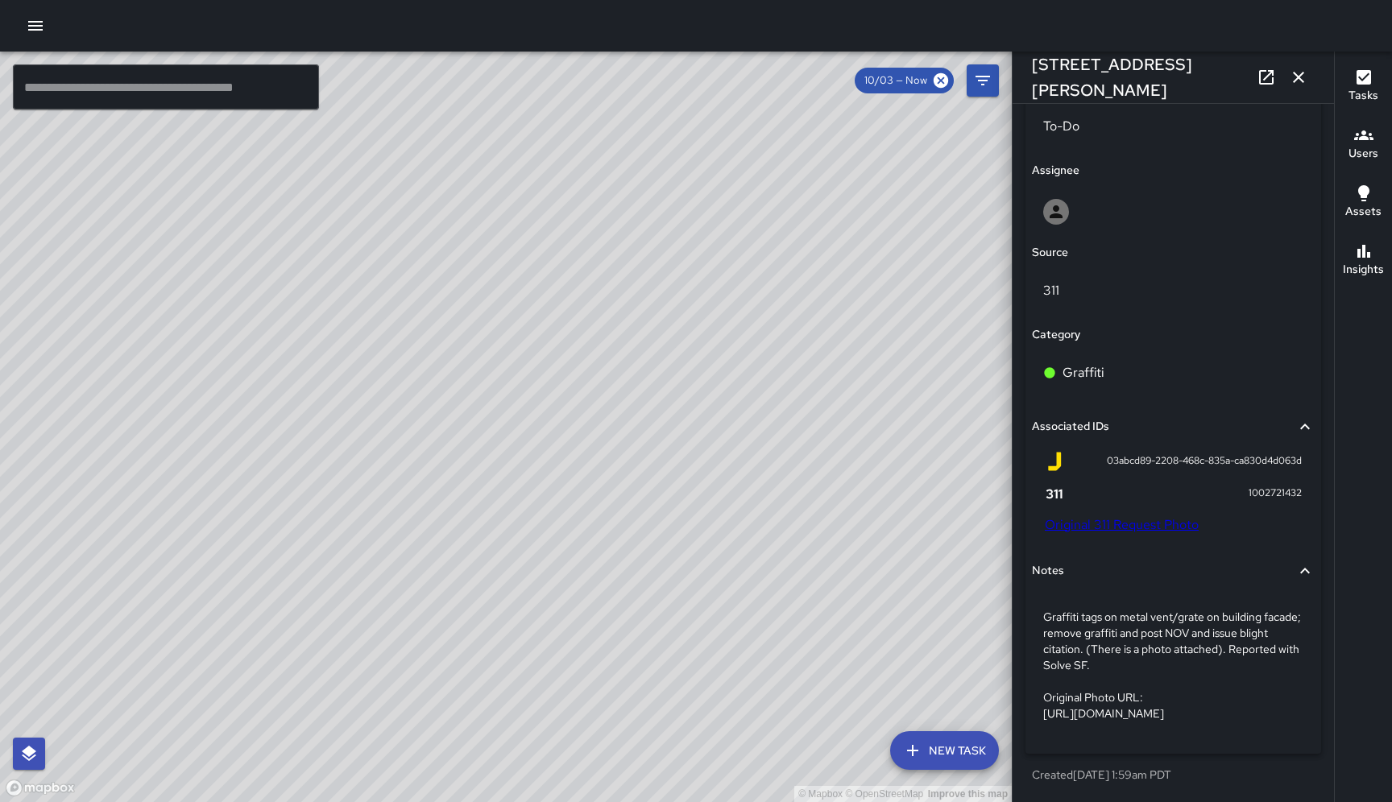
click at [587, 469] on div "© Mapbox © OpenStreetMap Improve this map" at bounding box center [505, 427] width 1011 height 751
click at [798, 573] on div "© Mapbox © OpenStreetMap Improve this map DC [PERSON_NAME] [STREET_ADDRESS][PER…" at bounding box center [505, 427] width 1011 height 751
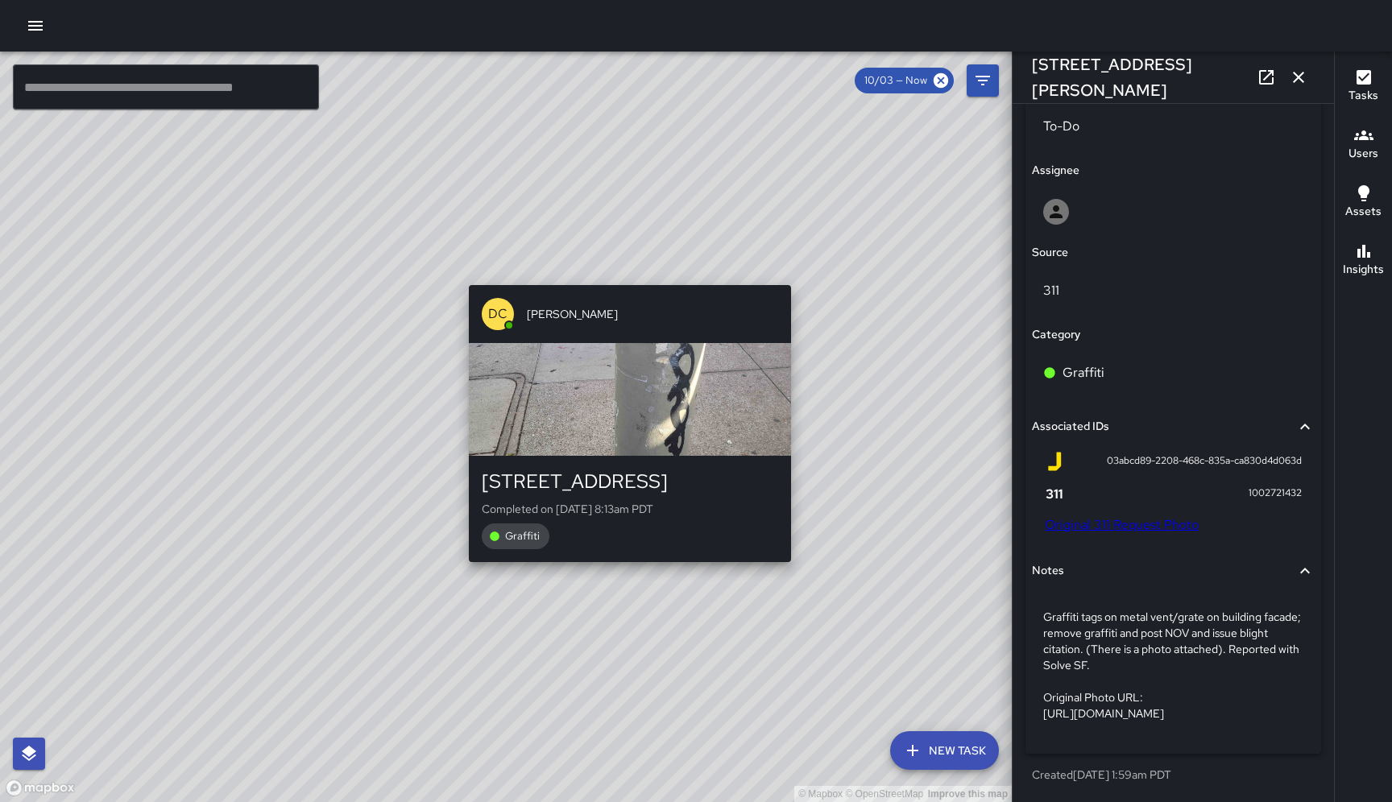
type input "**********"
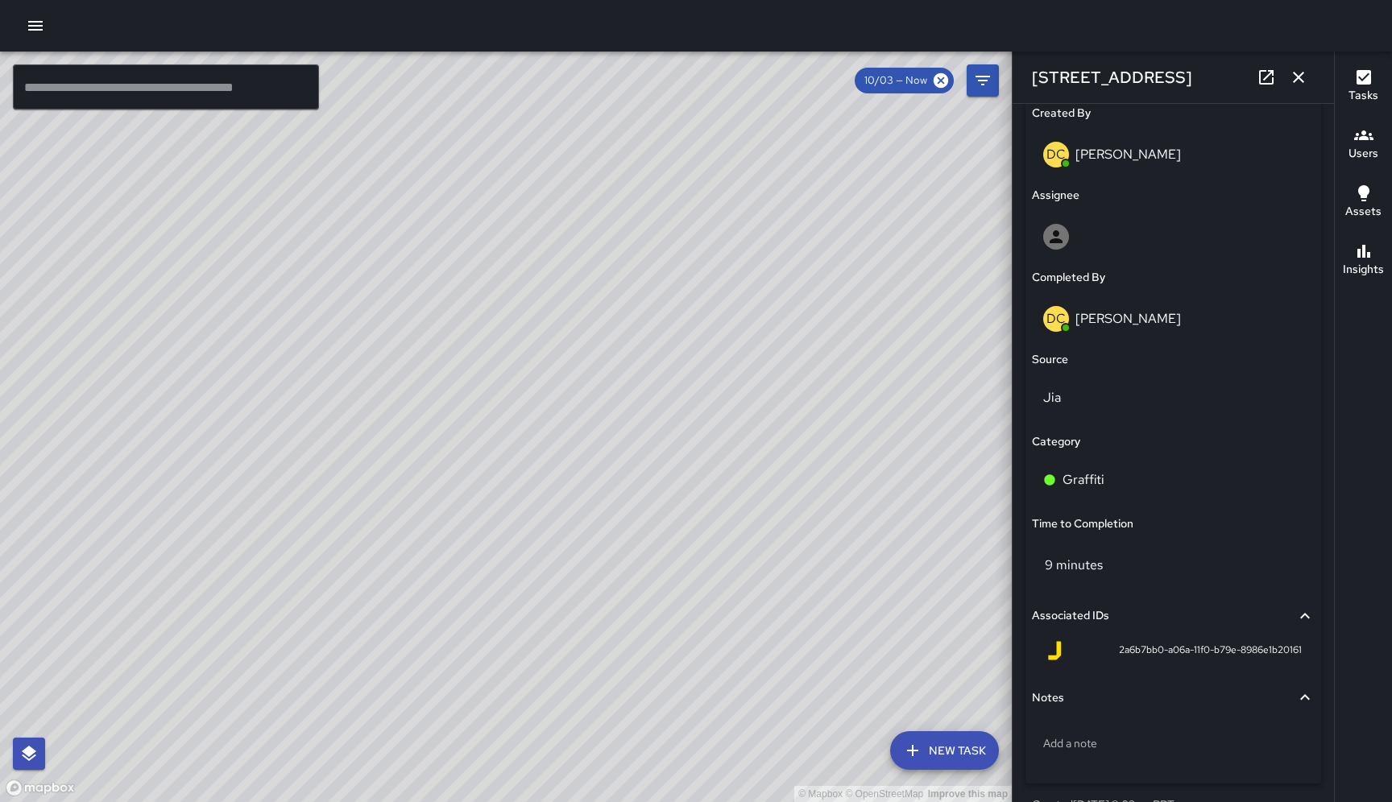
scroll to position [915, 0]
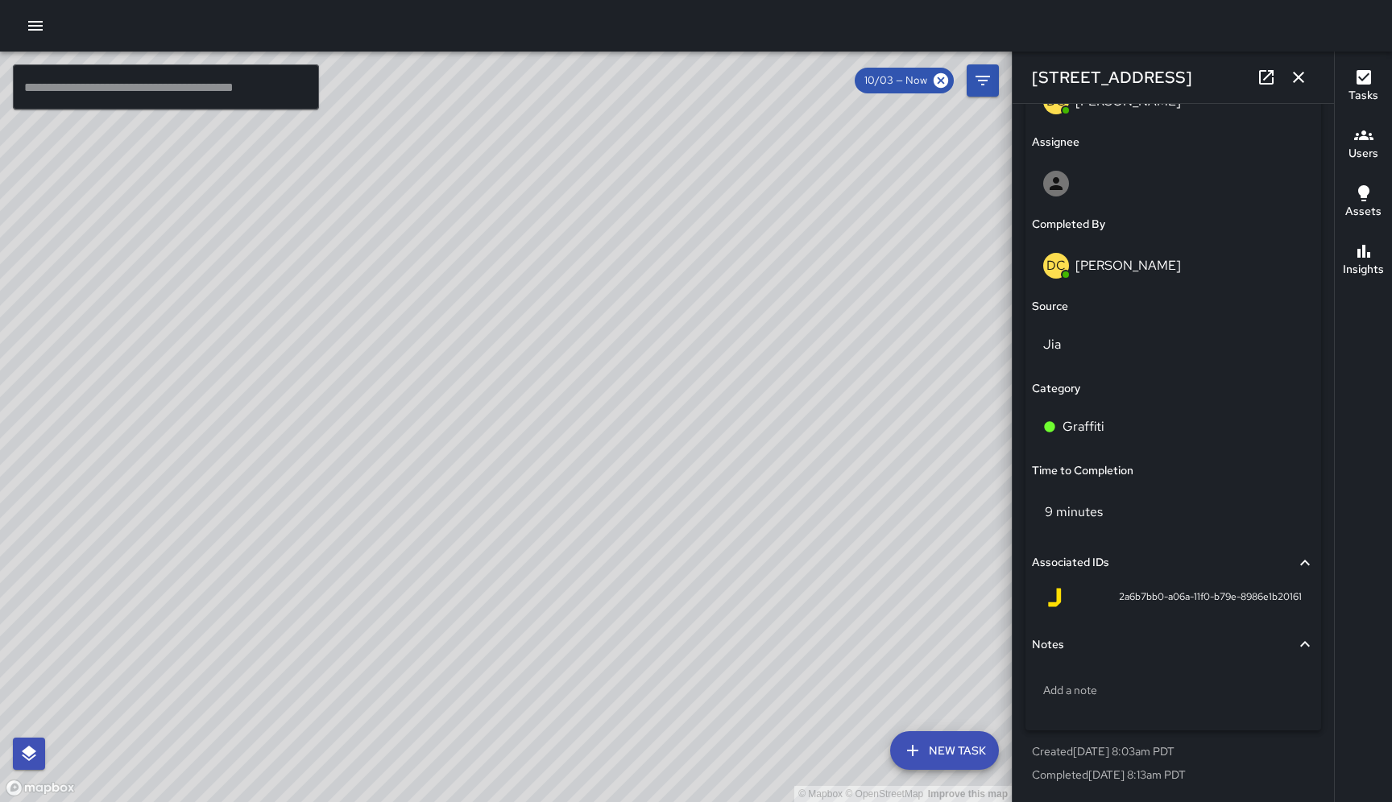
click at [1297, 75] on icon "button" at bounding box center [1297, 77] width 19 height 19
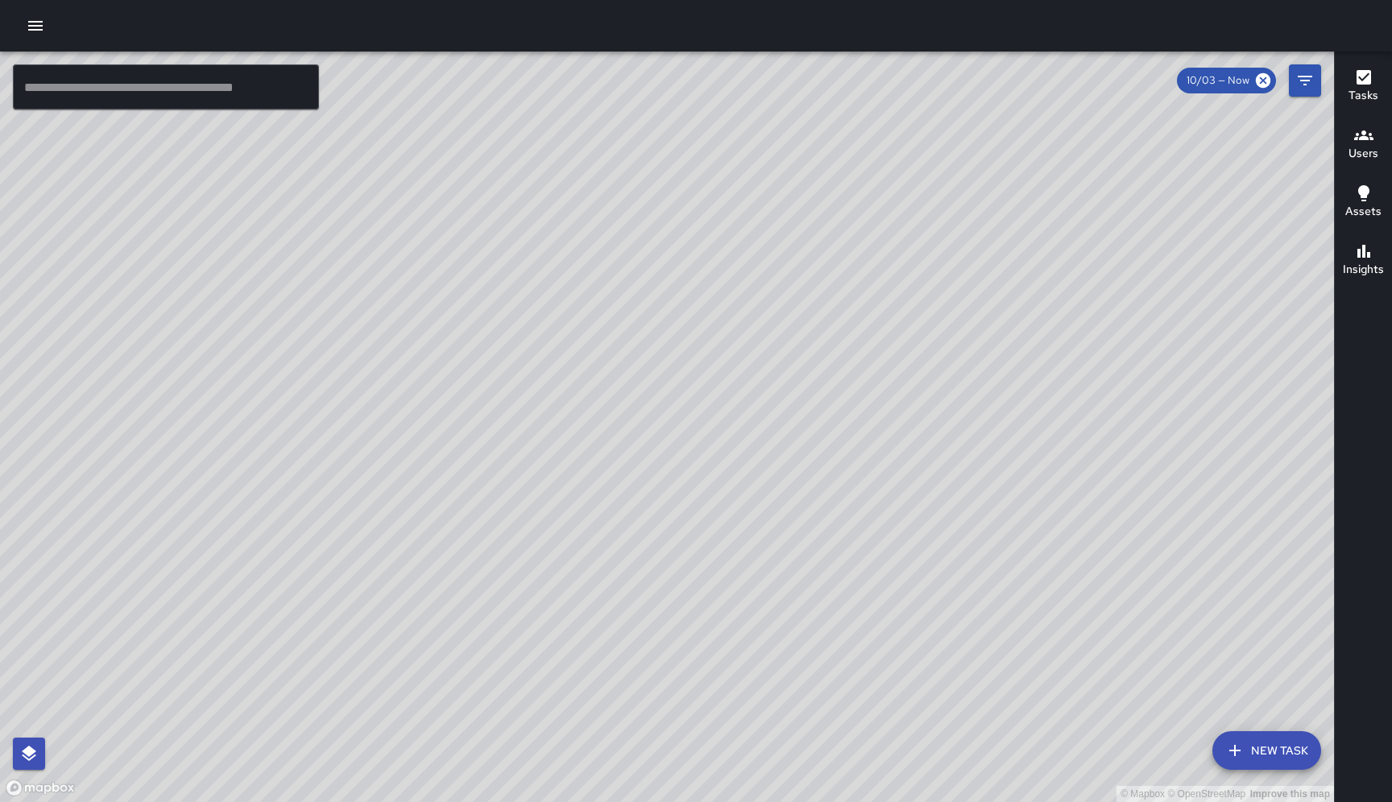
drag, startPoint x: 1028, startPoint y: 388, endPoint x: 800, endPoint y: 513, distance: 259.8
click at [800, 513] on div "© Mapbox © OpenStreetMap Improve this map" at bounding box center [667, 427] width 1334 height 751
click at [39, 29] on icon "button" at bounding box center [35, 25] width 19 height 19
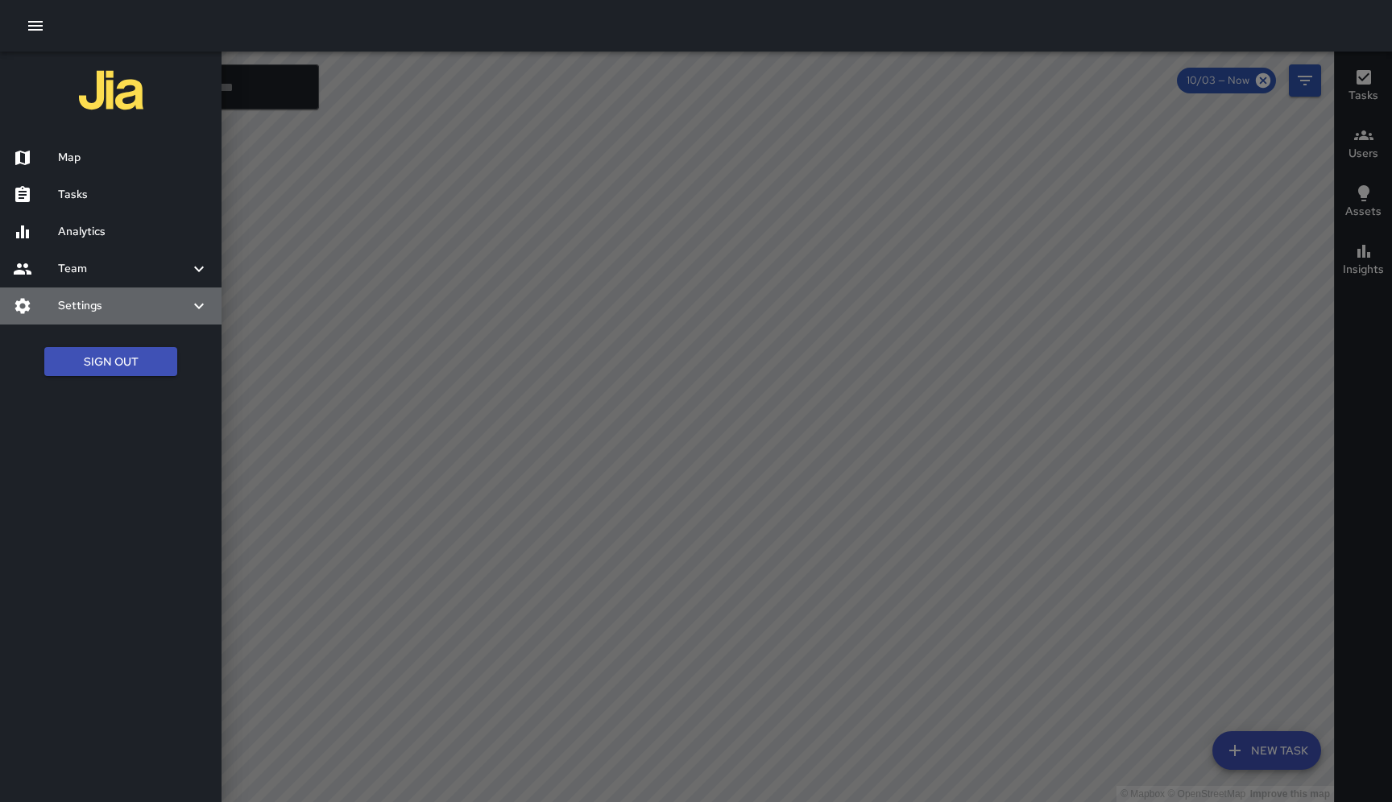
click at [101, 308] on h6 "Settings" at bounding box center [123, 306] width 131 height 18
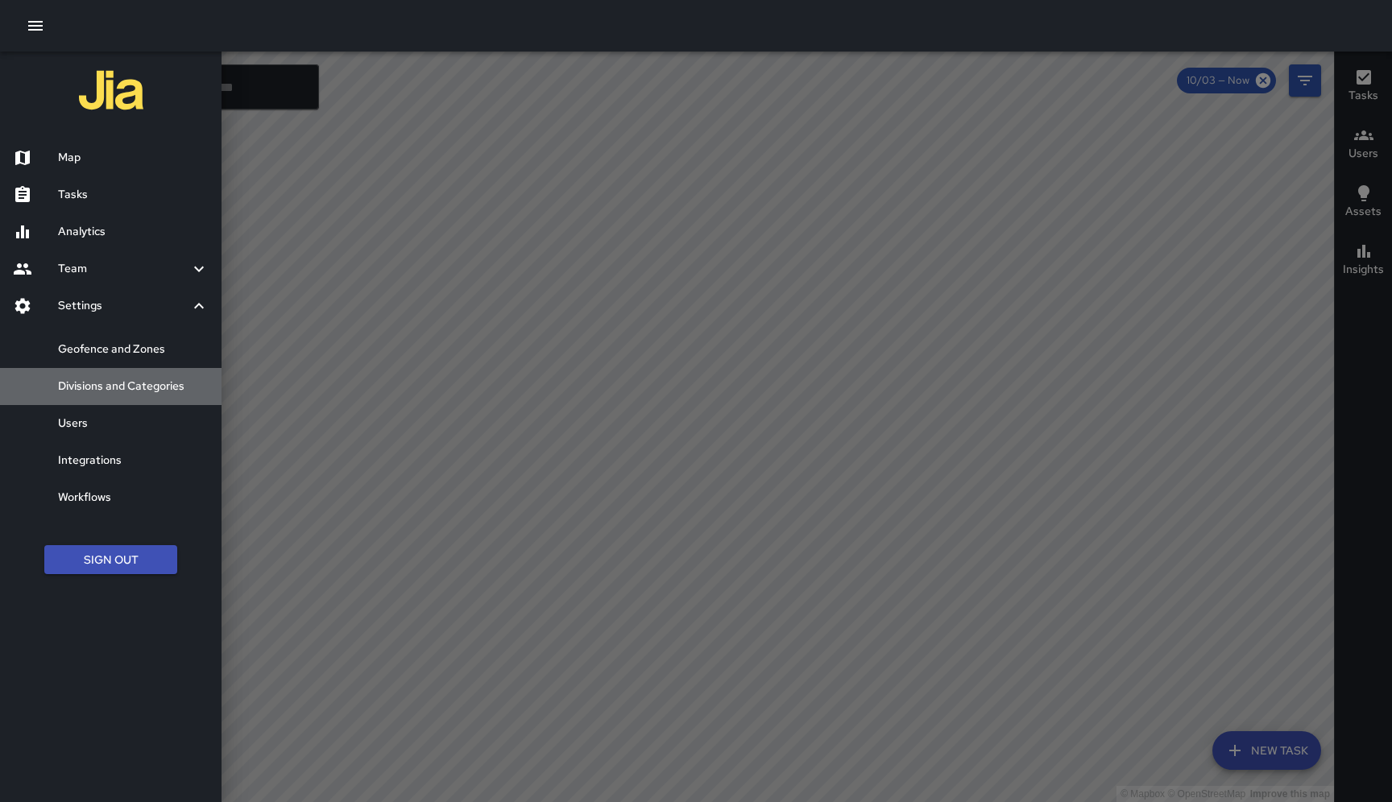
click at [125, 392] on h6 "Divisions and Categories" at bounding box center [133, 387] width 151 height 18
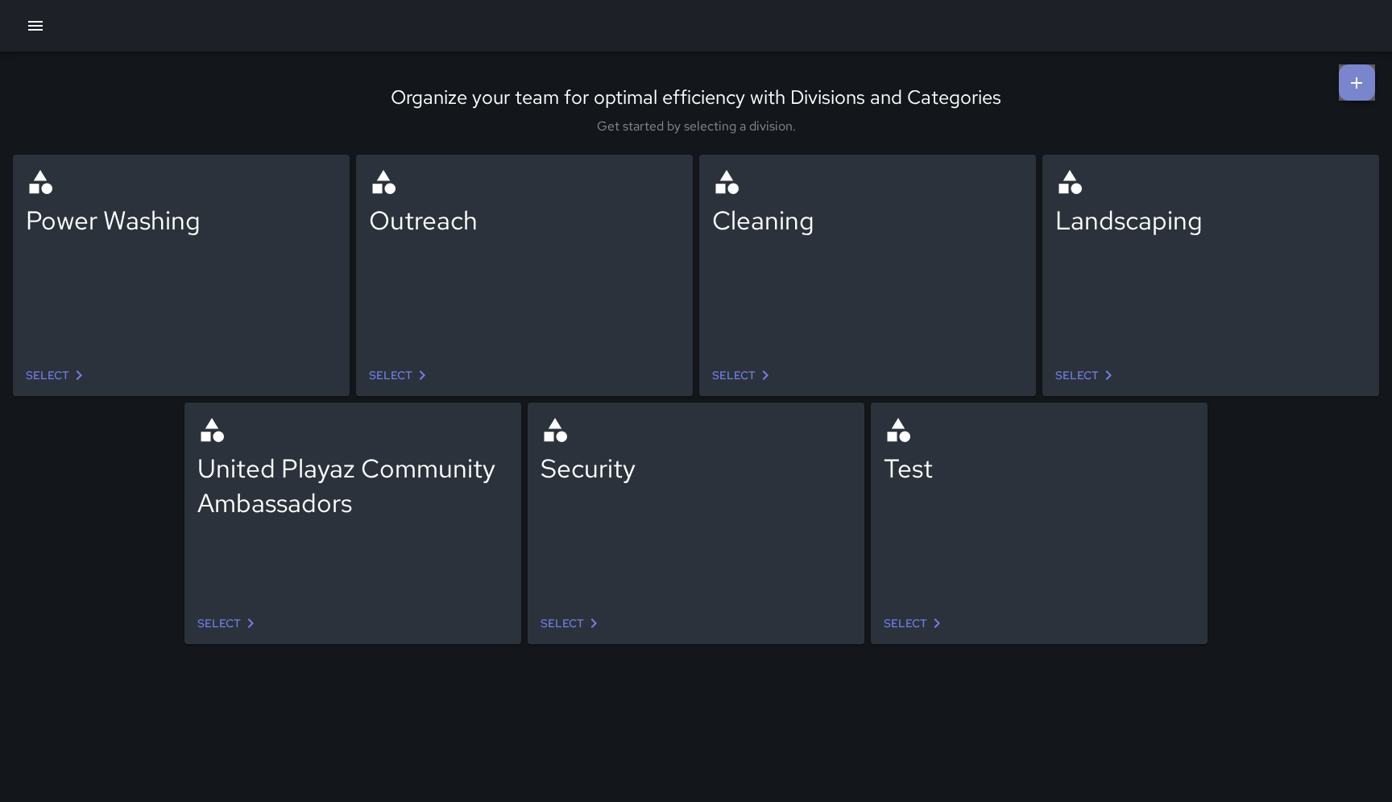
click at [1353, 85] on icon at bounding box center [1355, 82] width 19 height 19
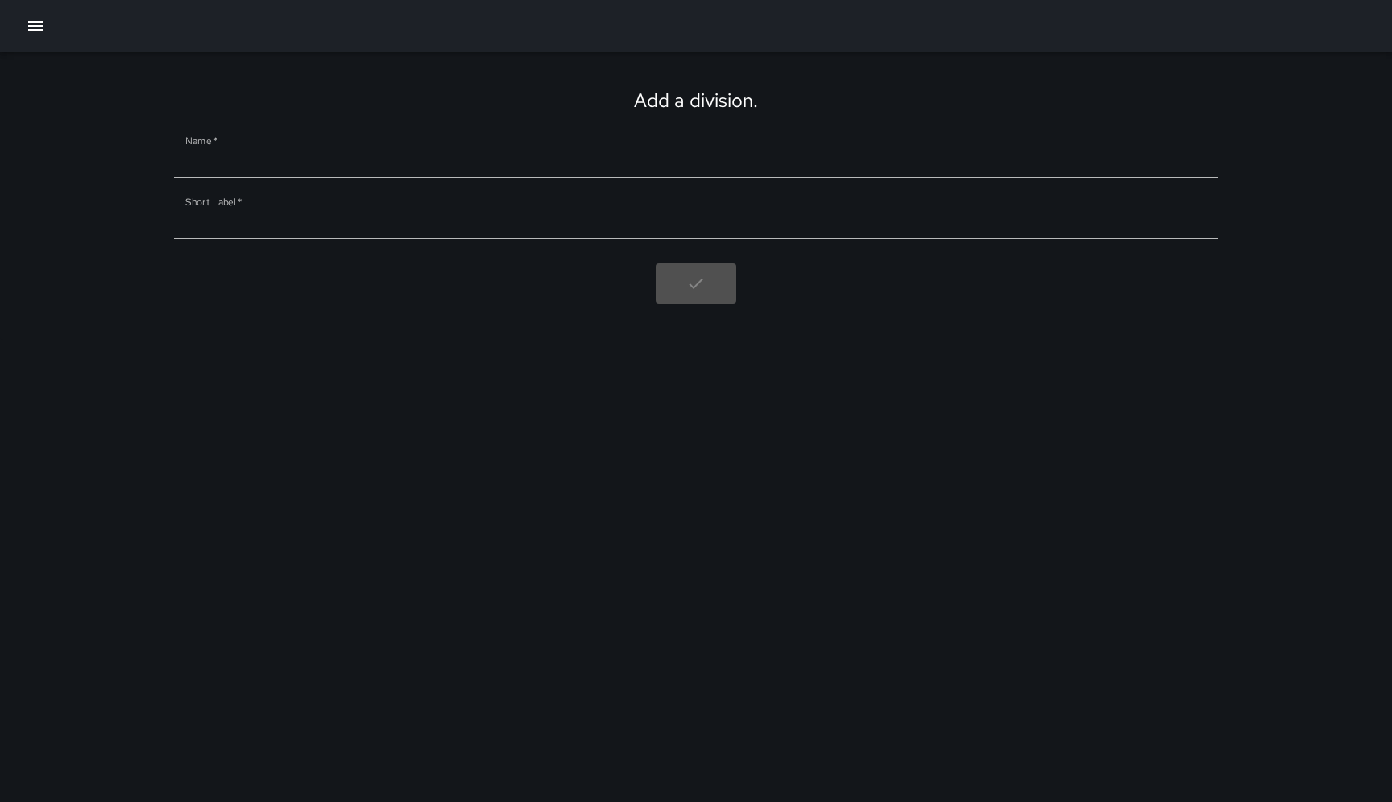
click at [269, 162] on input "Name   *" at bounding box center [696, 165] width 1044 height 26
click at [244, 200] on div at bounding box center [696, 190] width 1044 height 24
click at [41, 22] on icon "button" at bounding box center [35, 26] width 14 height 10
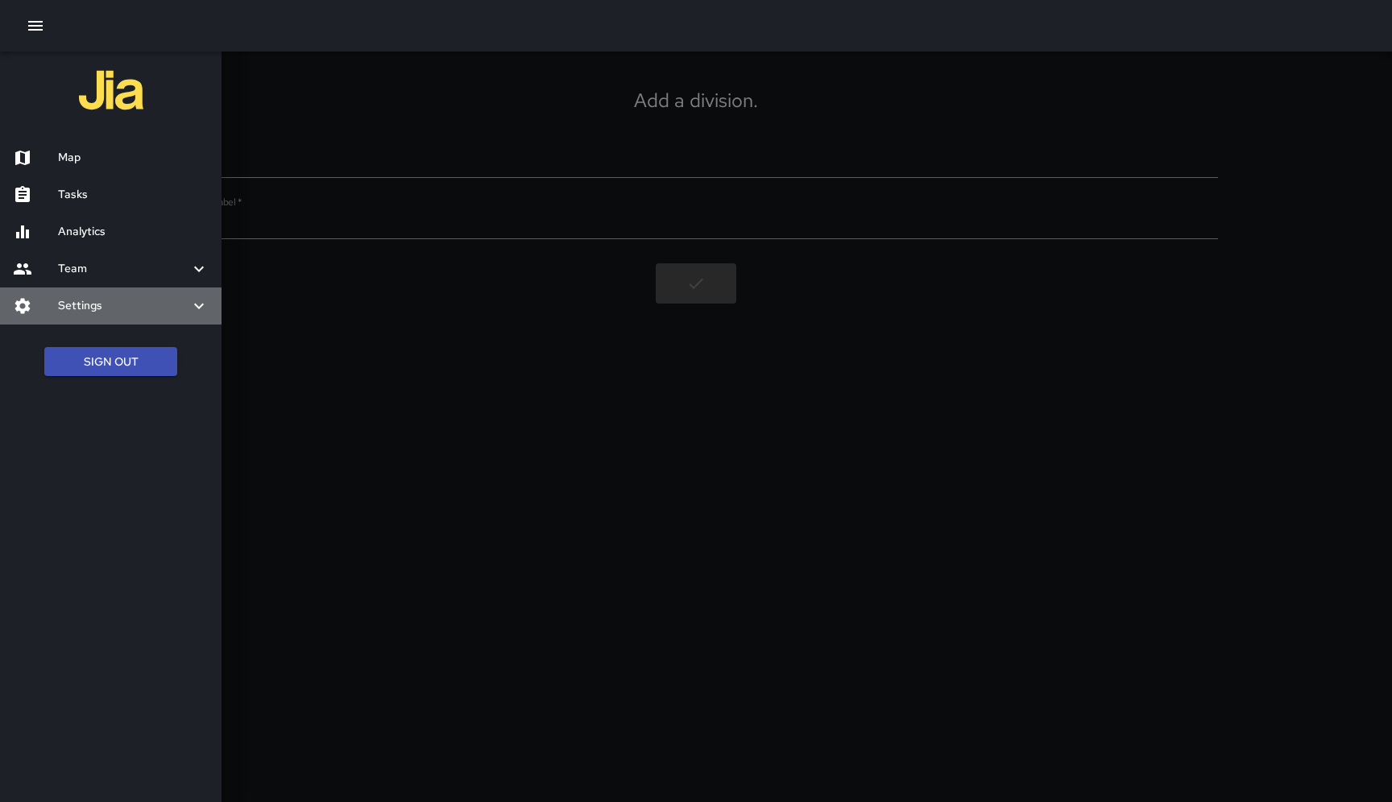
click at [97, 307] on h6 "Settings" at bounding box center [123, 306] width 131 height 18
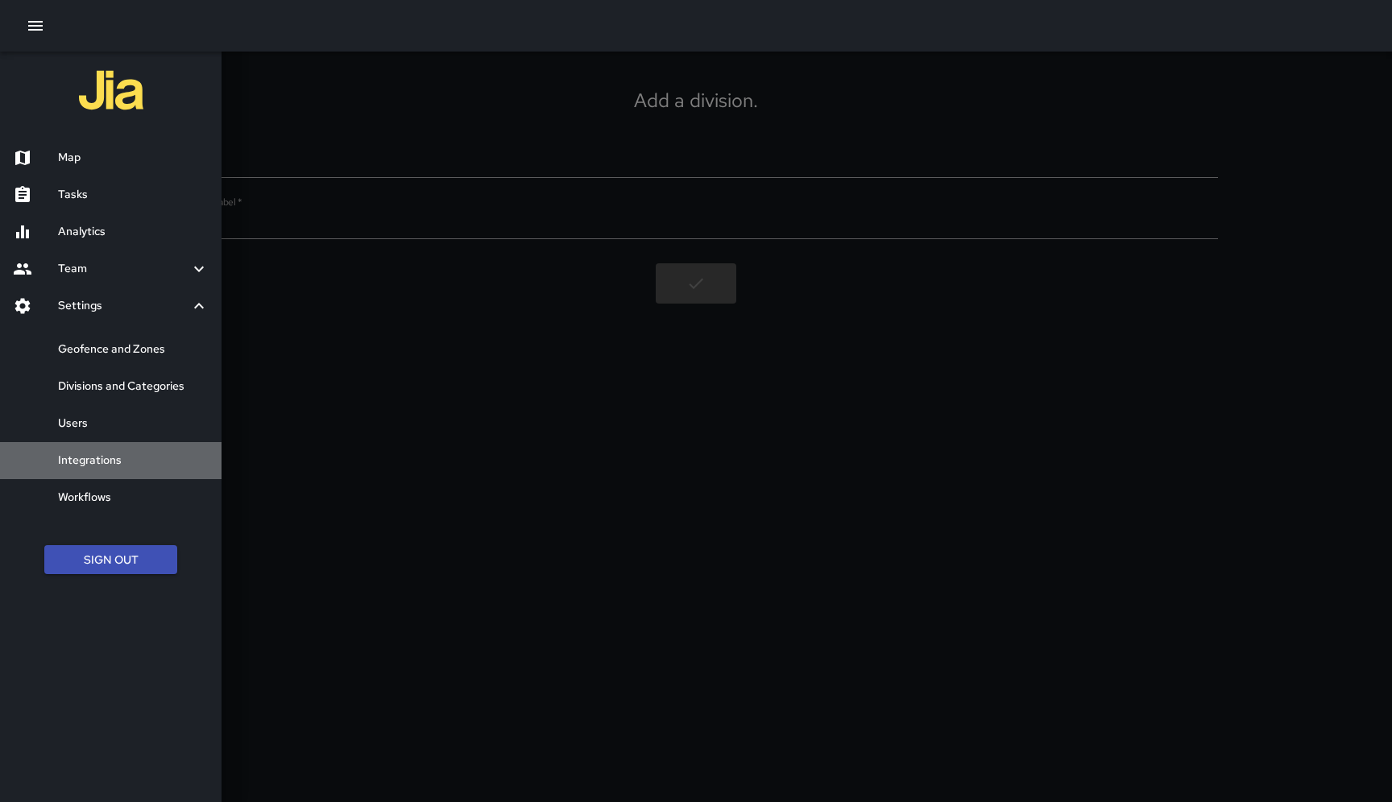
click at [90, 462] on h6 "Integrations" at bounding box center [133, 461] width 151 height 18
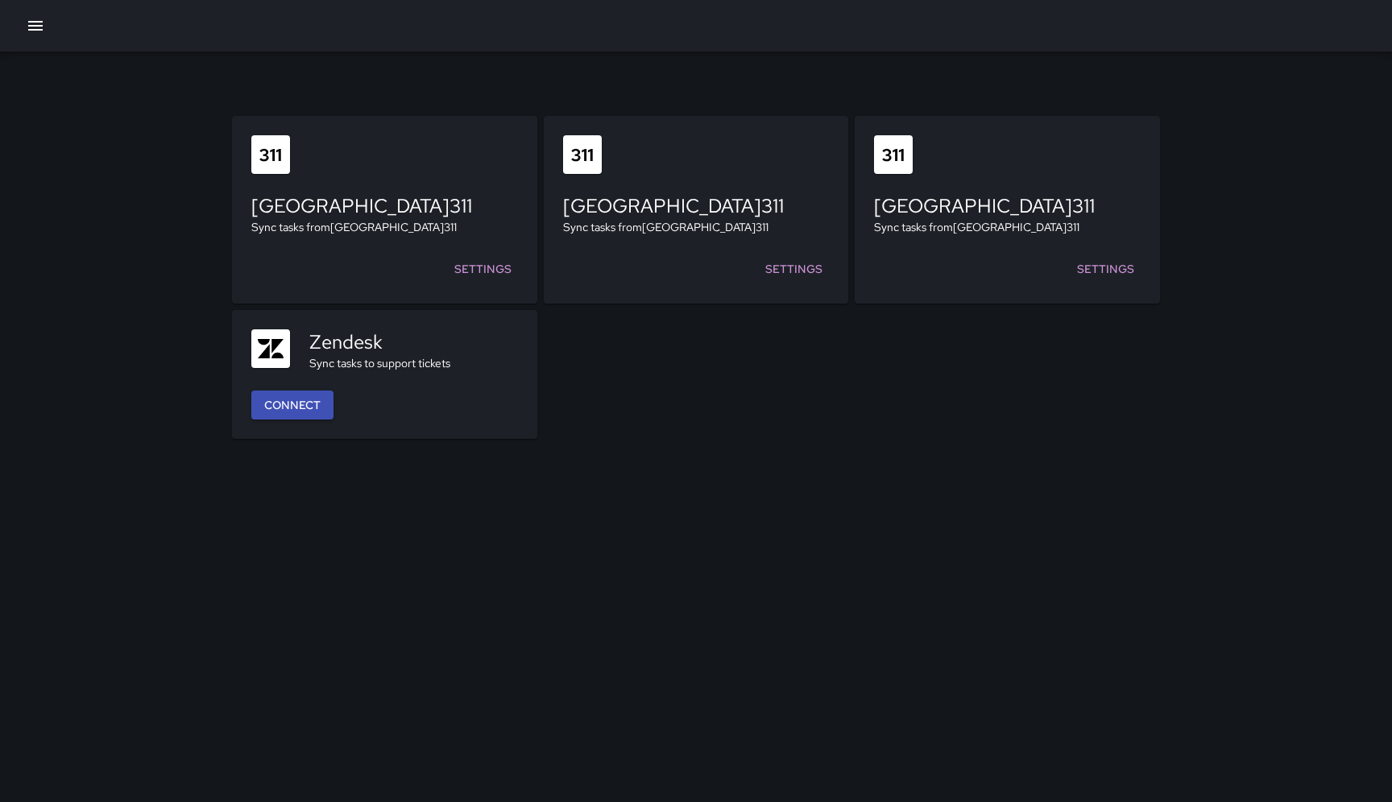
click at [39, 38] on button "button" at bounding box center [35, 26] width 32 height 32
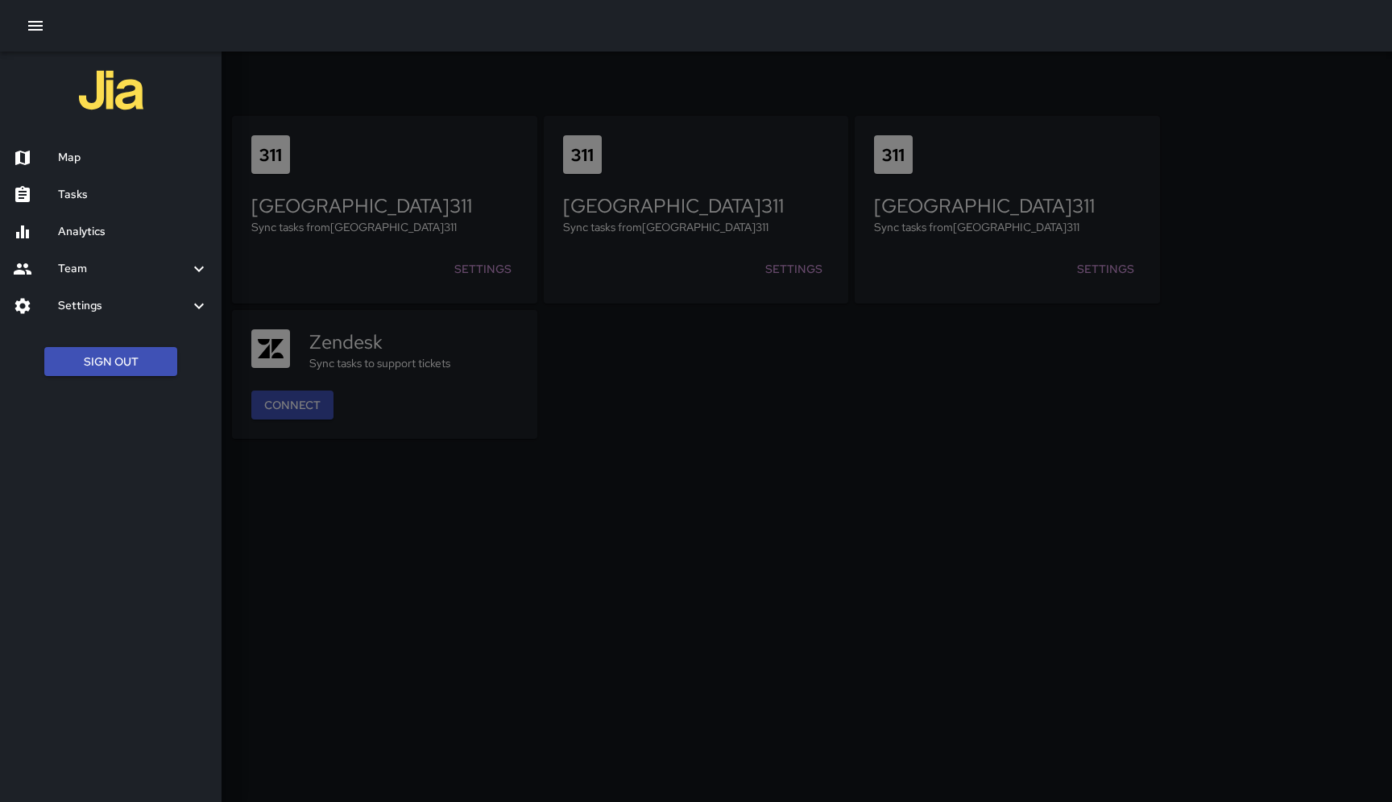
click at [118, 304] on h6 "Settings" at bounding box center [123, 306] width 131 height 18
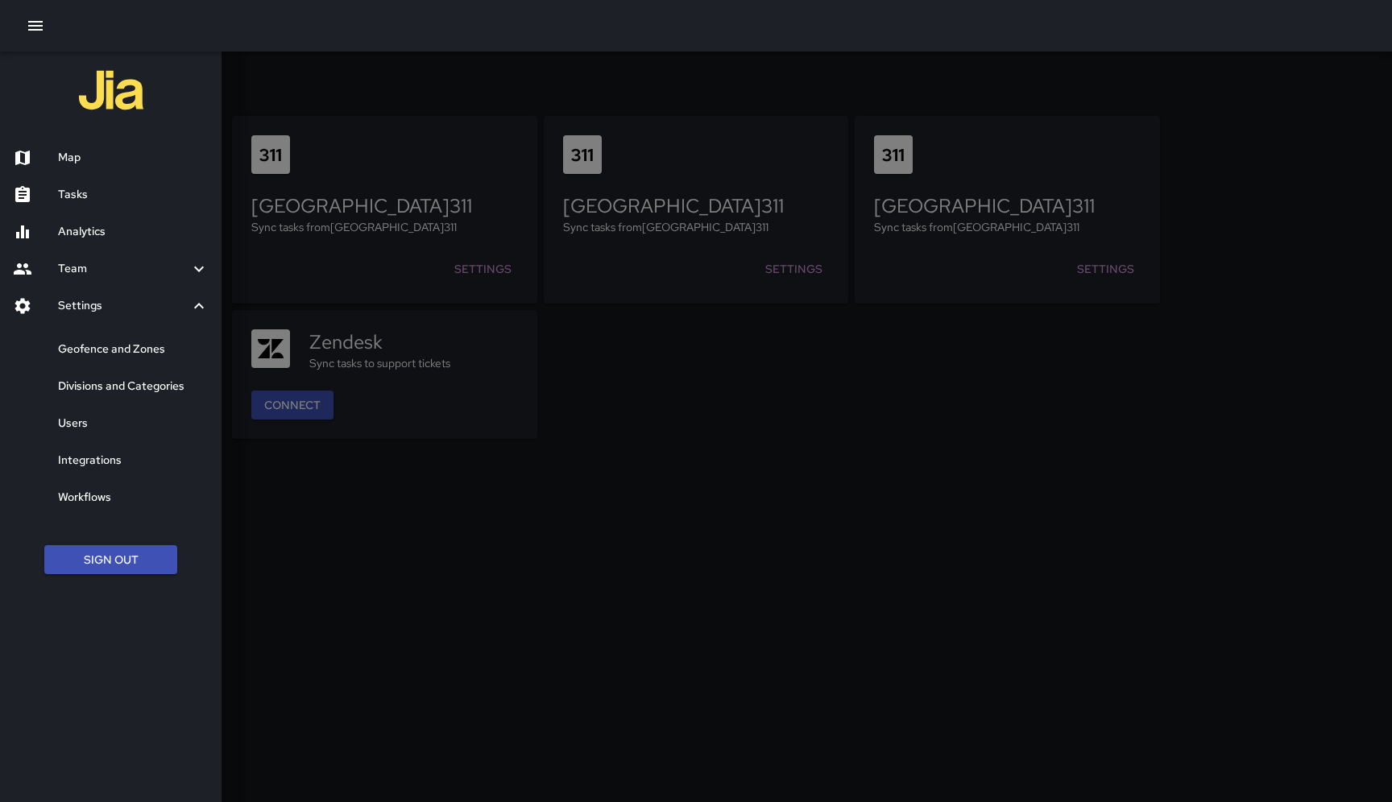
click at [101, 428] on h6 "Users" at bounding box center [133, 424] width 151 height 18
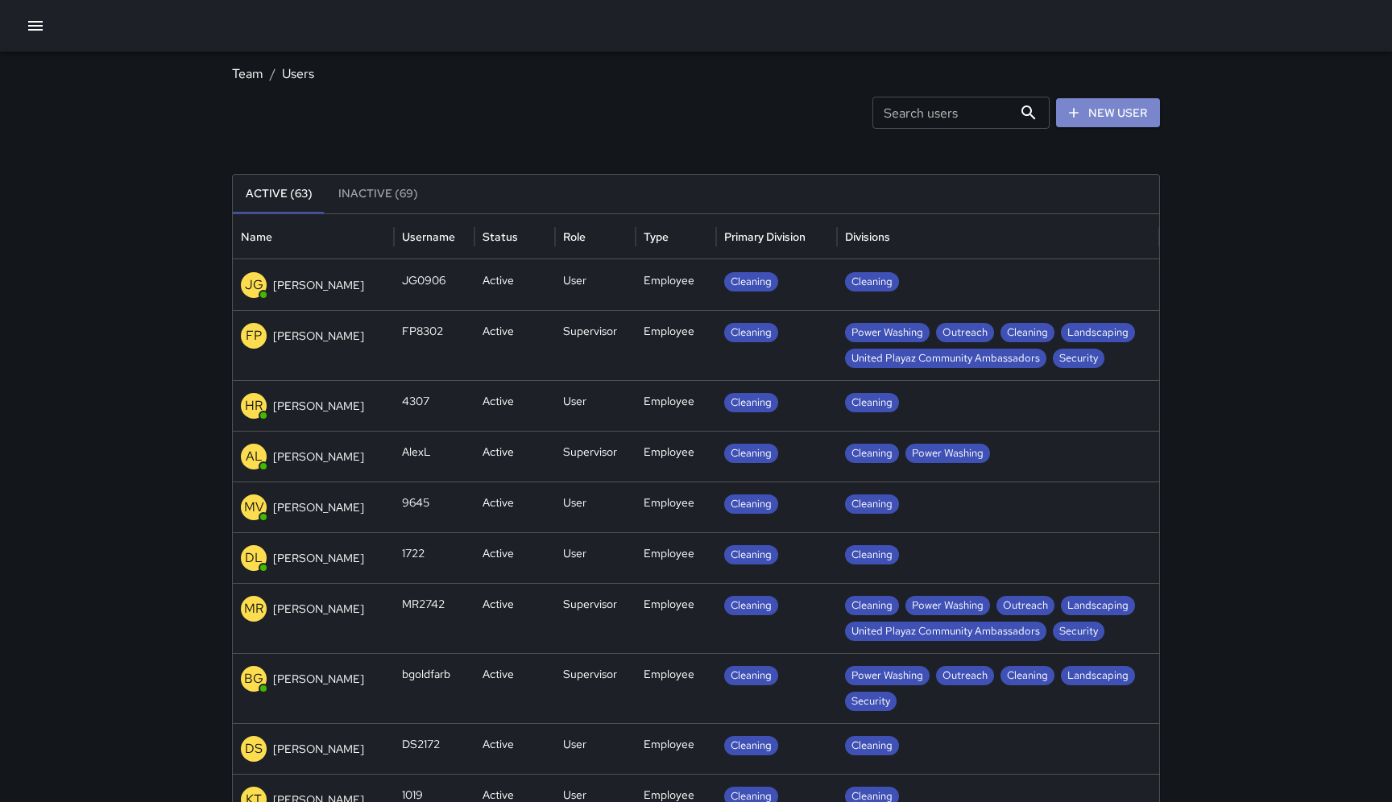
click at [1135, 117] on link "New User" at bounding box center [1108, 113] width 104 height 30
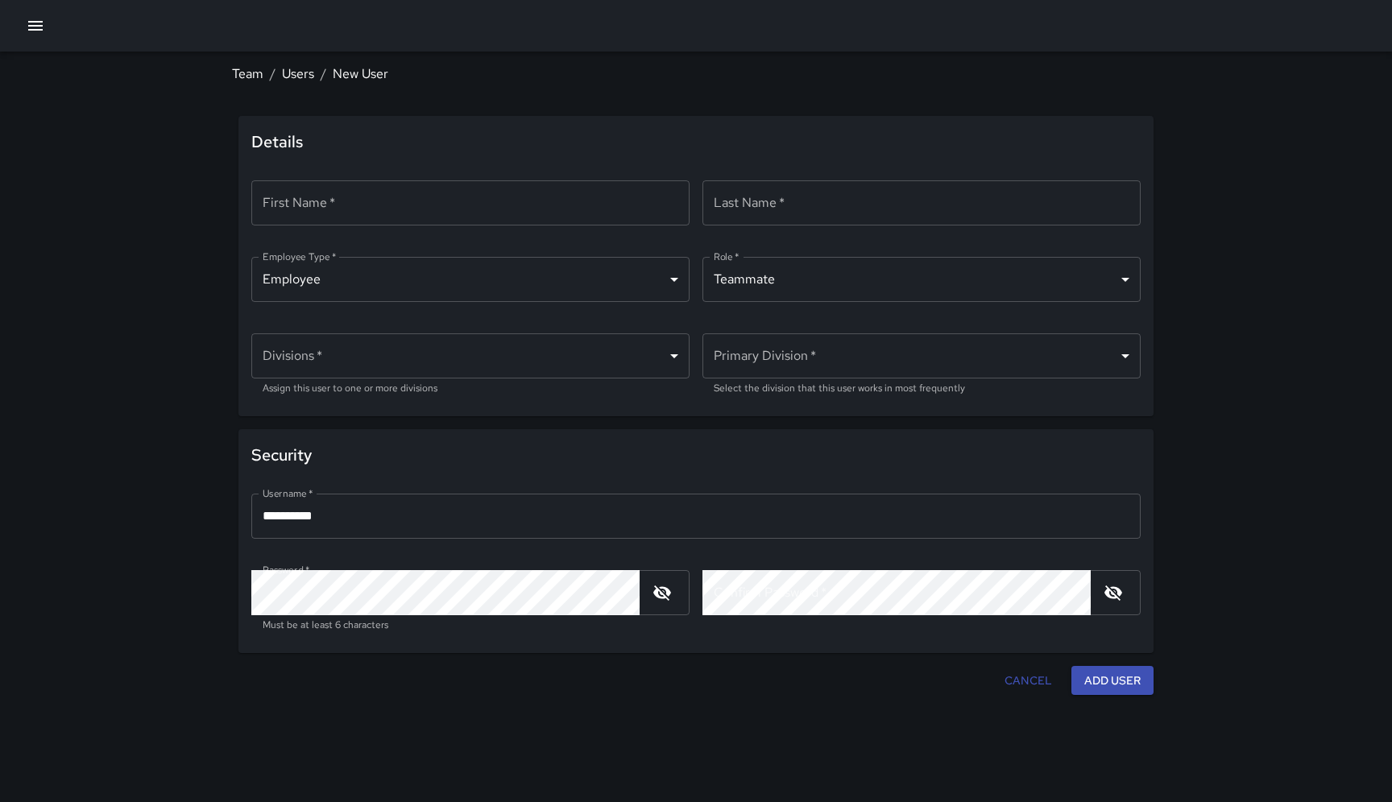
click at [1116, 291] on body "**********" at bounding box center [696, 401] width 1392 height 802
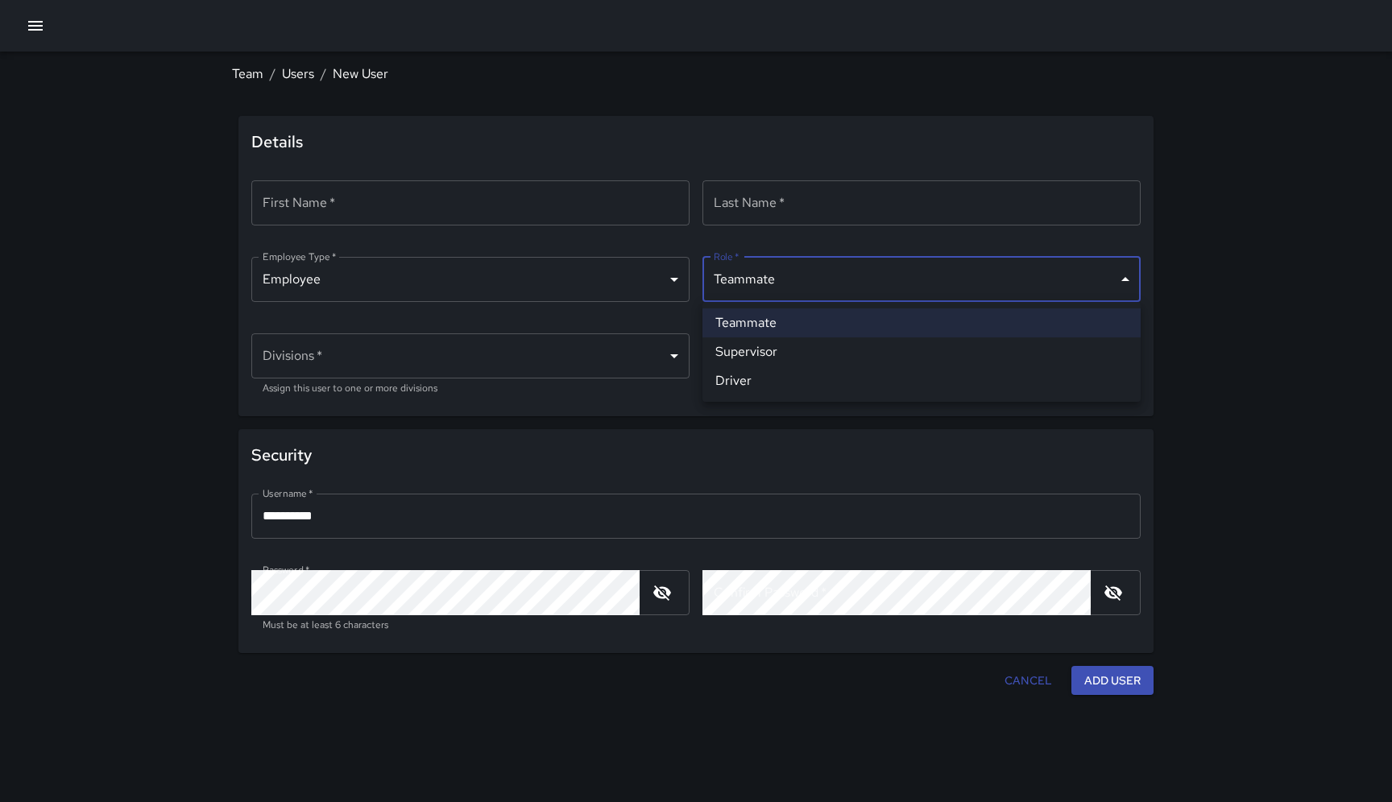
click at [1290, 285] on div at bounding box center [696, 401] width 1392 height 802
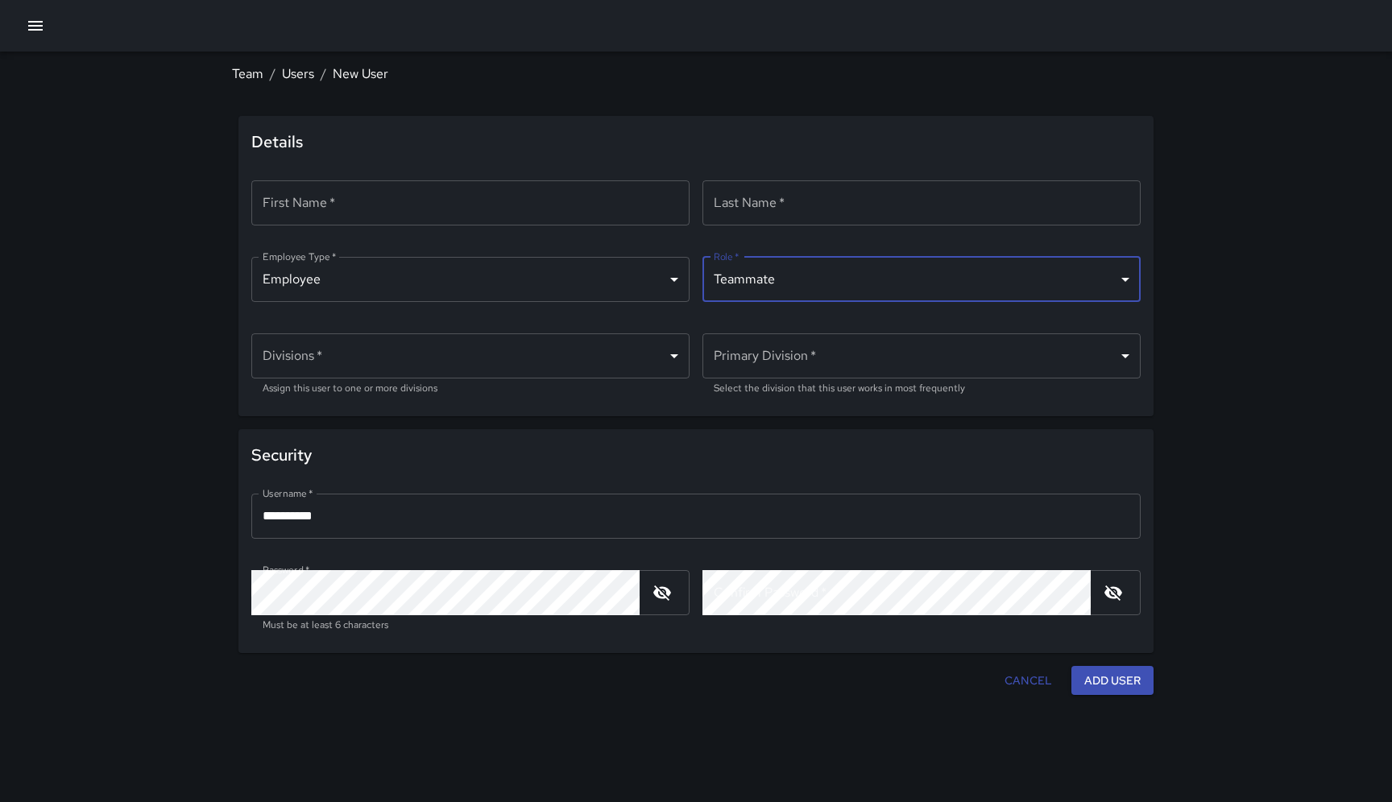
click at [676, 355] on body "**********" at bounding box center [696, 401] width 1392 height 802
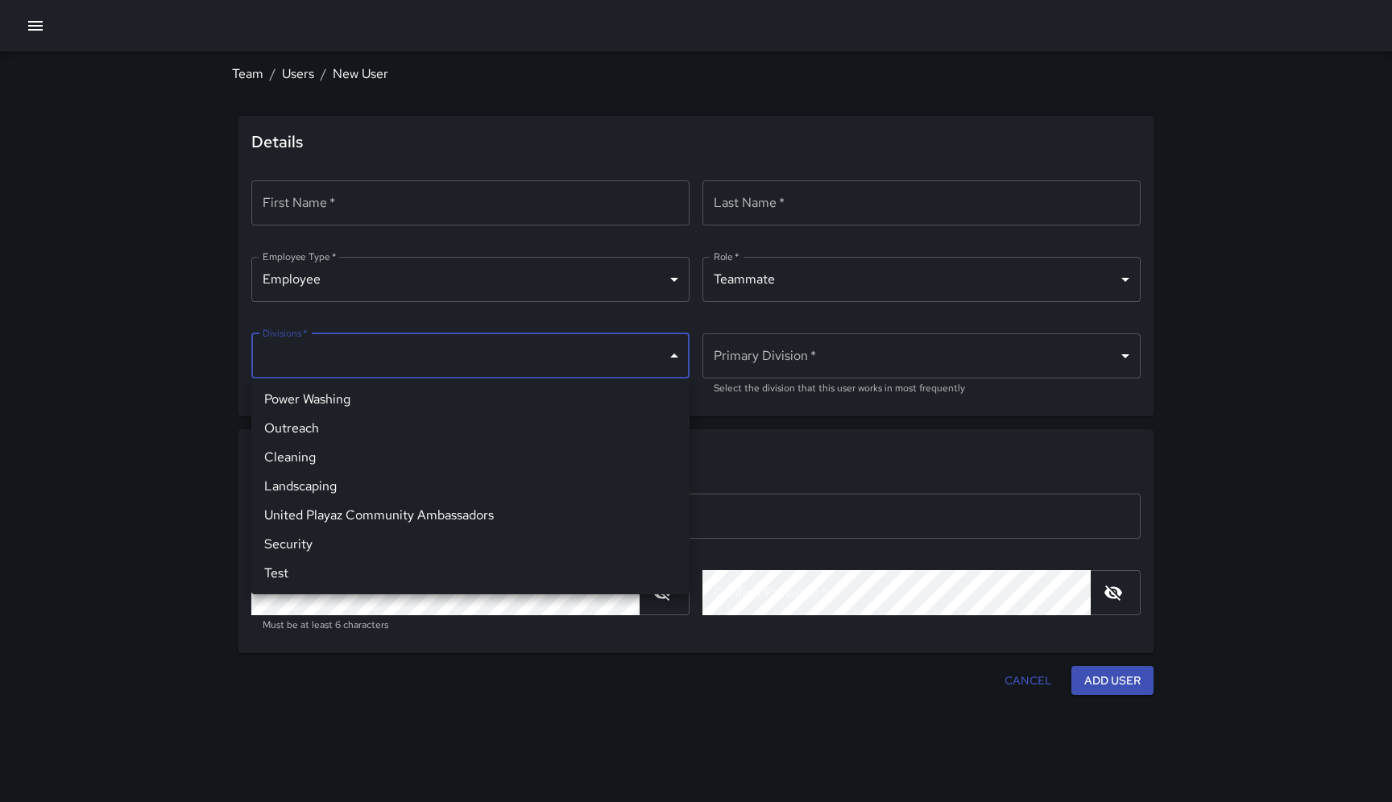
click at [158, 377] on div at bounding box center [696, 401] width 1392 height 802
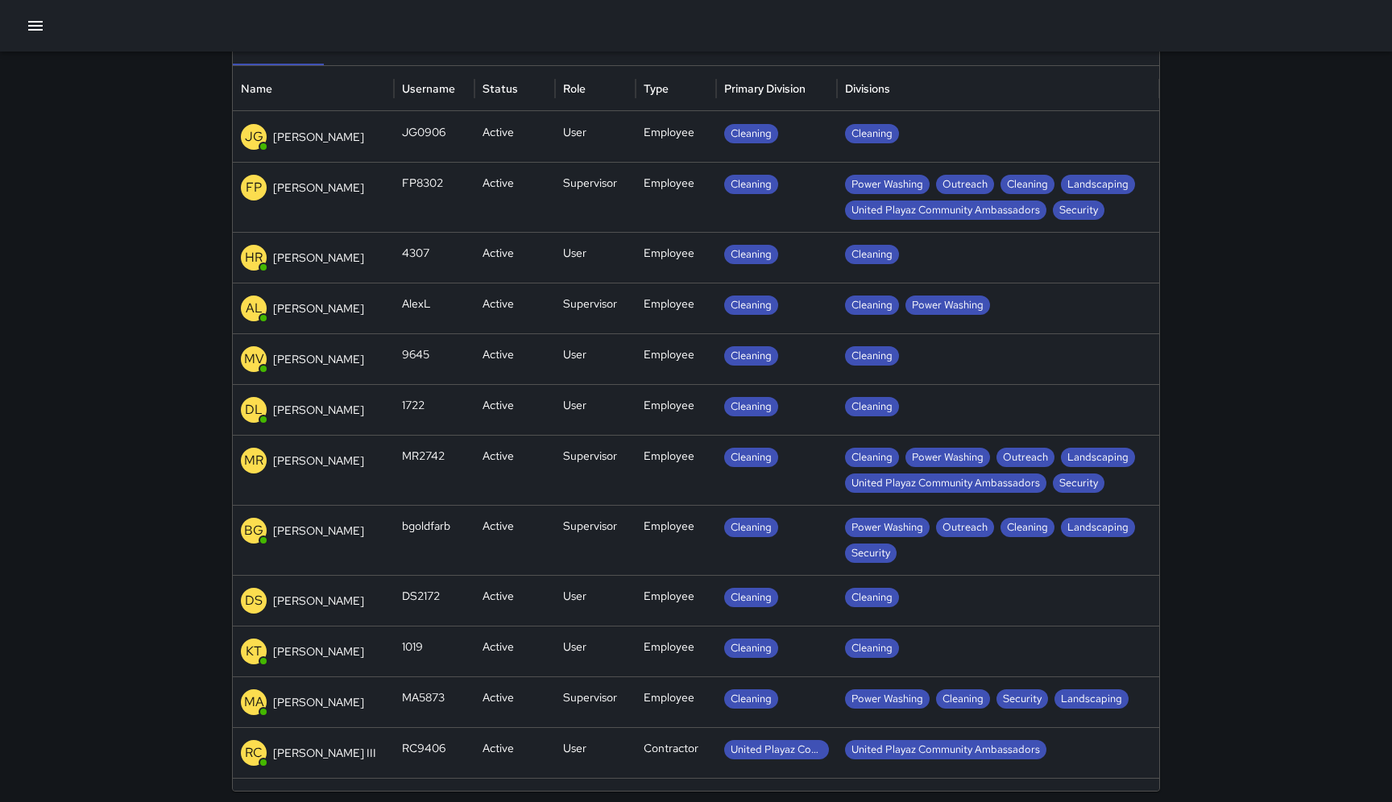
scroll to position [151, 0]
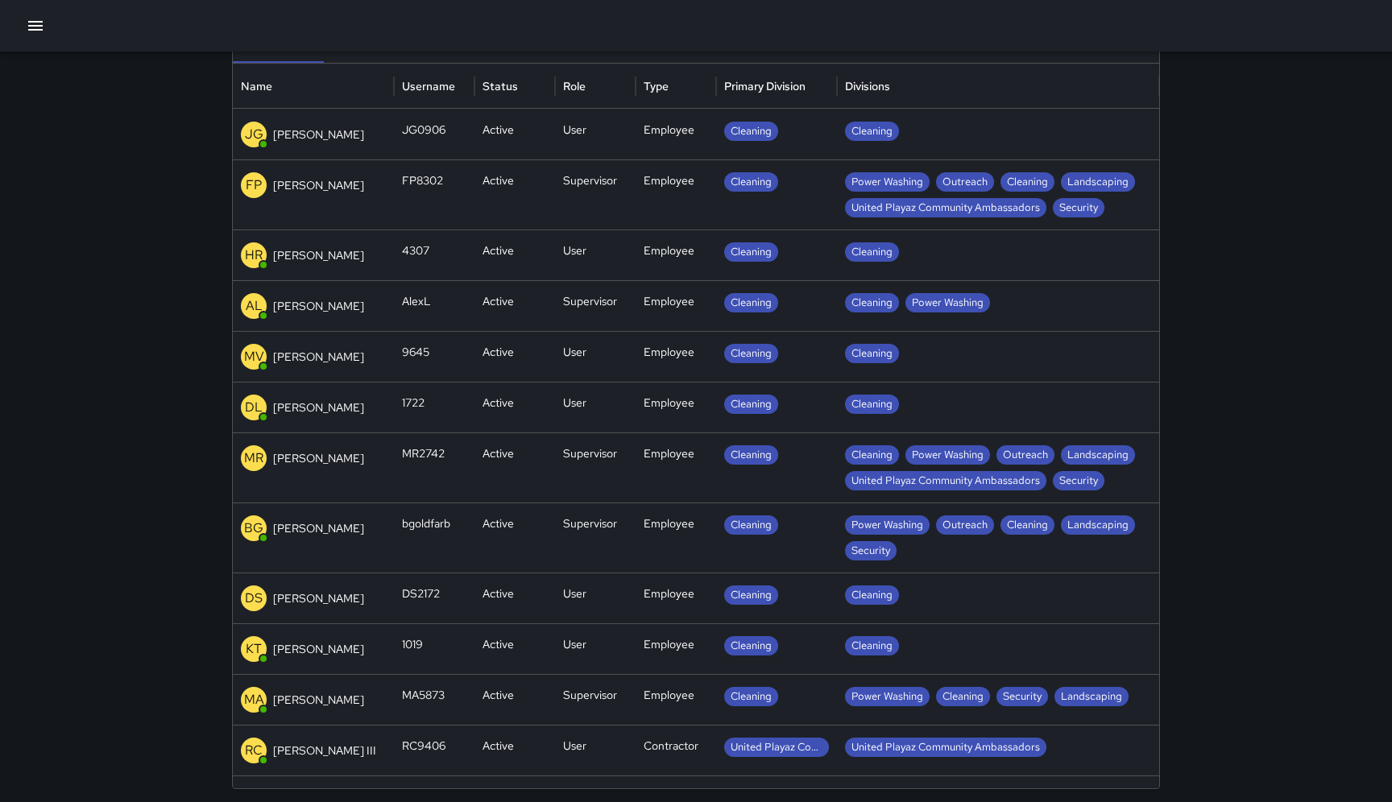
click at [312, 523] on p "[PERSON_NAME]" at bounding box center [318, 528] width 91 height 16
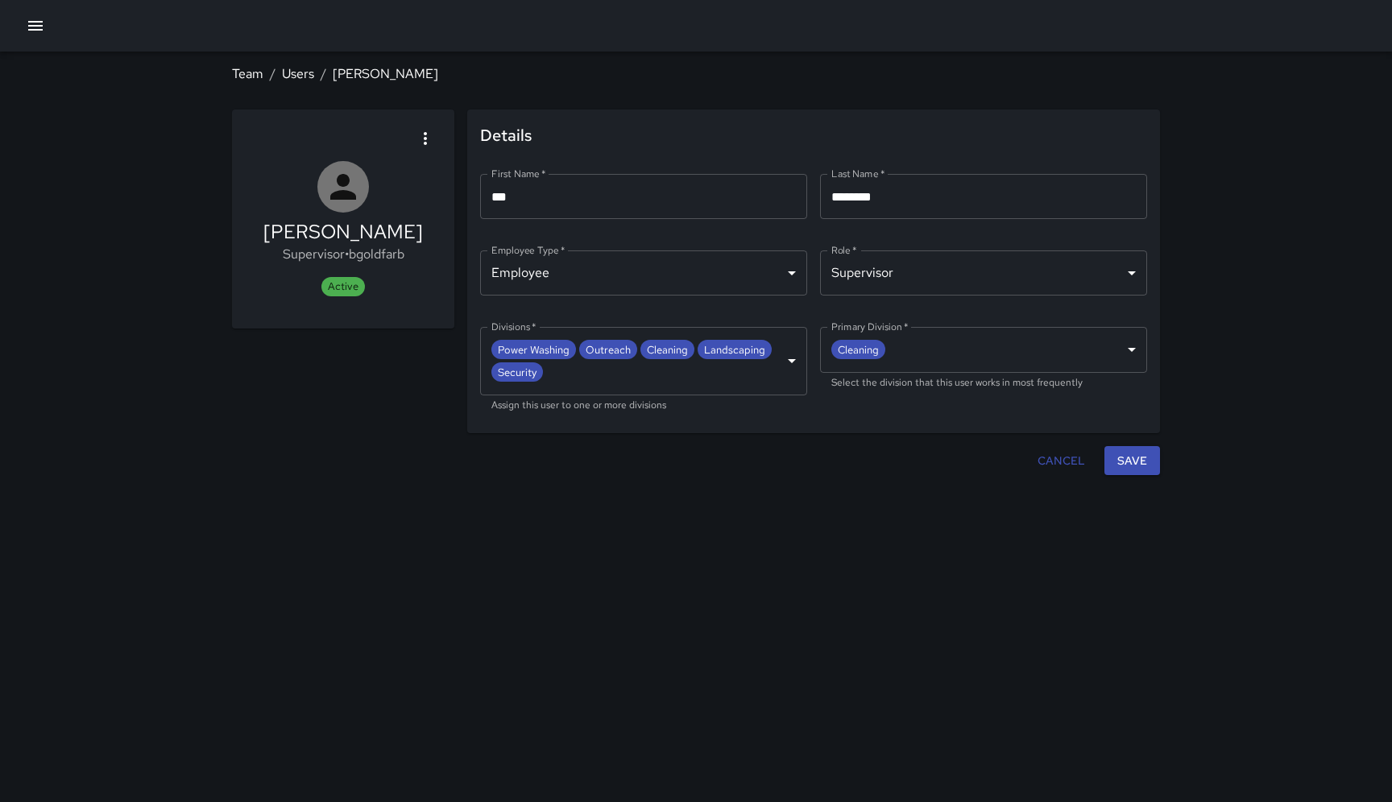
click at [793, 267] on body "**********" at bounding box center [696, 401] width 1392 height 802
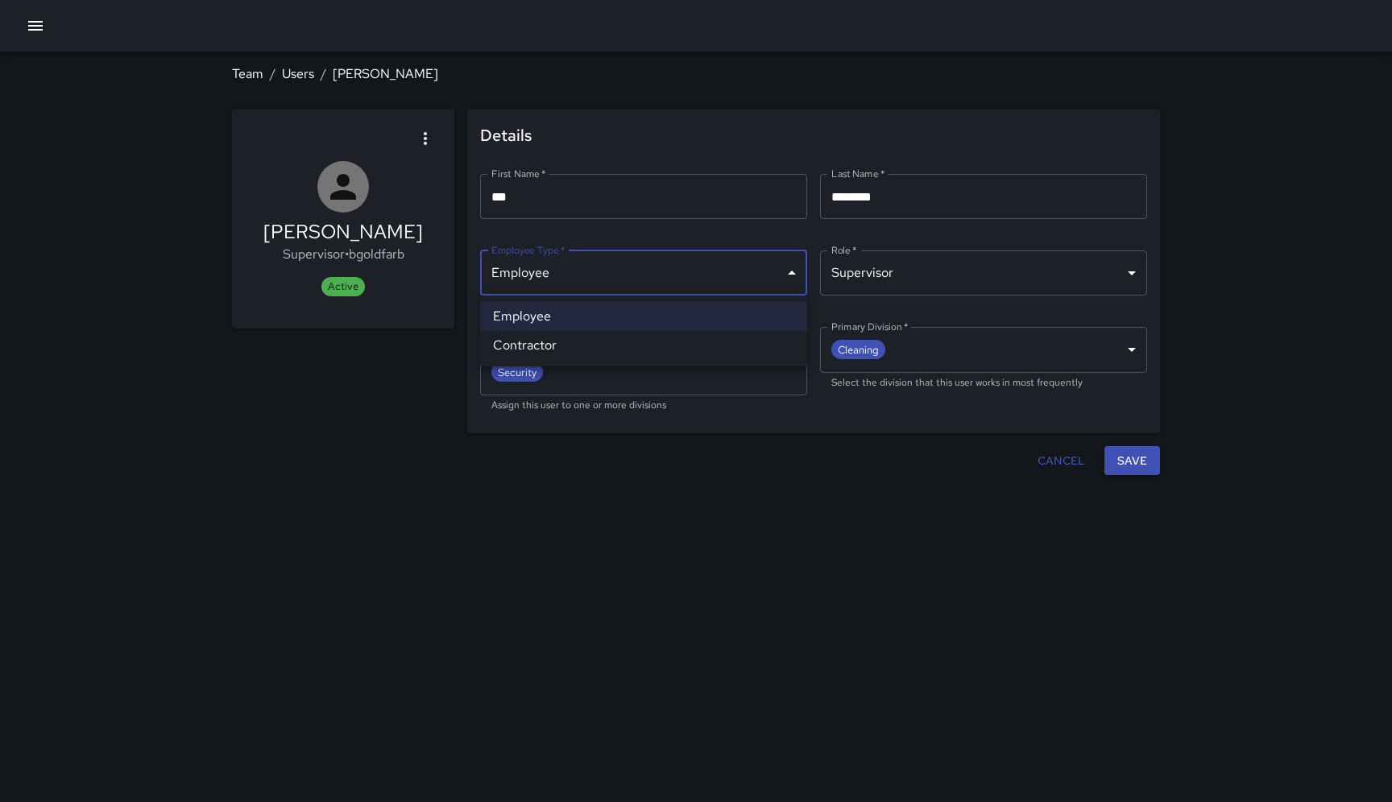
click at [793, 267] on div at bounding box center [696, 401] width 1392 height 802
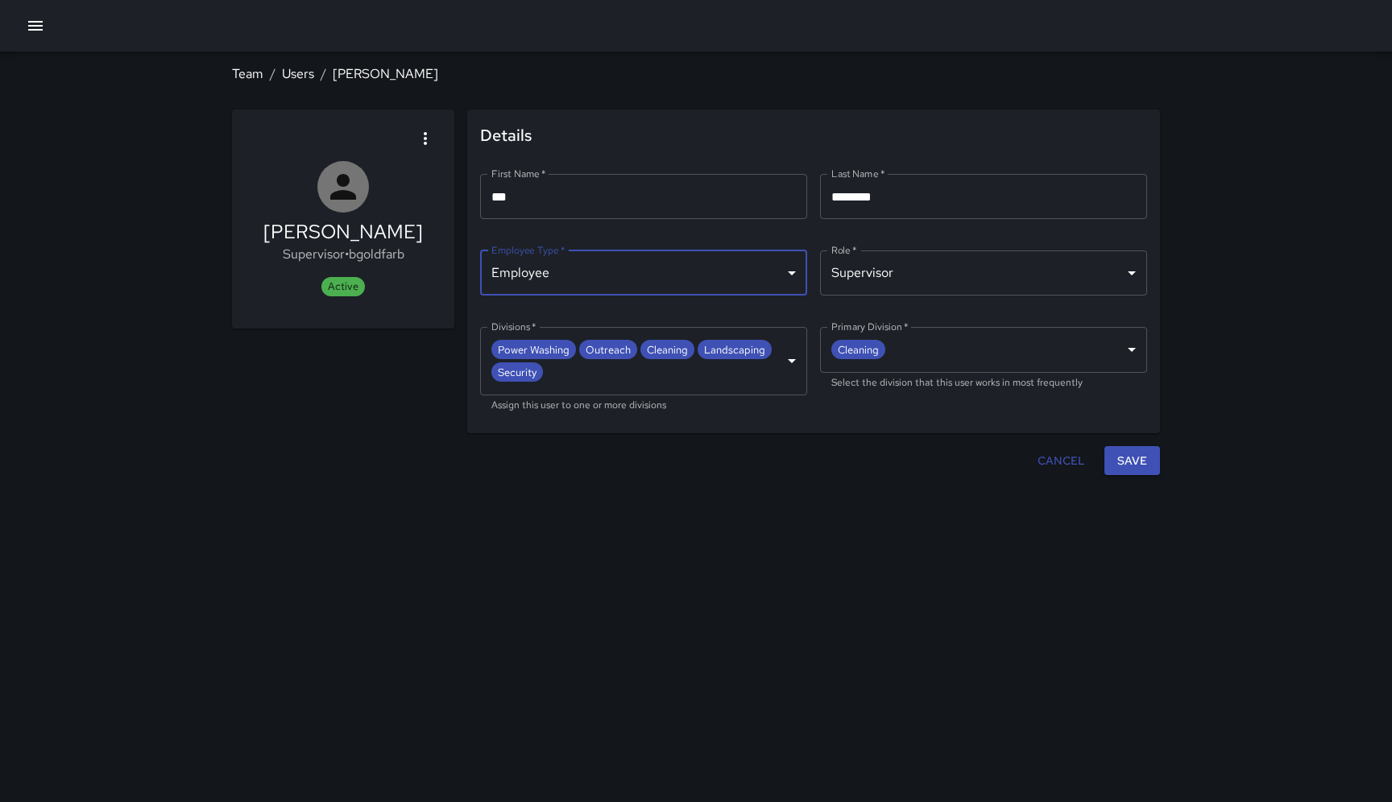
click at [1061, 471] on button "Cancel" at bounding box center [1061, 461] width 60 height 30
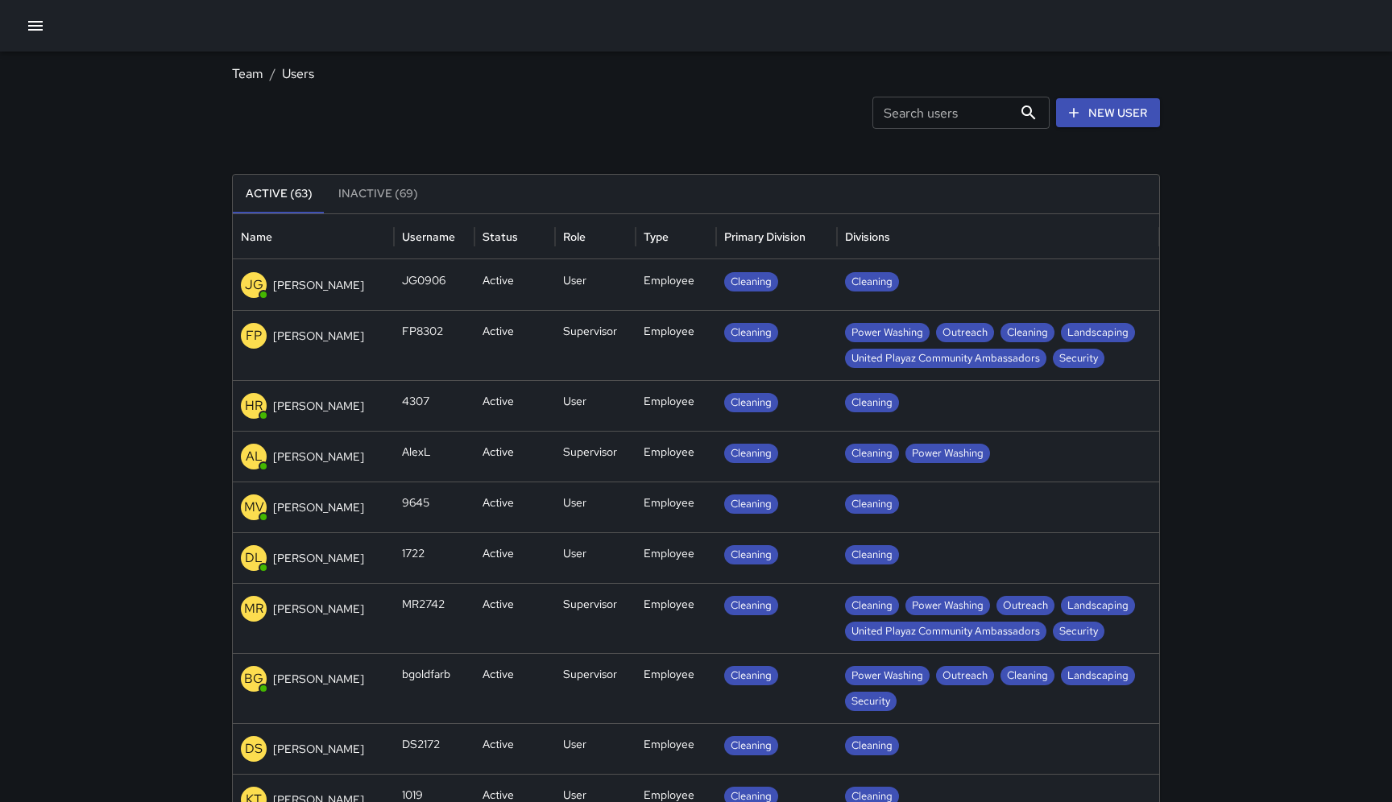
click at [35, 31] on icon "button" at bounding box center [35, 25] width 19 height 19
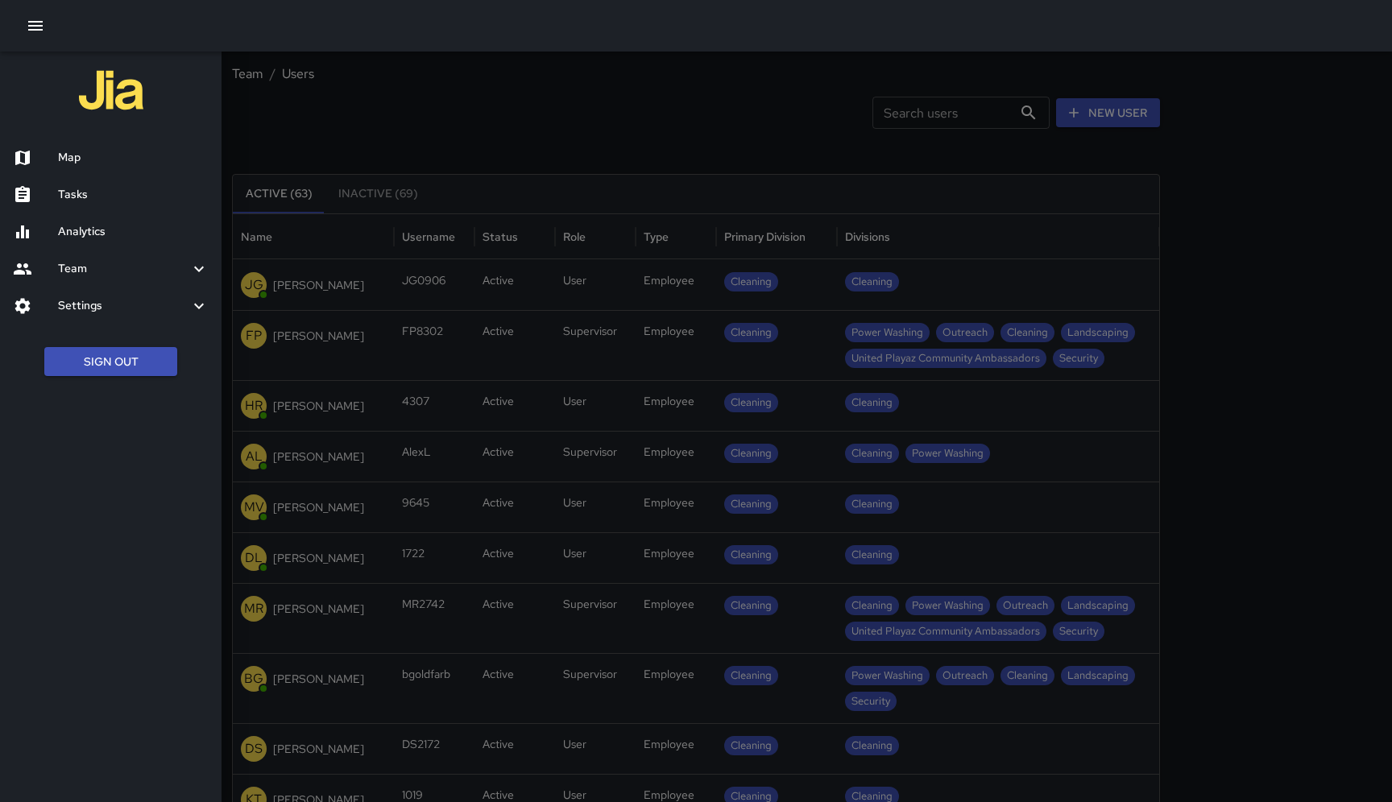
click at [101, 165] on h6 "Map" at bounding box center [133, 158] width 151 height 18
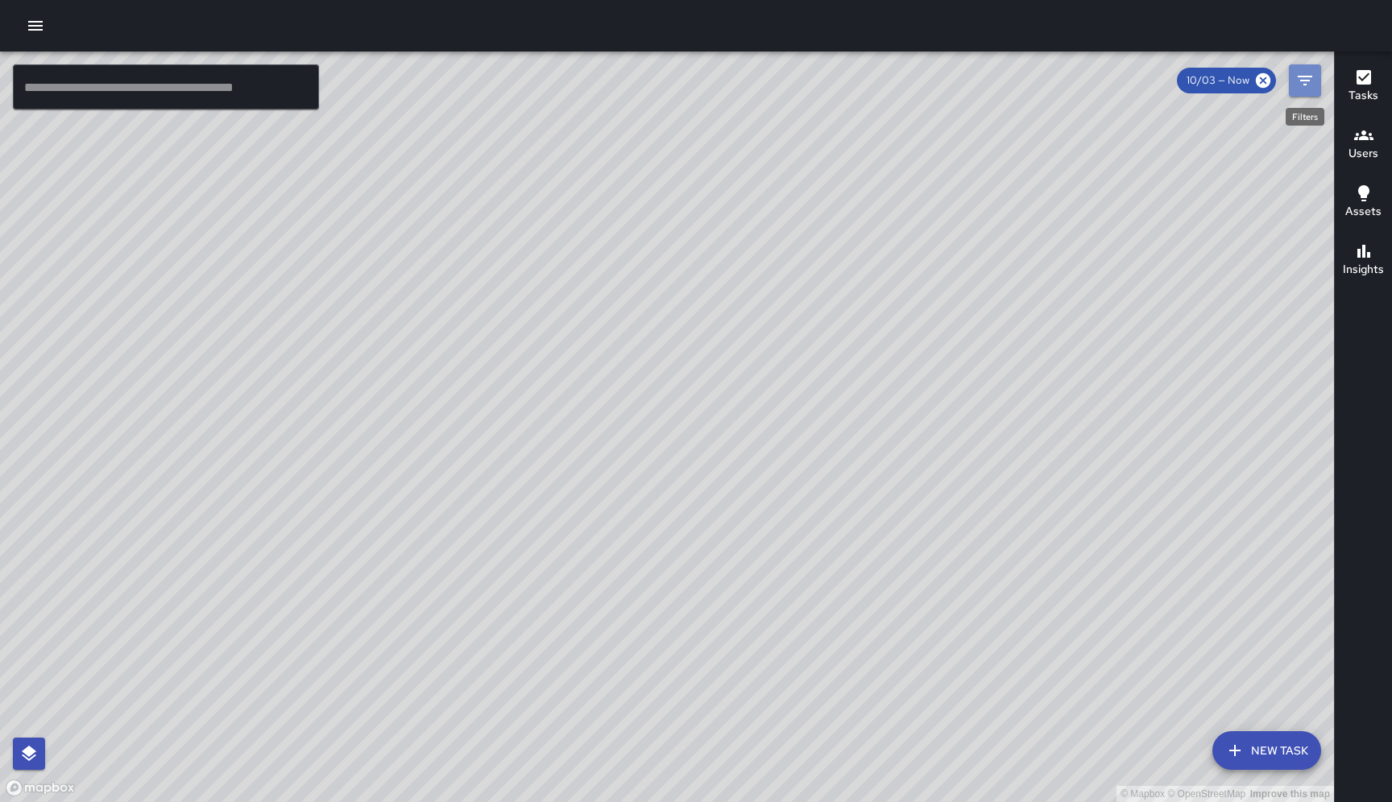
click at [1316, 85] on button "Filters" at bounding box center [1304, 80] width 32 height 32
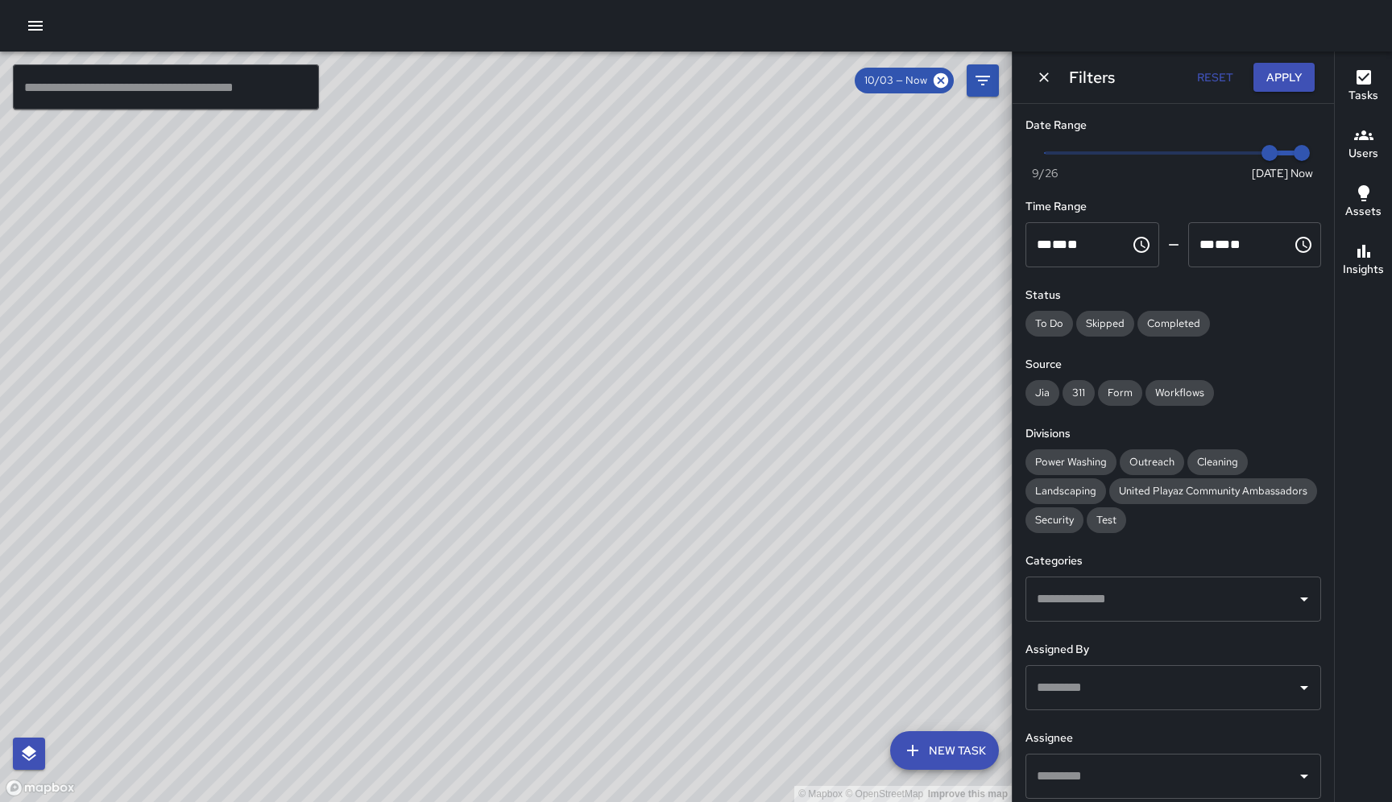
click at [962, 145] on div "© Mapbox © OpenStreetMap Improve this map" at bounding box center [505, 427] width 1011 height 751
click at [942, 81] on icon at bounding box center [940, 80] width 14 height 14
click at [1366, 260] on icon "button" at bounding box center [1363, 251] width 19 height 19
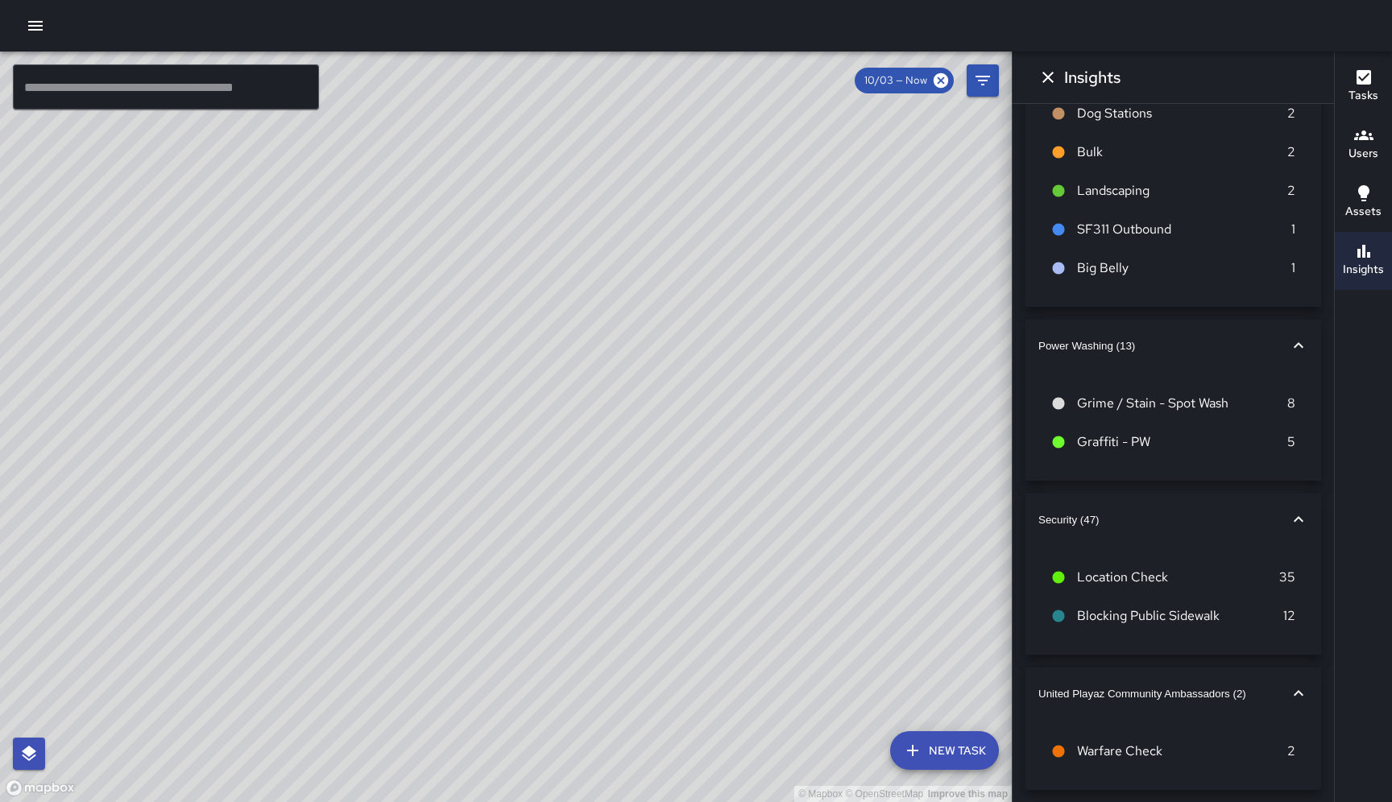
scroll to position [668, 0]
